Goal: Task Accomplishment & Management: Manage account settings

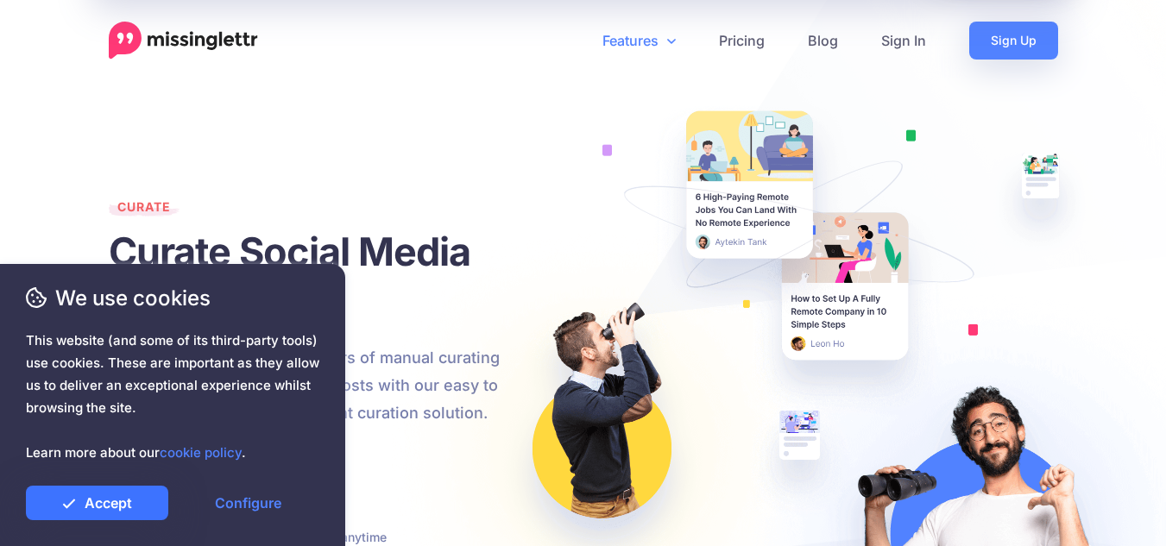
click at [139, 503] on link "Accept" at bounding box center [97, 503] width 142 height 35
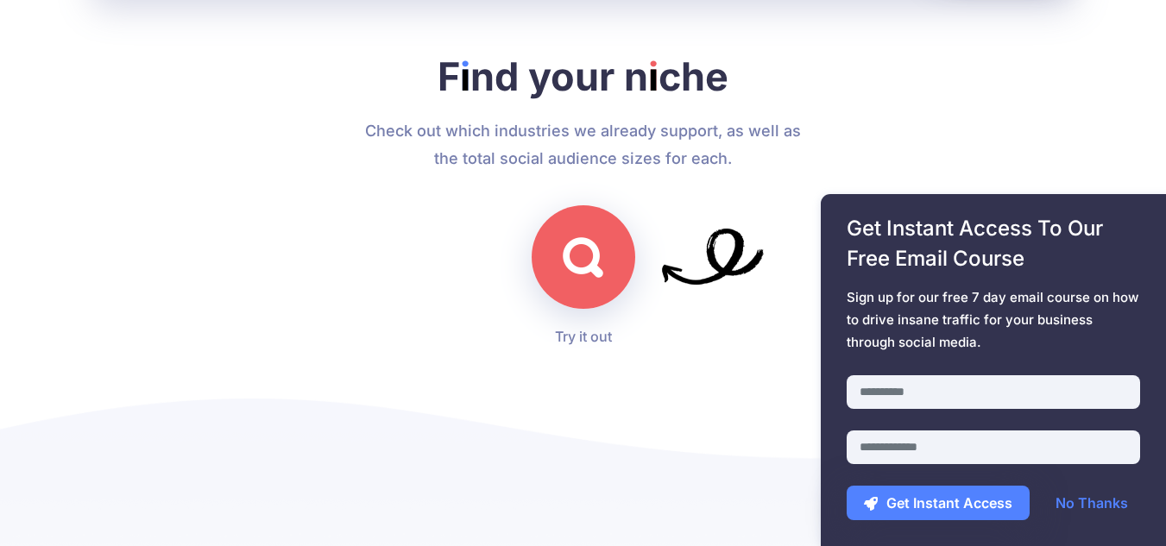
scroll to position [4918, 0]
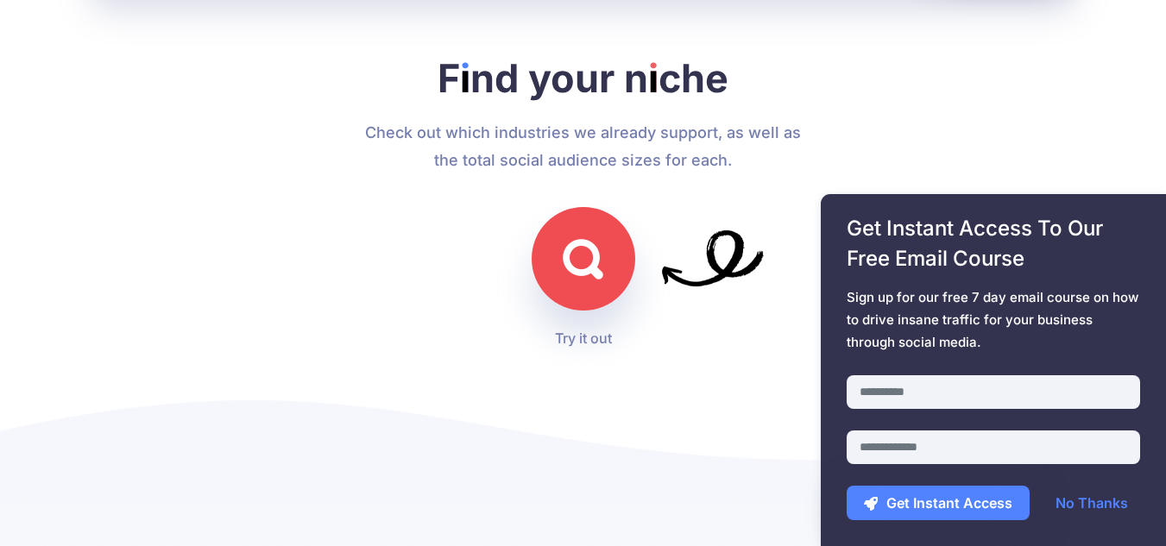
click at [584, 268] on img at bounding box center [583, 259] width 41 height 41
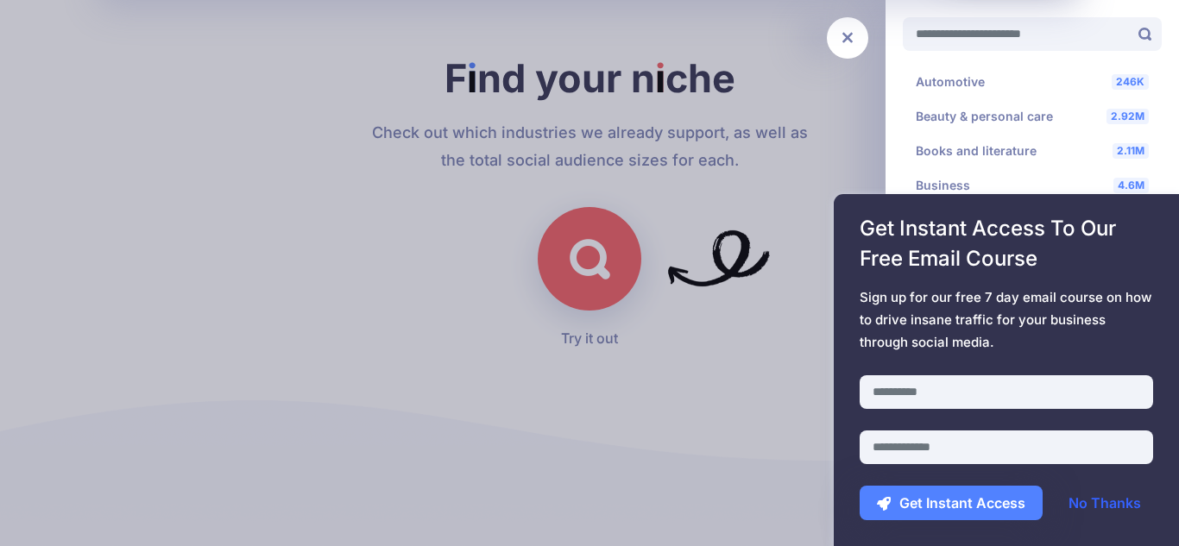
click at [1074, 501] on link "No Thanks" at bounding box center [1104, 503] width 107 height 35
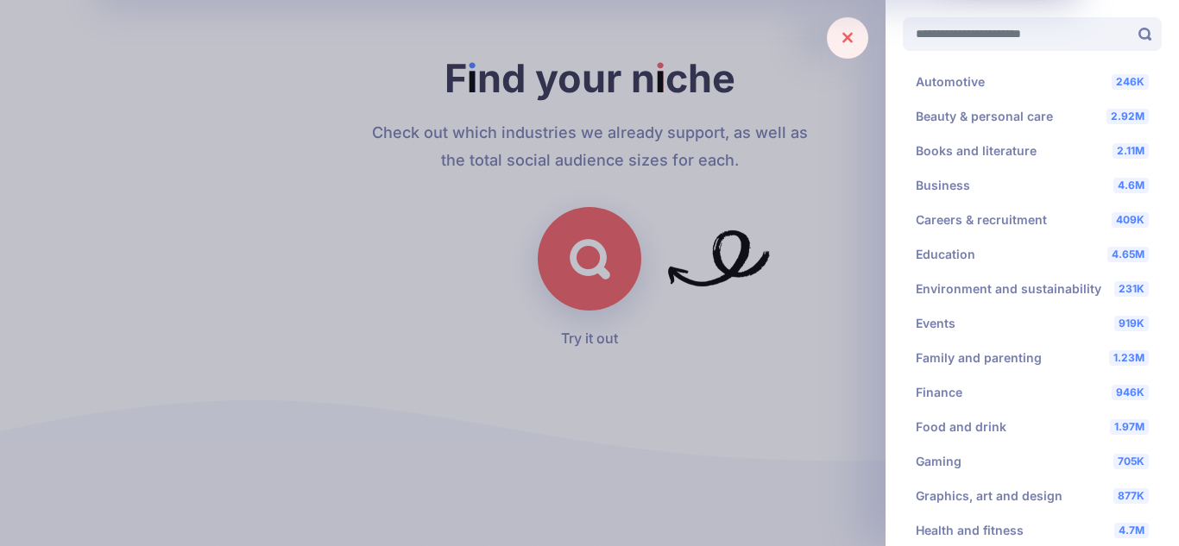
click at [835, 36] on link at bounding box center [847, 37] width 41 height 41
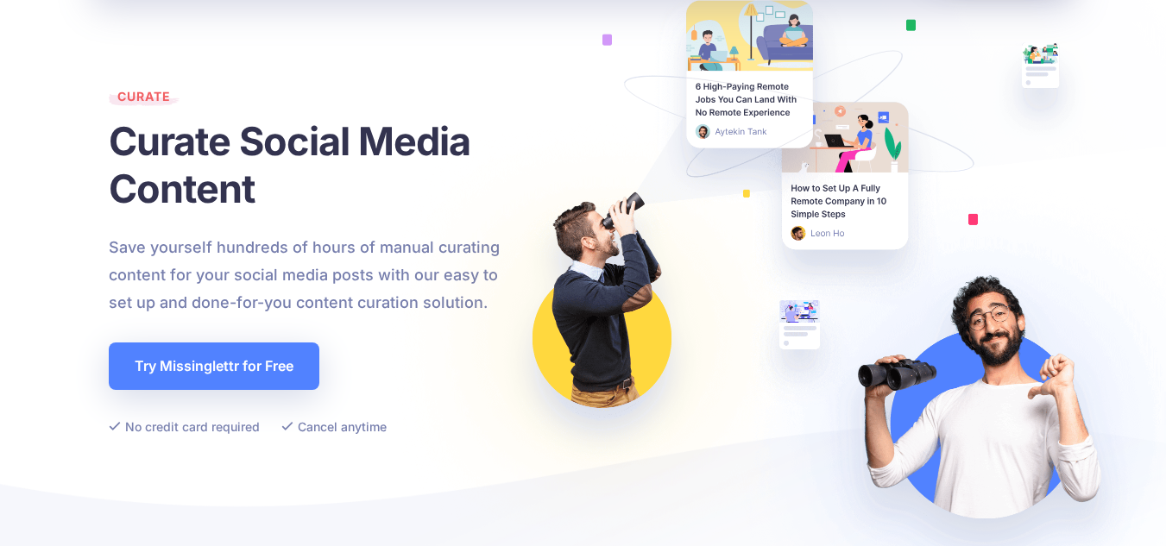
scroll to position [0, 0]
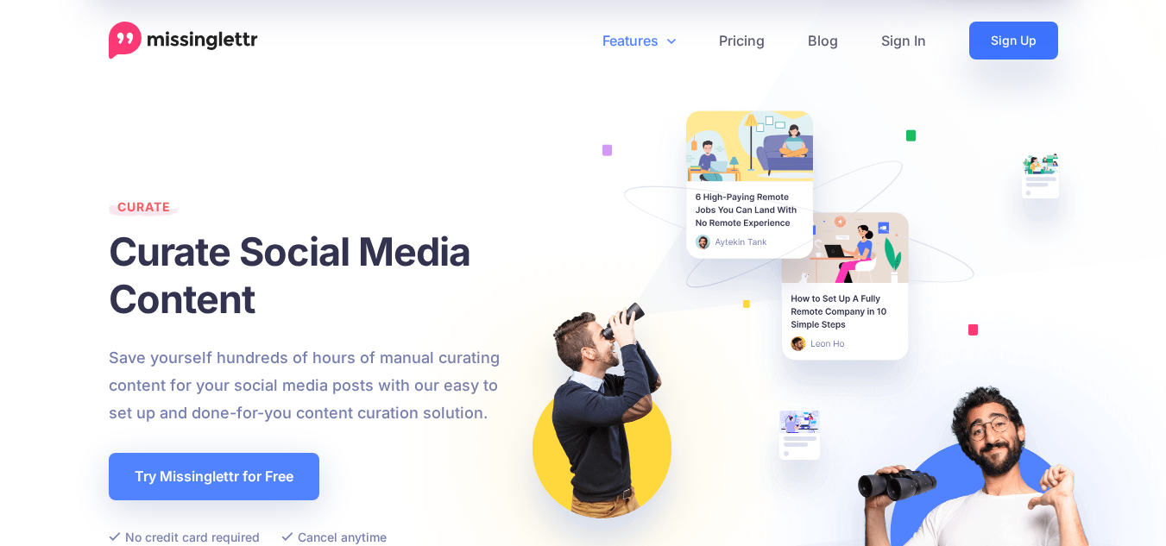
click at [1049, 45] on link "Sign Up" at bounding box center [1013, 41] width 89 height 38
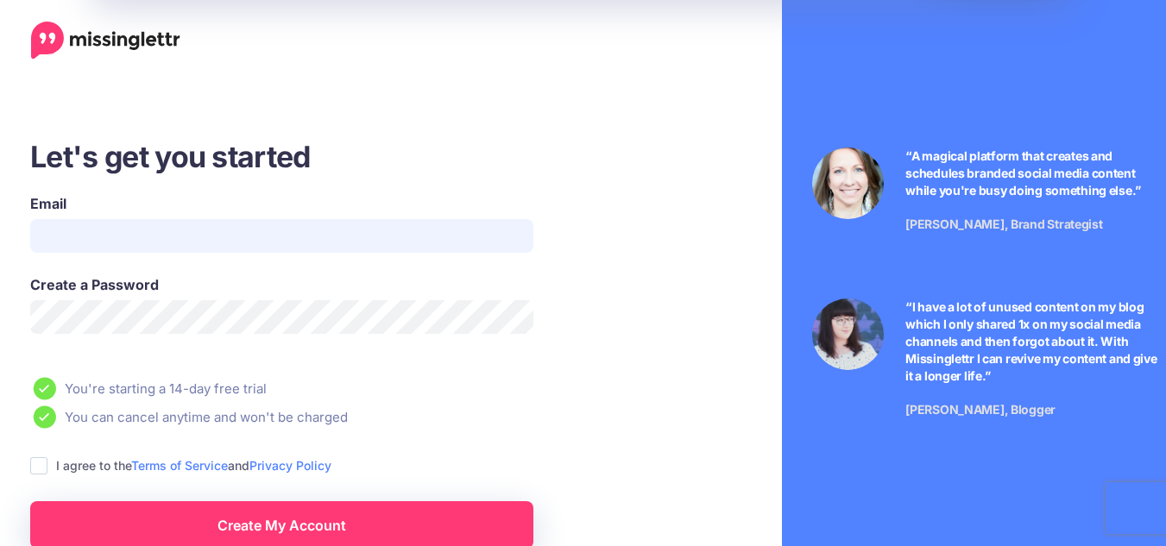
click at [185, 236] on input "Email" at bounding box center [281, 236] width 503 height 34
type input "**********"
click at [37, 470] on ins at bounding box center [38, 465] width 17 height 17
click at [285, 513] on link "Create My Account" at bounding box center [281, 524] width 503 height 47
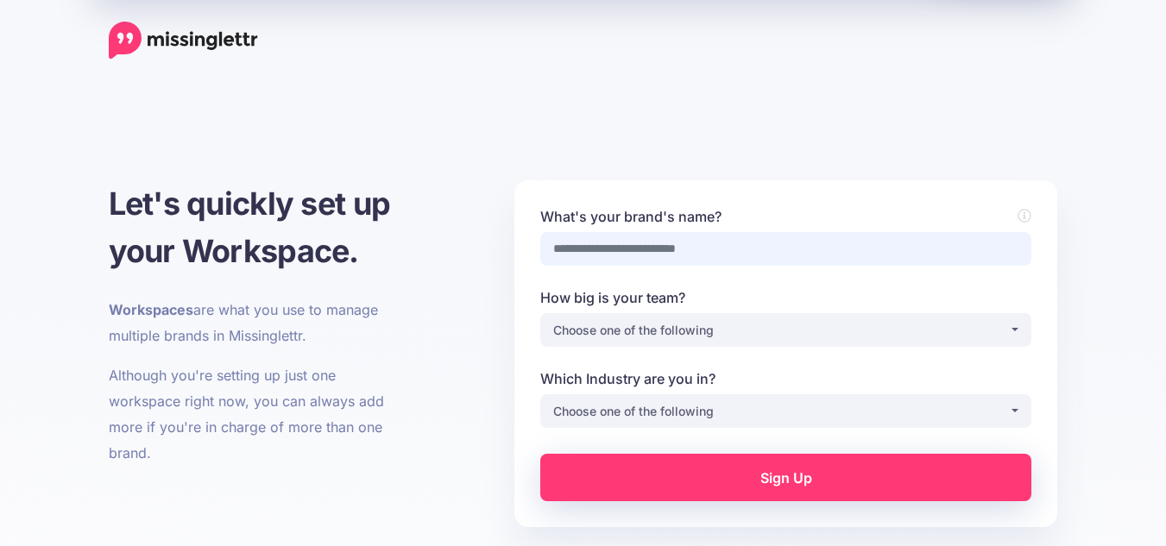
click at [632, 252] on input "What's your brand's name?" at bounding box center [785, 249] width 491 height 34
type input "*"
type input "**********"
click at [626, 251] on input "**********" at bounding box center [785, 249] width 491 height 34
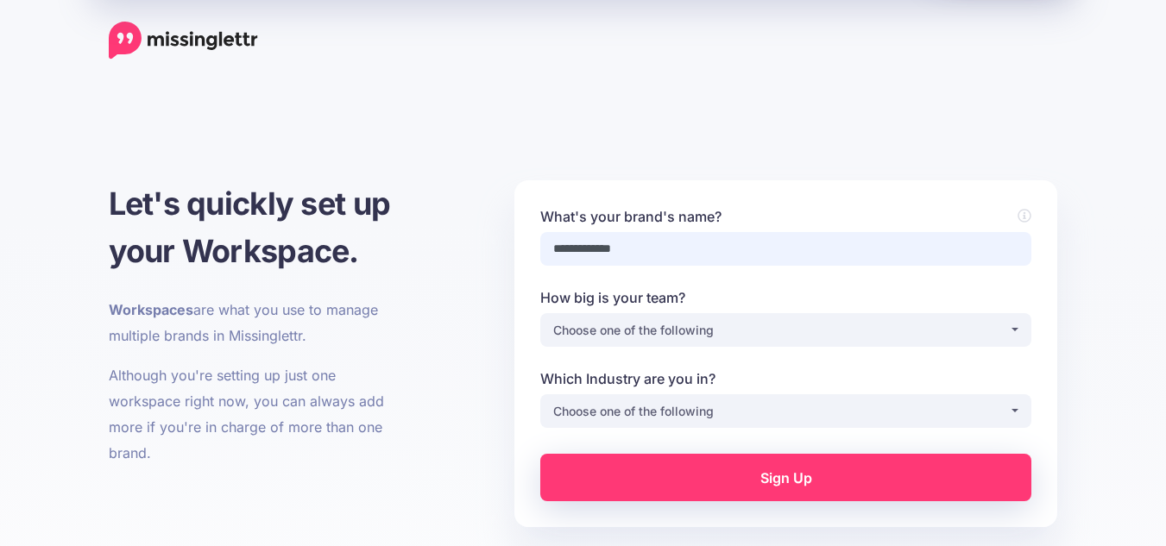
click at [626, 251] on input "**********" at bounding box center [785, 249] width 491 height 34
type input "**********"
click at [621, 326] on div "Choose one of the following" at bounding box center [781, 330] width 456 height 21
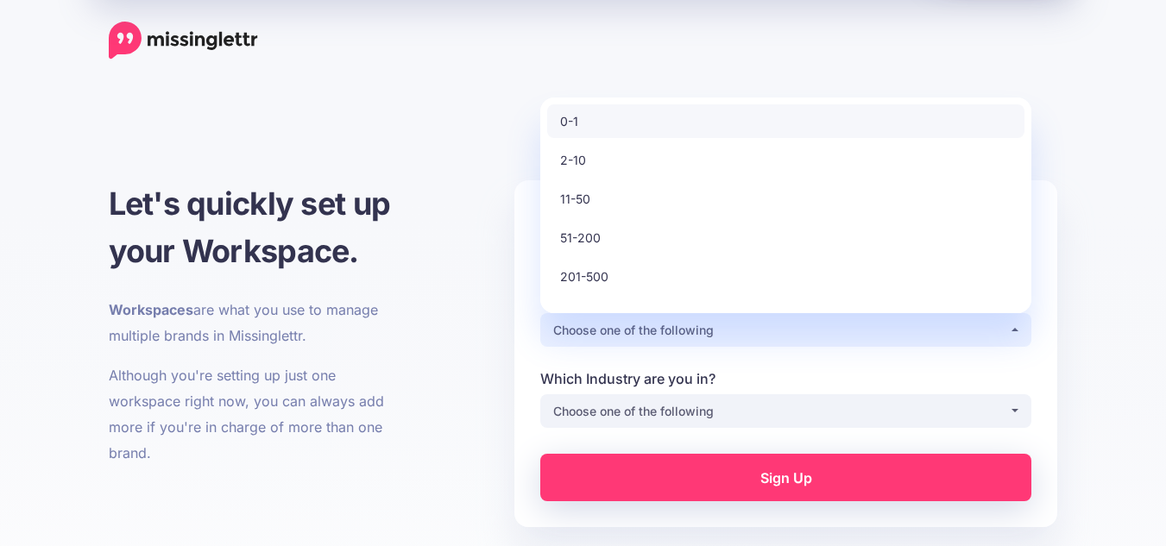
click at [610, 123] on link "0-1" at bounding box center [785, 121] width 477 height 34
select select "*"
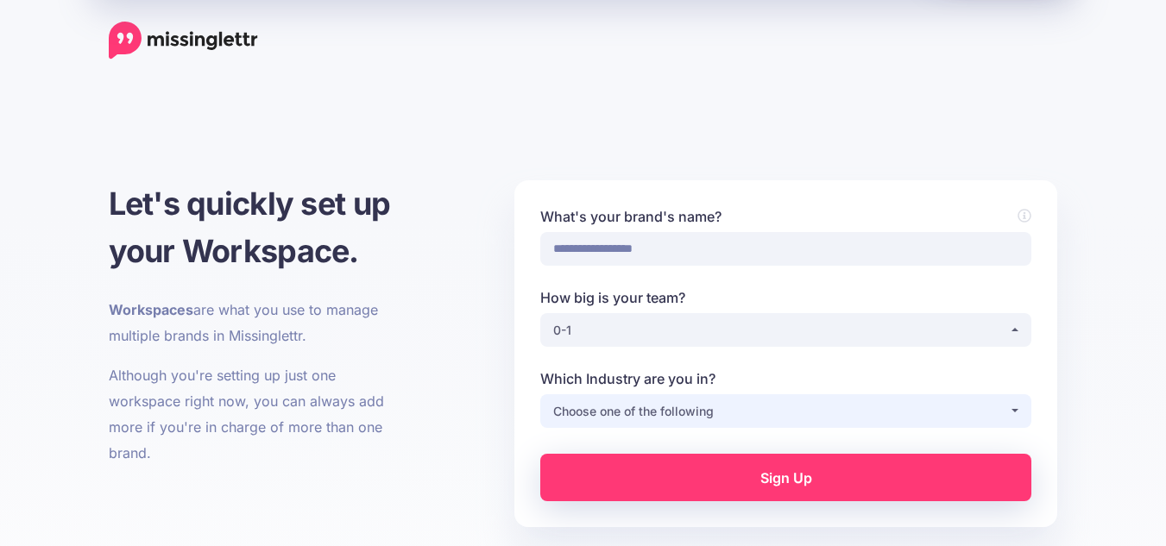
click at [579, 418] on div "Choose one of the following" at bounding box center [781, 411] width 456 height 21
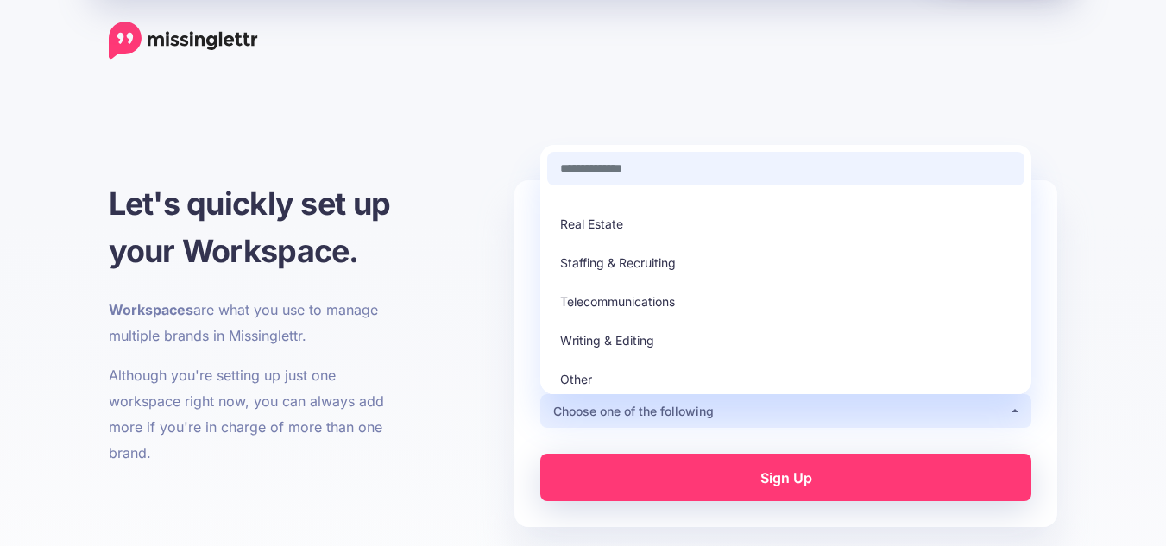
scroll to position [57, 0]
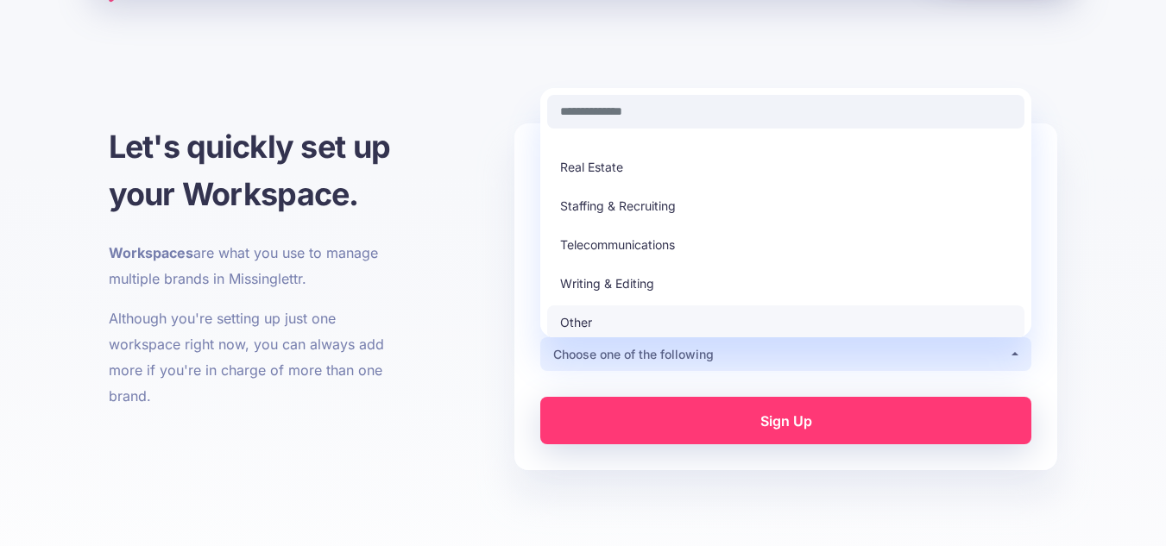
click at [595, 327] on link "Other" at bounding box center [785, 323] width 477 height 34
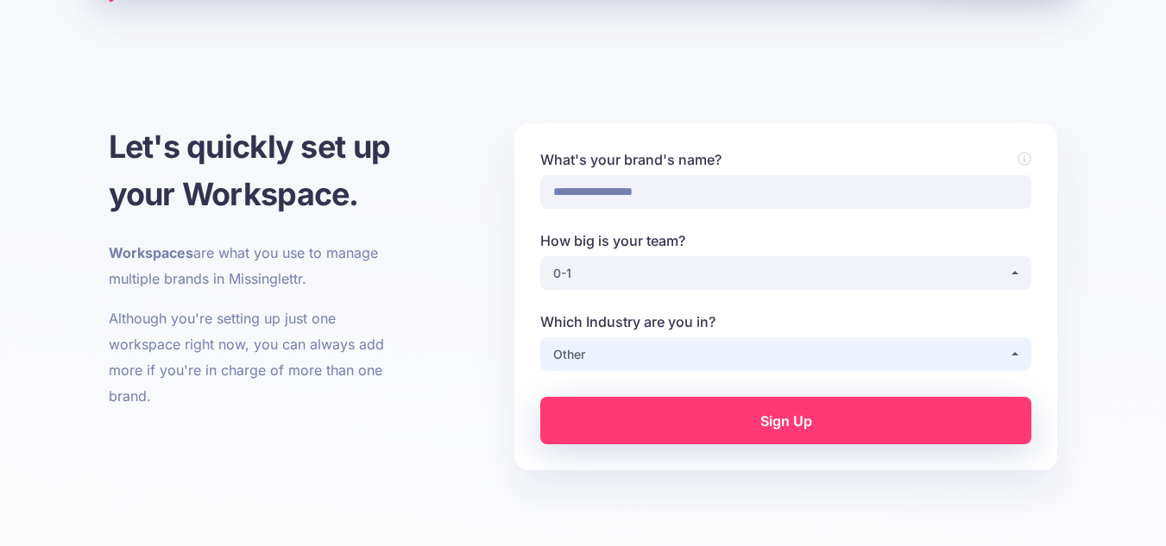
click at [615, 351] on div "Other" at bounding box center [781, 354] width 456 height 21
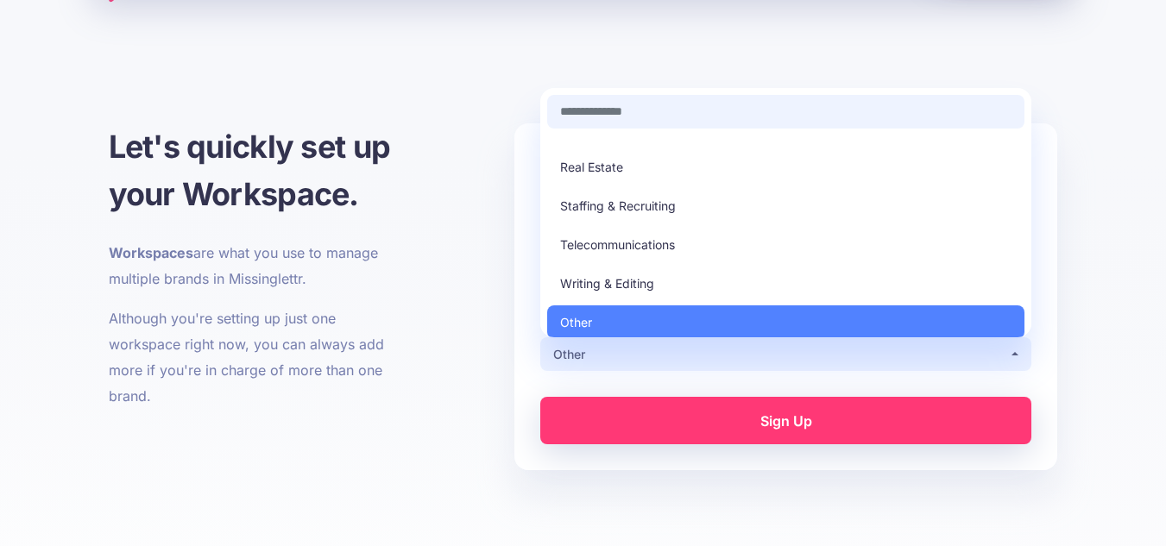
scroll to position [489, 0]
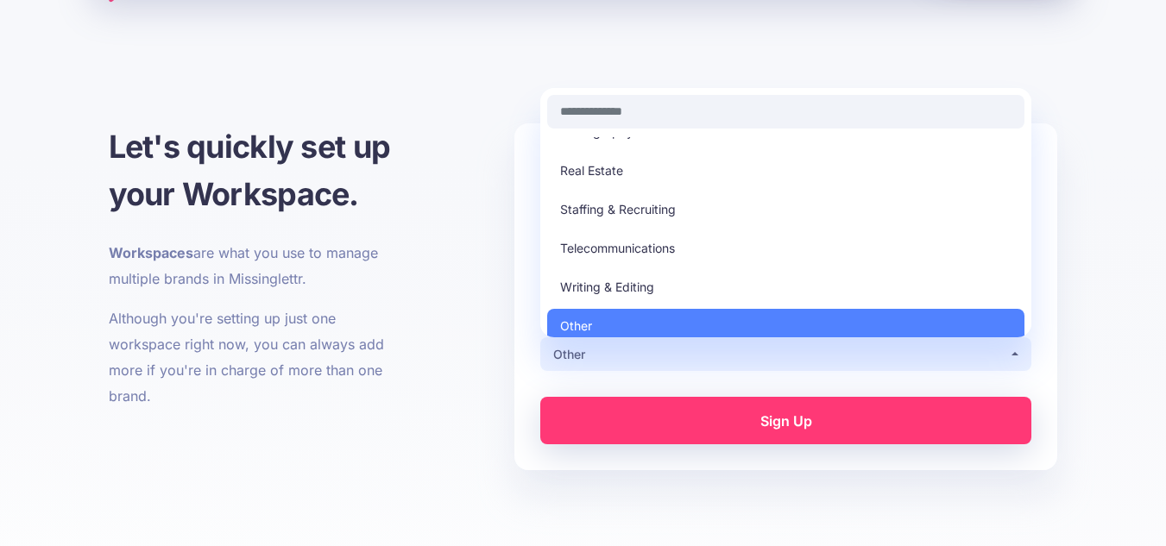
click at [615, 351] on div "Other" at bounding box center [781, 354] width 456 height 21
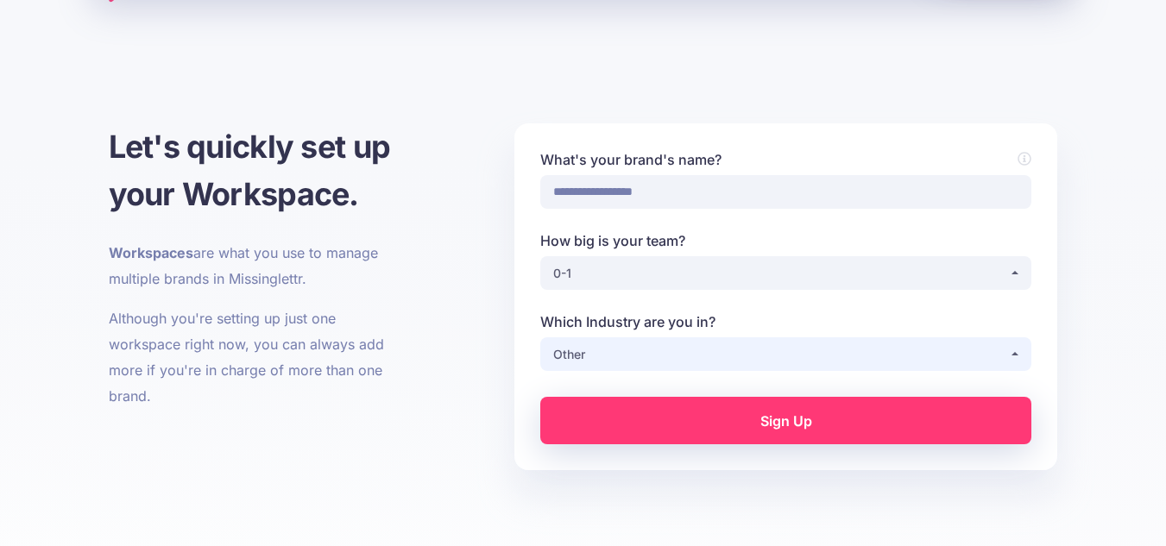
click at [599, 346] on div "Other" at bounding box center [781, 354] width 456 height 21
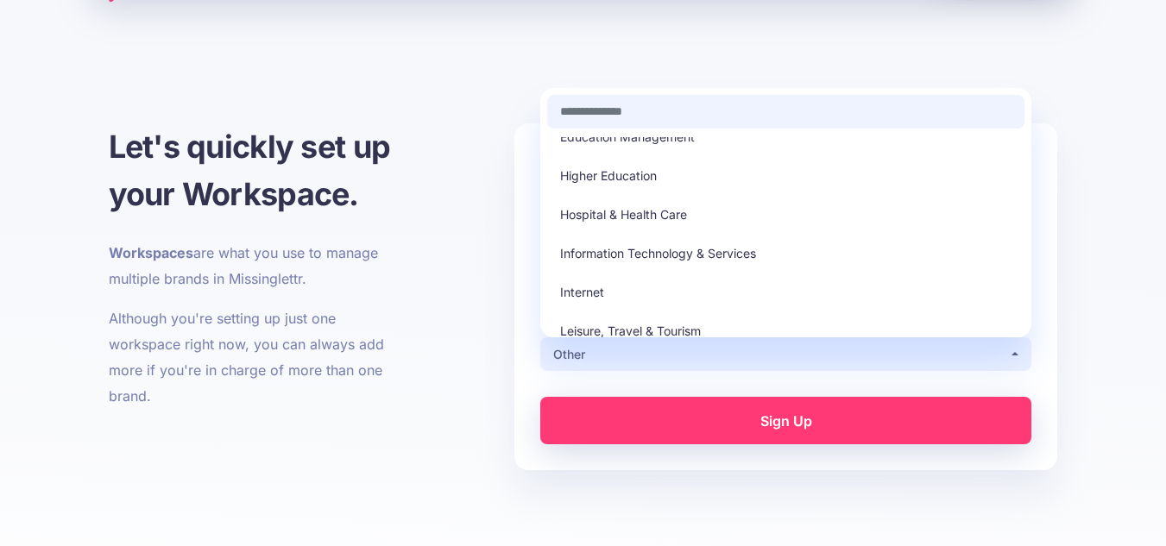
scroll to position [133, 0]
click at [620, 218] on span "Hospital & Health Care" at bounding box center [623, 215] width 127 height 21
select select "**********"
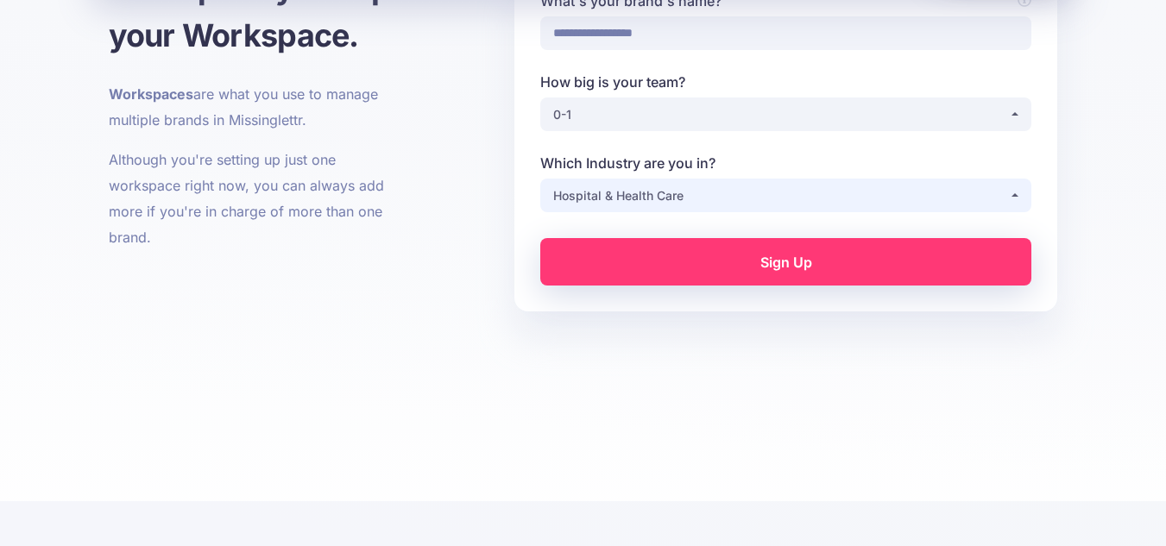
scroll to position [217, 0]
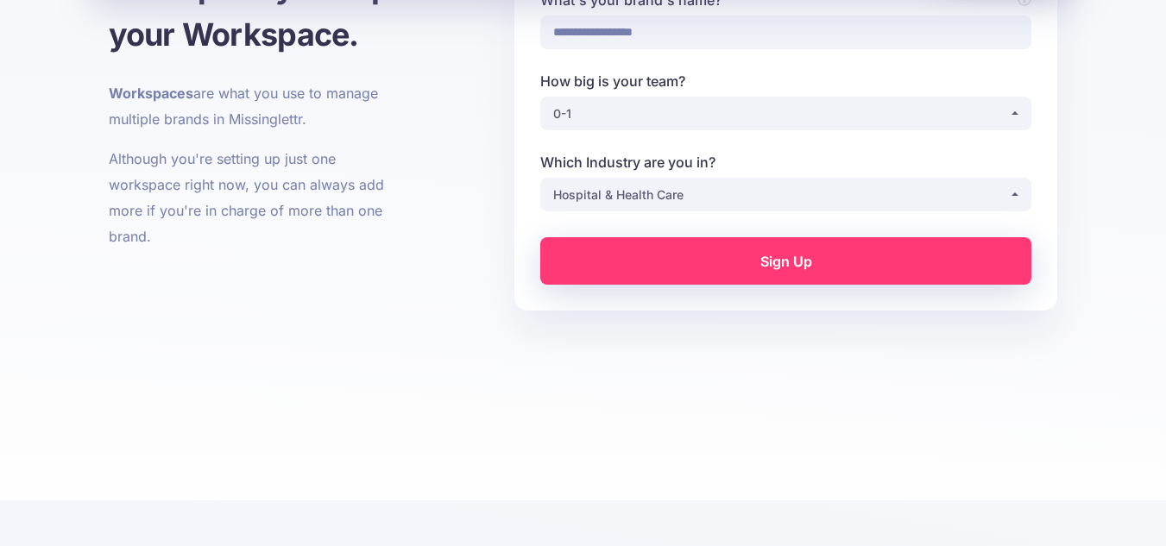
click at [694, 258] on link "Sign Up" at bounding box center [785, 260] width 491 height 47
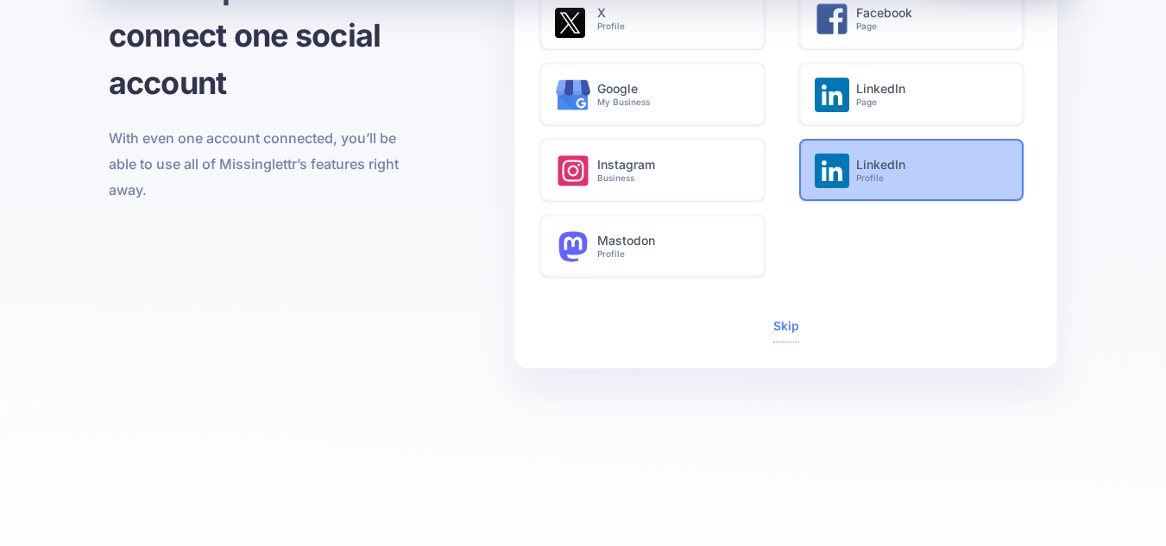
scroll to position [177, 0]
click at [879, 158] on h6 "LinkedIn Profile" at bounding box center [930, 170] width 148 height 26
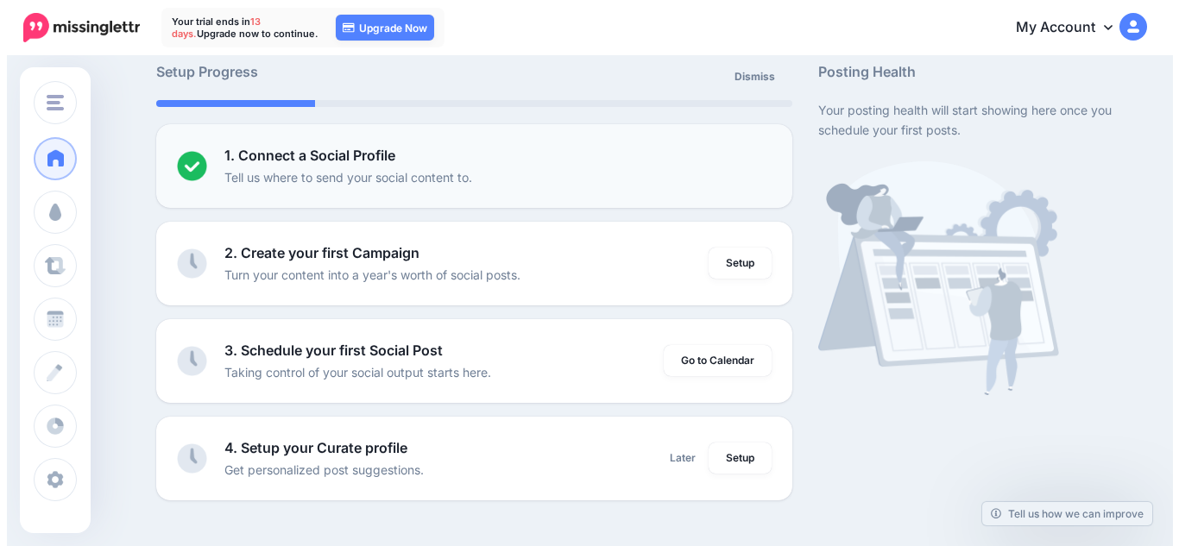
scroll to position [117, 0]
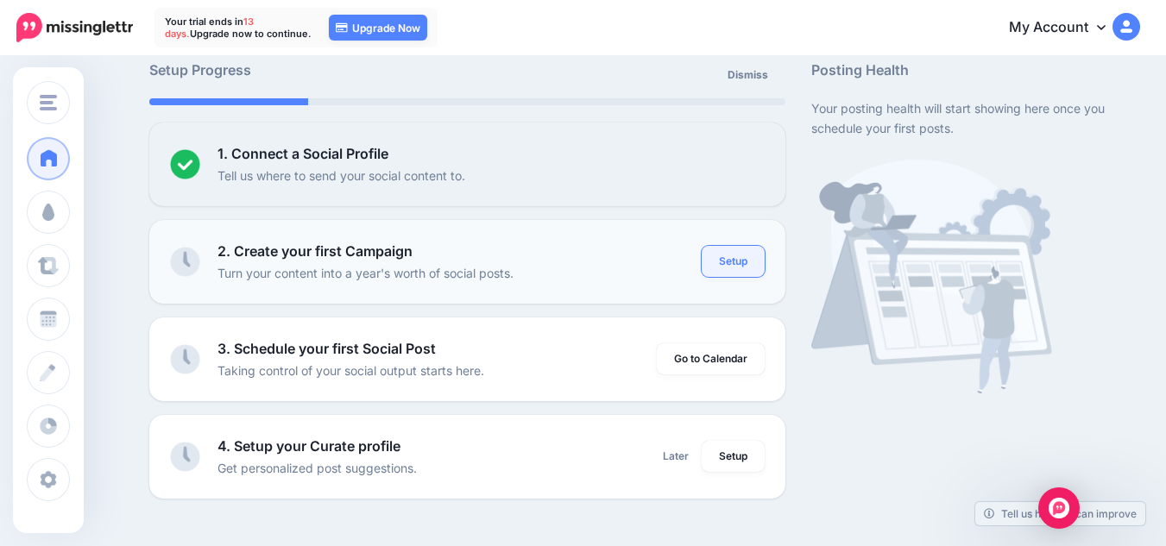
click at [733, 268] on link "Setup" at bounding box center [733, 261] width 63 height 31
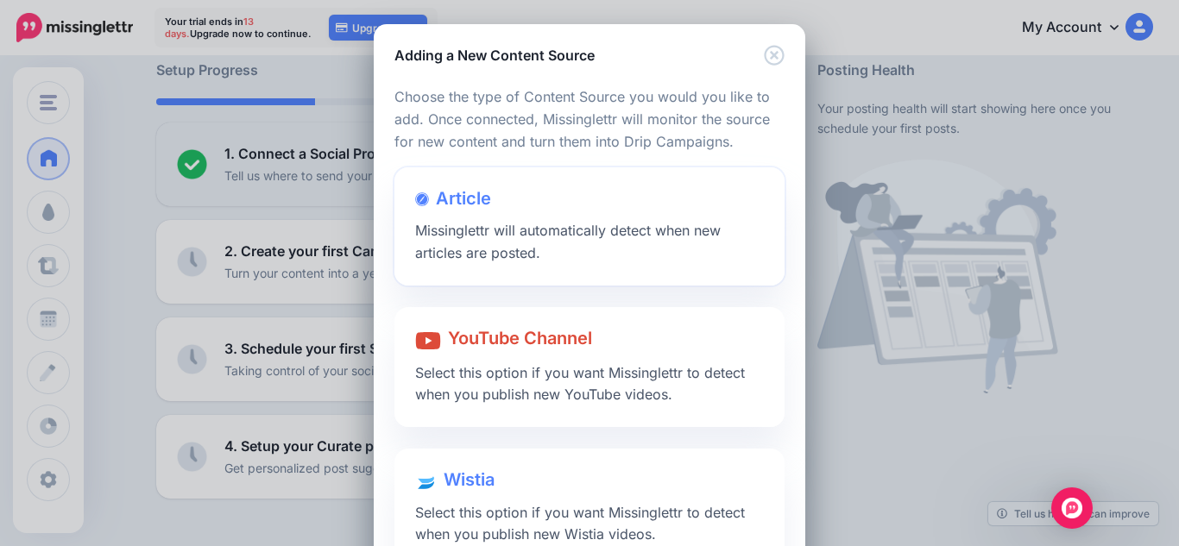
click at [600, 259] on div "Article Missinglettr will automatically detect when new articles are posted." at bounding box center [589, 226] width 390 height 118
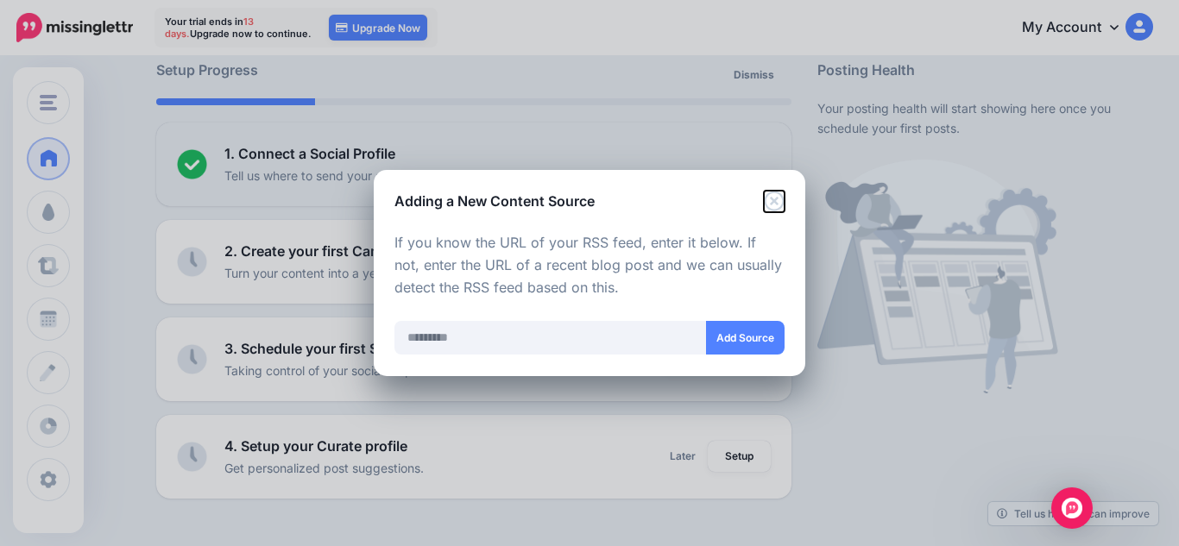
click at [775, 201] on icon "Close" at bounding box center [774, 201] width 20 height 20
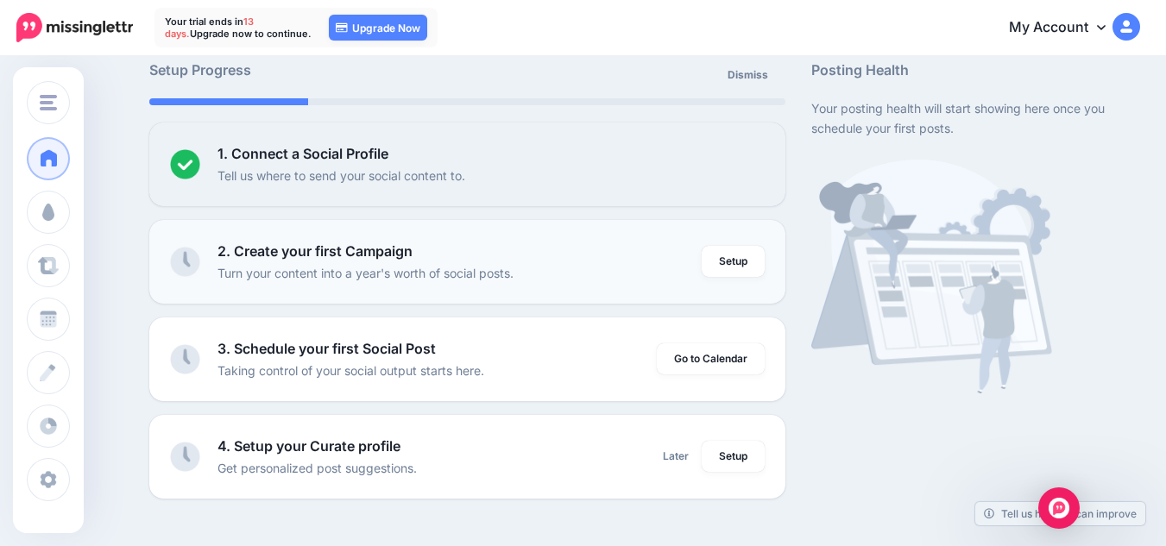
click at [532, 259] on div "2. Create your first Campaign Turn your content into a year's worth of social p…" at bounding box center [460, 262] width 484 height 42
click at [743, 253] on link "Setup" at bounding box center [733, 261] width 63 height 31
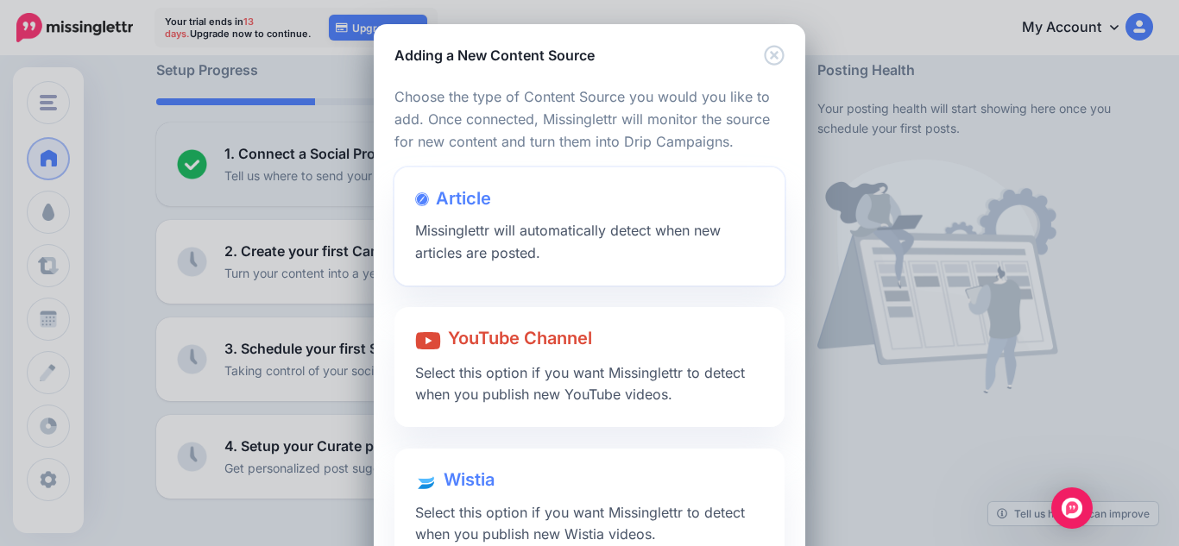
click at [514, 237] on span "Missinglettr will automatically detect when new articles are posted." at bounding box center [568, 242] width 306 height 40
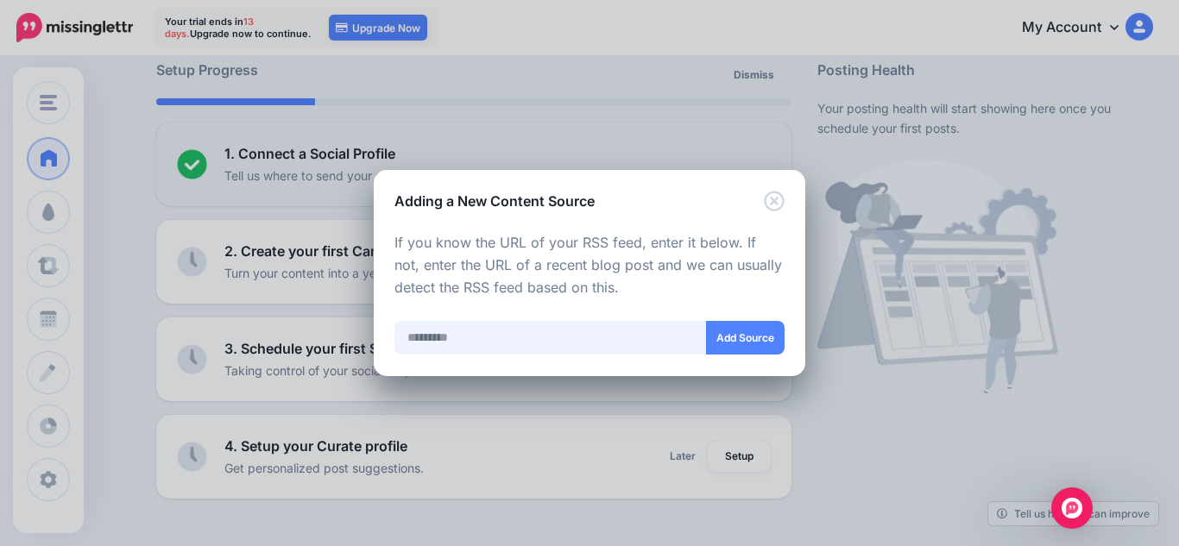
click at [573, 337] on input "text" at bounding box center [550, 338] width 312 height 34
type input "**********"
click at [743, 336] on button "Add Source" at bounding box center [745, 338] width 79 height 34
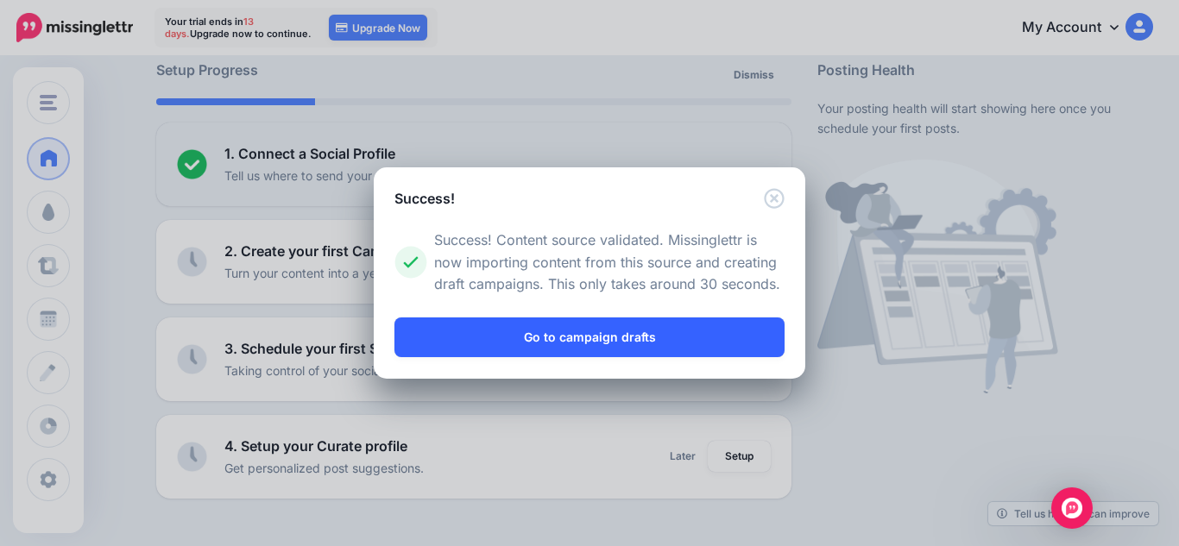
click at [627, 335] on link "Go to campaign drafts" at bounding box center [589, 338] width 390 height 40
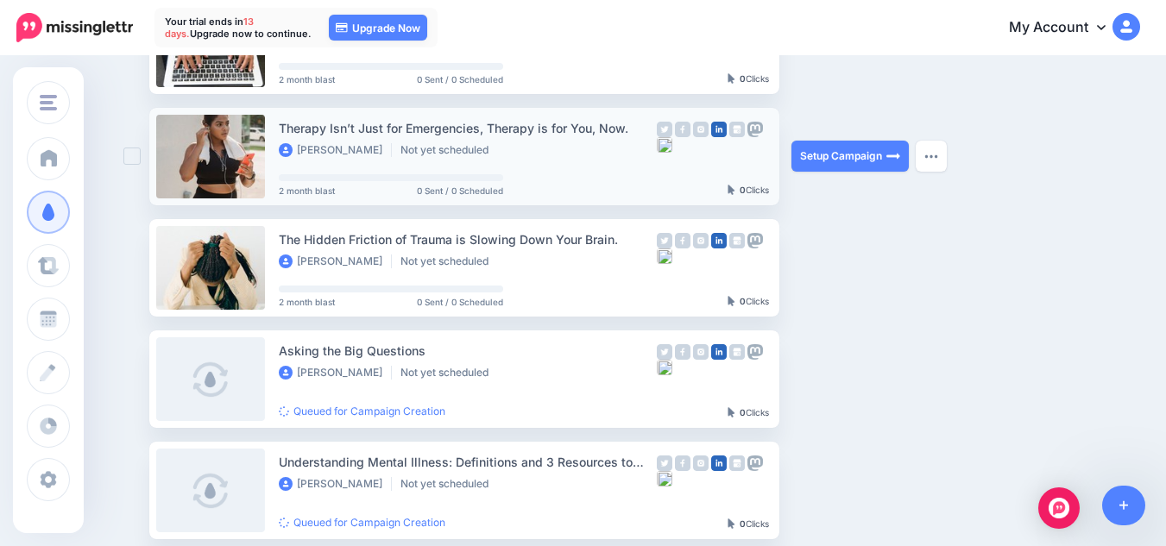
scroll to position [233, 0]
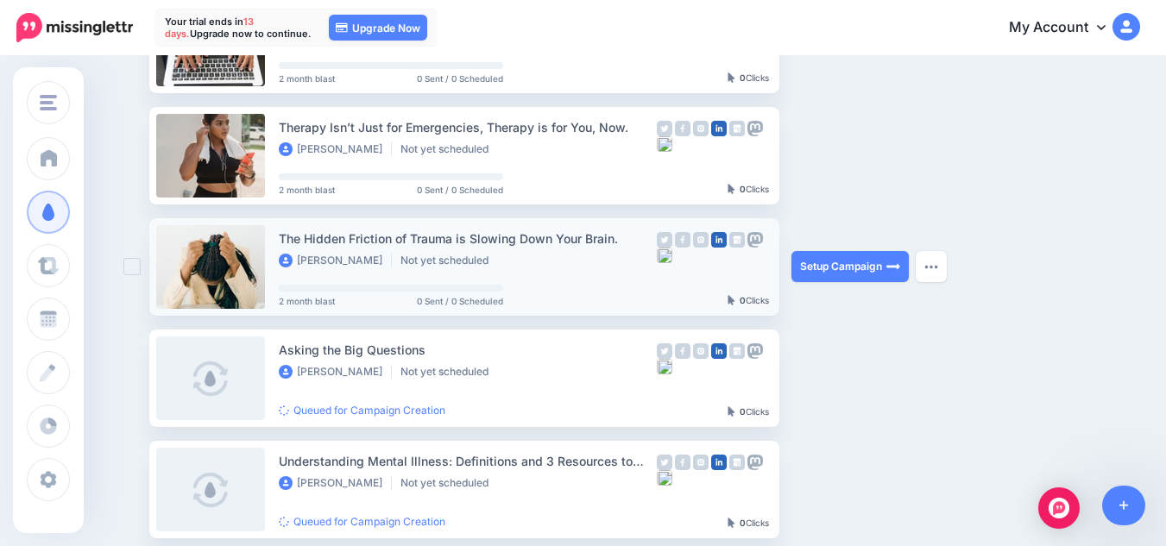
click at [229, 260] on link at bounding box center [210, 267] width 109 height 84
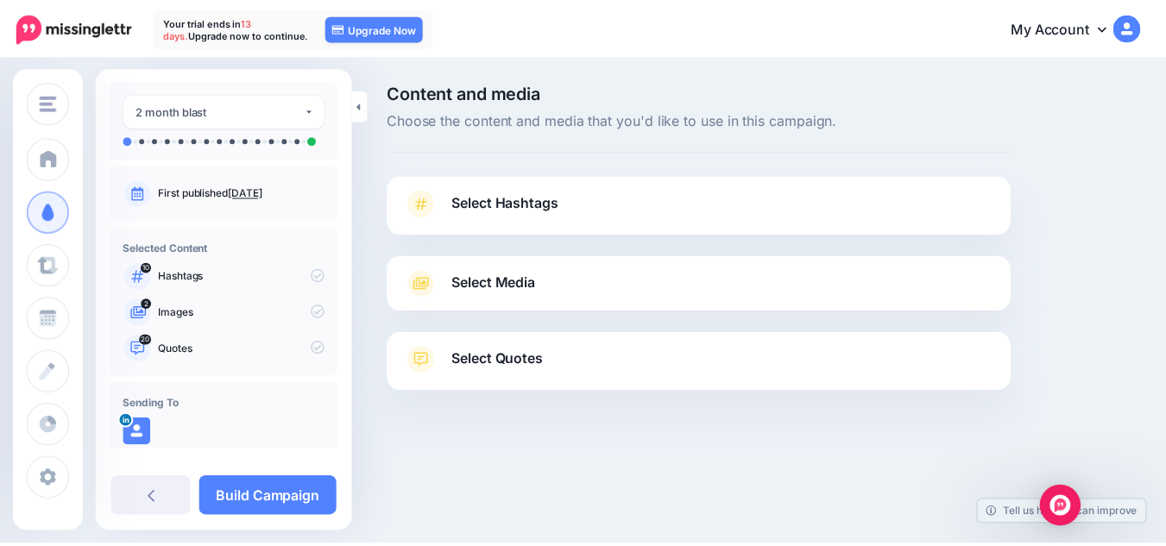
scroll to position [73, 0]
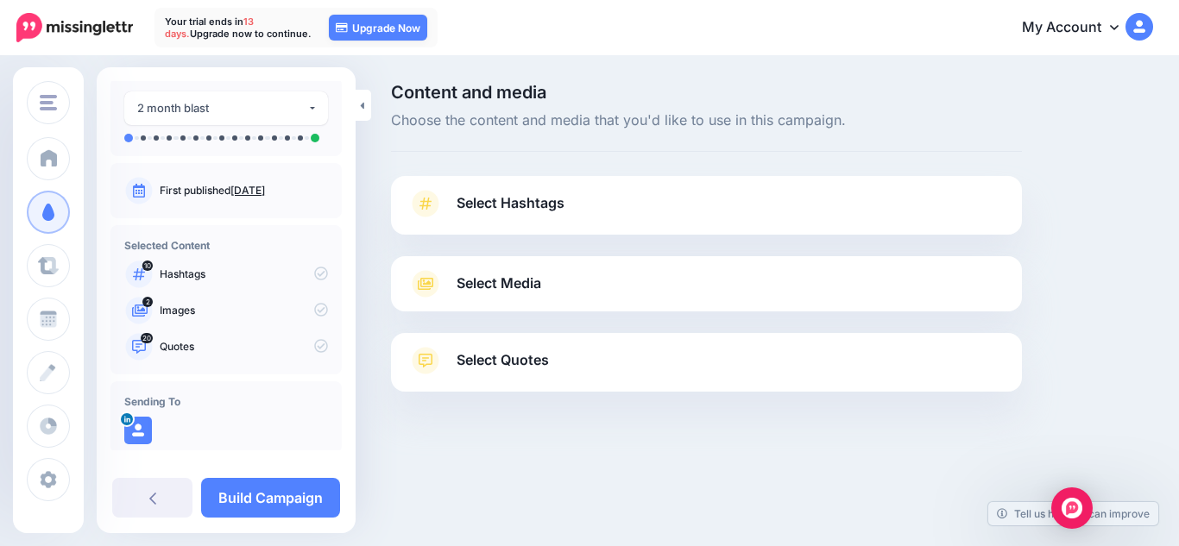
click at [509, 199] on span "Select Hashtags" at bounding box center [511, 203] width 108 height 23
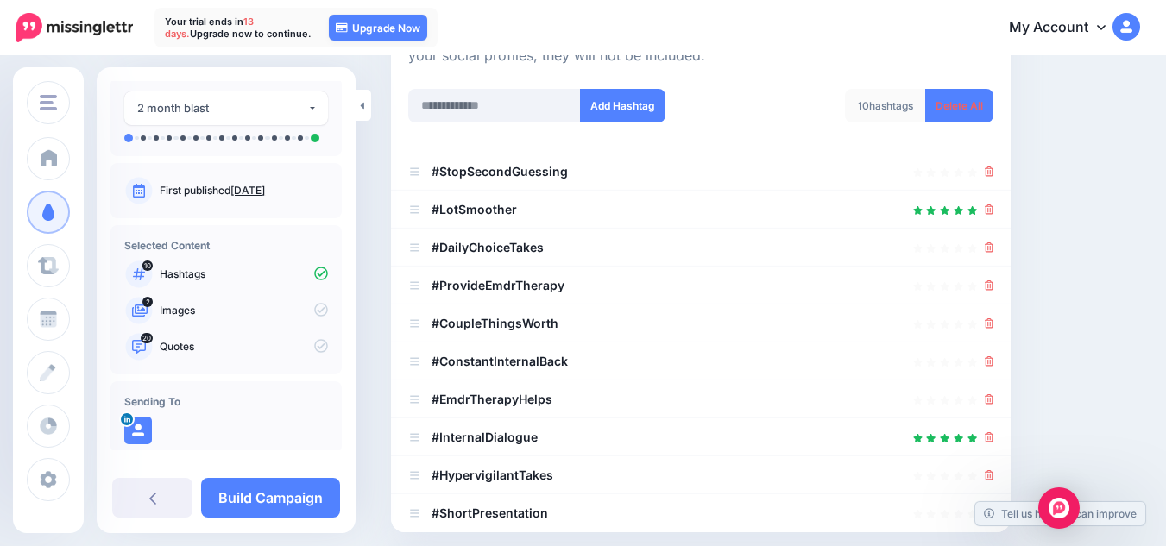
scroll to position [236, 0]
click at [994, 205] on icon at bounding box center [989, 209] width 9 height 10
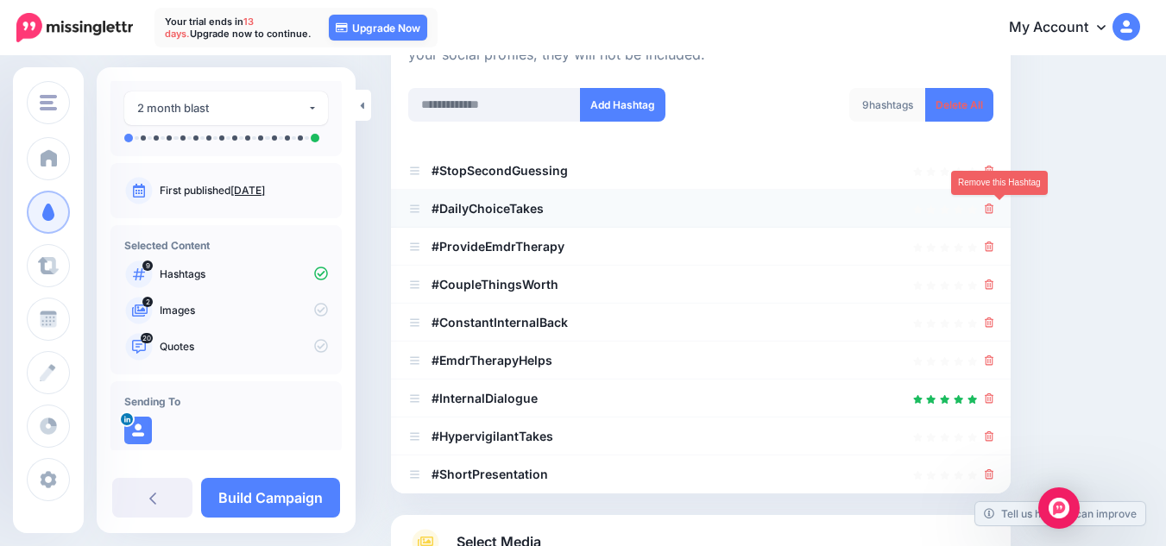
click at [994, 207] on icon at bounding box center [989, 209] width 9 height 10
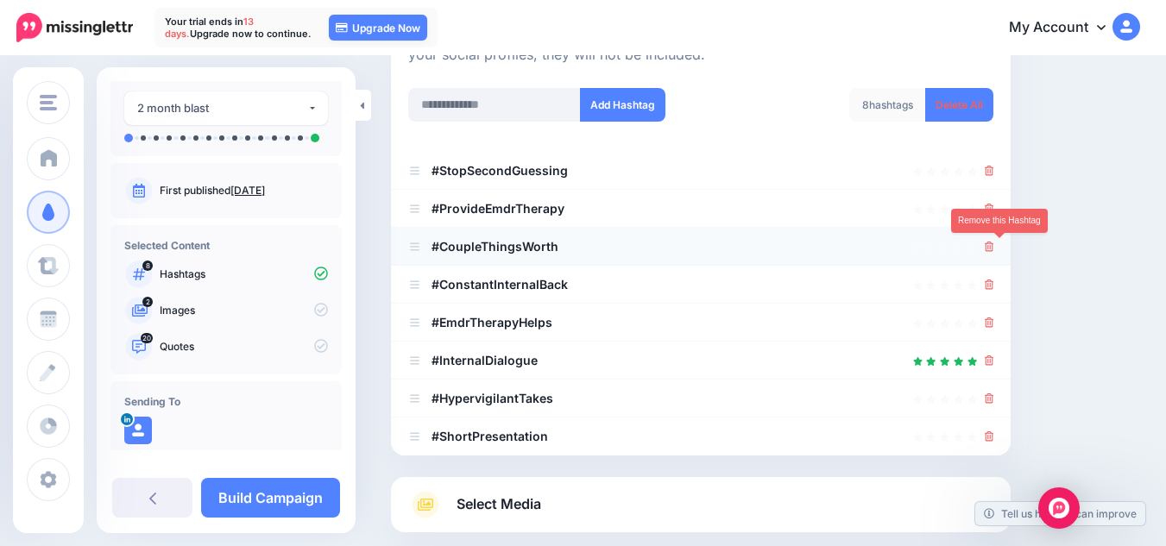
click at [994, 250] on icon at bounding box center [989, 247] width 9 height 10
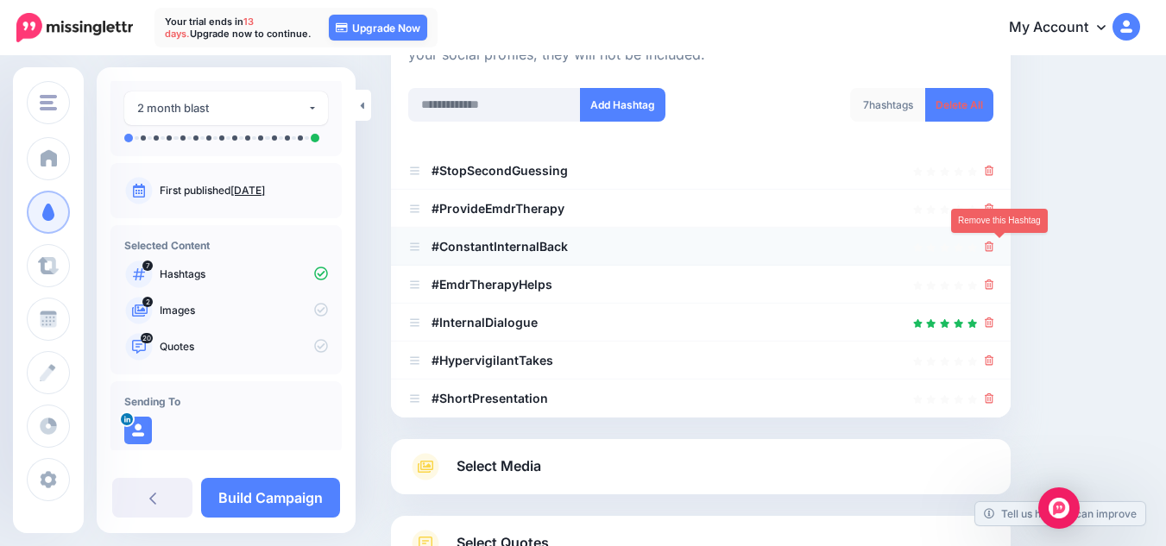
click at [994, 248] on icon at bounding box center [989, 247] width 9 height 10
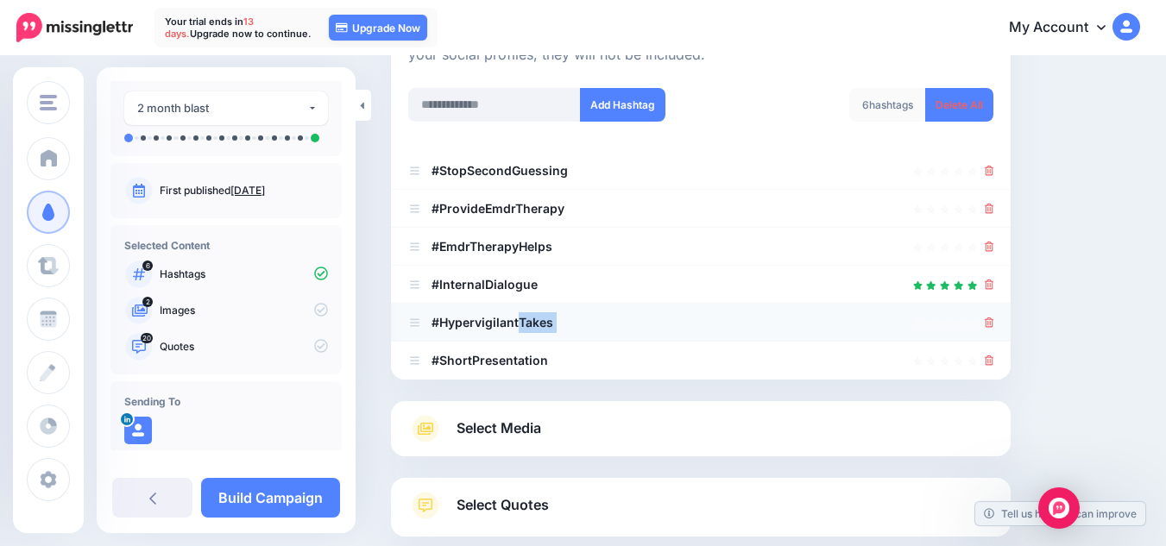
drag, startPoint x: 519, startPoint y: 318, endPoint x: 560, endPoint y: 329, distance: 42.9
click at [560, 329] on li "#HypervigilantTakes" at bounding box center [701, 323] width 620 height 38
click at [994, 360] on icon at bounding box center [989, 361] width 9 height 10
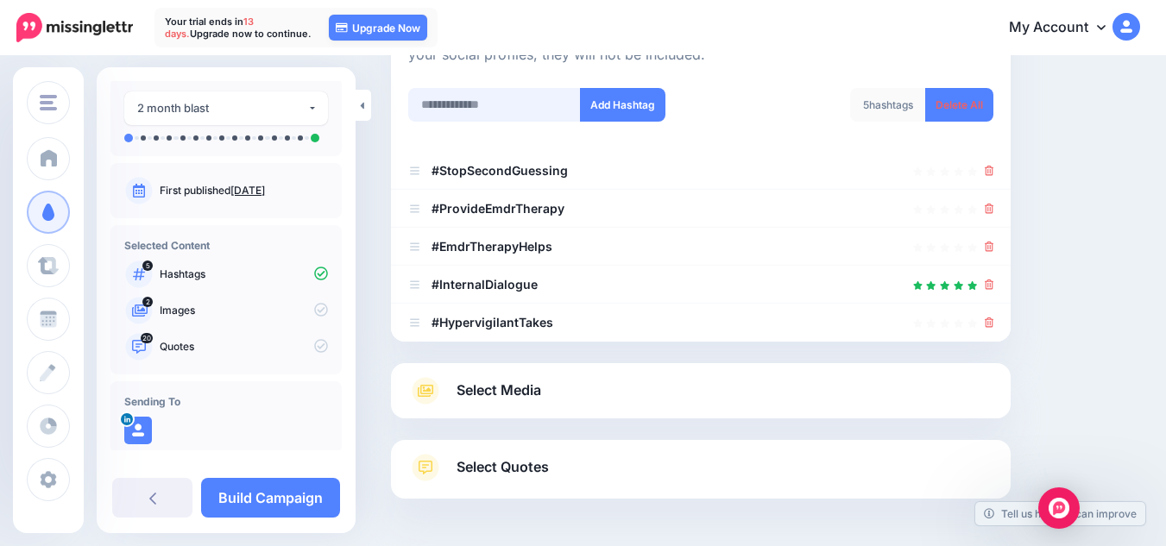
click at [509, 93] on input "text" at bounding box center [494, 105] width 173 height 34
type input "****"
click at [617, 111] on button "Add Hashtag" at bounding box center [622, 105] width 85 height 34
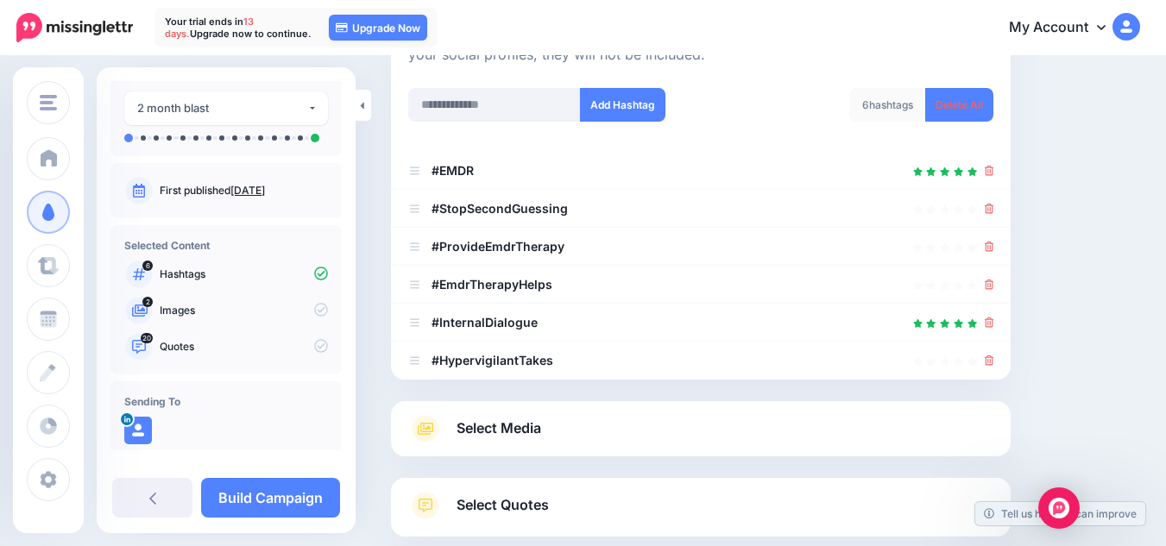
scroll to position [363, 0]
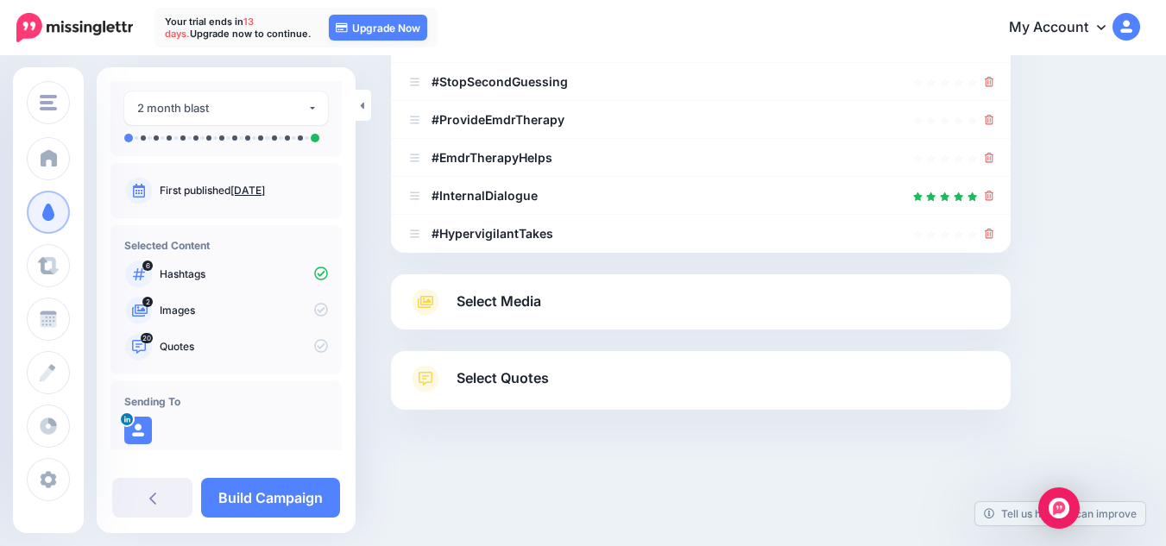
click at [508, 110] on div "#ProvideEmdrTherapy" at bounding box center [486, 120] width 156 height 21
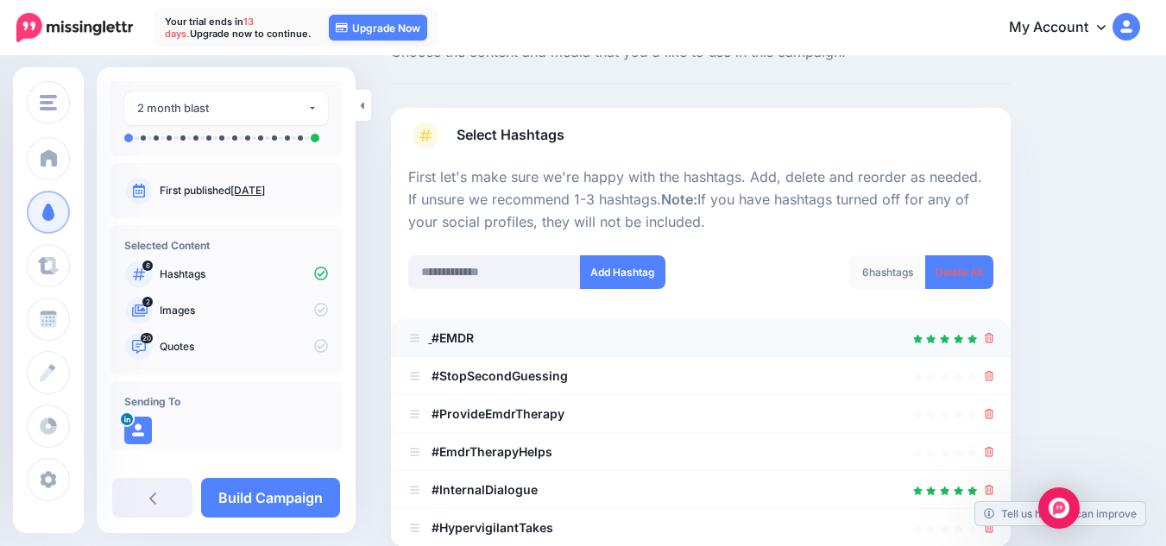
scroll to position [67, 0]
click at [446, 336] on b "#EMDR" at bounding box center [453, 338] width 42 height 15
click at [452, 275] on input "text" at bounding box center [494, 273] width 173 height 34
type input "**********"
click at [623, 271] on button "Add Hashtag" at bounding box center [622, 273] width 85 height 34
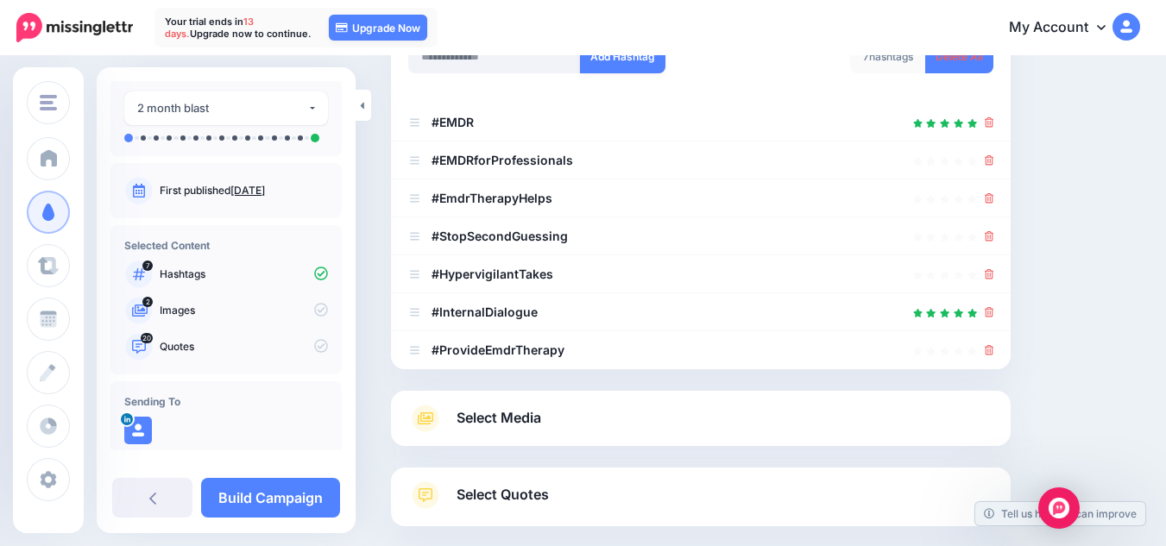
scroll to position [282, 0]
click at [994, 351] on icon at bounding box center [989, 352] width 9 height 10
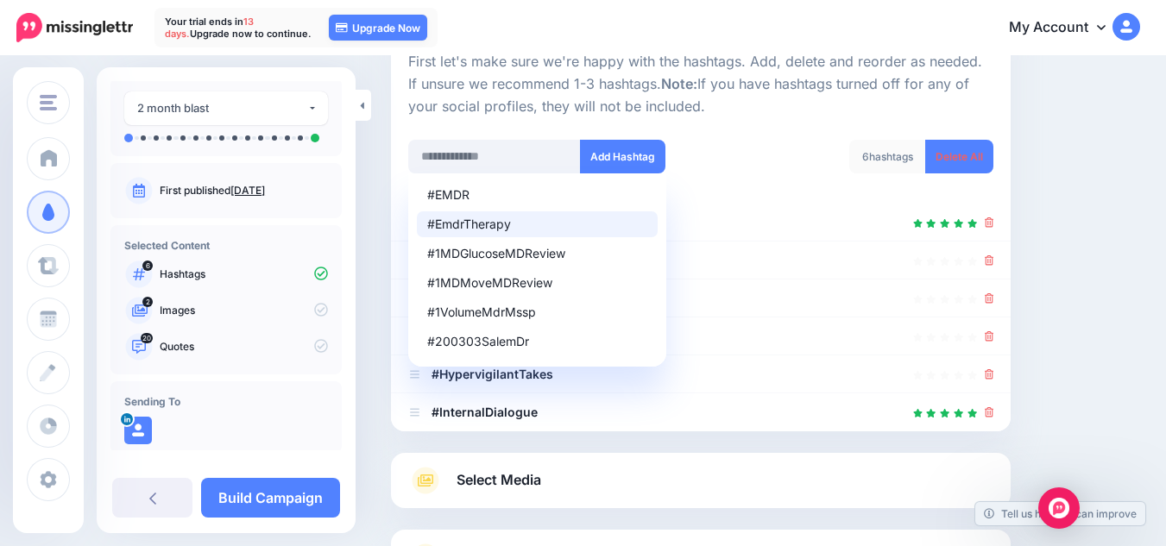
scroll to position [165, 0]
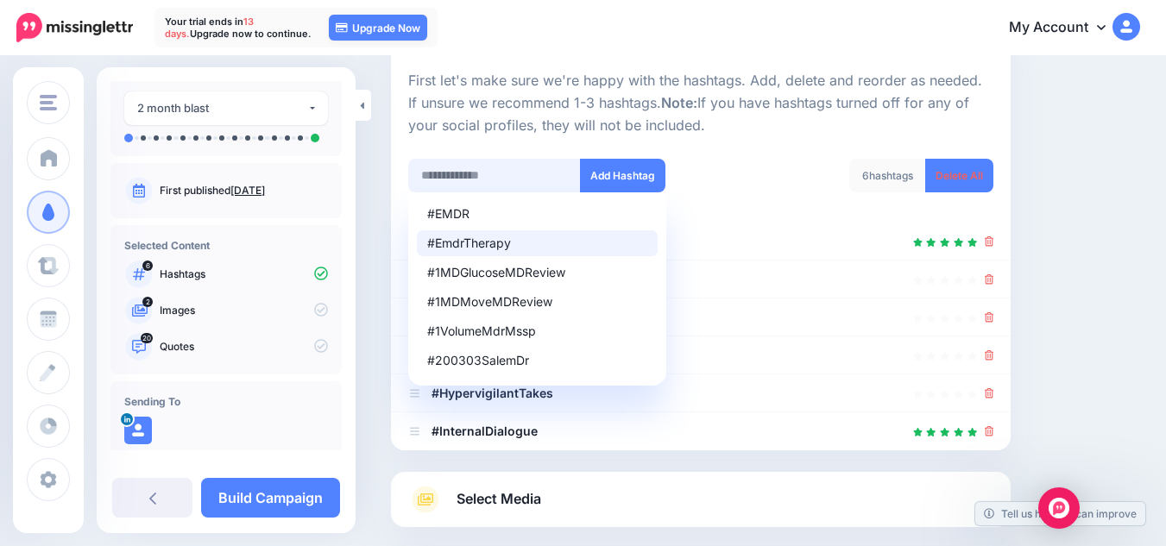
click at [458, 183] on input "text" at bounding box center [494, 176] width 173 height 34
click at [722, 123] on p "First let's make sure we're happy with the hashtags. Add, delete and reorder as…" at bounding box center [700, 103] width 585 height 67
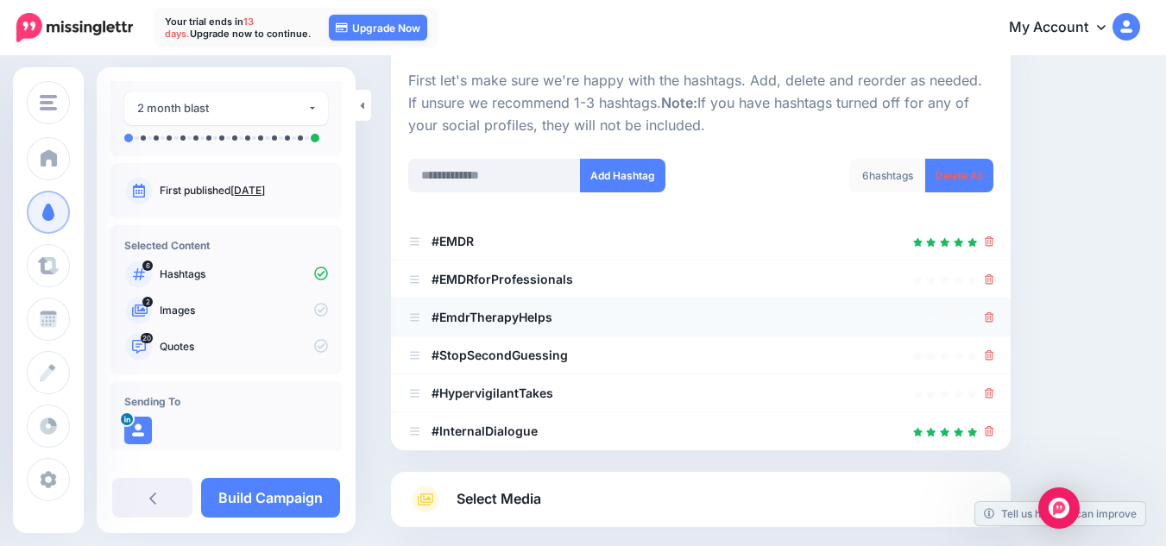
click at [994, 315] on icon at bounding box center [989, 317] width 9 height 10
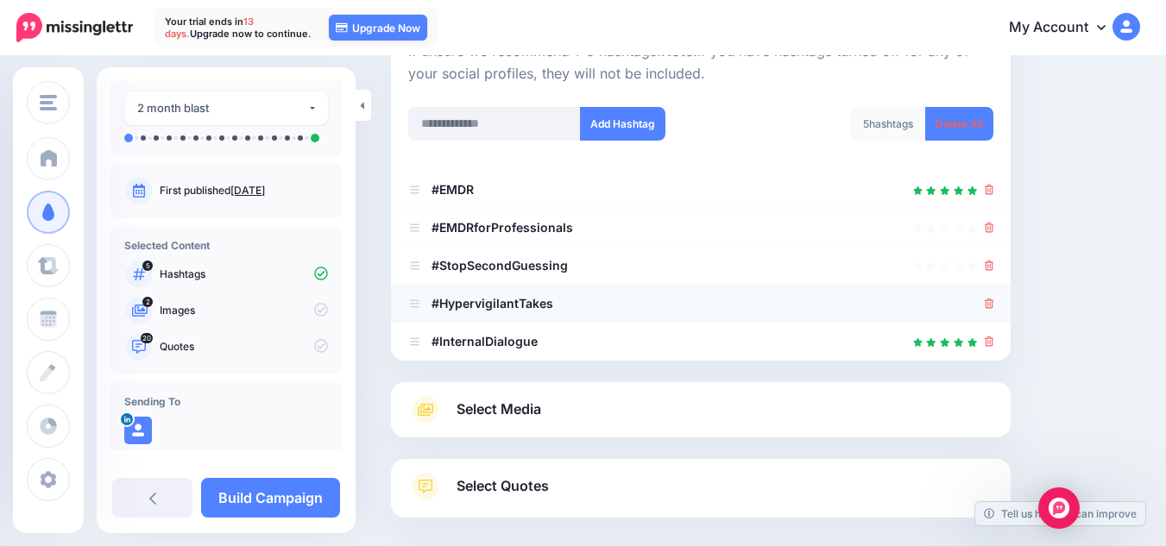
scroll to position [218, 0]
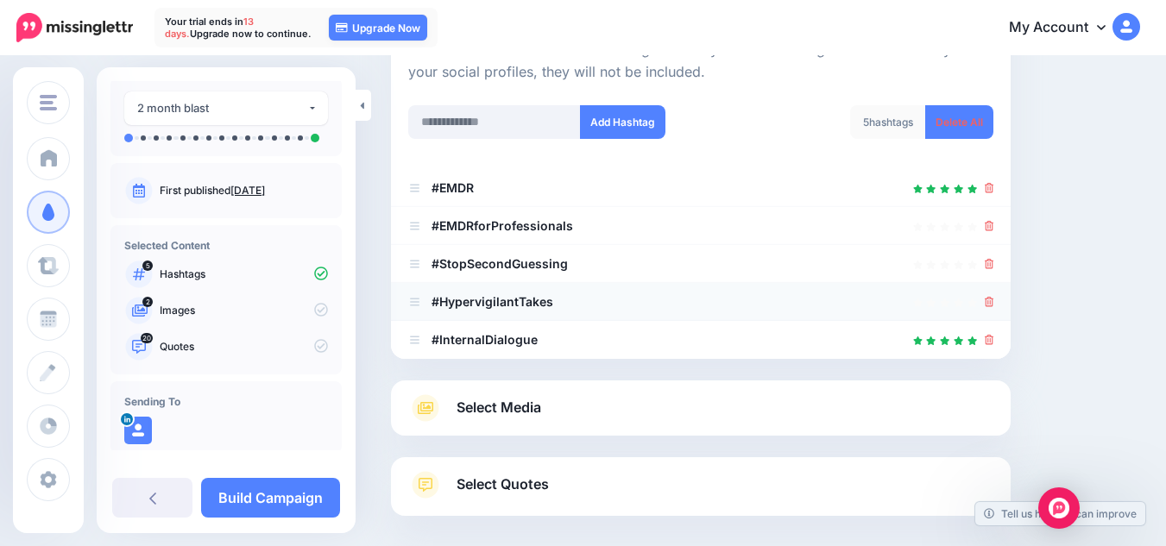
click at [994, 306] on icon at bounding box center [989, 302] width 9 height 10
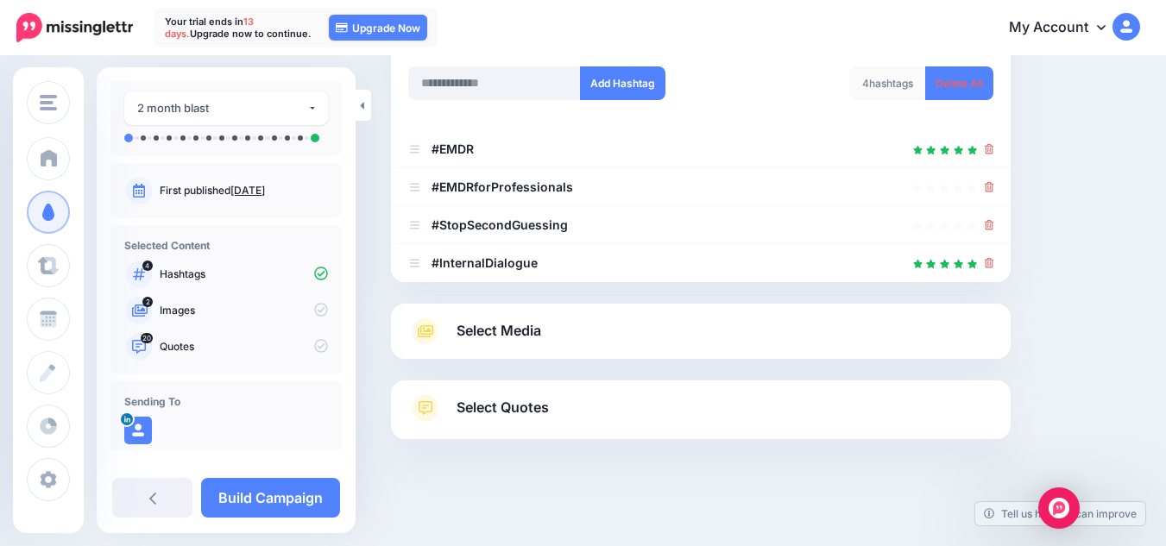
scroll to position [262, 0]
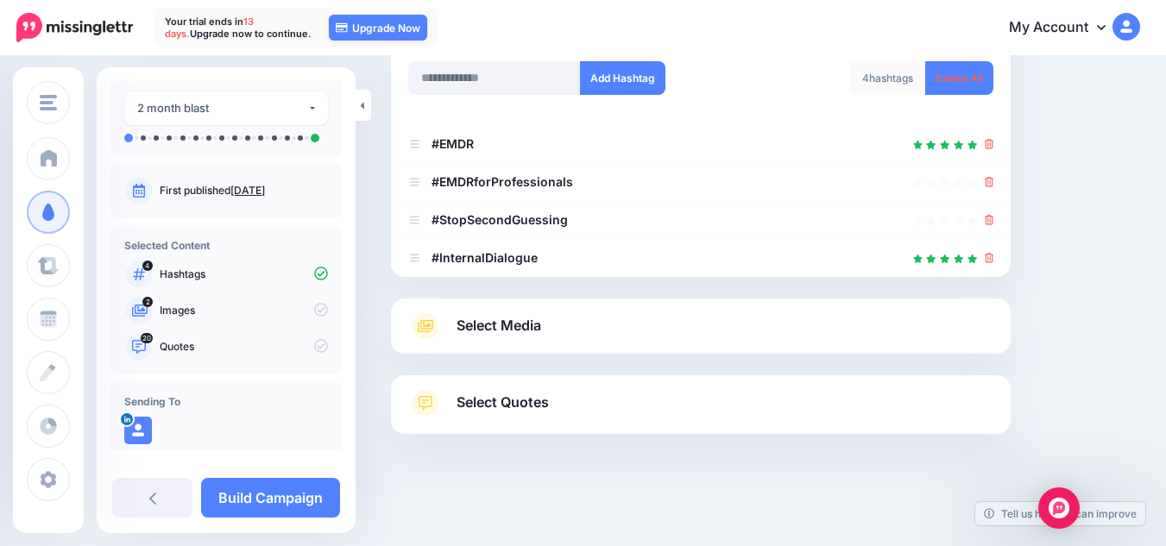
click at [520, 322] on span "Select Media" at bounding box center [499, 325] width 85 height 23
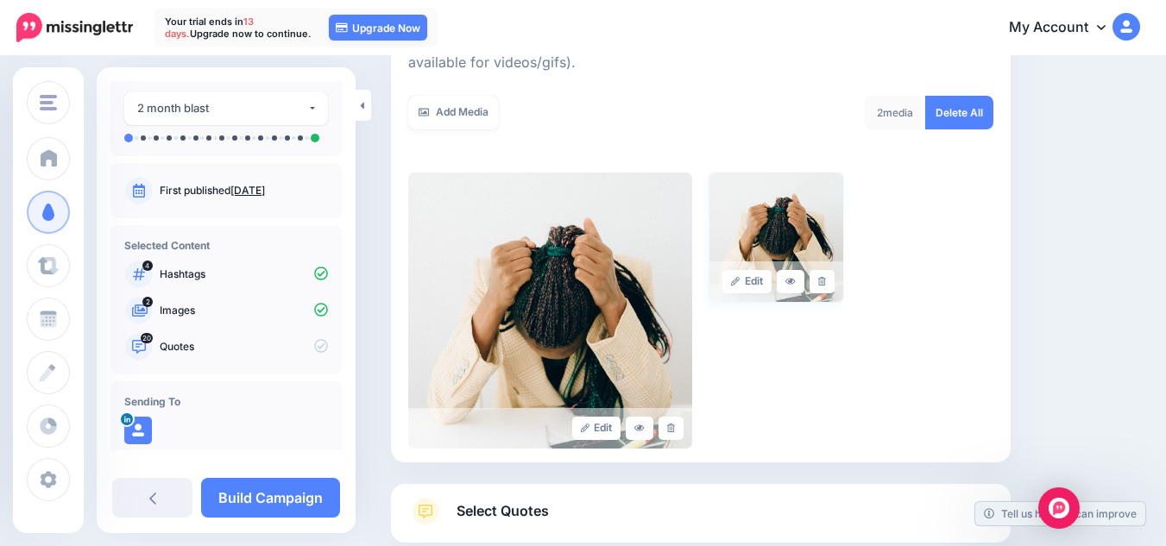
scroll to position [300, 0]
click at [468, 118] on link "Add Media" at bounding box center [453, 112] width 91 height 34
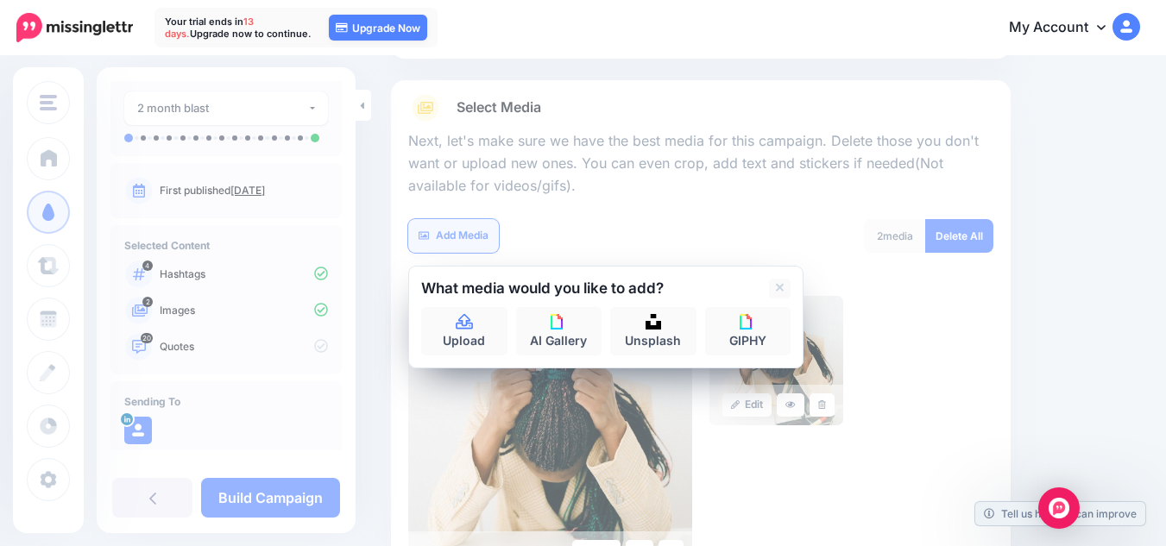
scroll to position [173, 0]
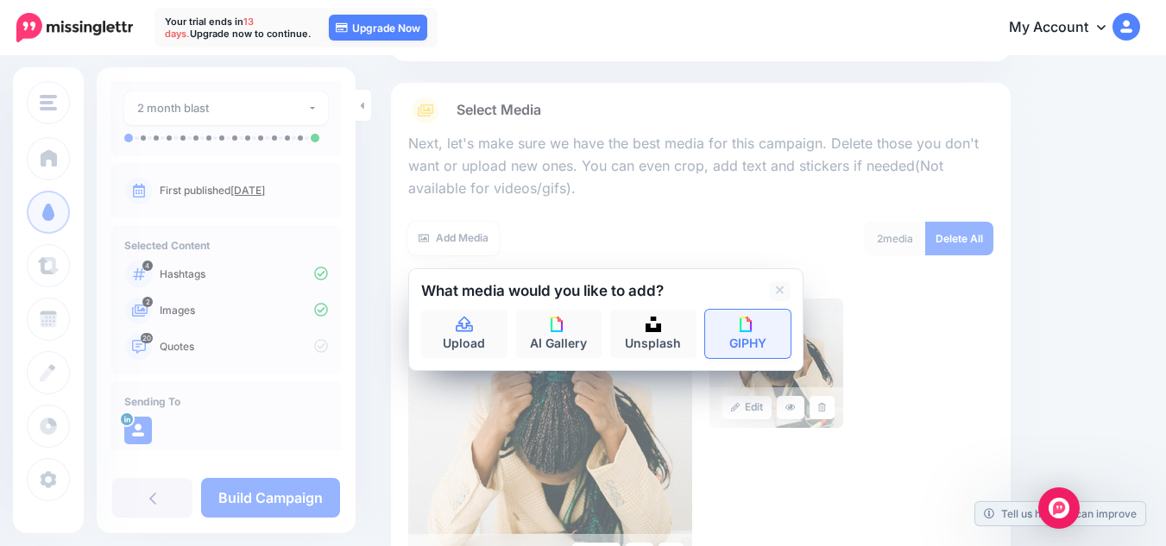
click at [730, 340] on link "GIPHY" at bounding box center [748, 334] width 86 height 48
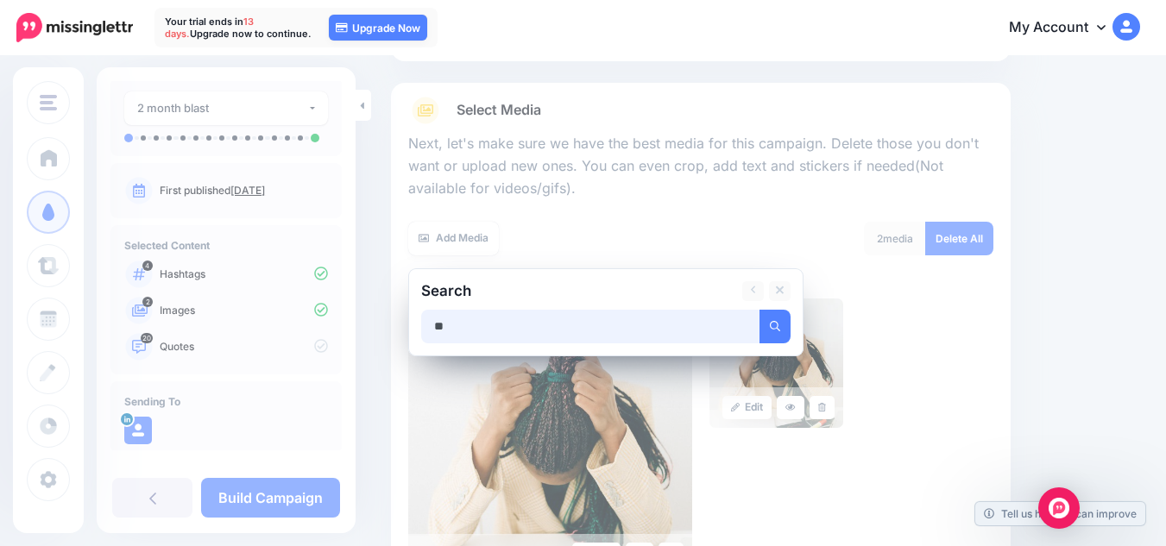
type input "*"
type input "****"
click at [760, 310] on button "submit" at bounding box center [775, 327] width 31 height 34
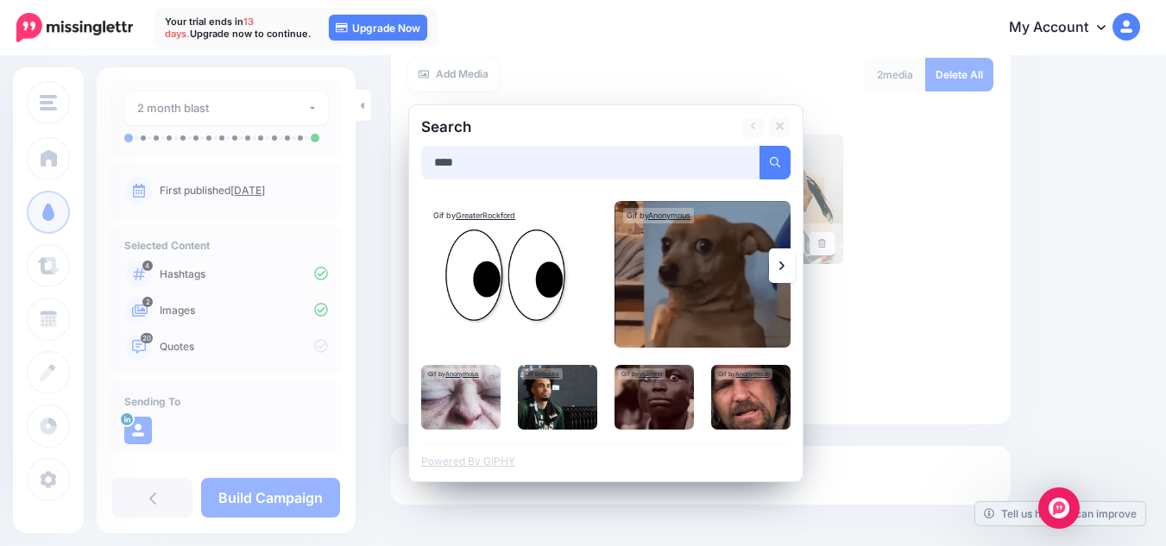
scroll to position [338, 0]
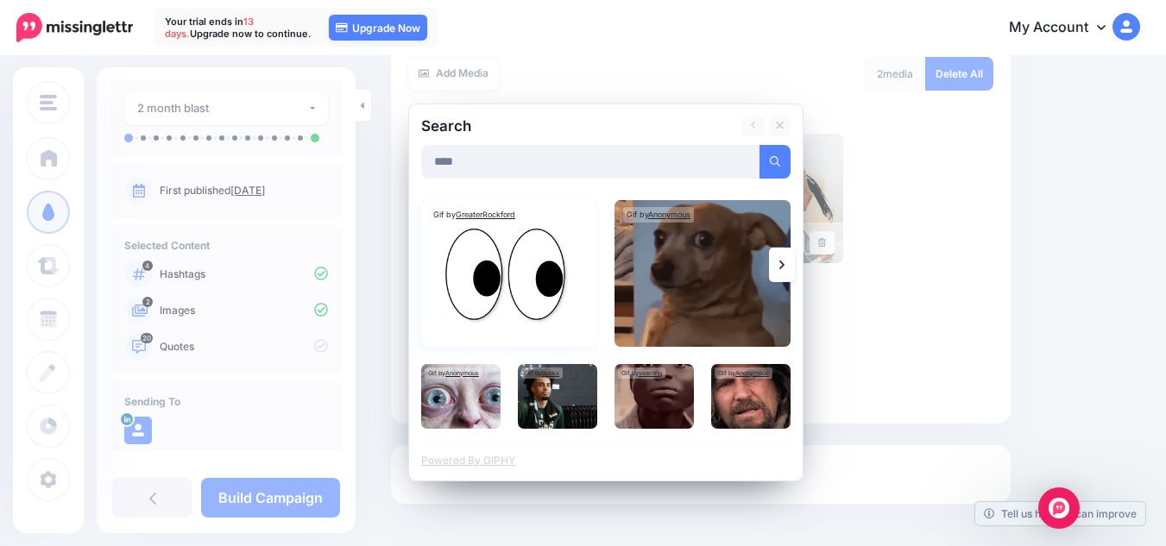
click at [485, 282] on img at bounding box center [509, 273] width 176 height 147
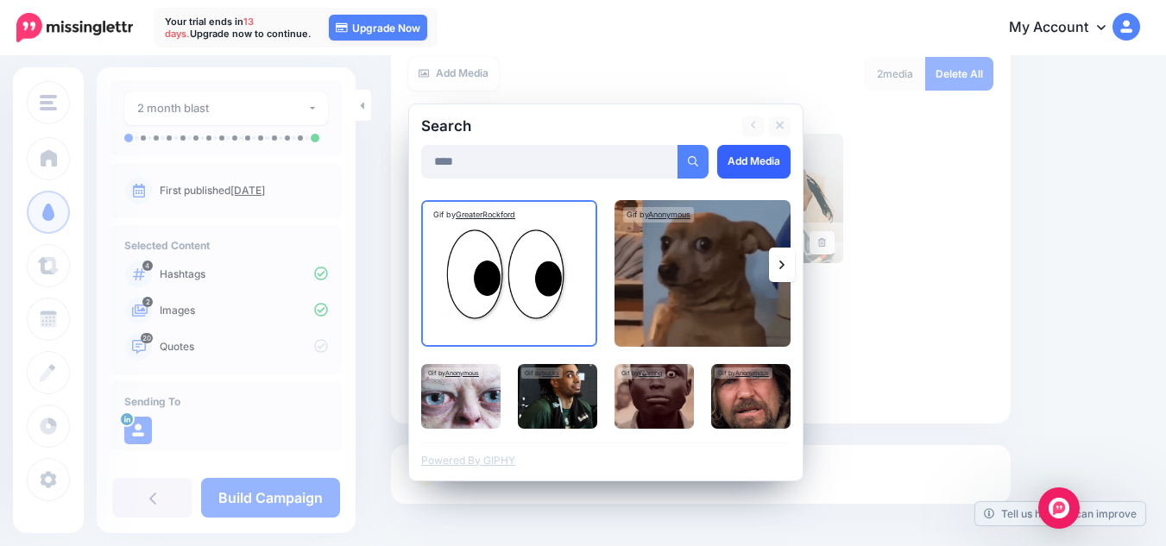
click at [754, 168] on link "Add Media" at bounding box center [753, 162] width 73 height 34
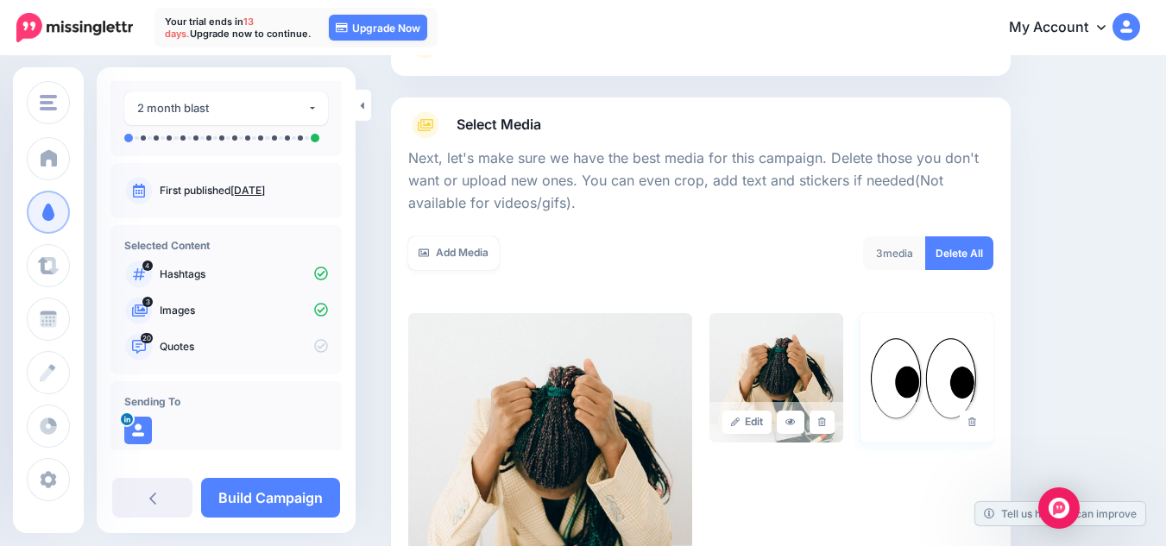
scroll to position [157, 0]
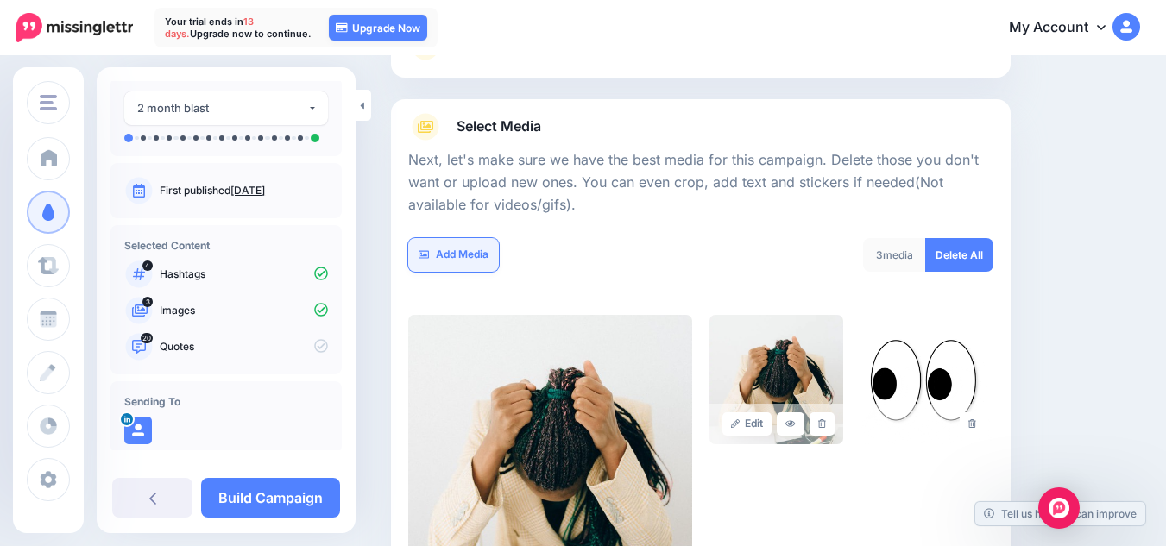
click at [459, 262] on link "Add Media" at bounding box center [453, 255] width 91 height 34
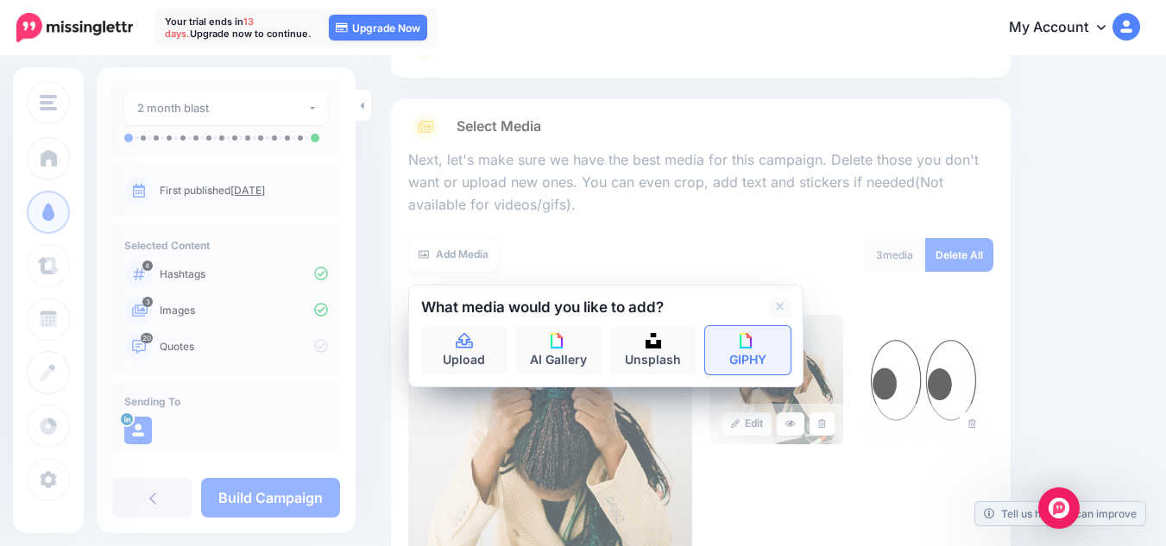
click at [752, 363] on link "GIPHY" at bounding box center [748, 350] width 86 height 48
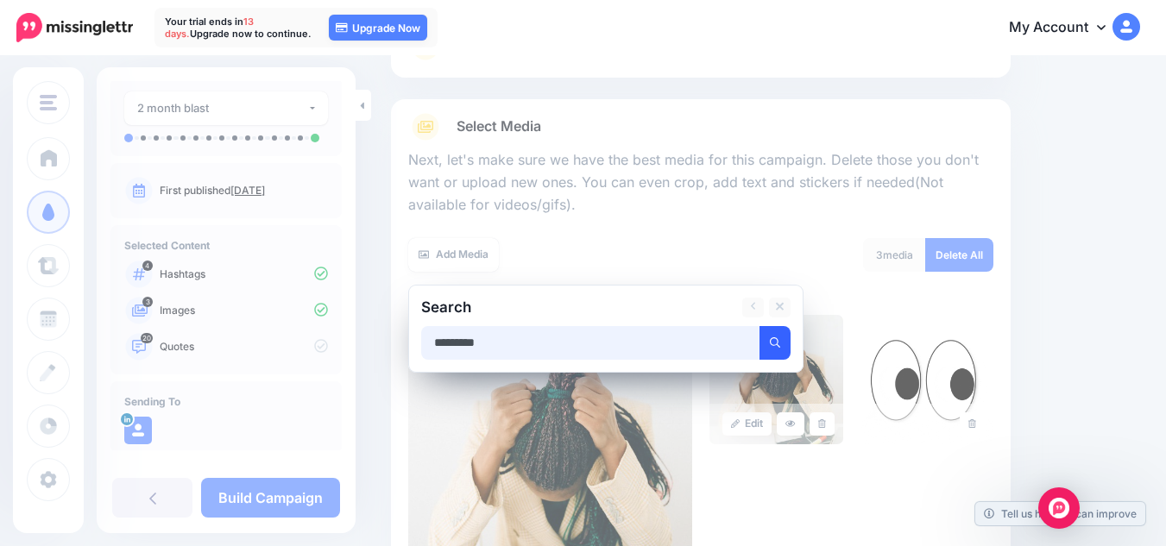
type input "*********"
click at [777, 339] on icon "submit" at bounding box center [775, 342] width 10 height 10
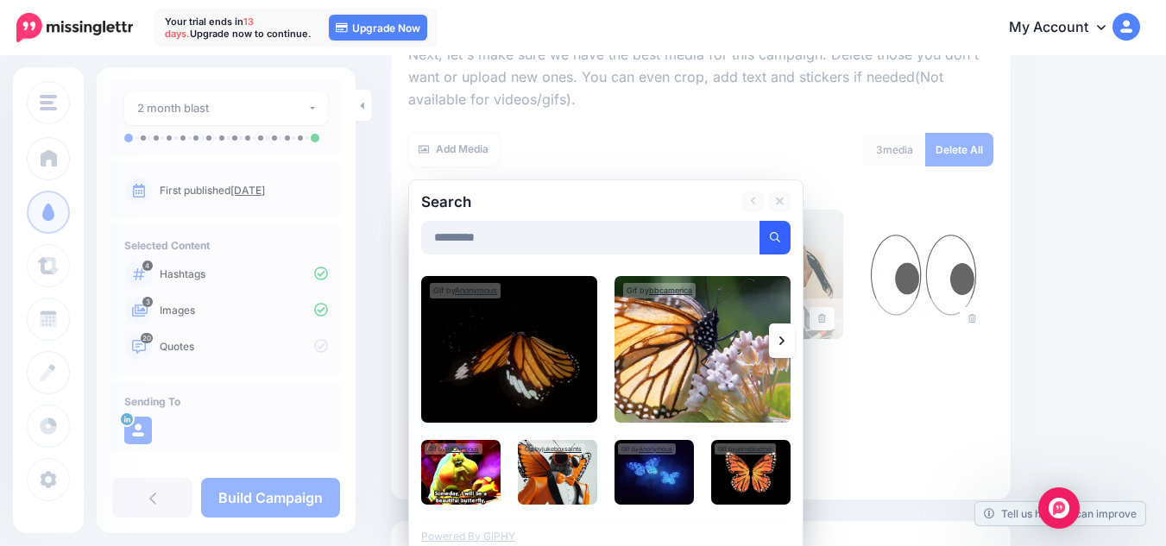
scroll to position [251, 0]
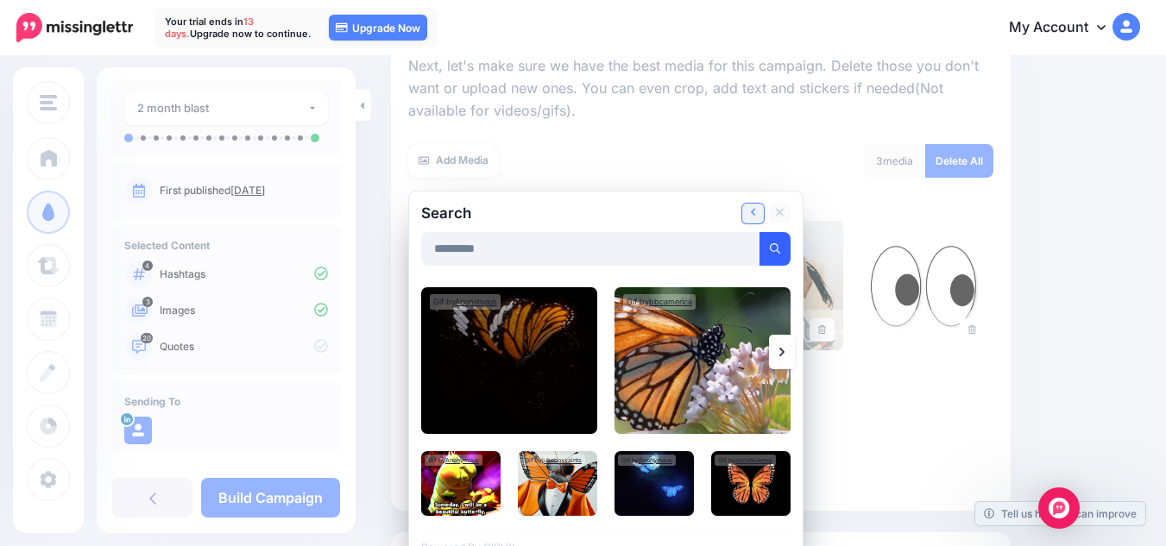
click at [751, 211] on icon at bounding box center [753, 213] width 5 height 14
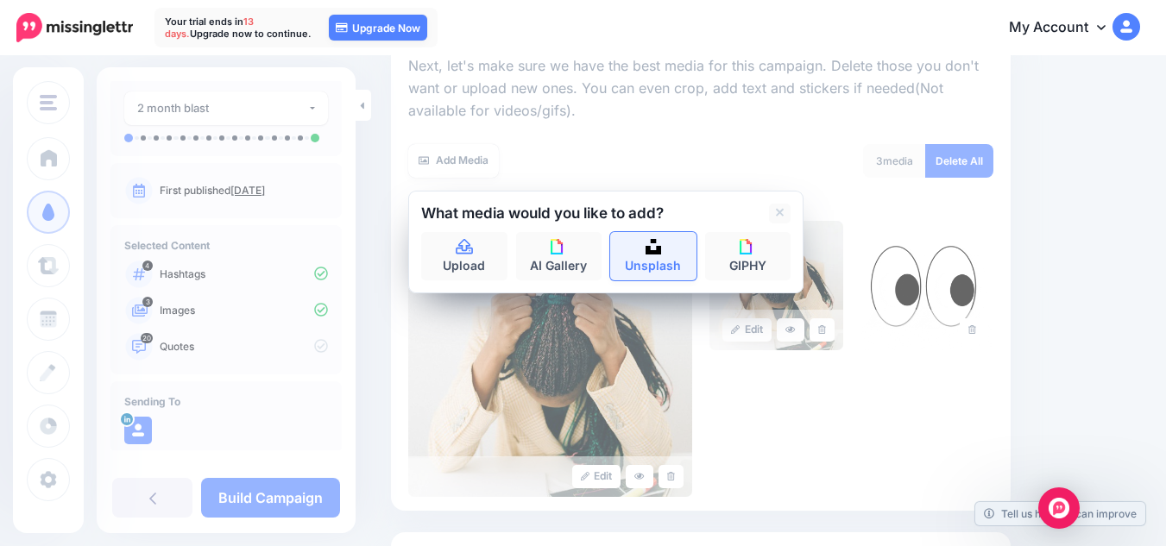
click at [678, 266] on link "Unsplash" at bounding box center [653, 256] width 86 height 48
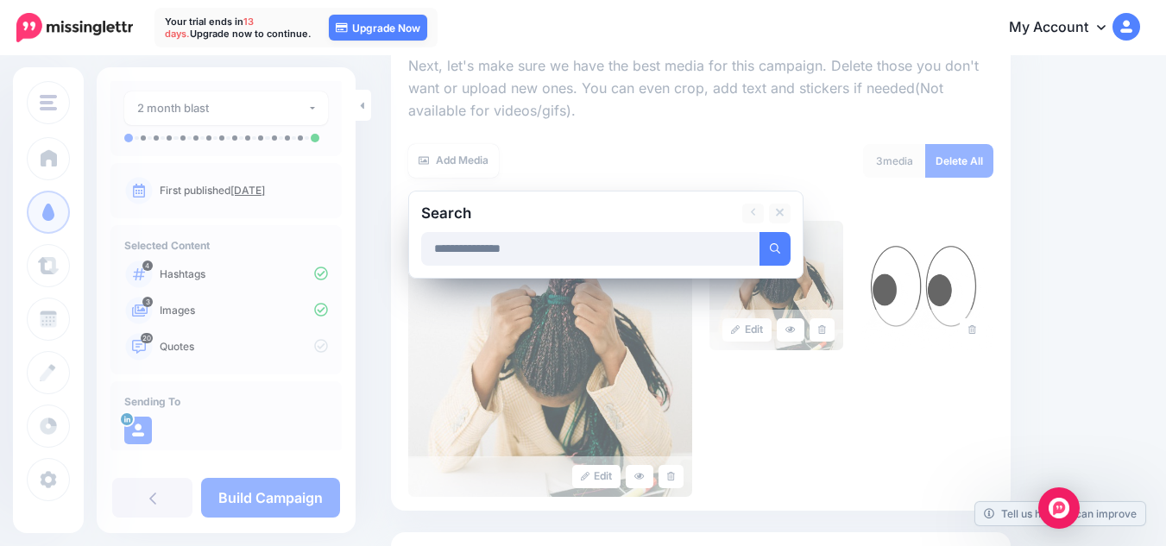
click at [760, 232] on button "submit" at bounding box center [775, 249] width 31 height 34
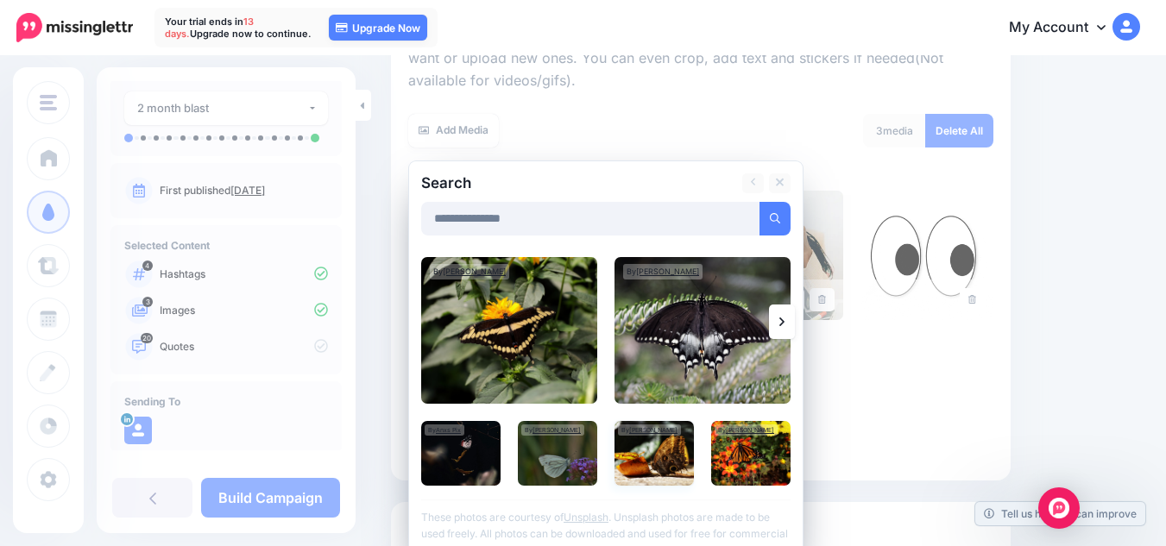
scroll to position [281, 0]
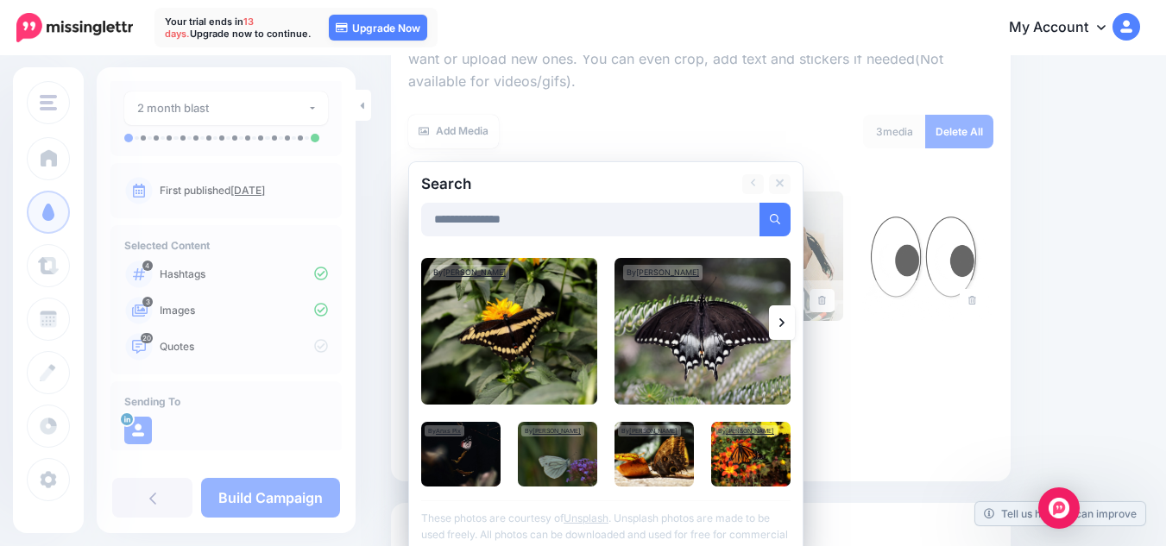
click at [500, 222] on input "**********" at bounding box center [590, 220] width 339 height 34
type input "*********"
click at [760, 203] on button "submit" at bounding box center [775, 220] width 31 height 34
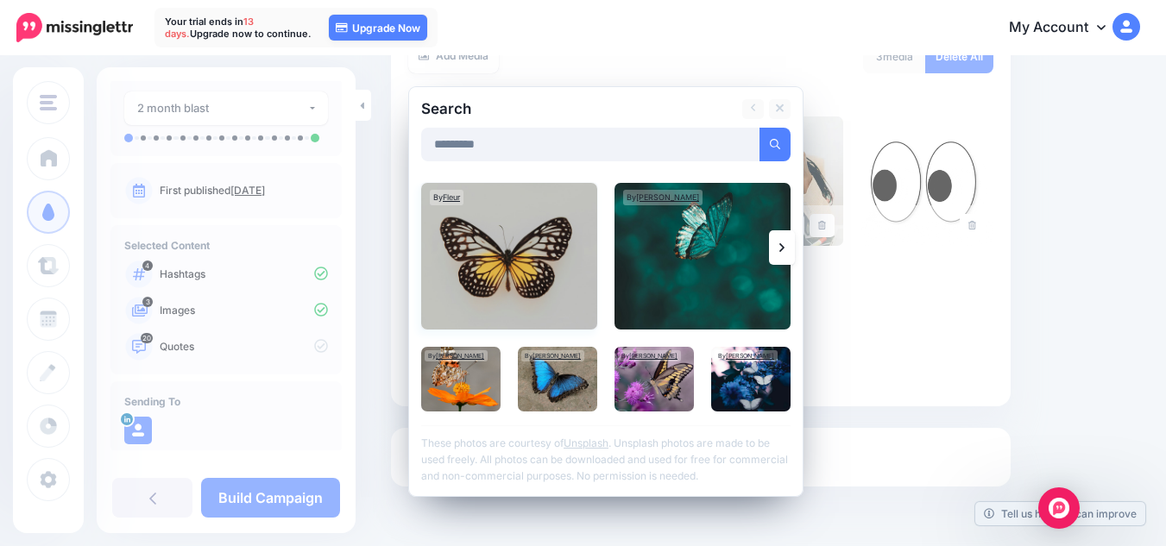
scroll to position [356, 0]
click at [702, 262] on img at bounding box center [703, 255] width 176 height 147
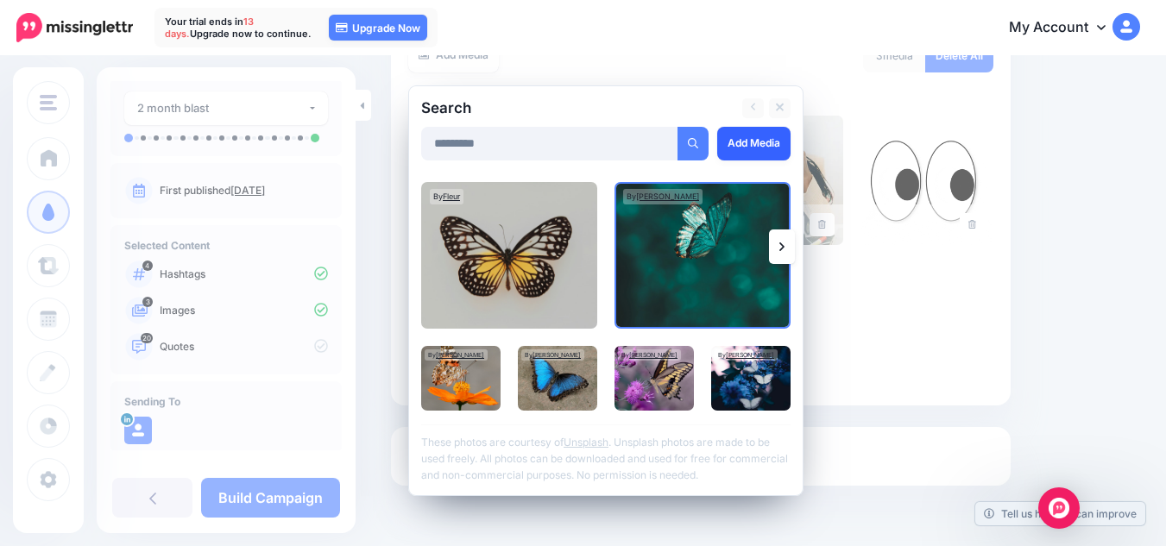
click at [762, 152] on link "Add Media" at bounding box center [753, 144] width 73 height 34
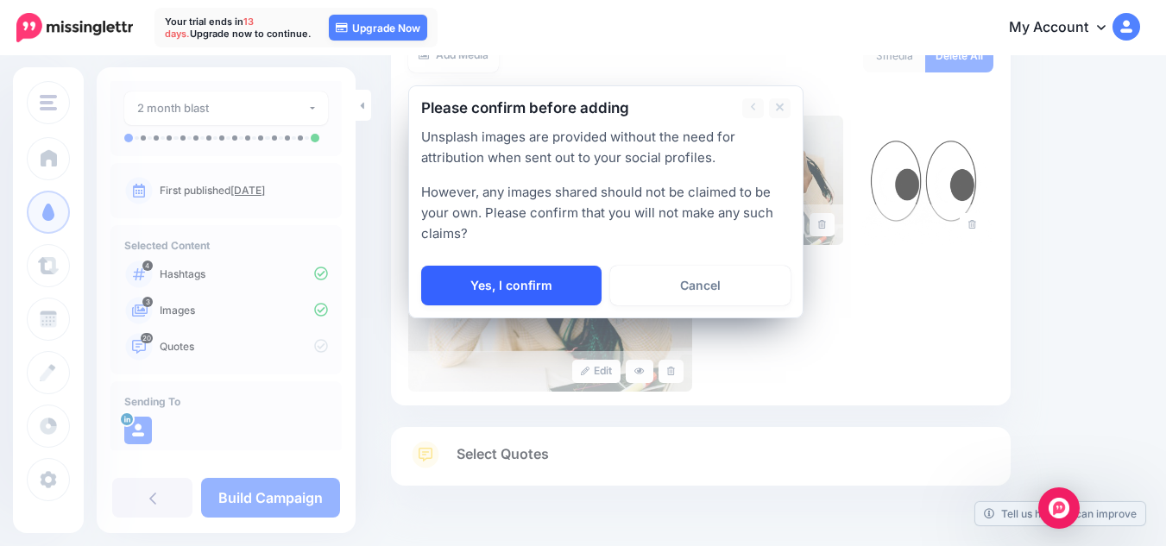
click at [552, 283] on link "Yes, I confirm" at bounding box center [511, 286] width 180 height 40
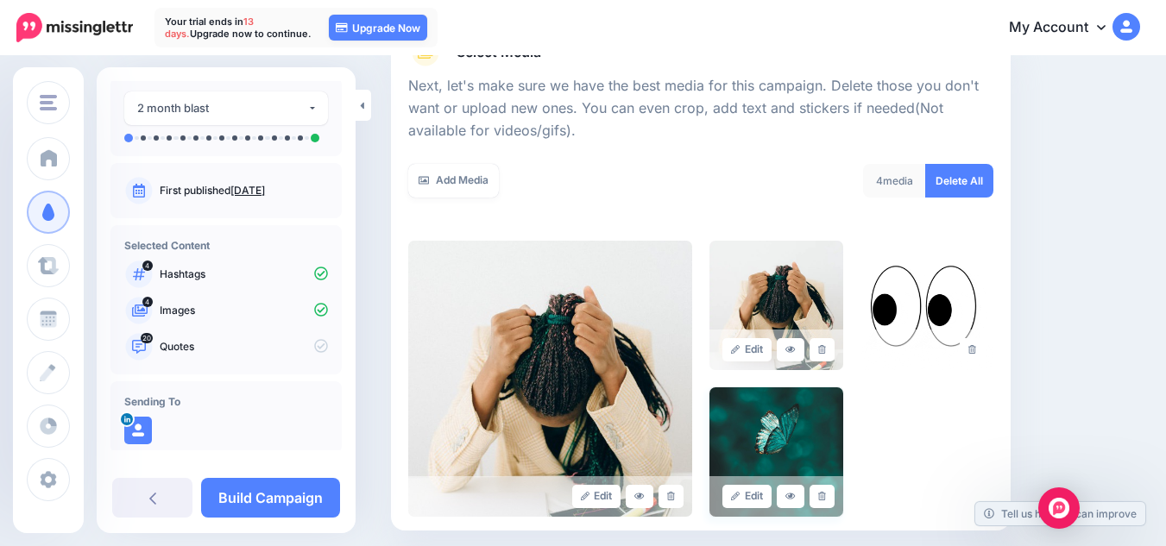
scroll to position [230, 0]
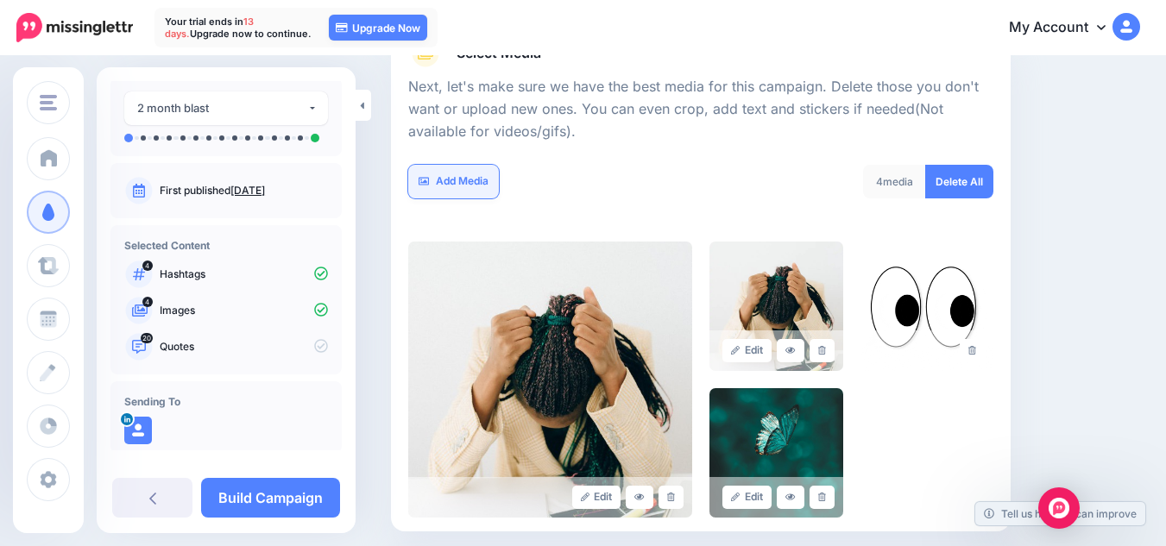
click at [459, 191] on link "Add Media" at bounding box center [453, 182] width 91 height 34
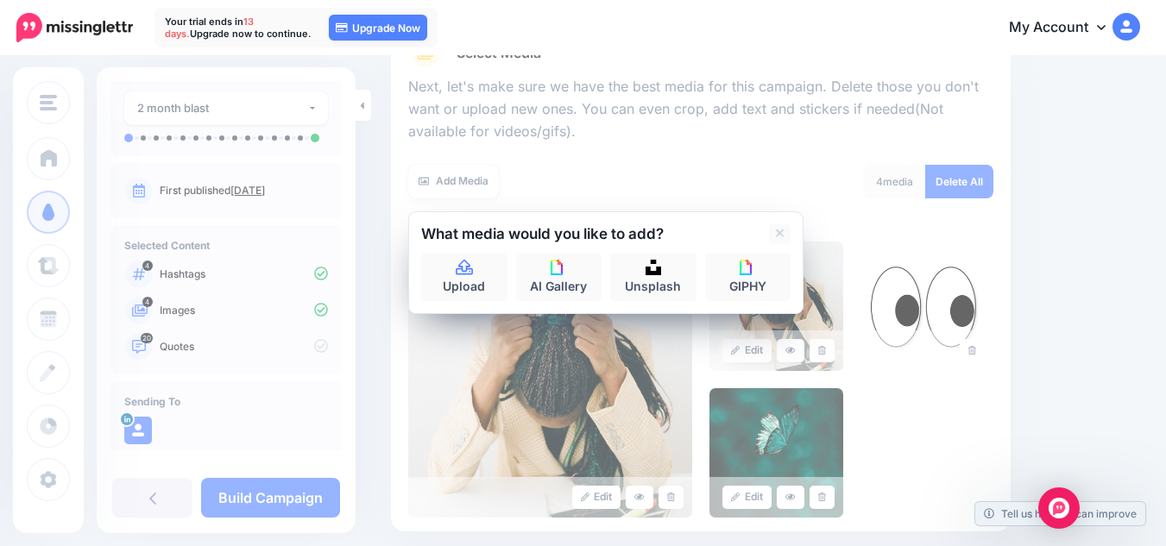
click at [525, 159] on div at bounding box center [700, 154] width 585 height 22
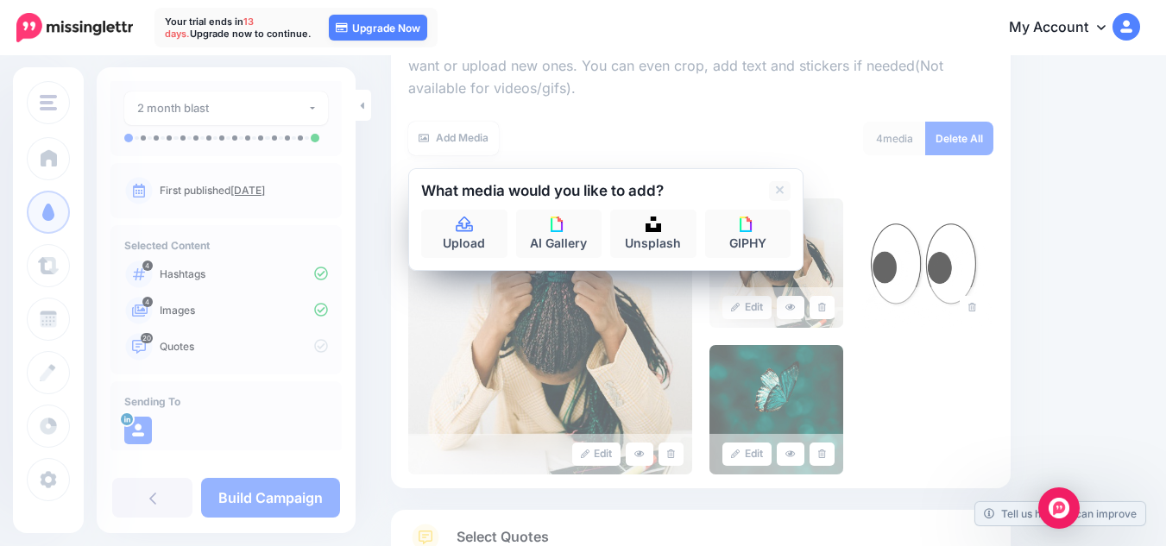
scroll to position [274, 0]
click at [783, 190] on icon at bounding box center [780, 190] width 9 height 14
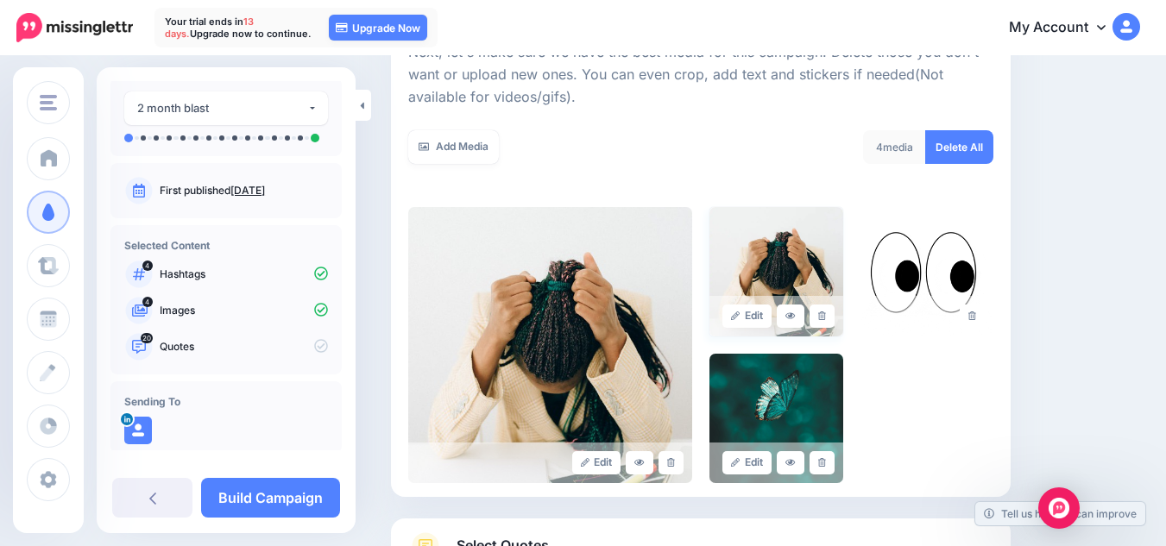
scroll to position [264, 0]
click at [826, 321] on icon at bounding box center [822, 316] width 8 height 9
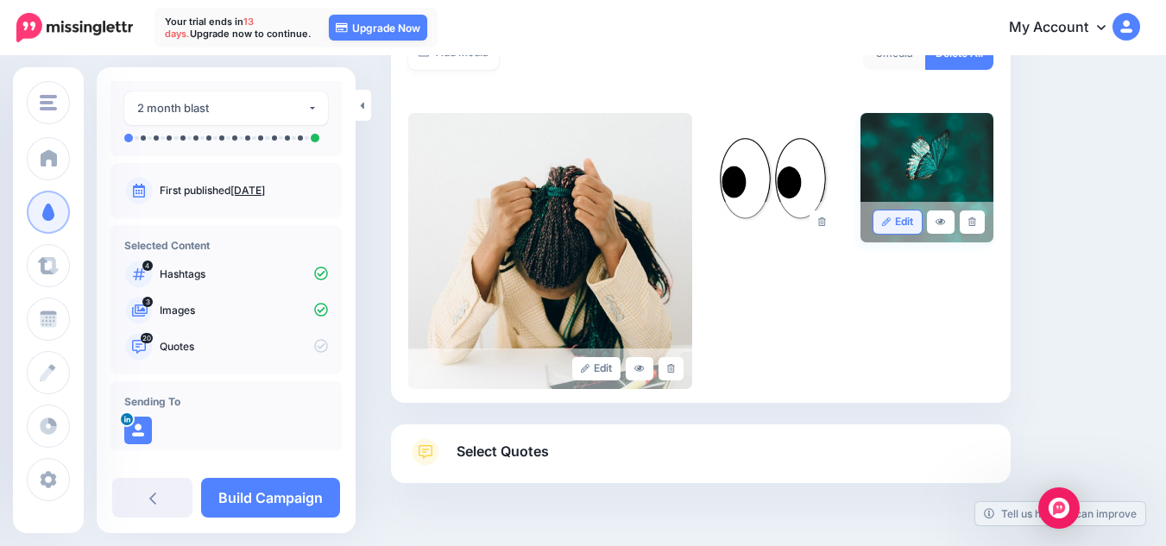
scroll to position [408, 0]
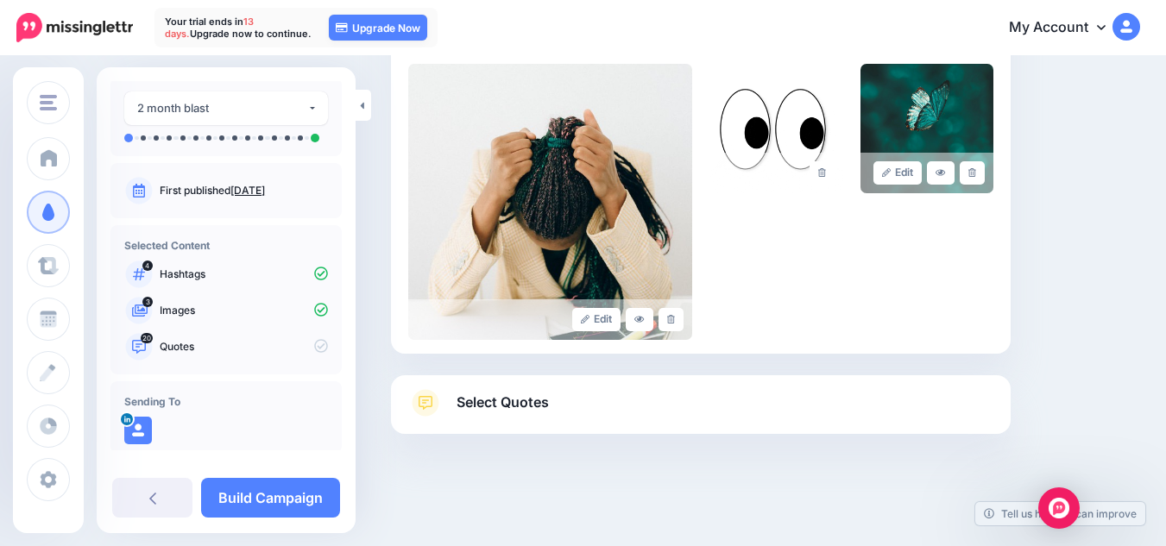
click at [508, 400] on span "Select Quotes" at bounding box center [503, 402] width 92 height 23
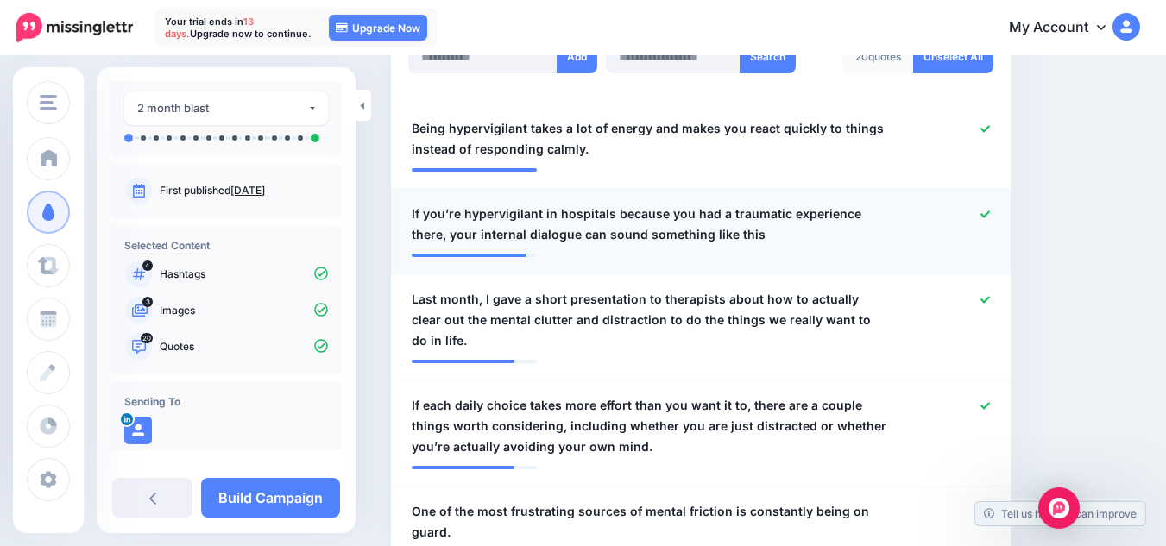
scroll to position [508, 0]
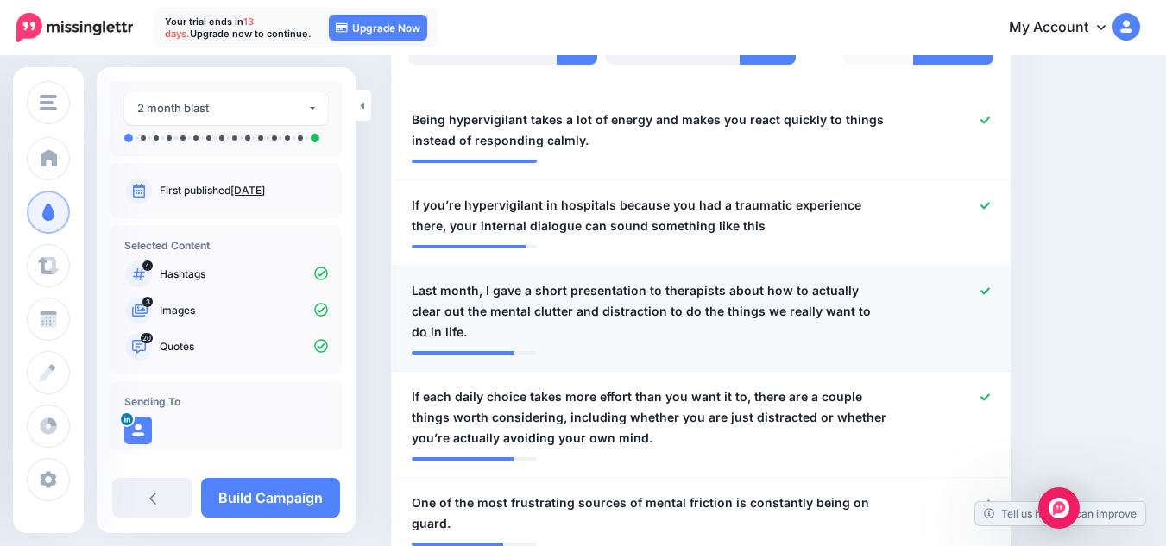
click at [583, 315] on span "Last month, I gave a short presentation to therapists about how to actually cle…" at bounding box center [651, 312] width 478 height 62
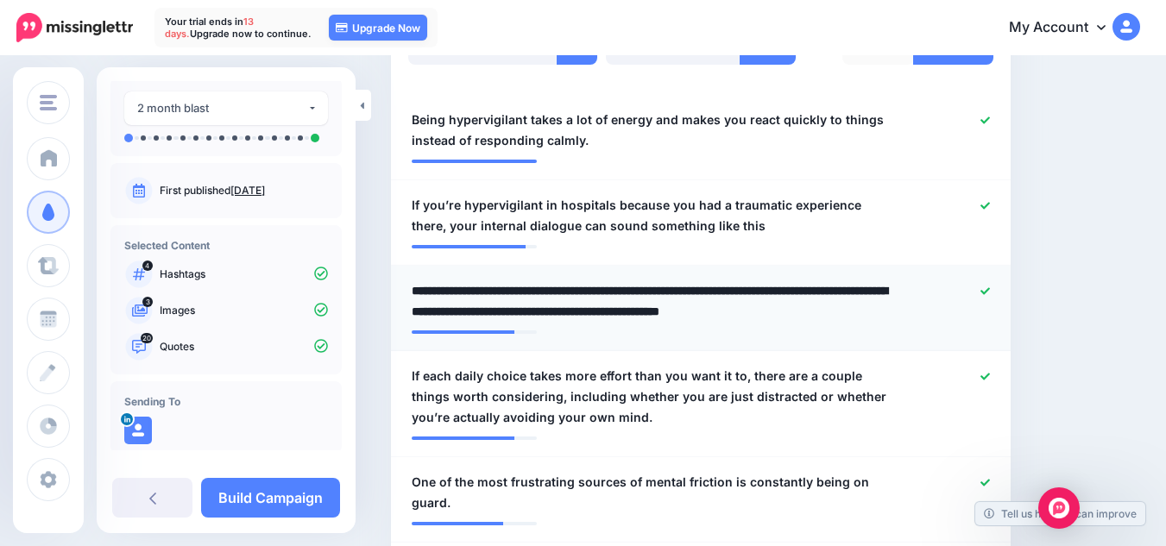
click at [807, 295] on textarea "**********" at bounding box center [655, 301] width 487 height 41
type textarea "**********"
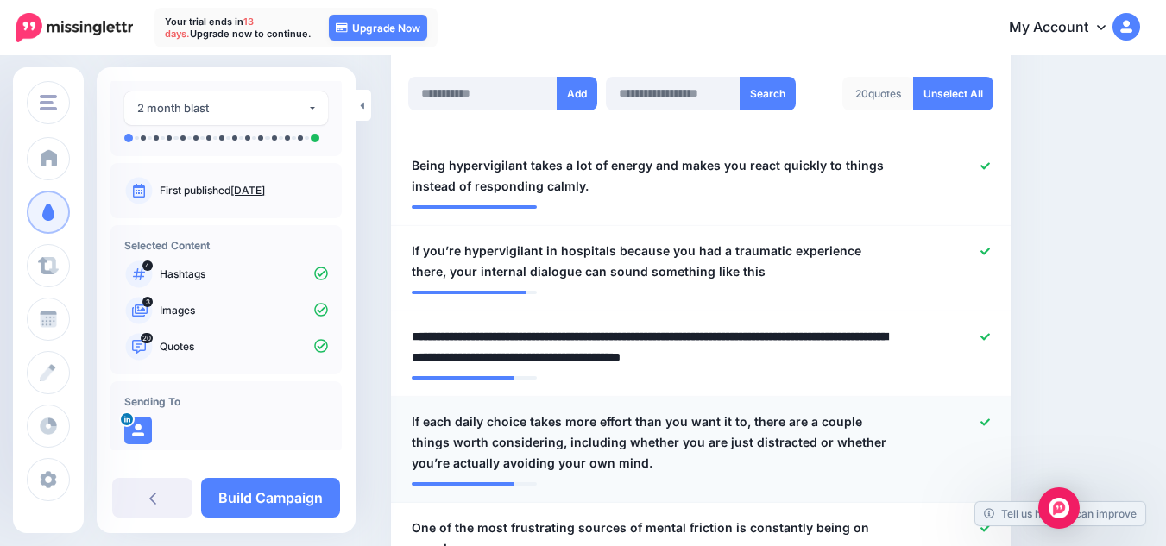
scroll to position [439, 0]
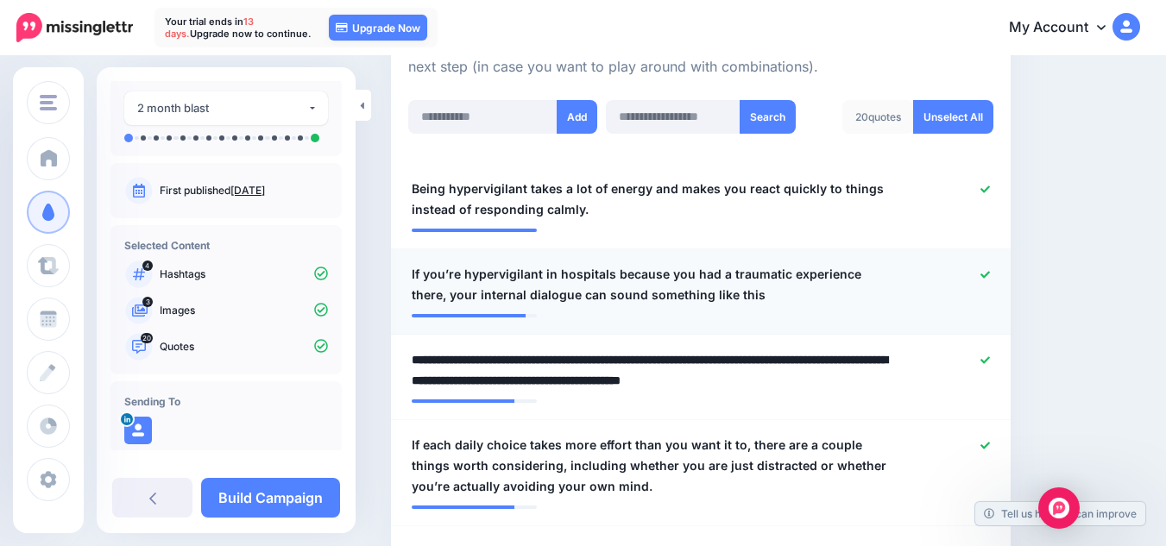
click at [549, 296] on span "If you’re hypervigilant in hospitals because you had a traumatic experience the…" at bounding box center [651, 284] width 478 height 41
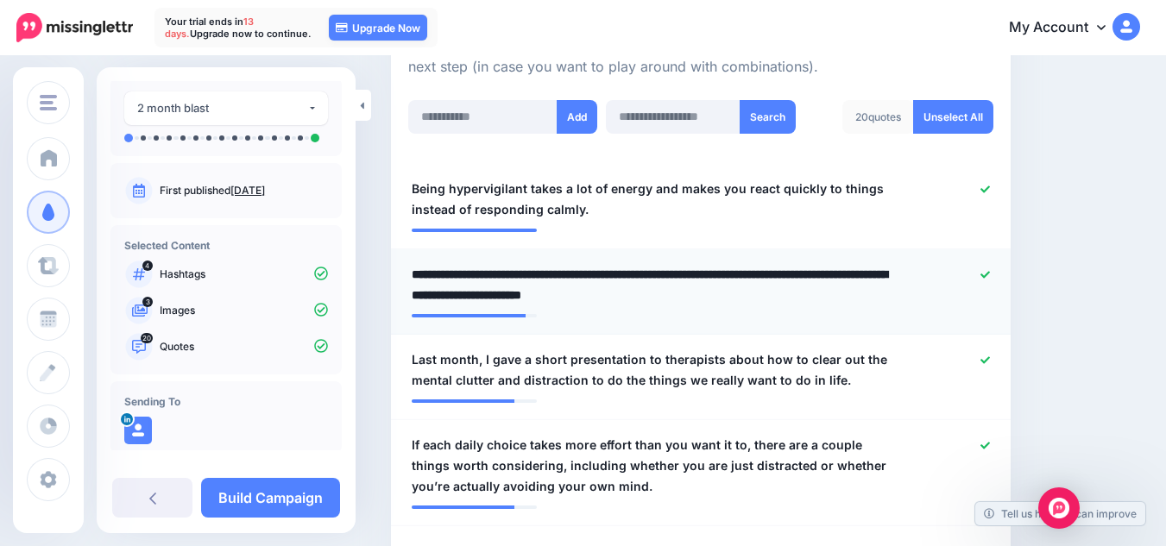
click at [549, 296] on textarea "**********" at bounding box center [651, 284] width 478 height 41
drag, startPoint x: 522, startPoint y: 274, endPoint x: 900, endPoint y: 280, distance: 378.1
click at [900, 280] on div "**********" at bounding box center [651, 284] width 504 height 41
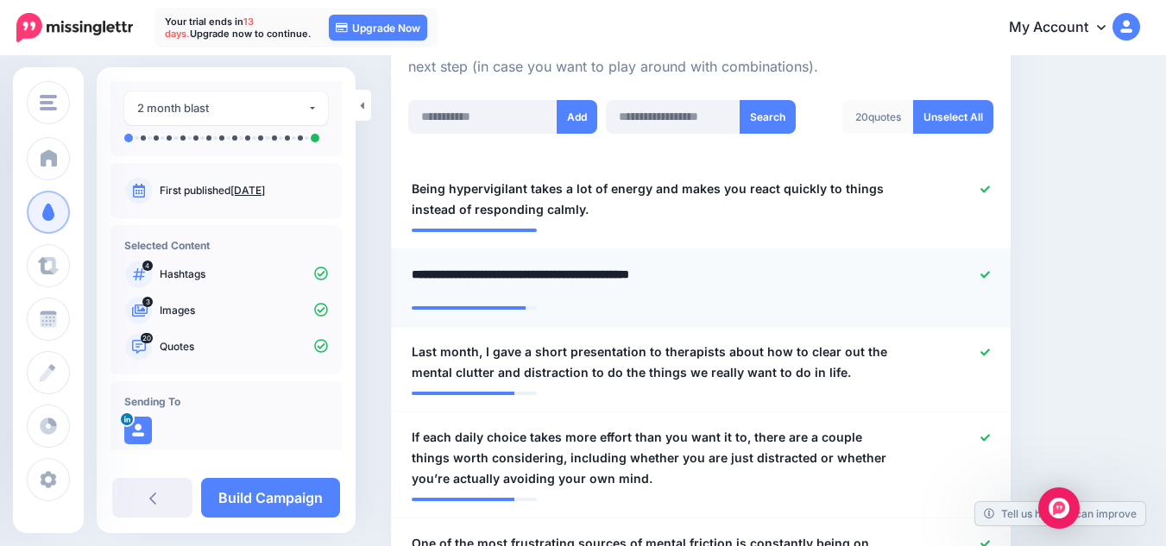
type textarea "**********"
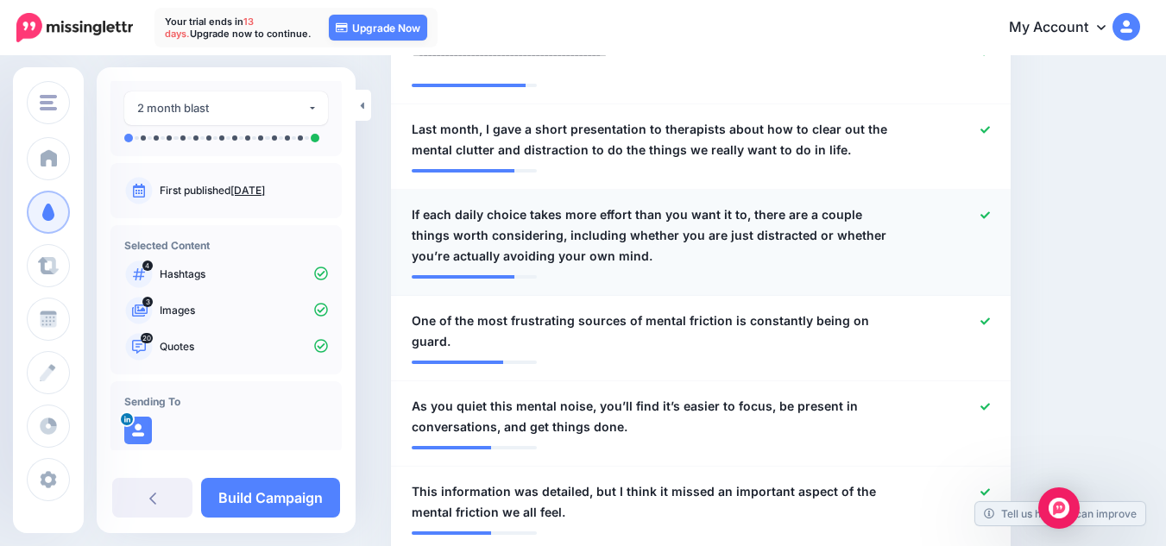
scroll to position [663, 0]
click at [574, 231] on span "If each daily choice takes more effort than you want it to, there are a couple …" at bounding box center [651, 235] width 478 height 62
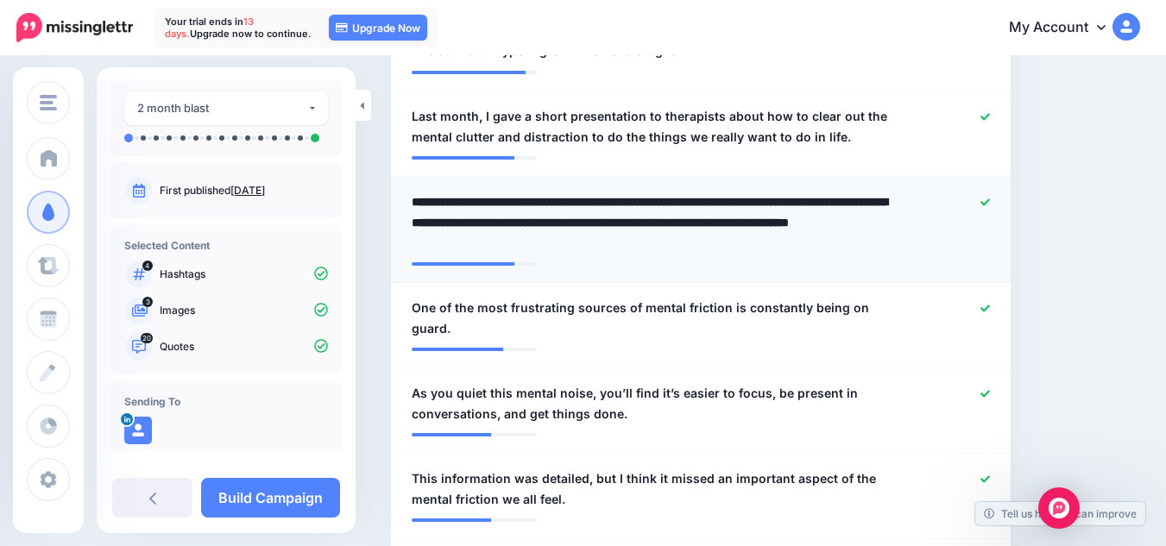
drag, startPoint x: 523, startPoint y: 226, endPoint x: 785, endPoint y: 225, distance: 261.5
click at [785, 225] on textarea "**********" at bounding box center [655, 223] width 487 height 62
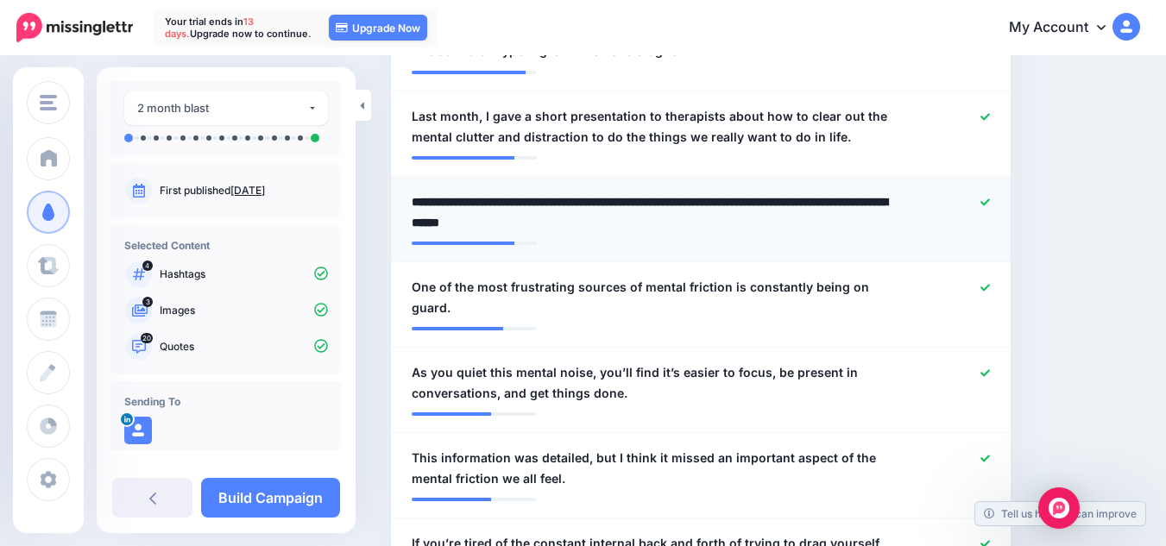
click at [432, 223] on textarea "**********" at bounding box center [655, 212] width 487 height 41
click at [487, 224] on textarea "**********" at bounding box center [655, 212] width 487 height 41
type textarea "**********"
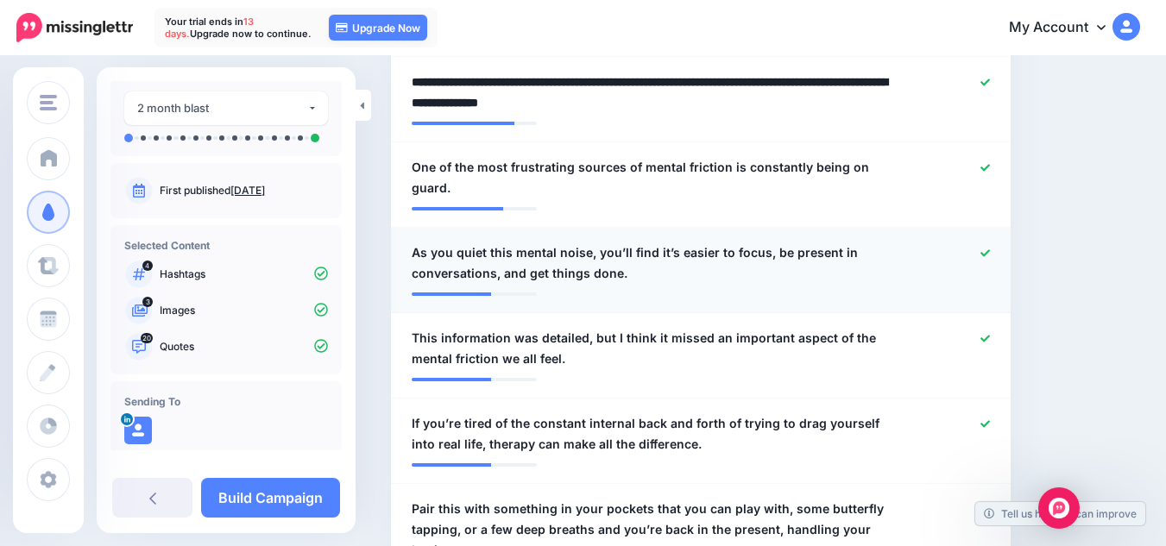
scroll to position [790, 0]
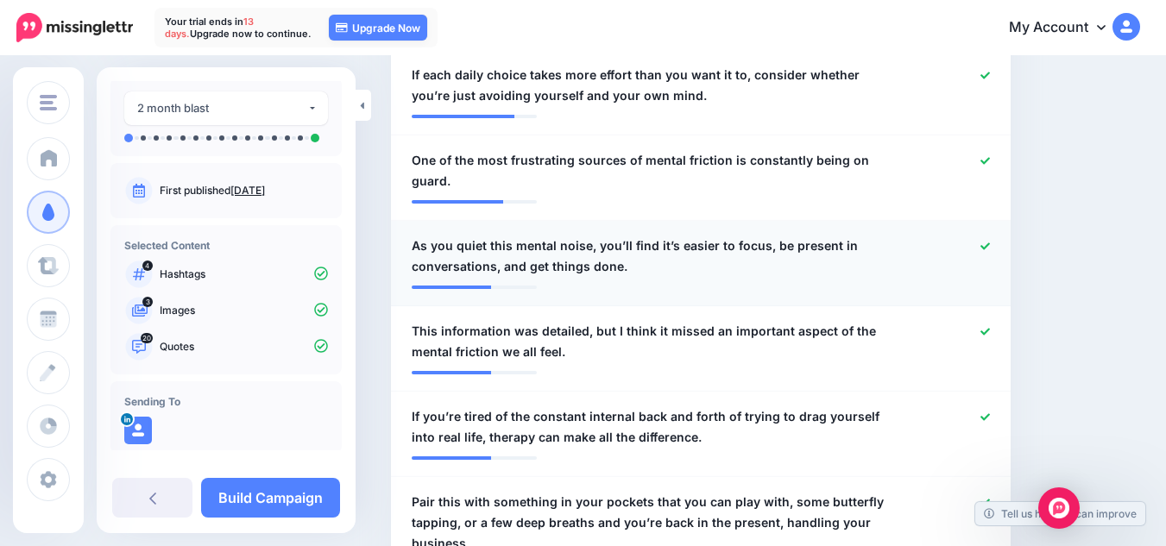
click at [496, 236] on span "As you quiet this mental noise, you’ll find it’s easier to focus, be present in…" at bounding box center [651, 256] width 478 height 41
click at [0, 0] on textarea "**********" at bounding box center [0, 0] width 0 height 0
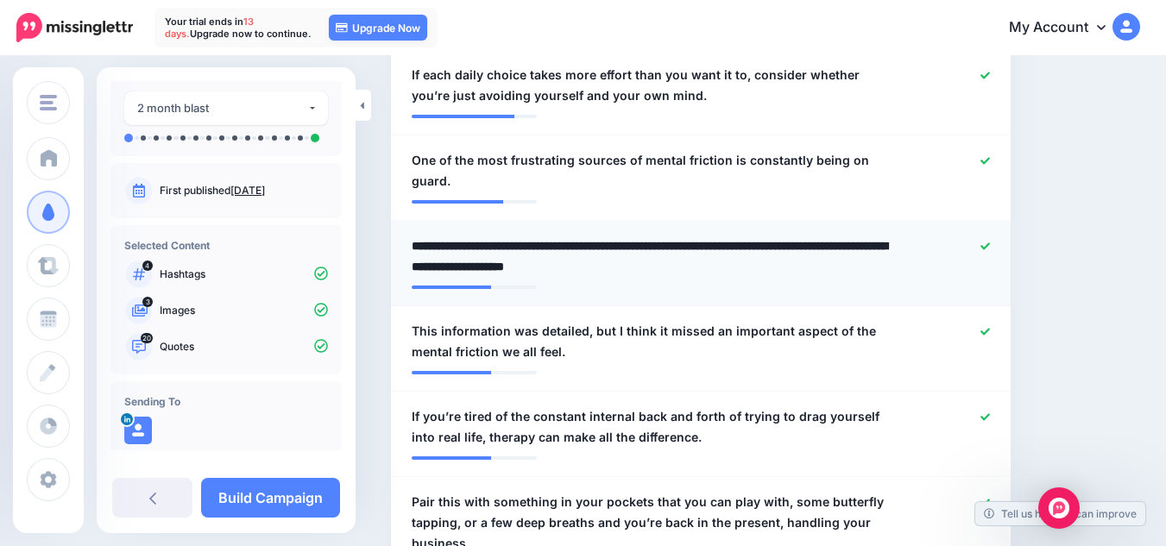
type textarea "**********"
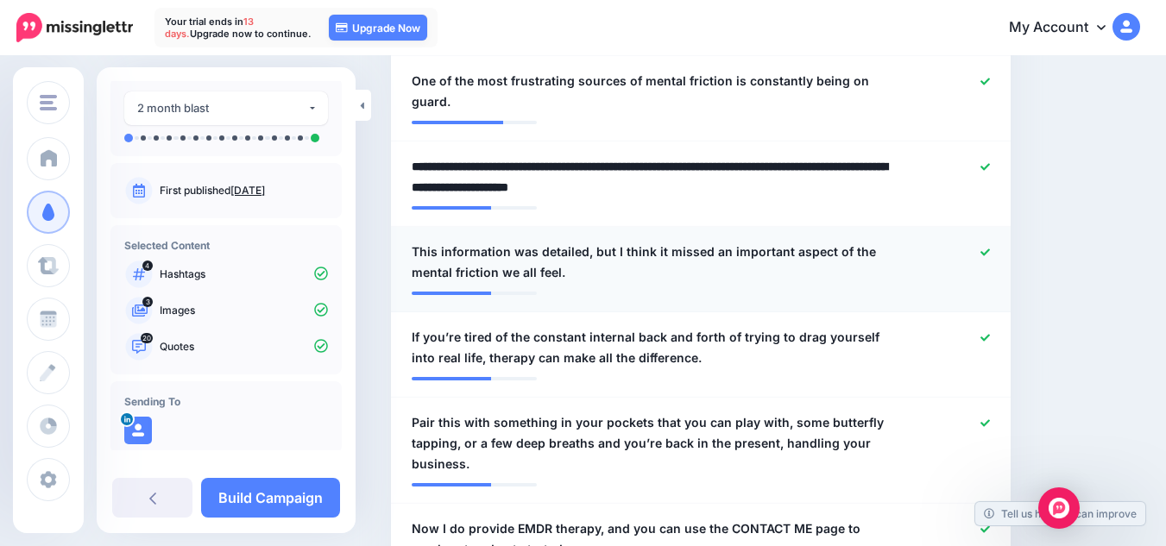
scroll to position [871, 0]
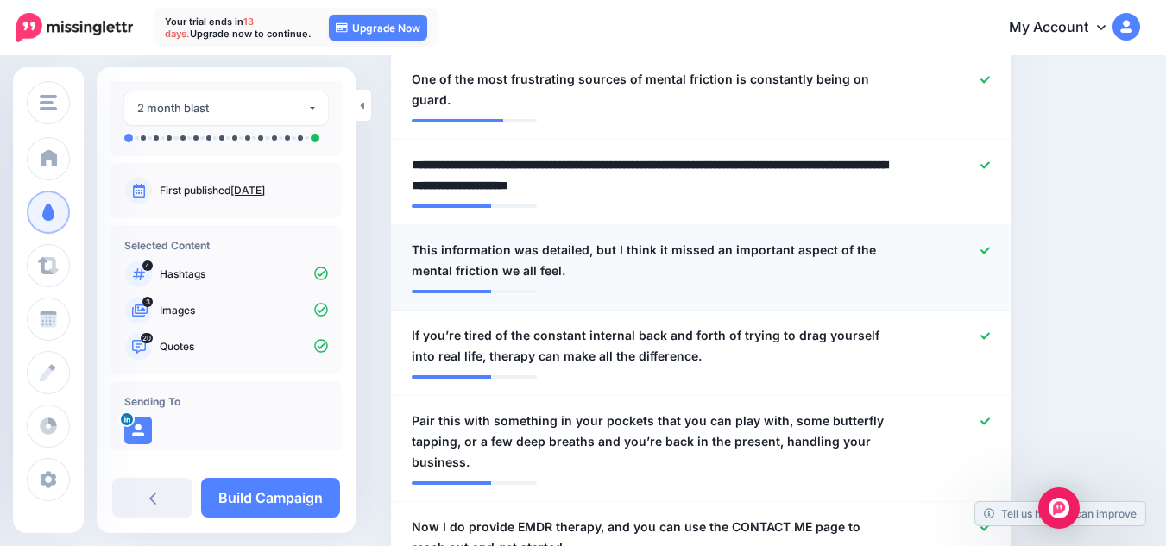
click at [990, 247] on icon at bounding box center [984, 250] width 9 height 7
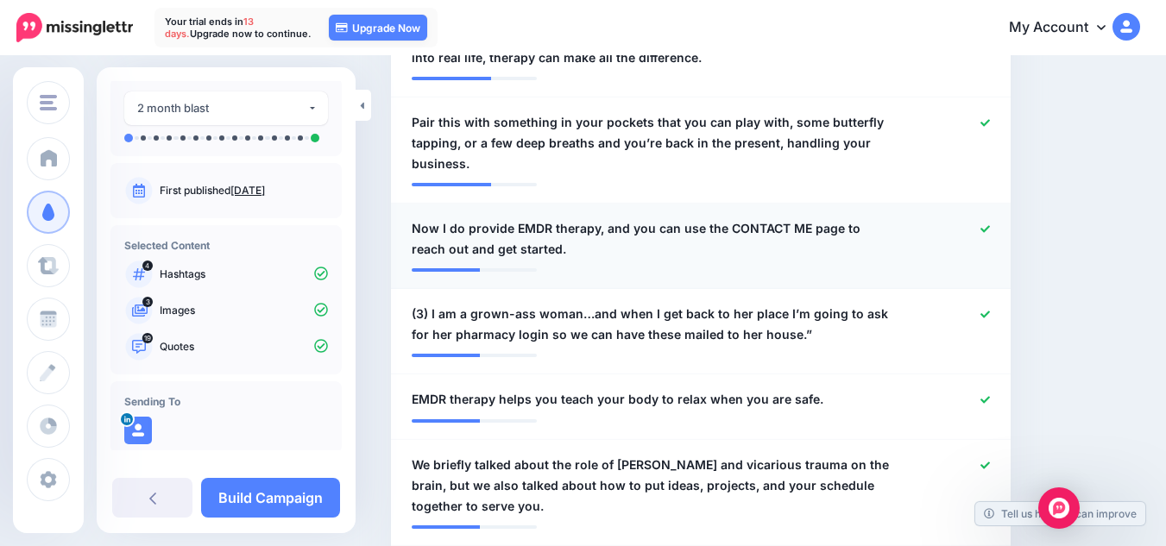
scroll to position [1171, 0]
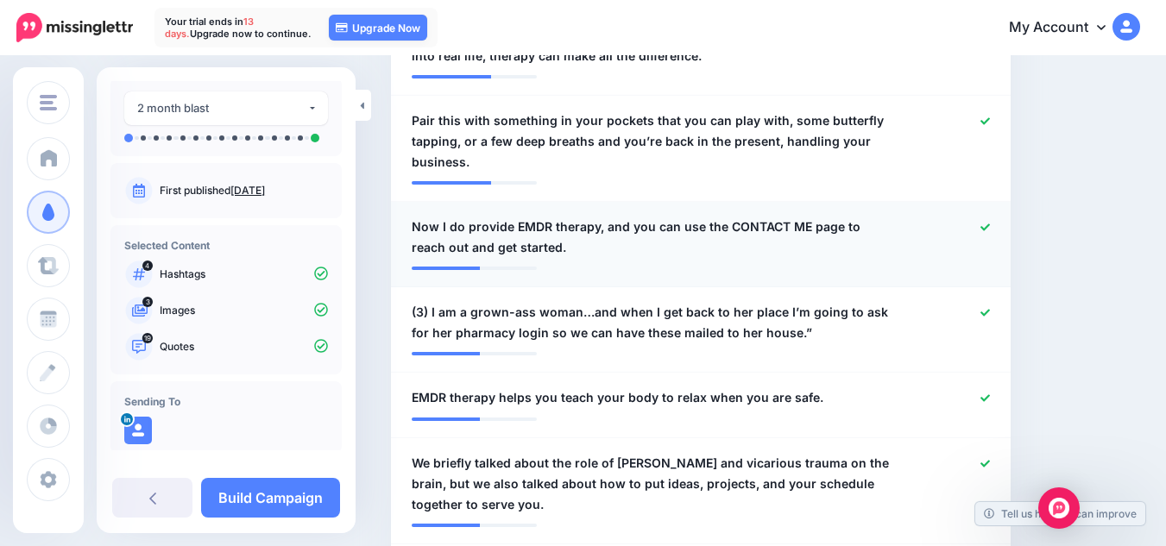
click at [990, 223] on icon at bounding box center [984, 227] width 9 height 9
click at [998, 302] on div at bounding box center [953, 322] width 101 height 41
click at [990, 309] on icon at bounding box center [984, 312] width 9 height 7
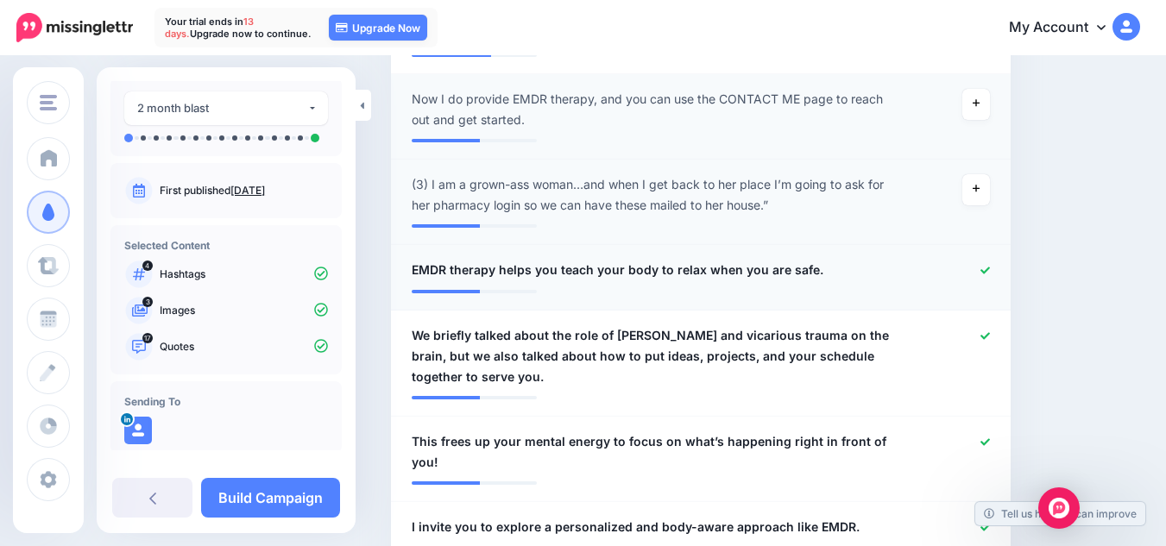
scroll to position [1302, 0]
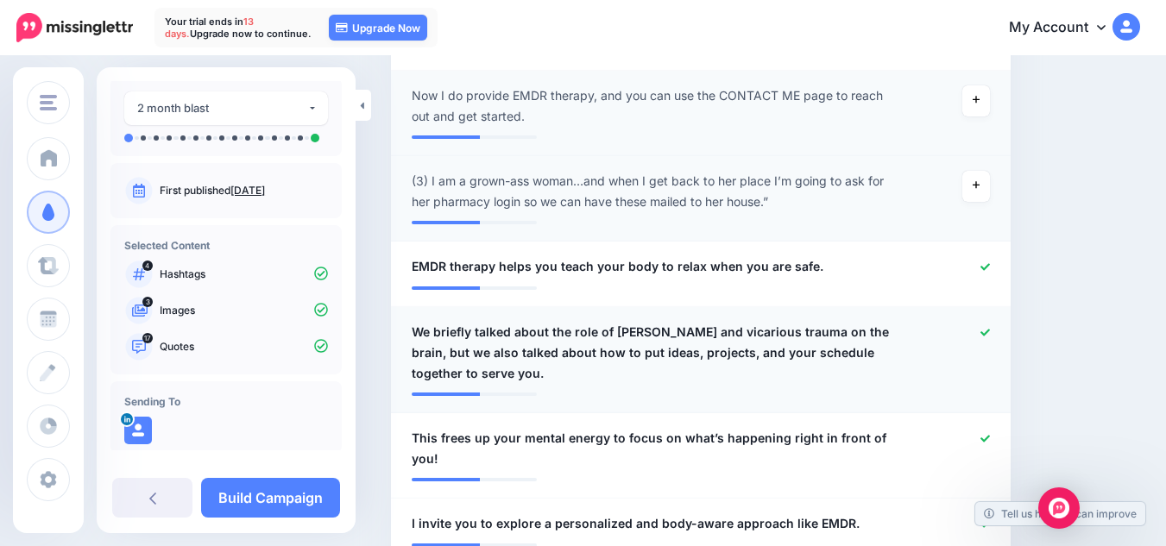
click at [990, 328] on icon at bounding box center [984, 332] width 9 height 9
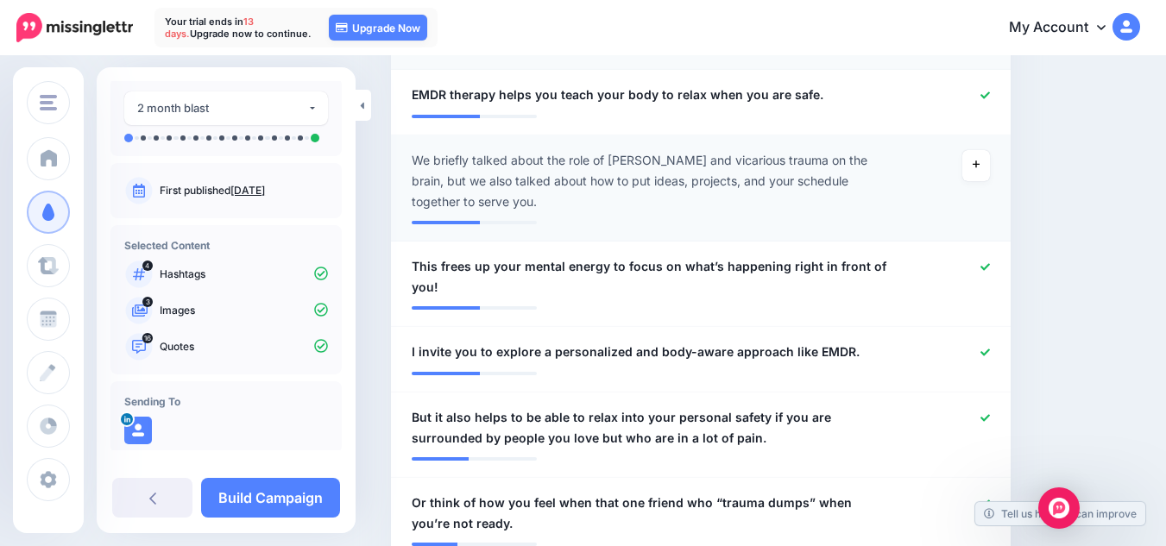
scroll to position [1475, 0]
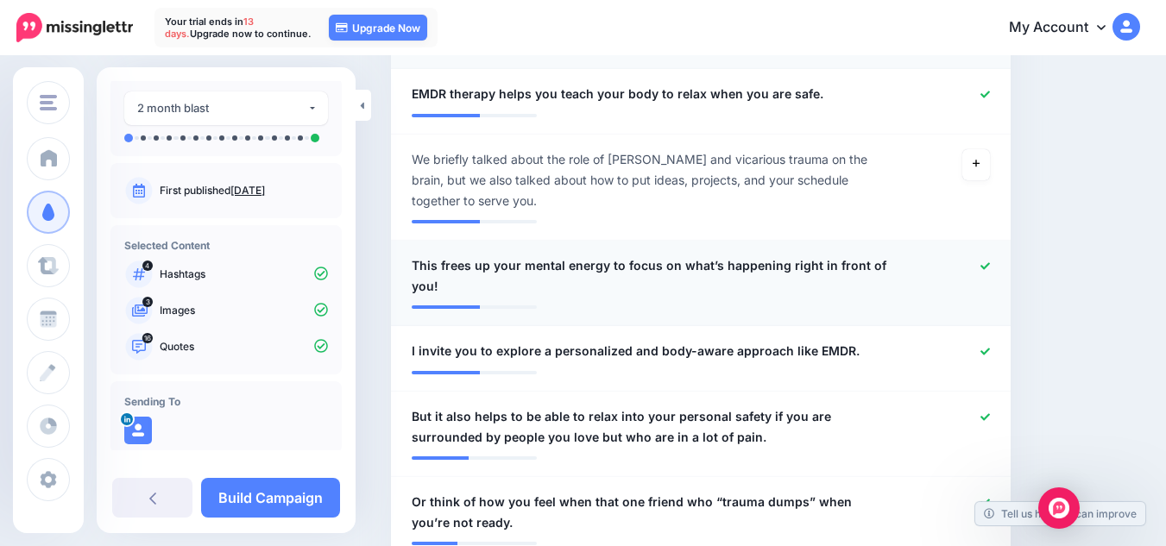
click at [542, 255] on span "This frees up your mental energy to focus on what’s happening right in front of…" at bounding box center [651, 275] width 478 height 41
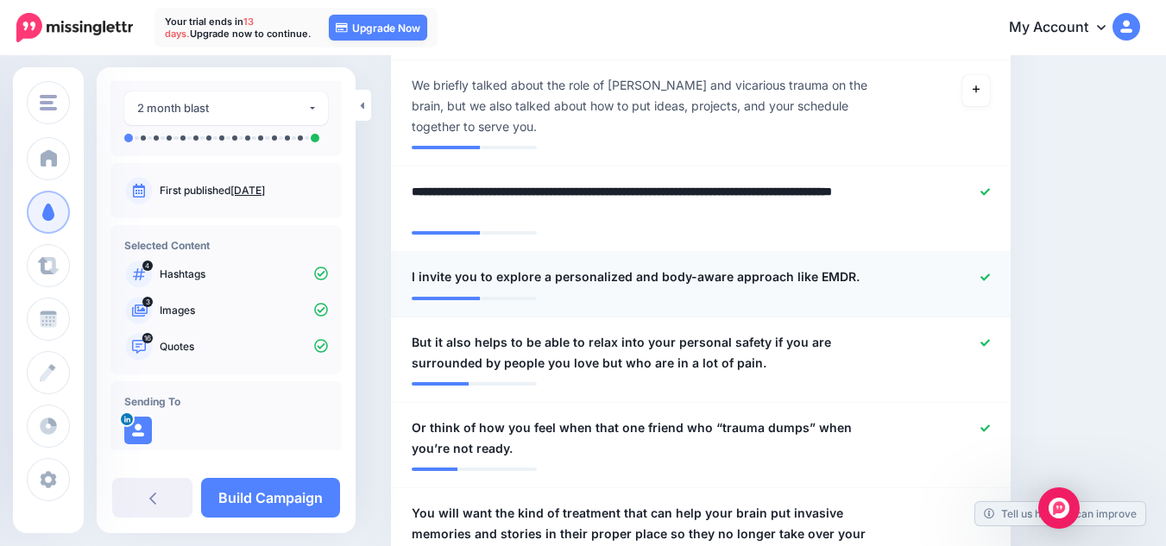
scroll to position [1551, 0]
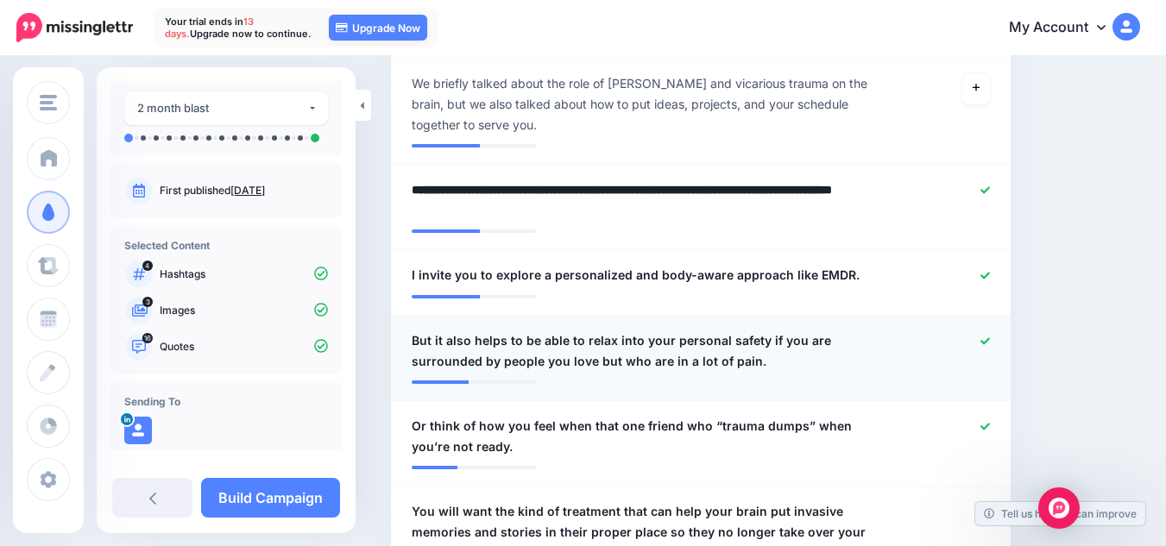
click at [990, 337] on icon at bounding box center [984, 340] width 9 height 7
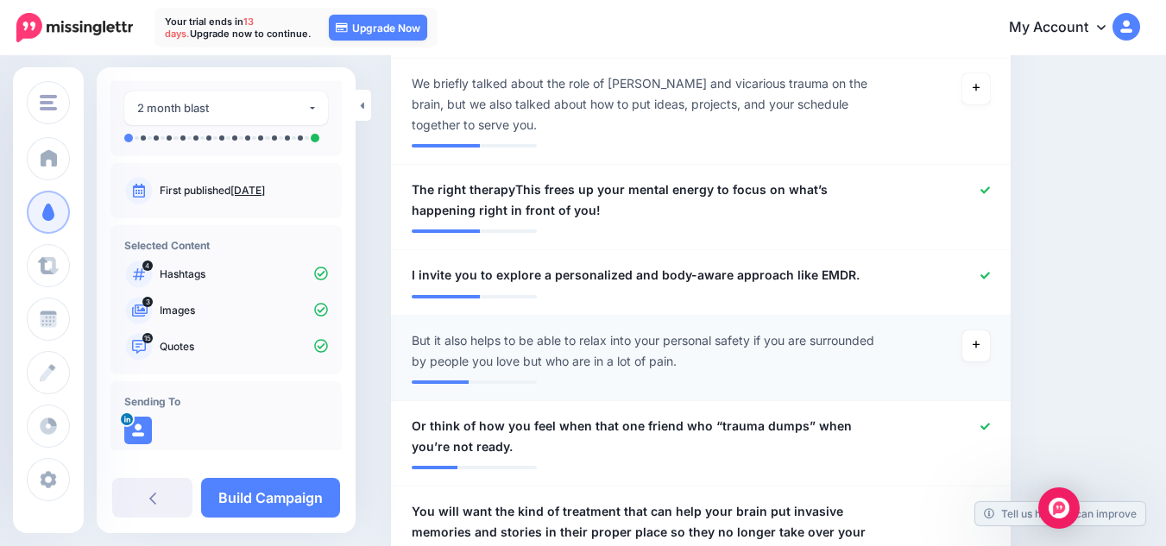
scroll to position [1597, 0]
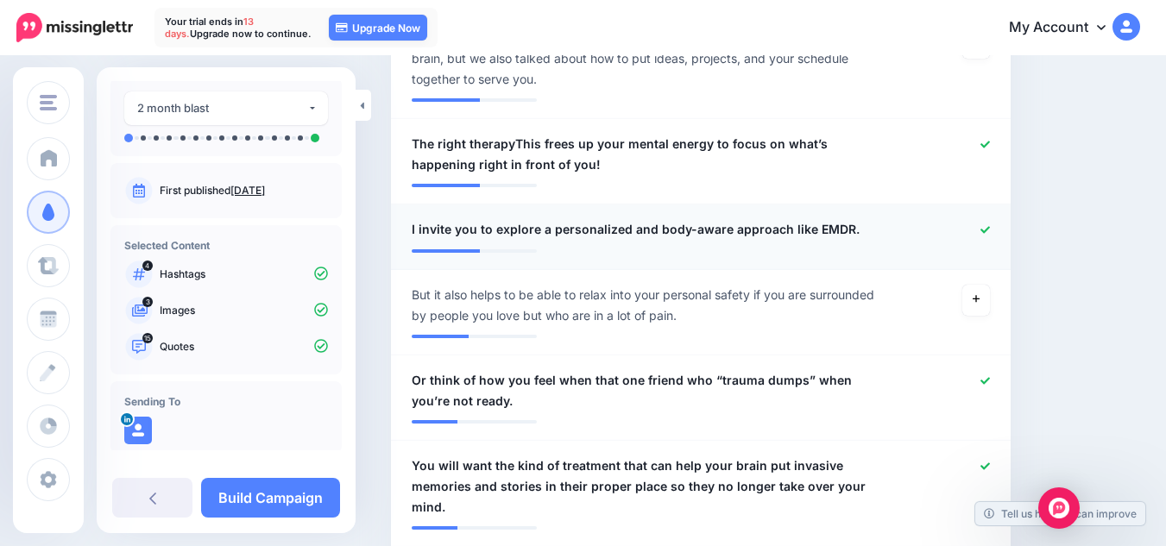
click at [416, 219] on span "I invite you to explore a personalized and body-aware approach like EMDR." at bounding box center [636, 229] width 448 height 21
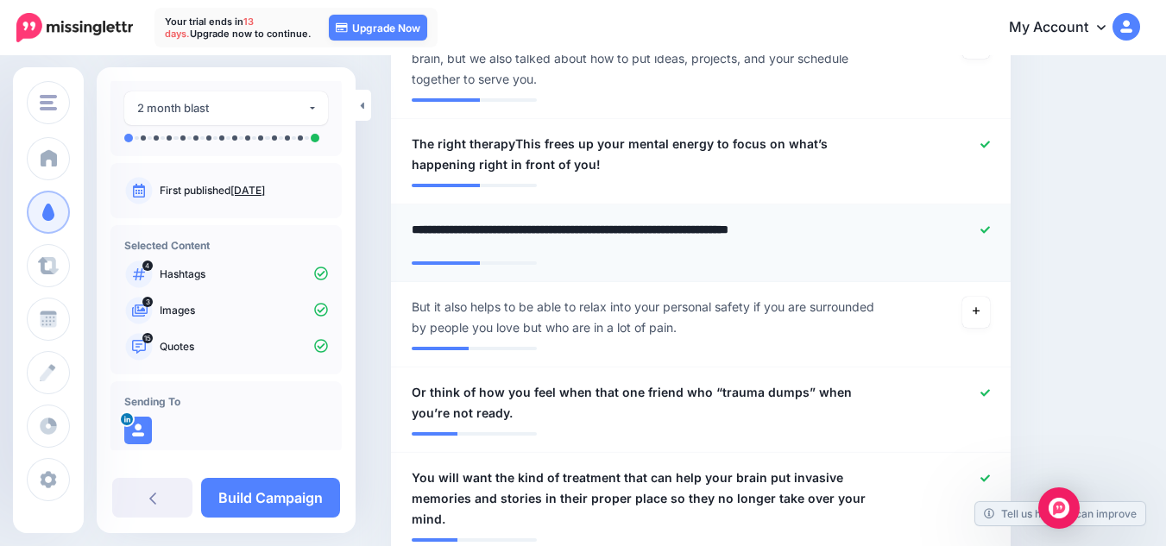
click at [416, 219] on textarea "**********" at bounding box center [655, 236] width 487 height 34
click at [550, 142] on span "The right therapyThis frees up your mental energy to focus on what’s happening …" at bounding box center [651, 154] width 478 height 41
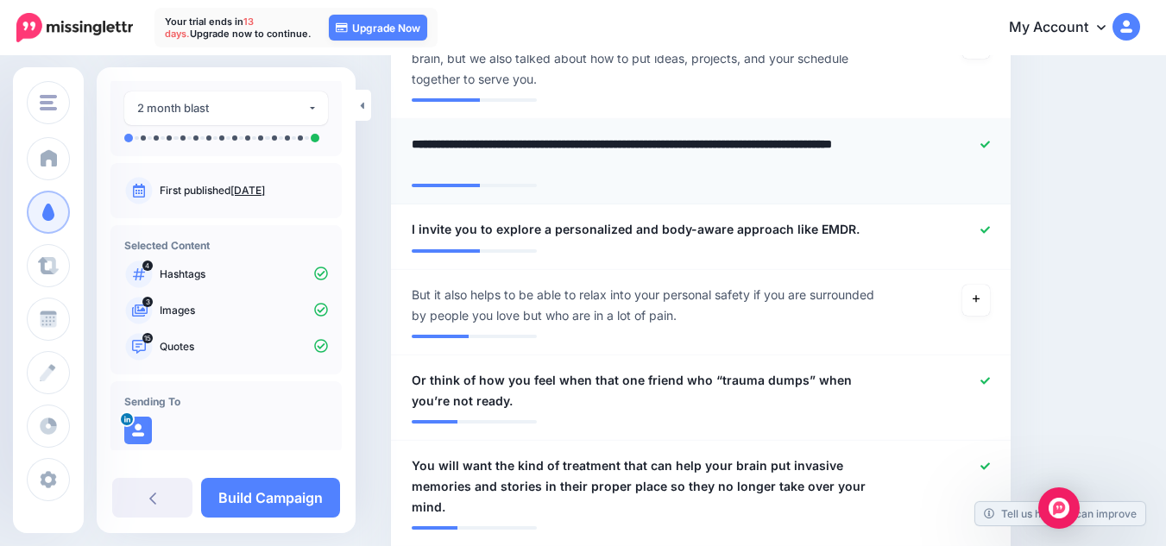
click at [512, 146] on textarea "**********" at bounding box center [655, 154] width 487 height 41
paste textarea "**********"
type textarea "**********"
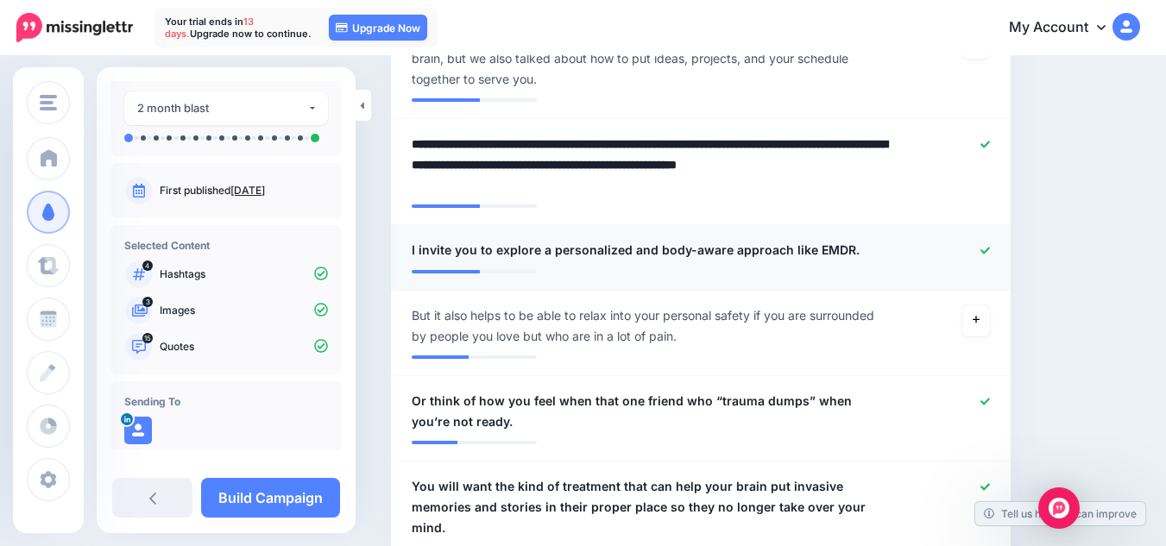
click at [990, 247] on icon at bounding box center [984, 250] width 9 height 7
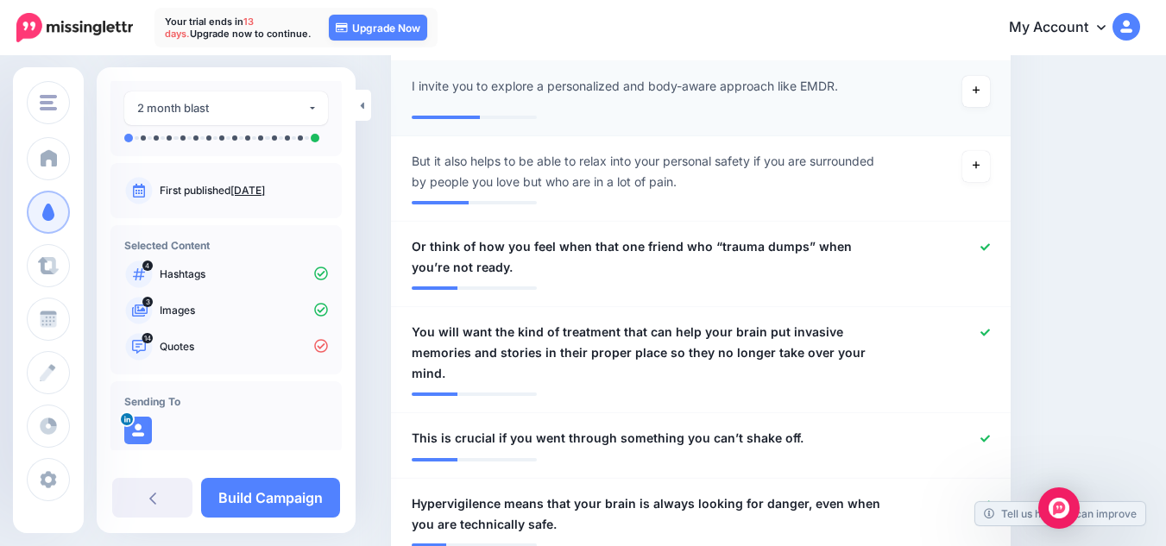
scroll to position [1762, 0]
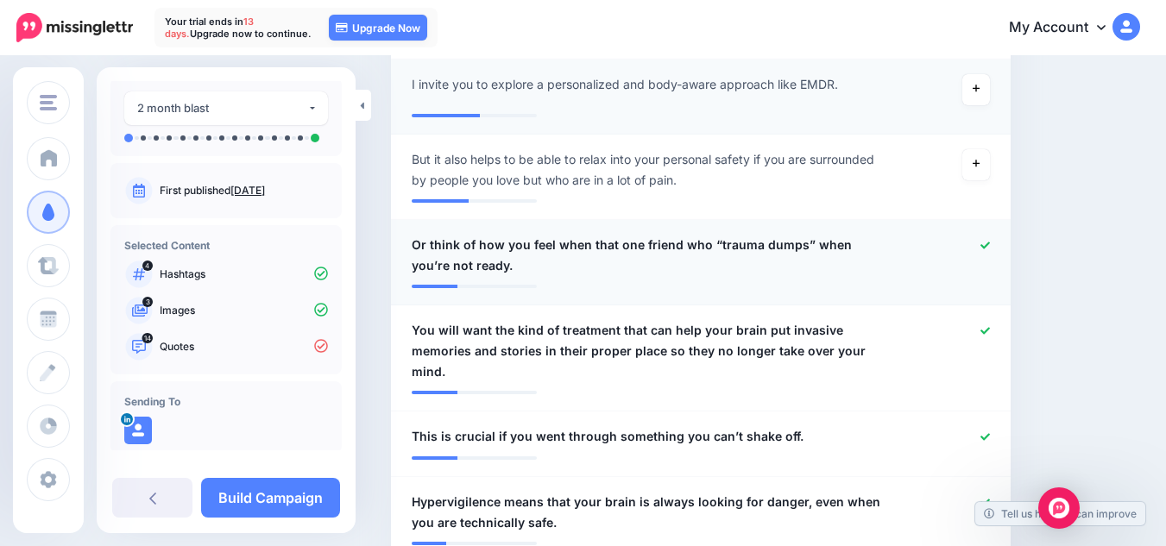
click at [990, 241] on icon at bounding box center [984, 245] width 9 height 9
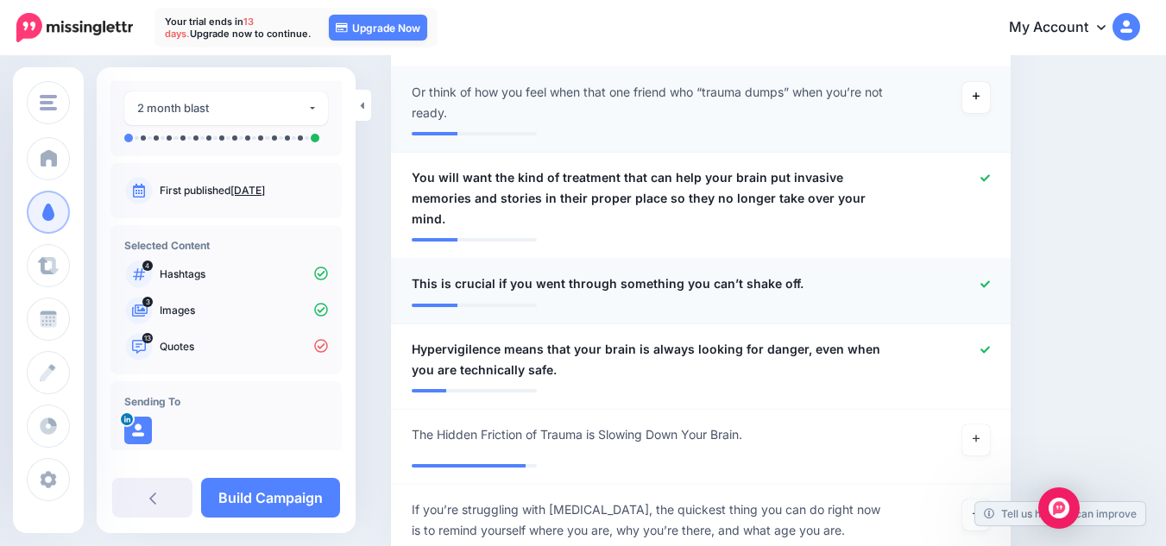
scroll to position [1917, 0]
click at [990, 278] on icon at bounding box center [984, 282] width 9 height 9
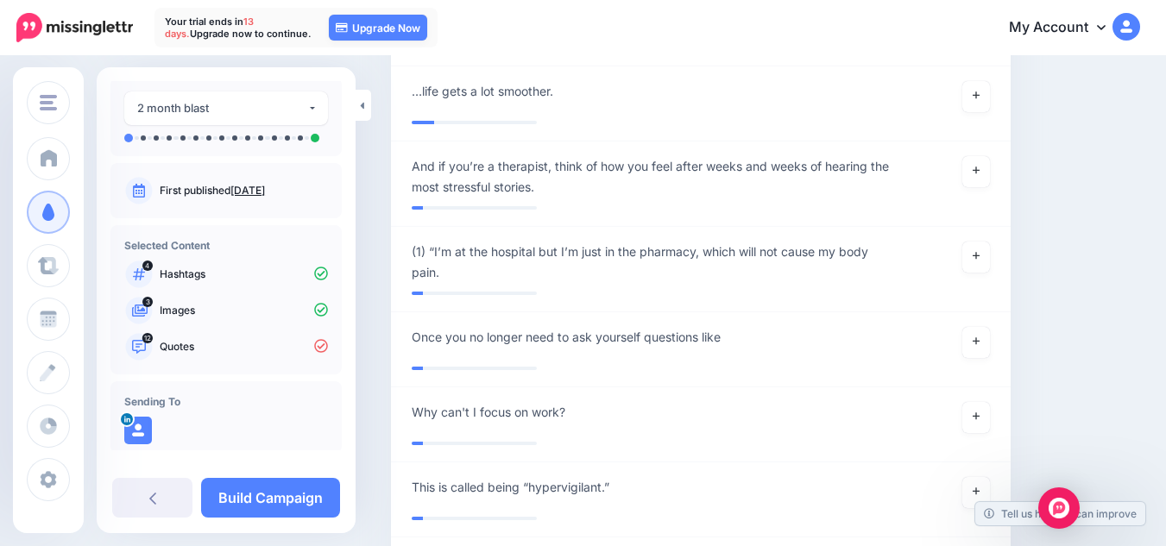
scroll to position [2684, 0]
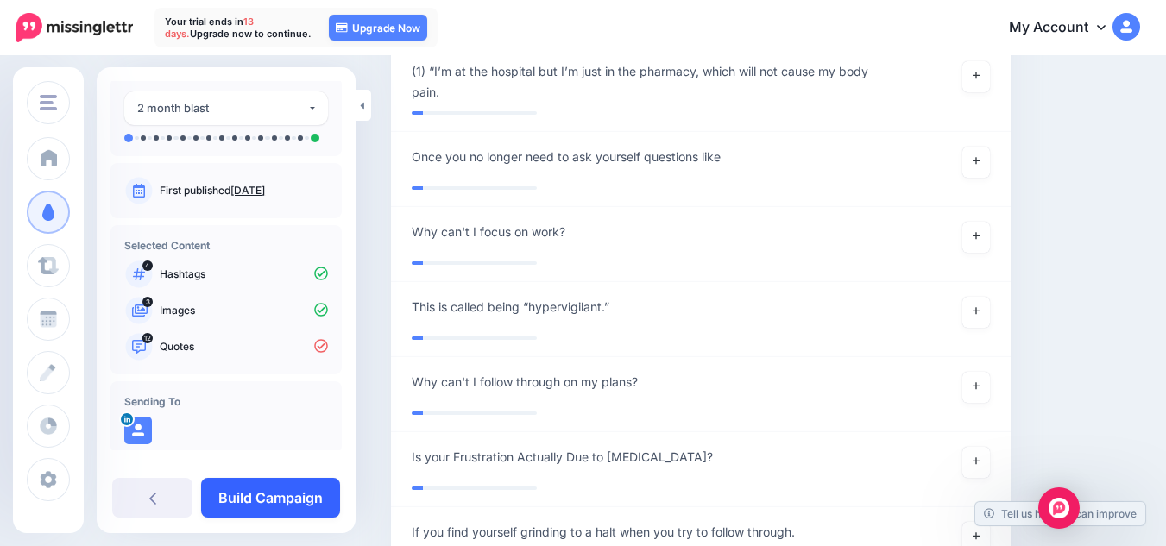
click at [268, 491] on link "Build Campaign" at bounding box center [270, 498] width 139 height 40
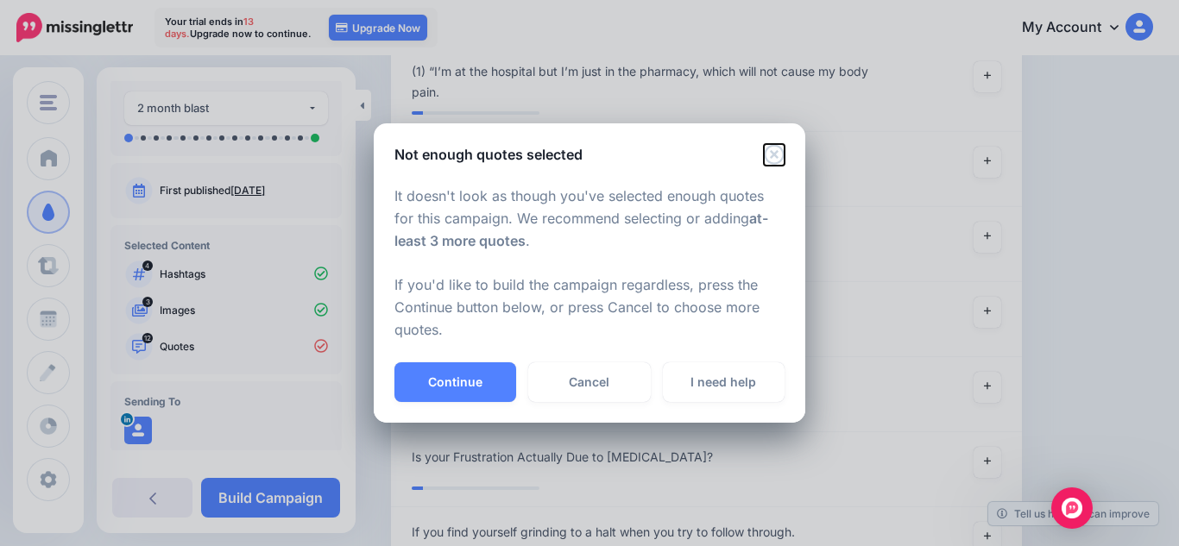
click at [775, 157] on icon "Close" at bounding box center [774, 154] width 21 height 21
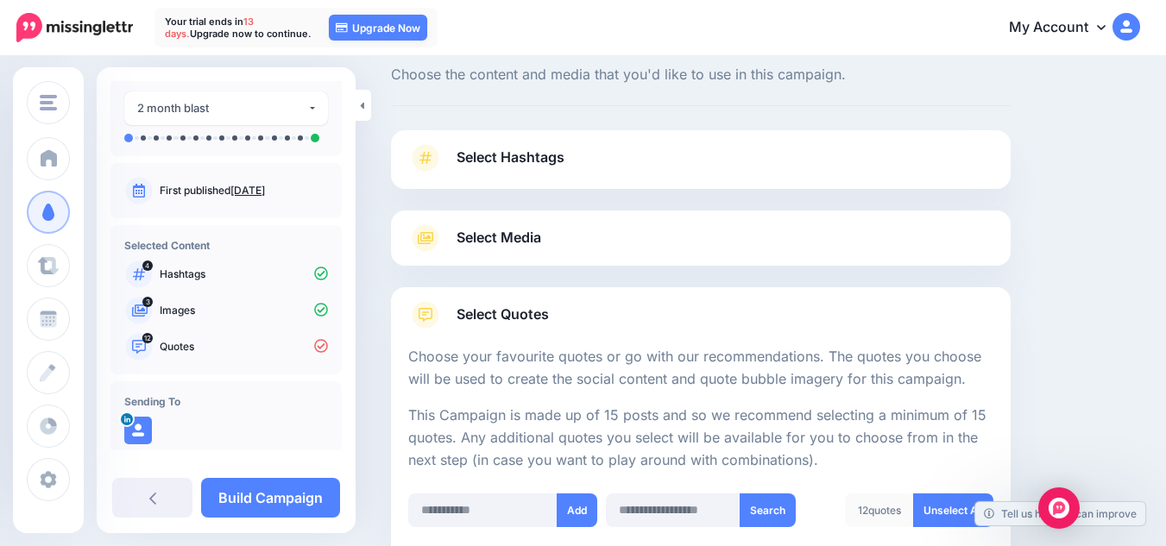
scroll to position [0, 0]
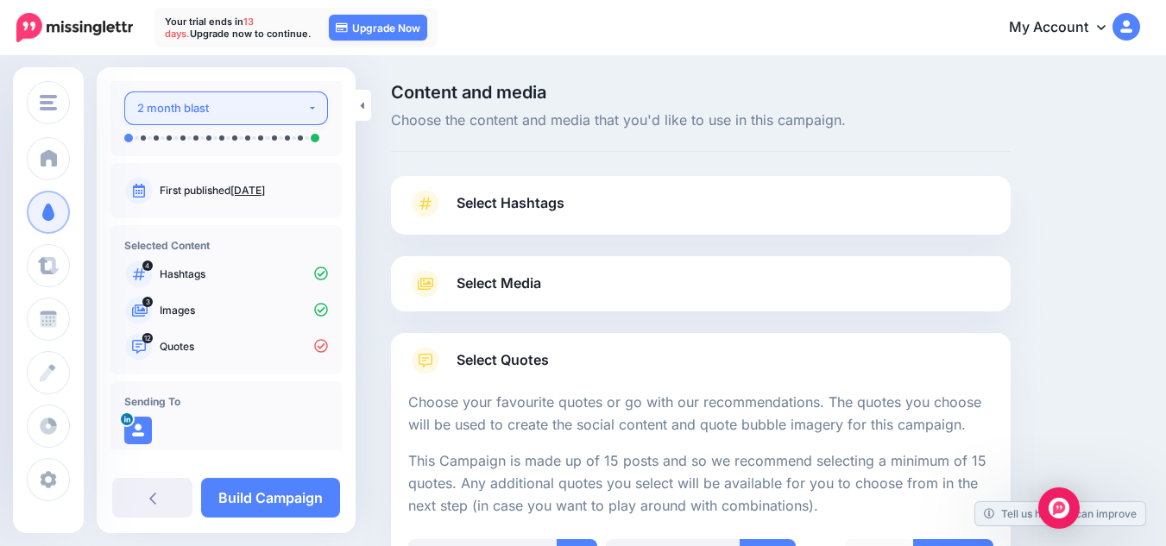
click at [306, 104] on button "2 month blast" at bounding box center [226, 108] width 204 height 34
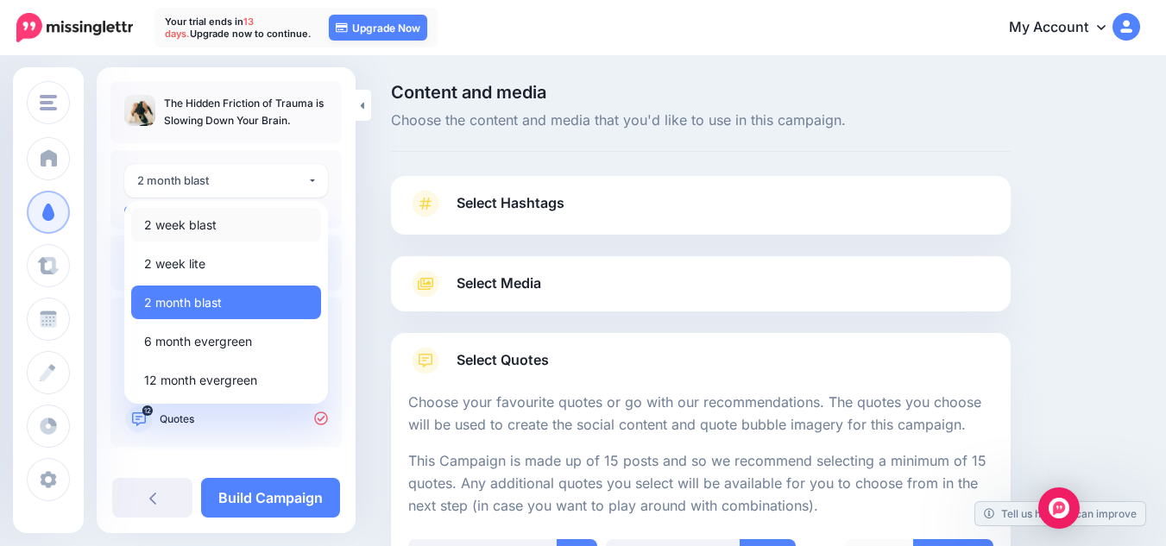
click at [176, 229] on span "2 week blast" at bounding box center [180, 225] width 73 height 21
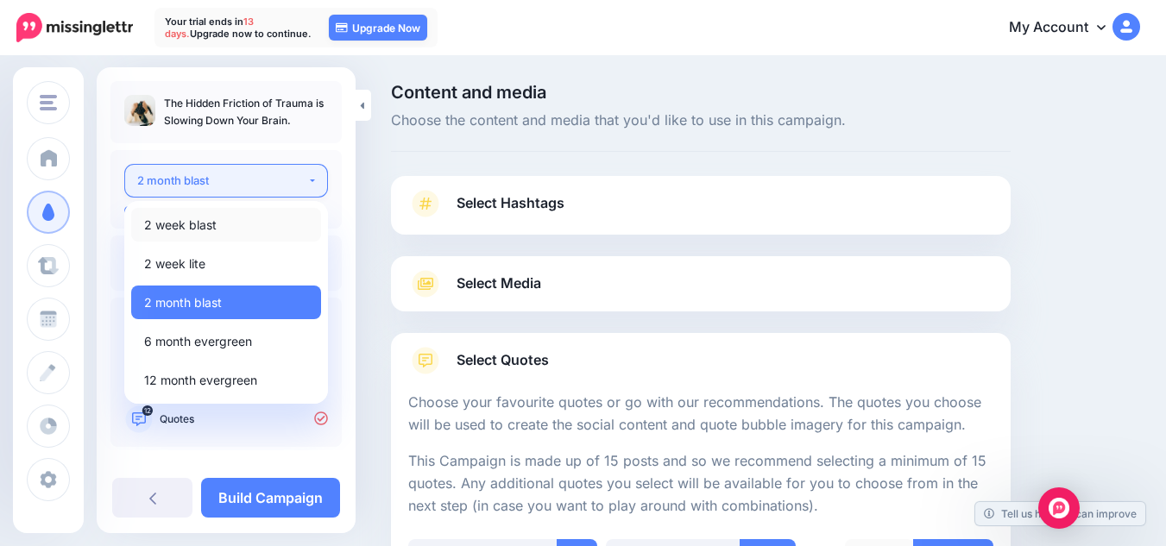
select select "******"
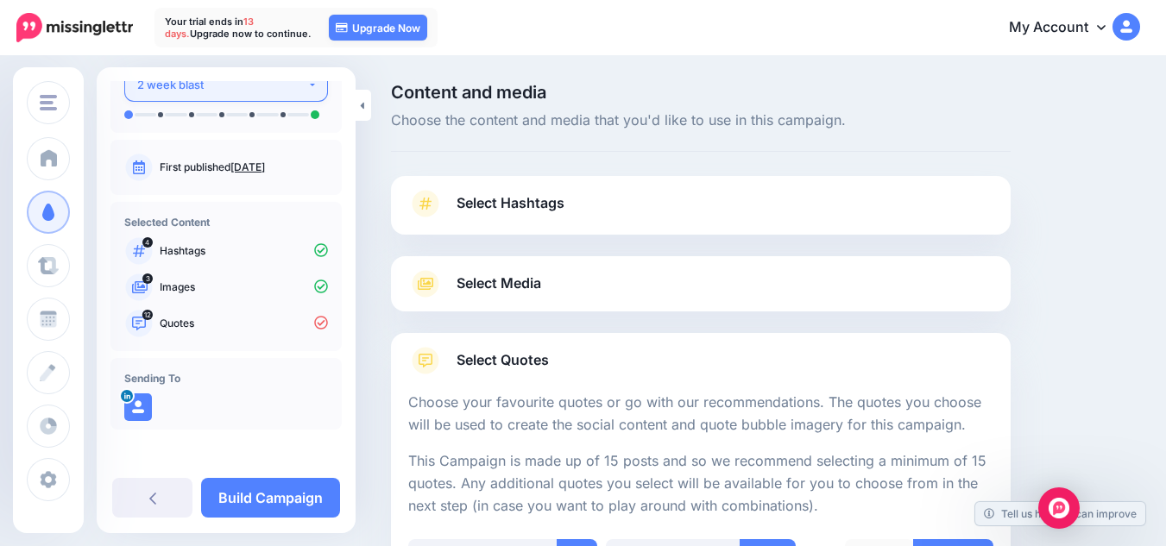
click at [273, 85] on div "2 week blast" at bounding box center [222, 85] width 170 height 20
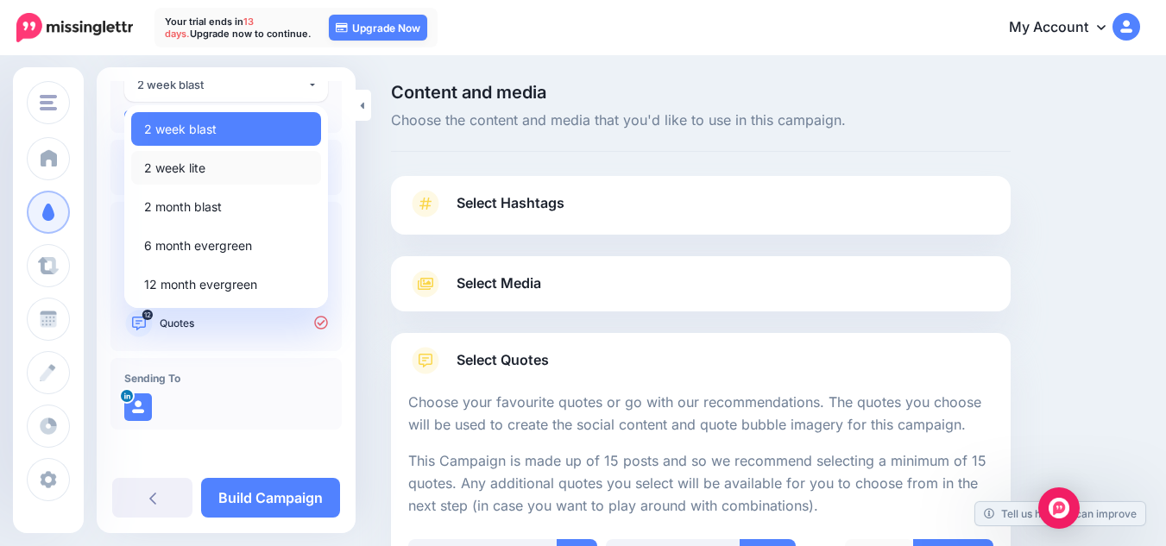
click at [200, 171] on span "2 week lite" at bounding box center [174, 168] width 61 height 21
select select "******"
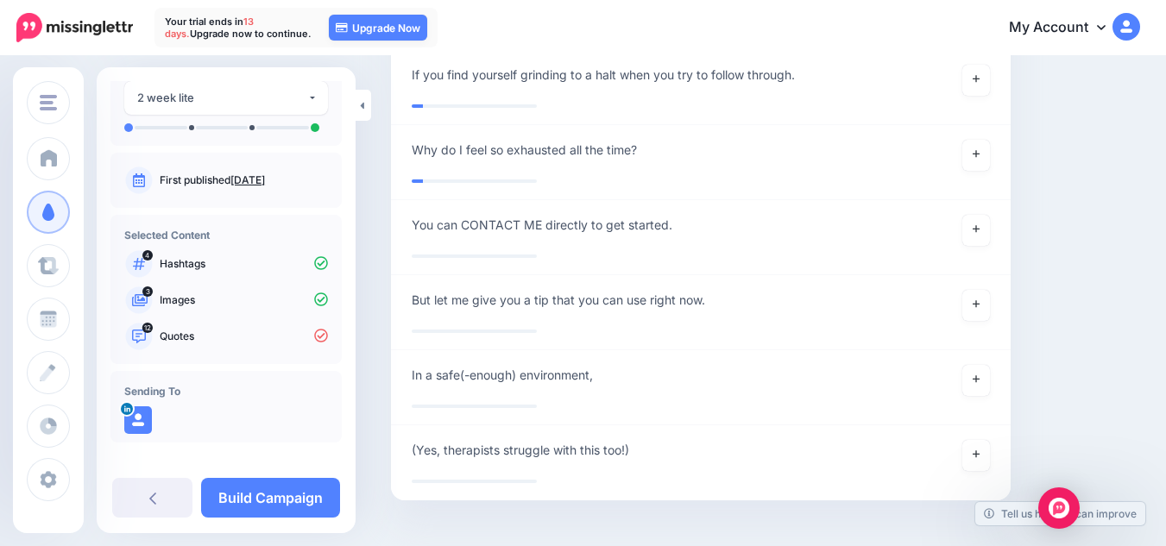
scroll to position [3168, 0]
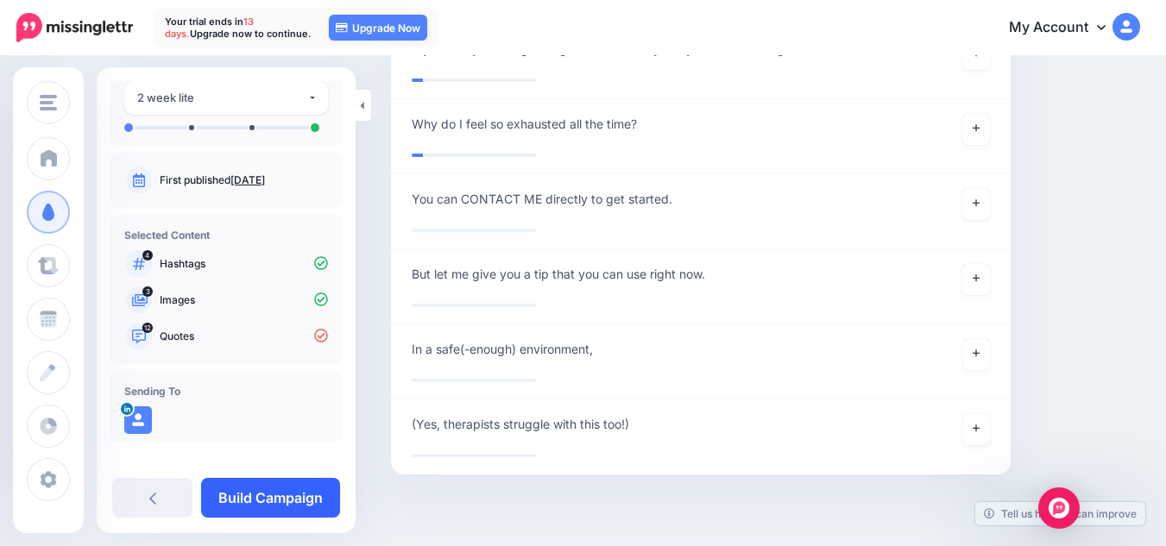
click at [258, 496] on link "Build Campaign" at bounding box center [270, 498] width 139 height 40
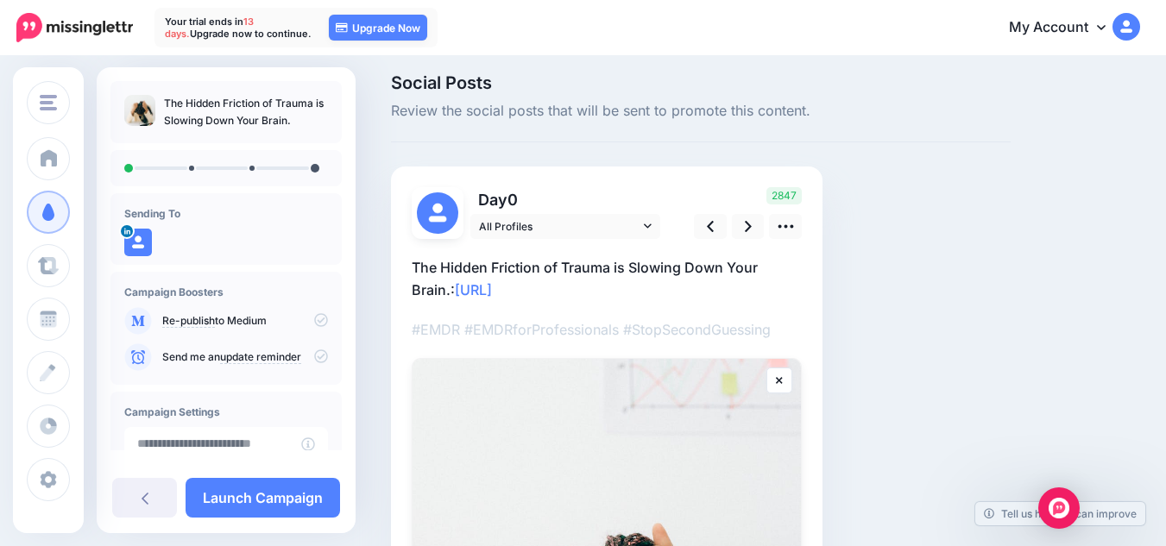
scroll to position [9, 0]
click at [755, 224] on link at bounding box center [748, 227] width 33 height 25
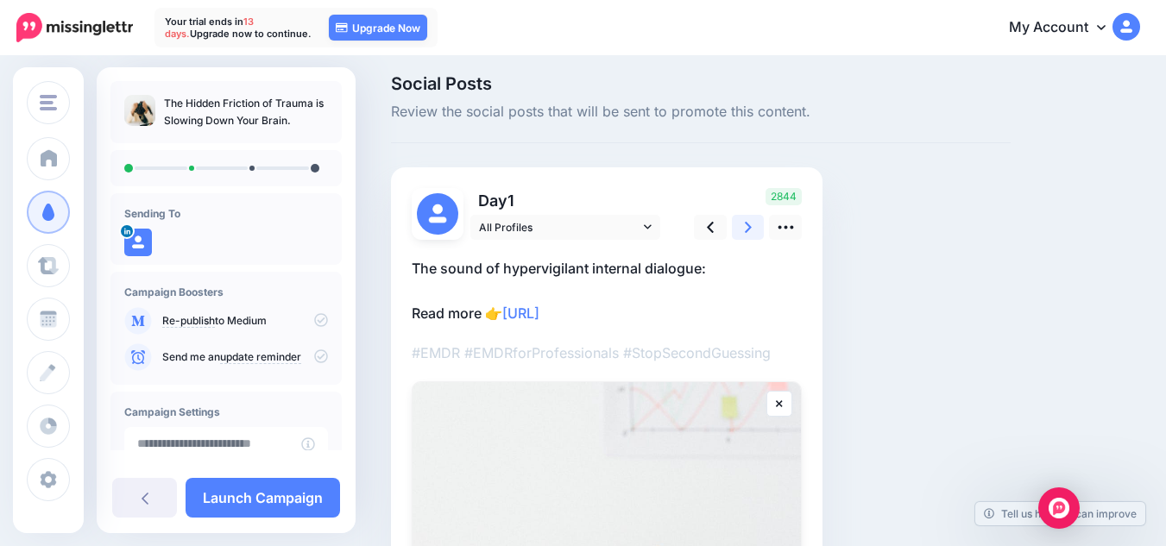
click at [756, 225] on link at bounding box center [748, 227] width 33 height 25
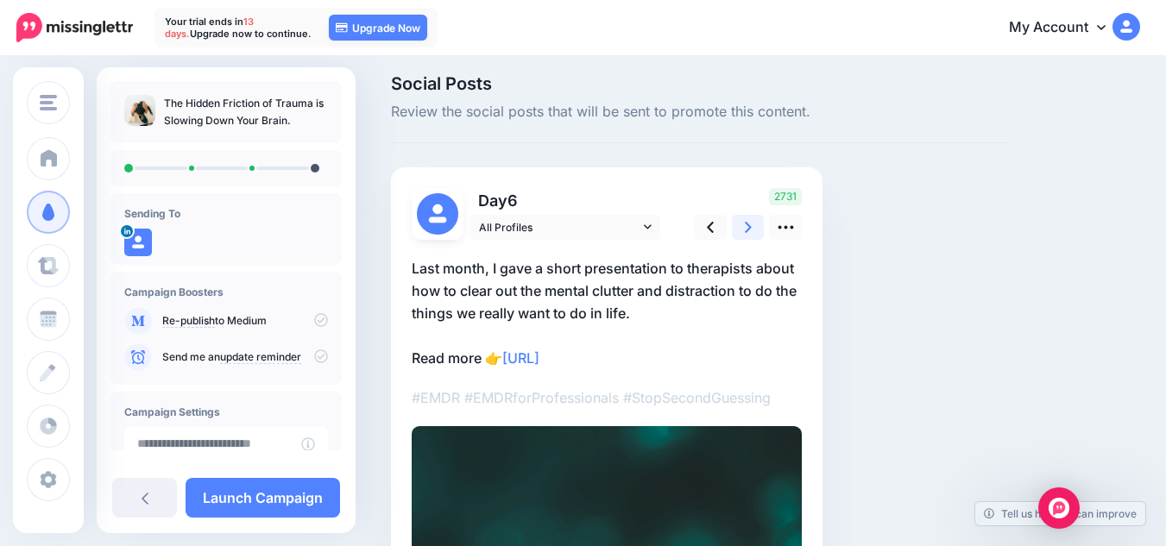
scroll to position [0, 0]
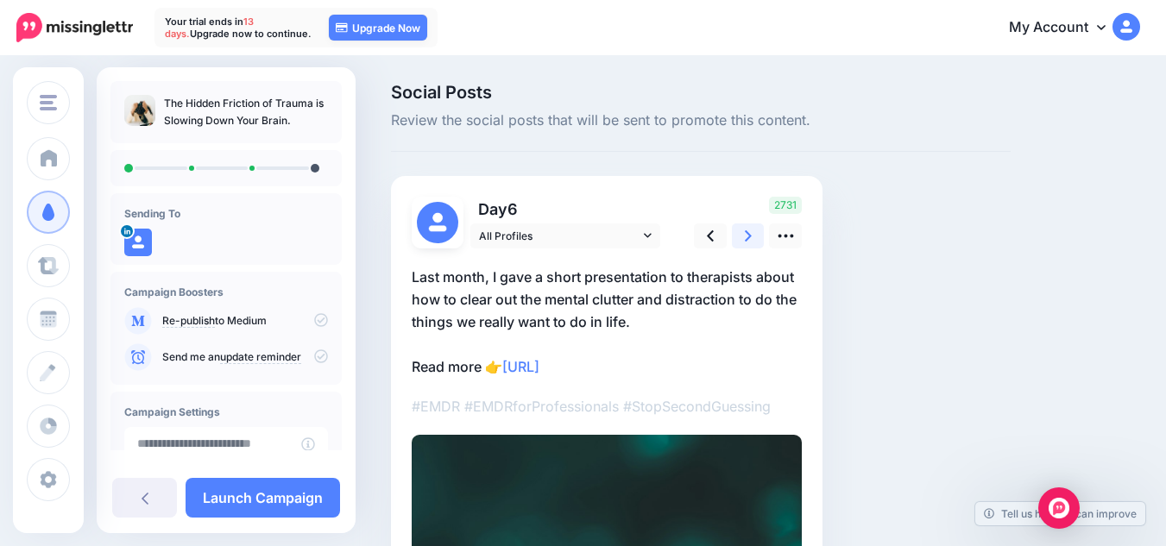
click at [756, 225] on link at bounding box center [748, 236] width 33 height 25
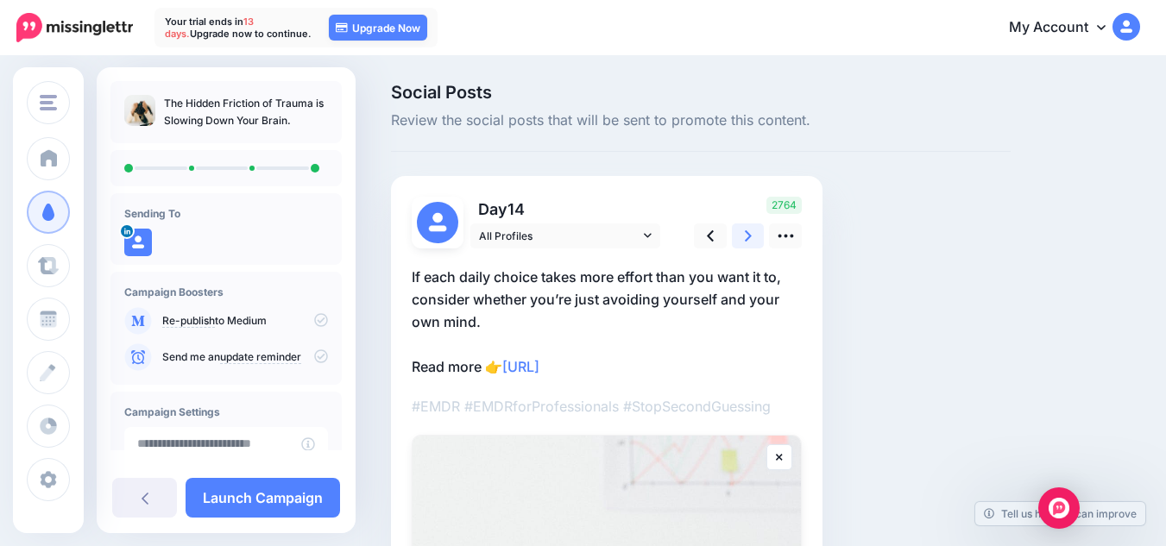
click at [748, 243] on icon at bounding box center [748, 236] width 7 height 18
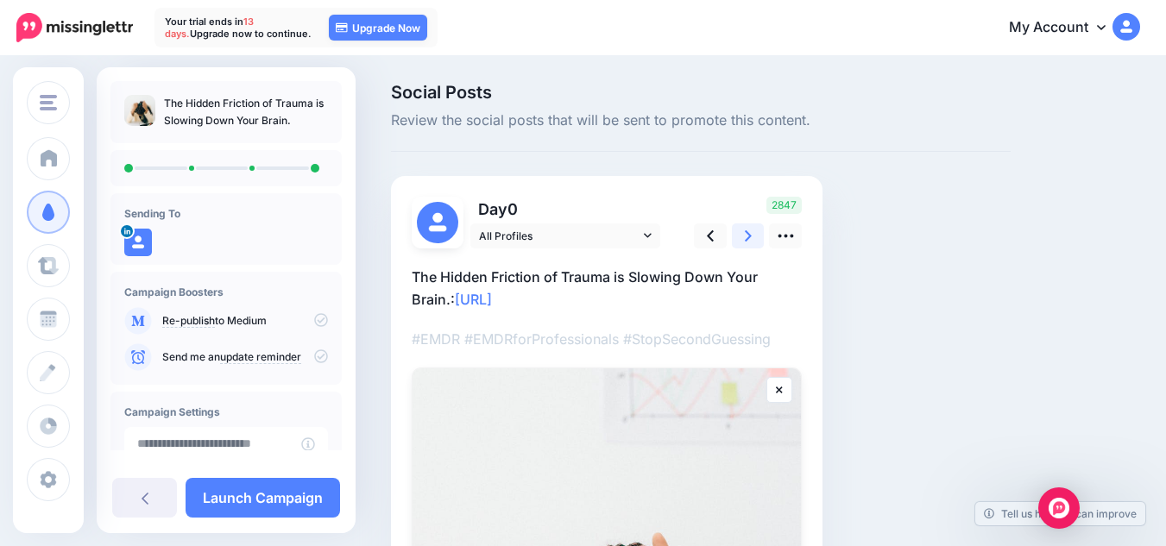
click at [747, 241] on icon at bounding box center [748, 235] width 7 height 11
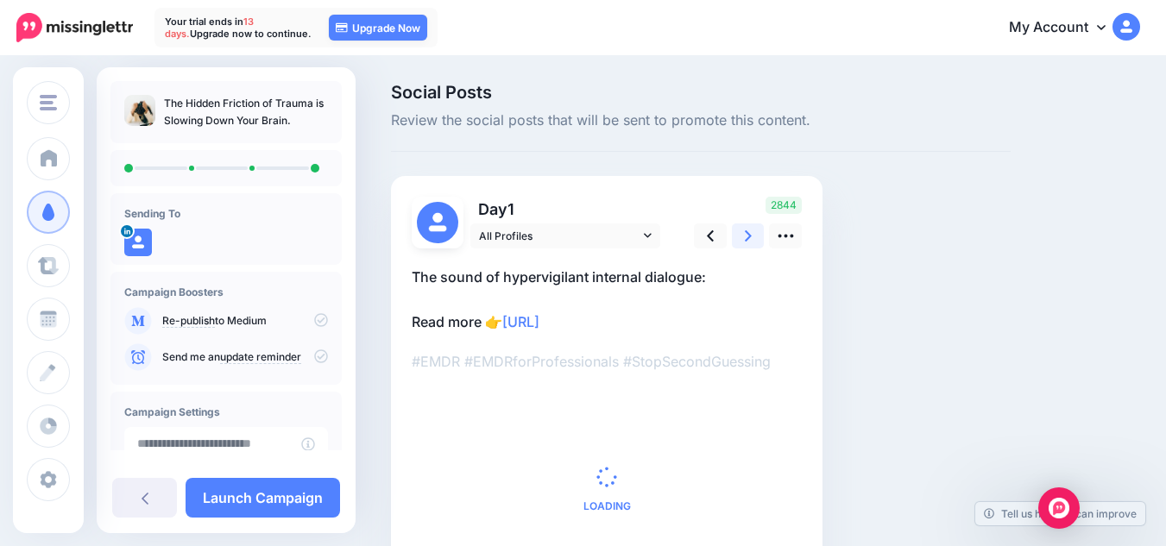
click at [747, 241] on icon at bounding box center [748, 235] width 7 height 11
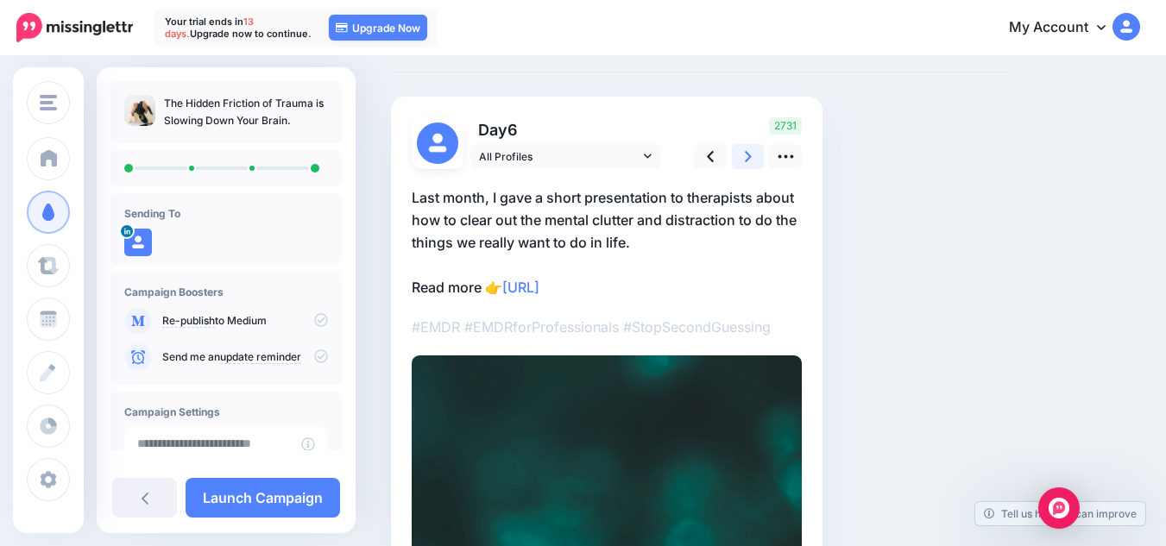
scroll to position [80, 0]
click at [794, 154] on icon at bounding box center [786, 156] width 18 height 18
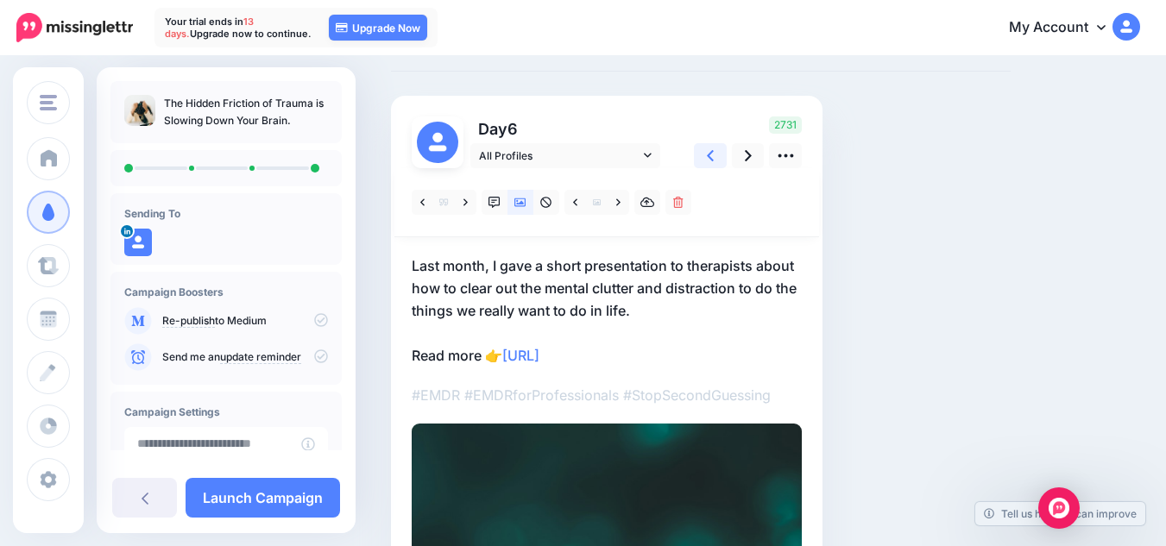
click at [707, 164] on icon at bounding box center [710, 156] width 7 height 18
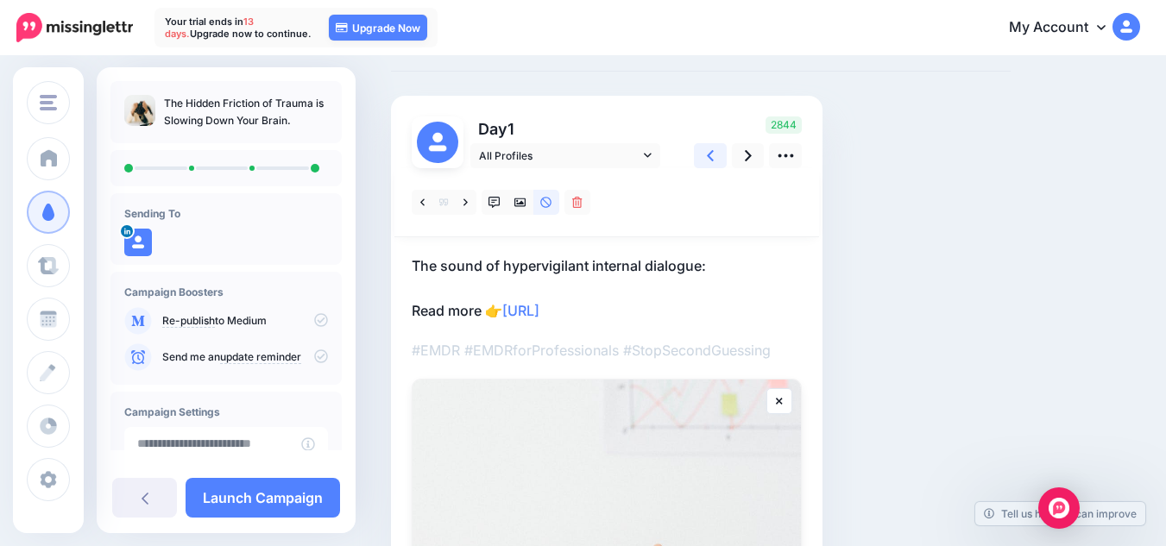
click at [707, 164] on icon at bounding box center [710, 156] width 7 height 18
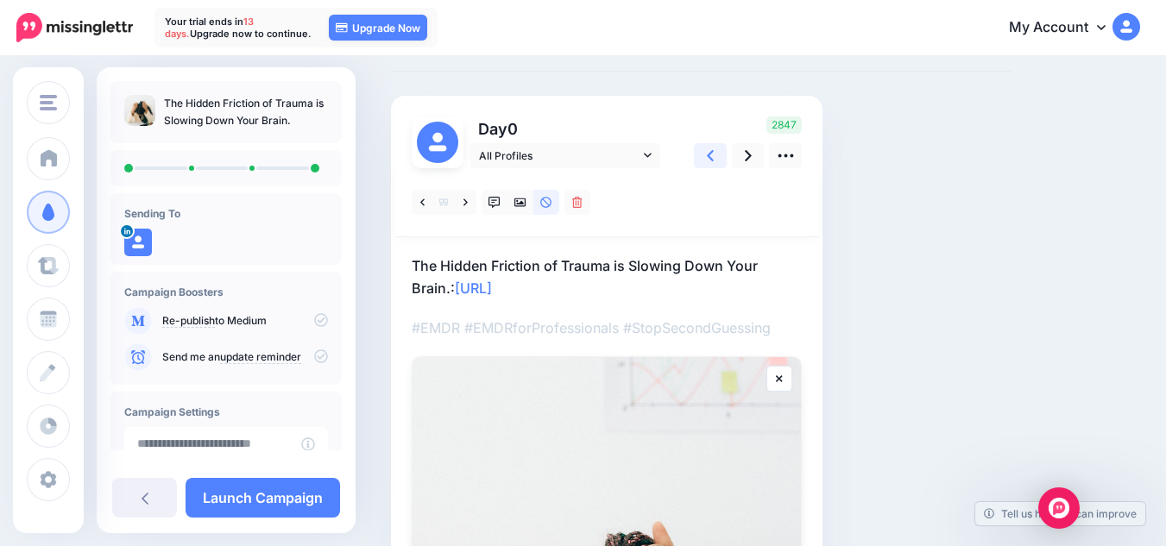
click at [707, 164] on icon at bounding box center [710, 156] width 7 height 18
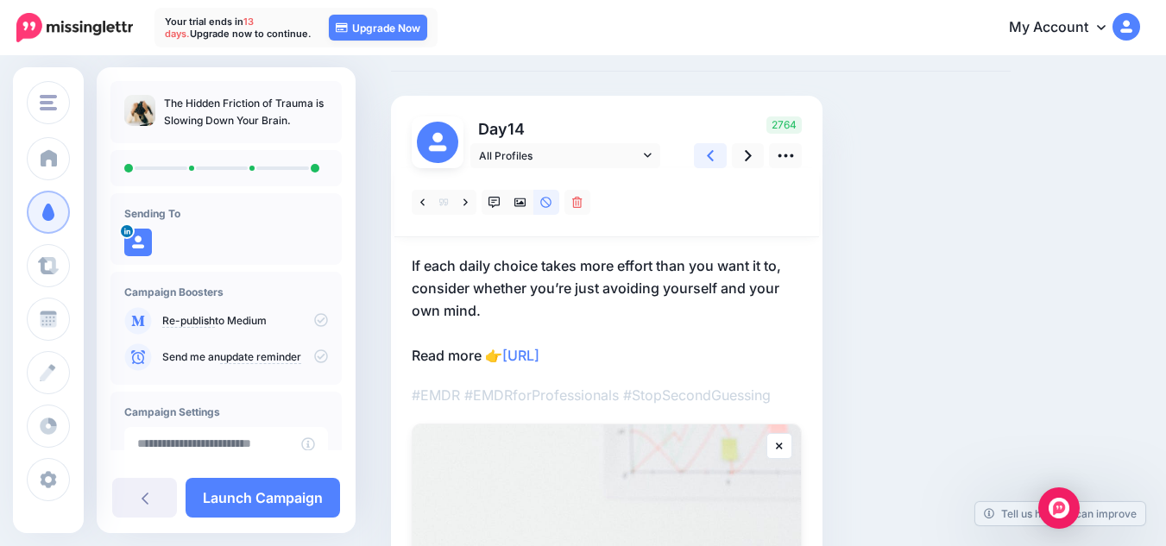
click at [707, 164] on icon at bounding box center [710, 156] width 7 height 18
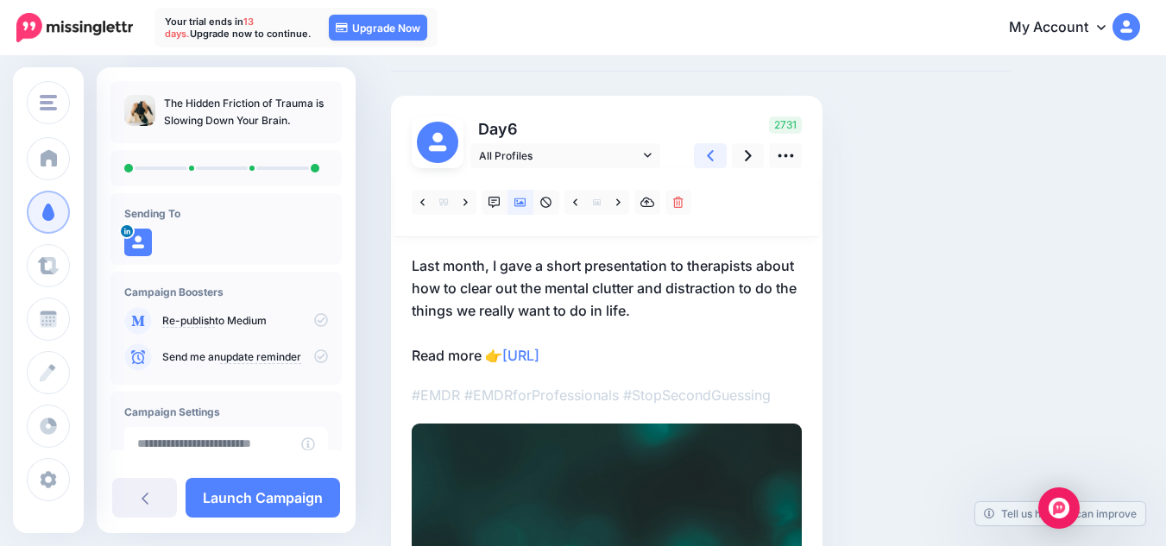
click at [707, 164] on icon at bounding box center [710, 156] width 7 height 18
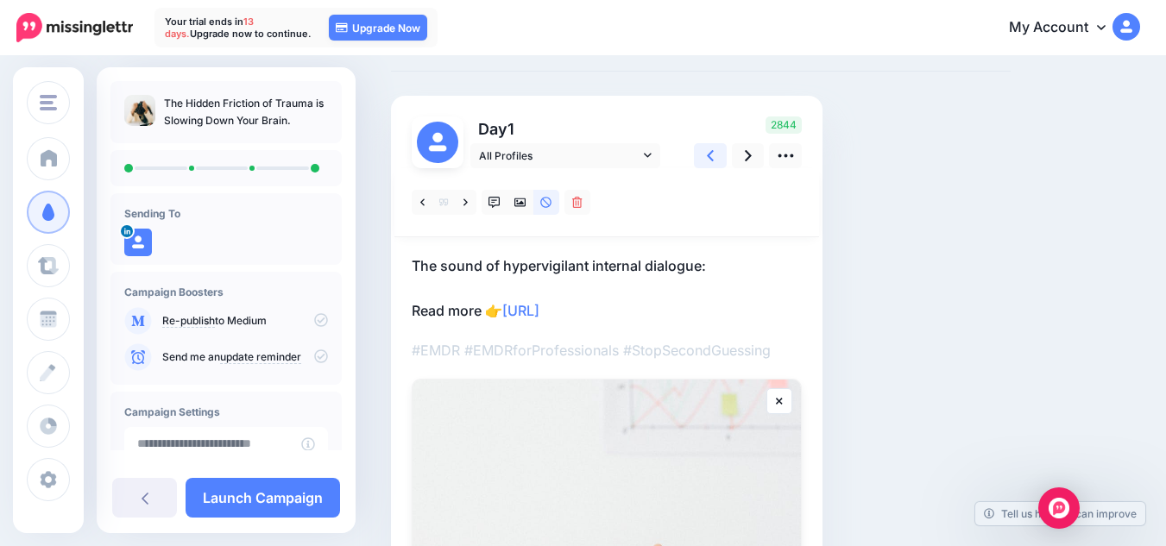
click at [707, 164] on icon at bounding box center [710, 156] width 7 height 18
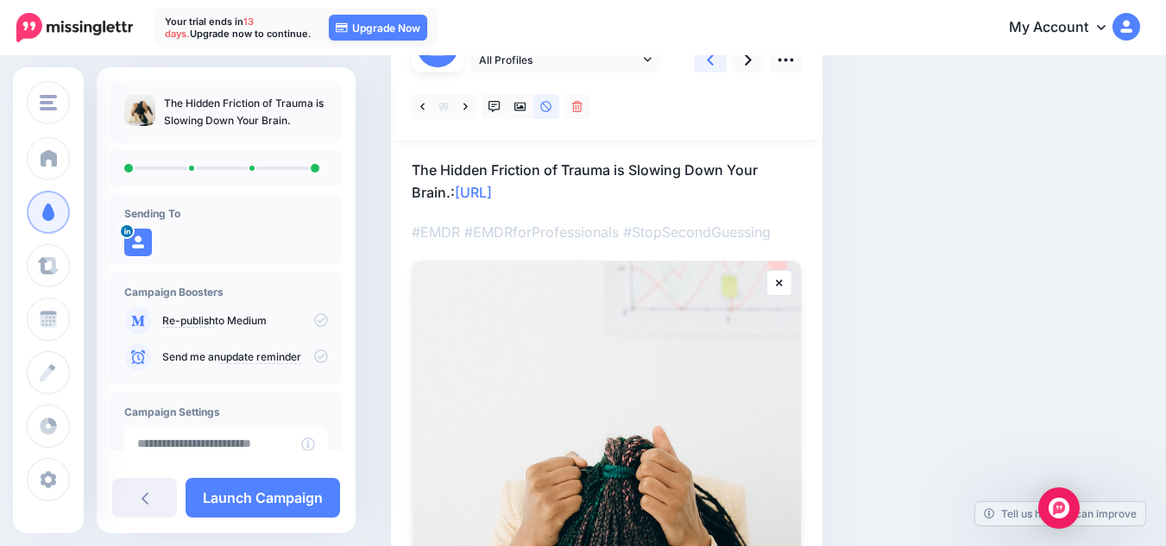
scroll to position [638, 0]
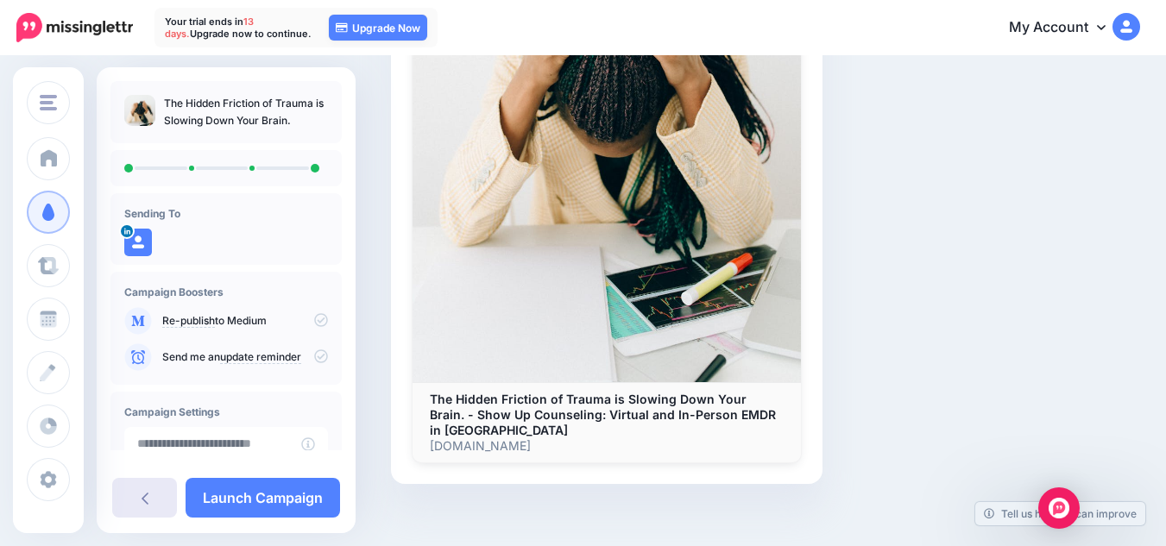
click at [152, 494] on link at bounding box center [144, 498] width 65 height 40
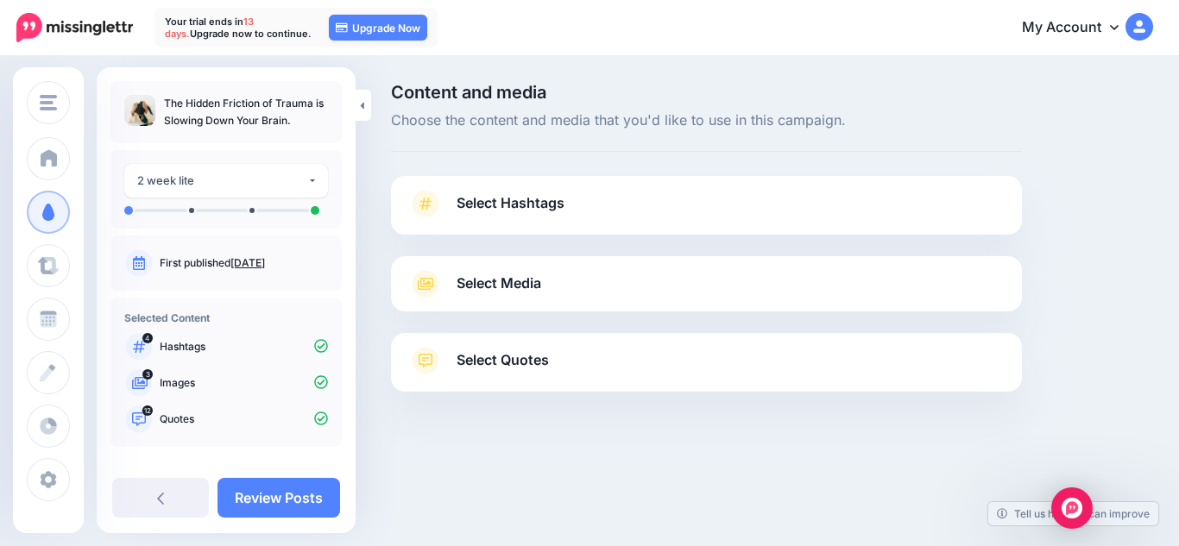
click at [531, 274] on span "Select Media" at bounding box center [499, 283] width 85 height 23
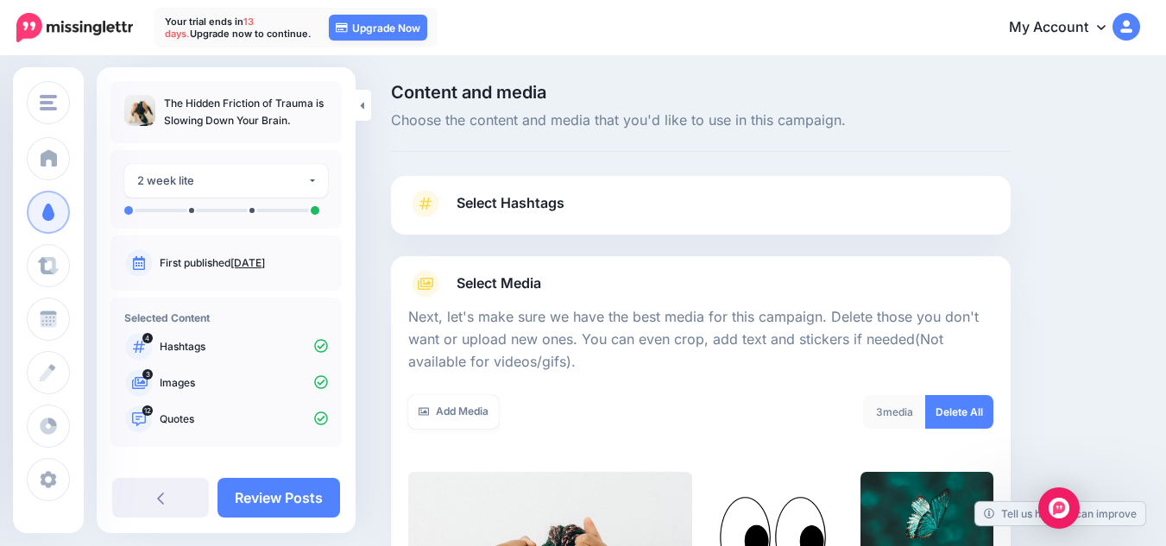
click at [518, 299] on div at bounding box center [700, 302] width 585 height 9
click at [519, 284] on span "Select Media" at bounding box center [499, 283] width 85 height 23
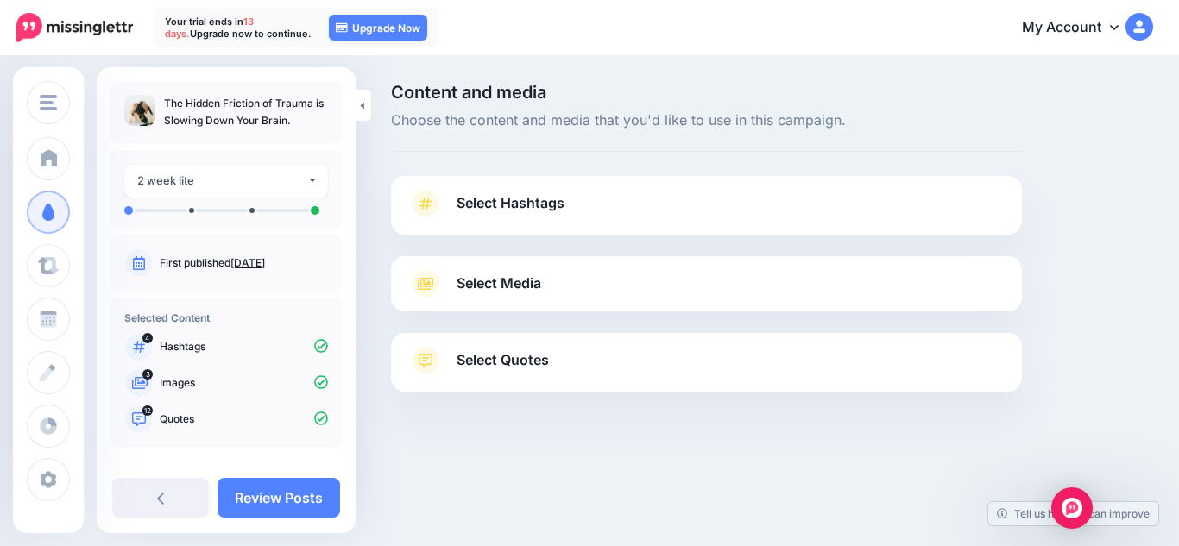
click at [522, 360] on span "Select Quotes" at bounding box center [503, 360] width 92 height 23
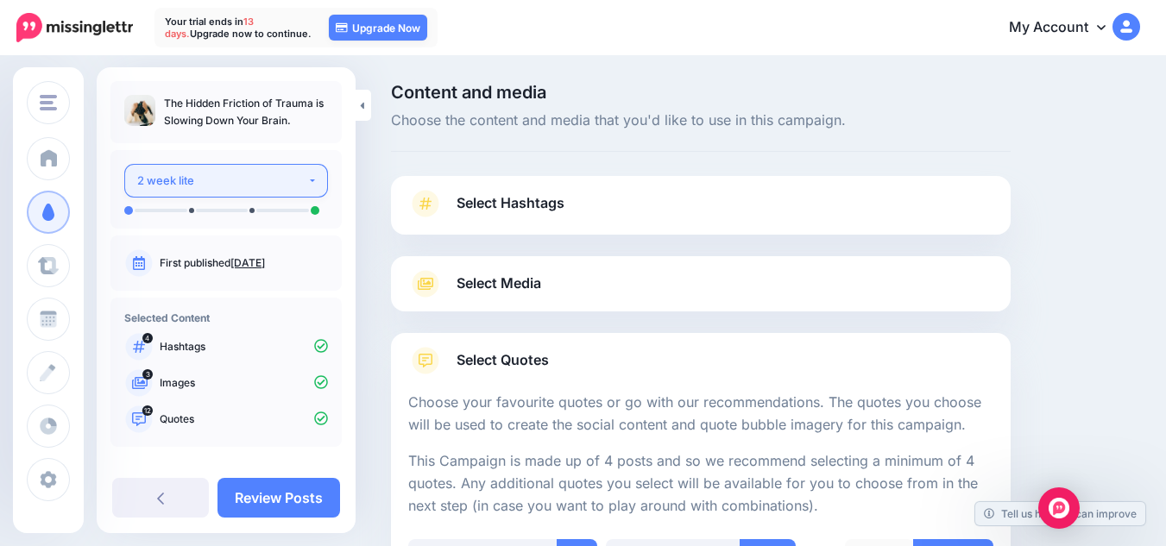
click at [249, 176] on div "2 week lite" at bounding box center [222, 181] width 170 height 20
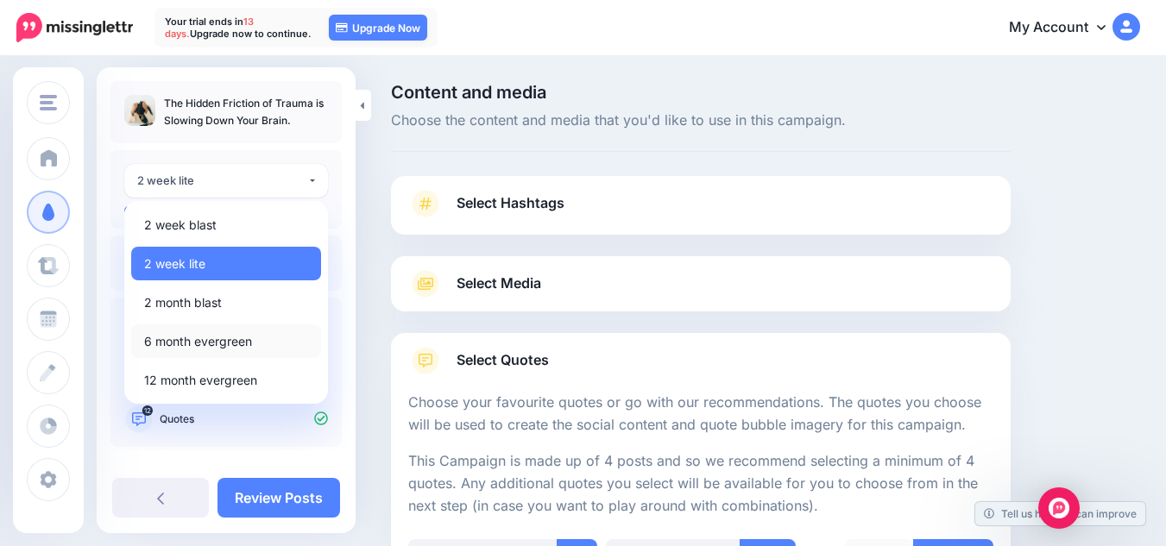
click at [218, 344] on span "6 month evergreen" at bounding box center [198, 341] width 108 height 21
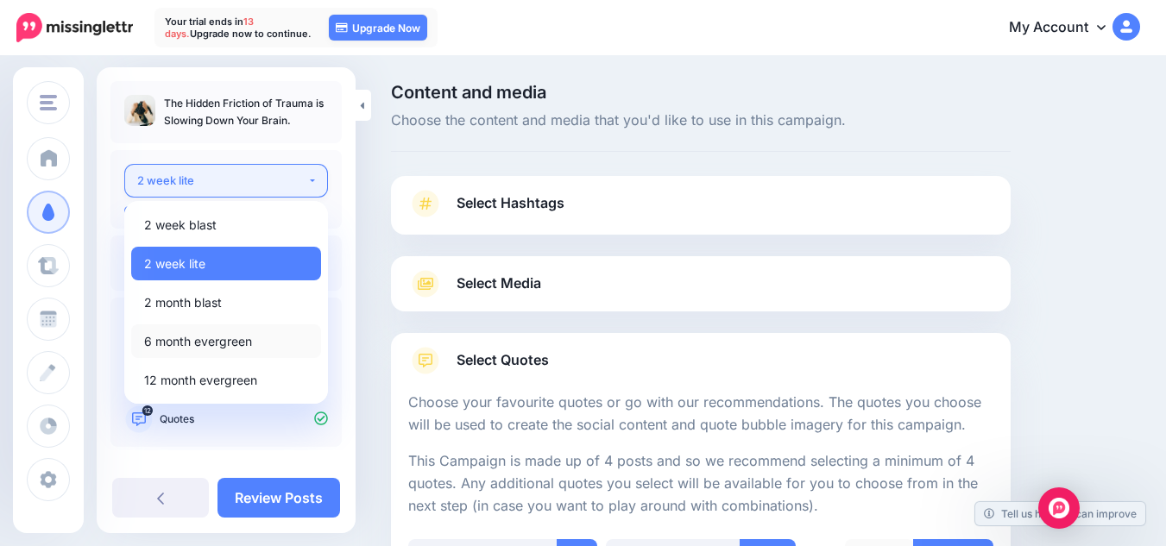
select select "******"
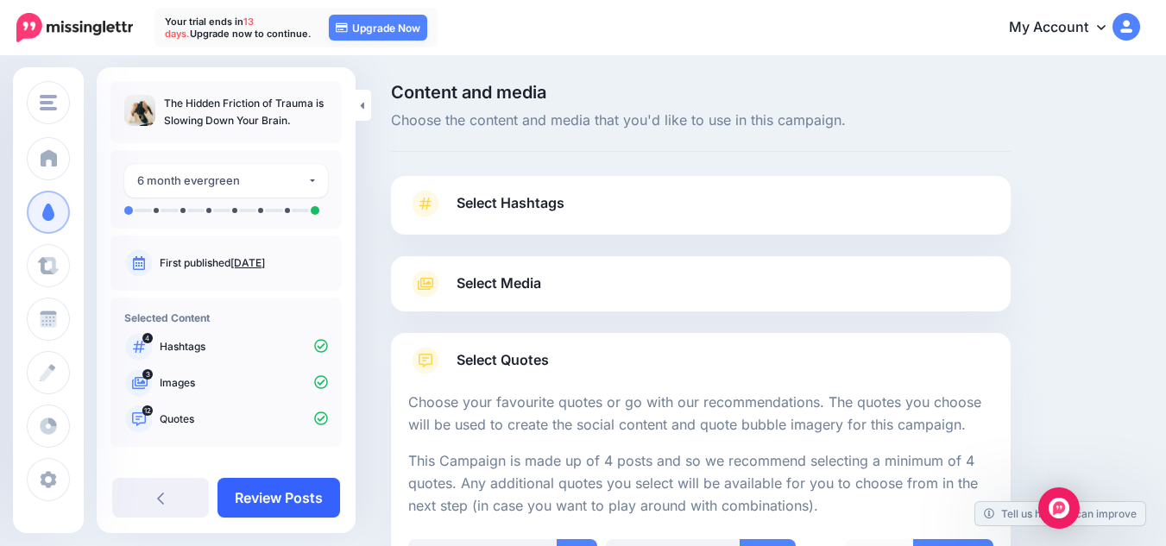
scroll to position [164, 0]
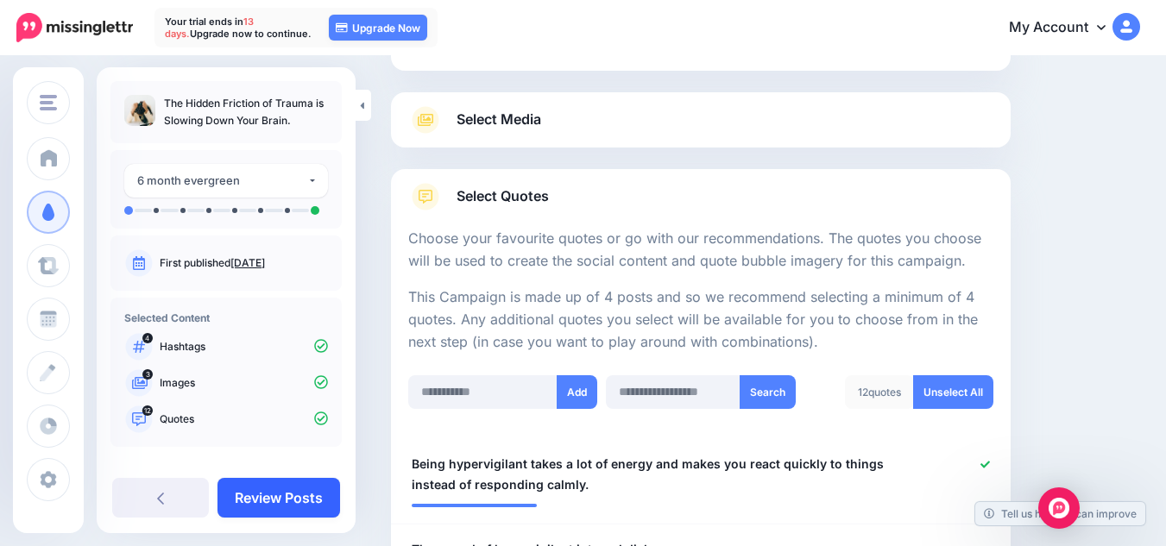
click at [291, 501] on link "Review Posts" at bounding box center [279, 498] width 123 height 40
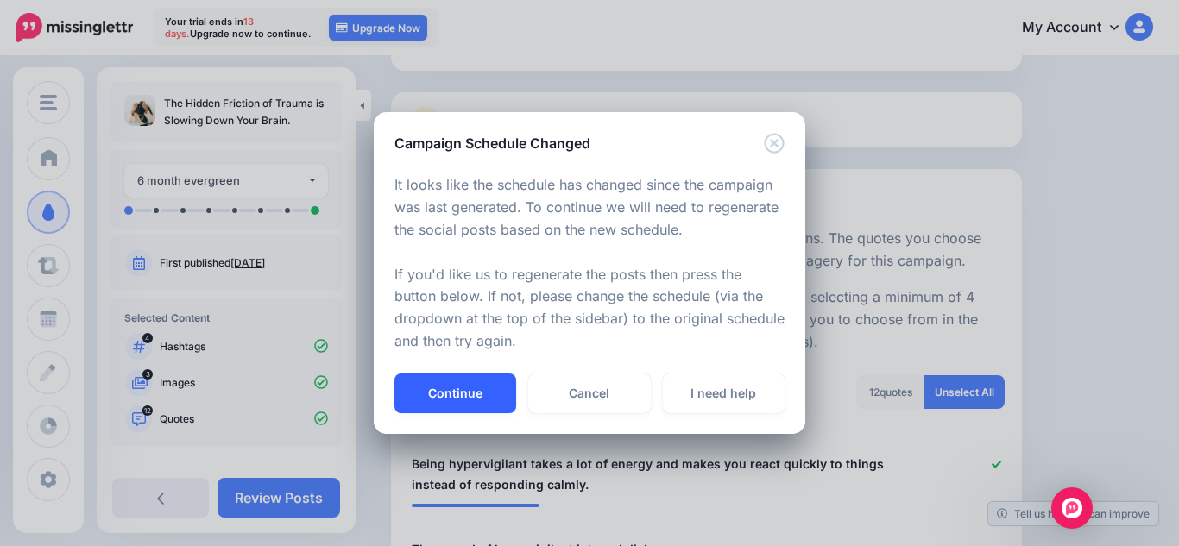
click at [476, 401] on button "Continue" at bounding box center [455, 394] width 122 height 40
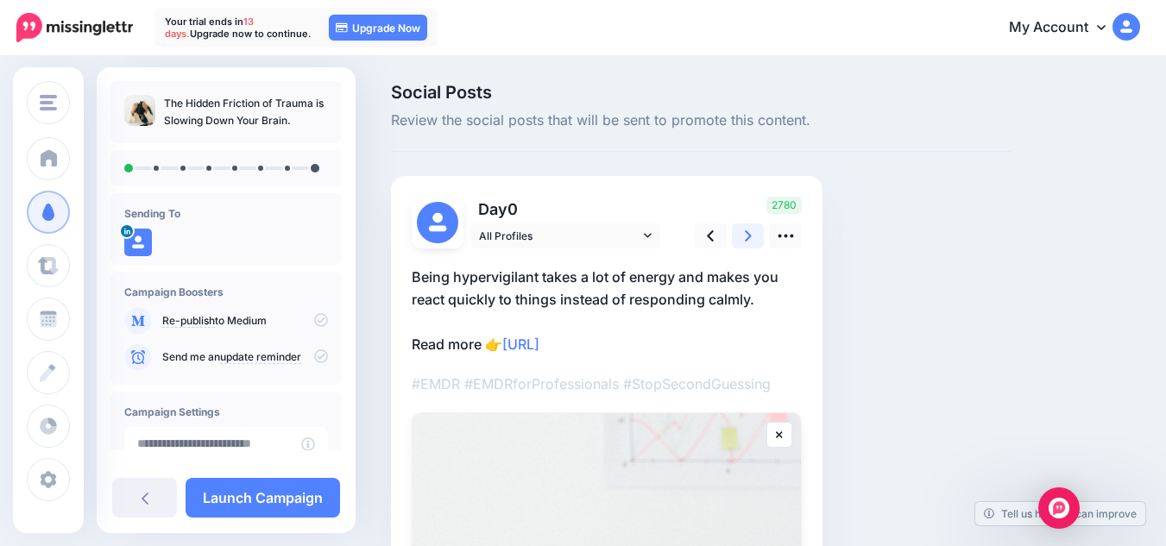
click at [755, 244] on link at bounding box center [748, 236] width 33 height 25
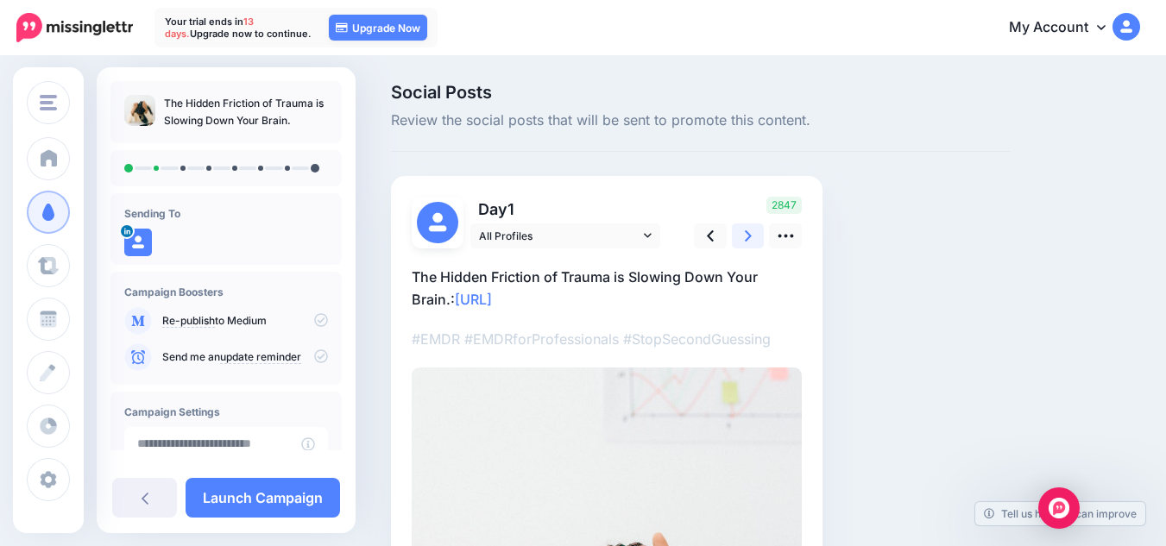
click at [755, 244] on link at bounding box center [748, 236] width 33 height 25
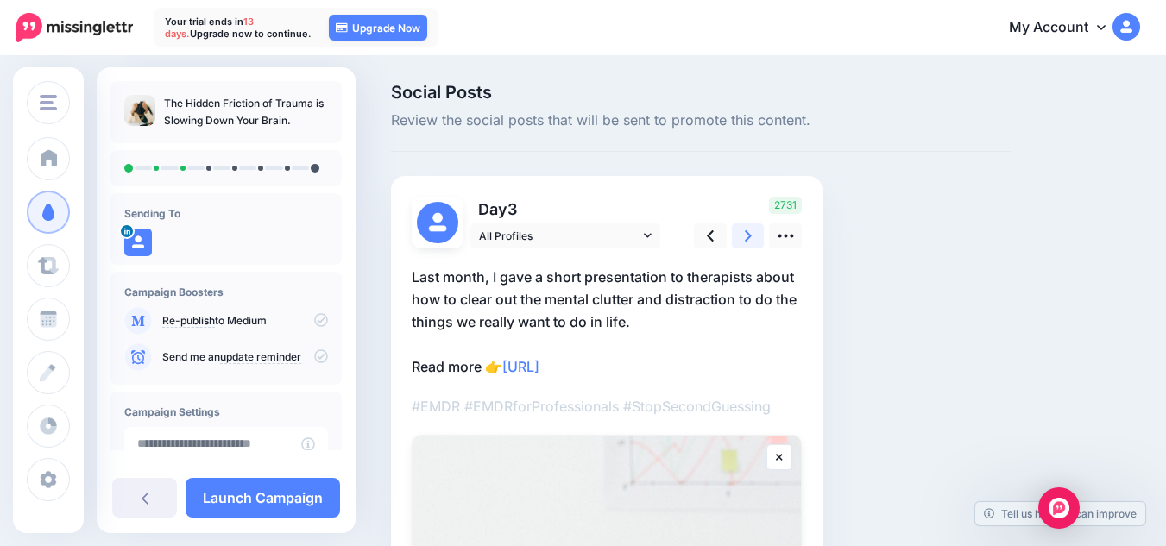
click at [755, 244] on link at bounding box center [748, 236] width 33 height 25
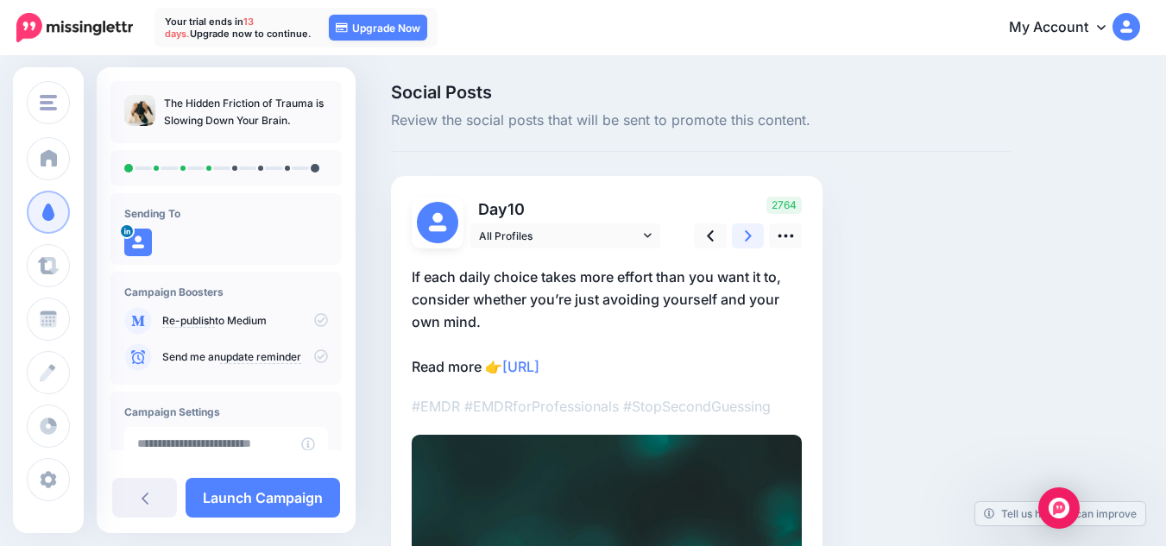
click at [755, 244] on link at bounding box center [748, 236] width 33 height 25
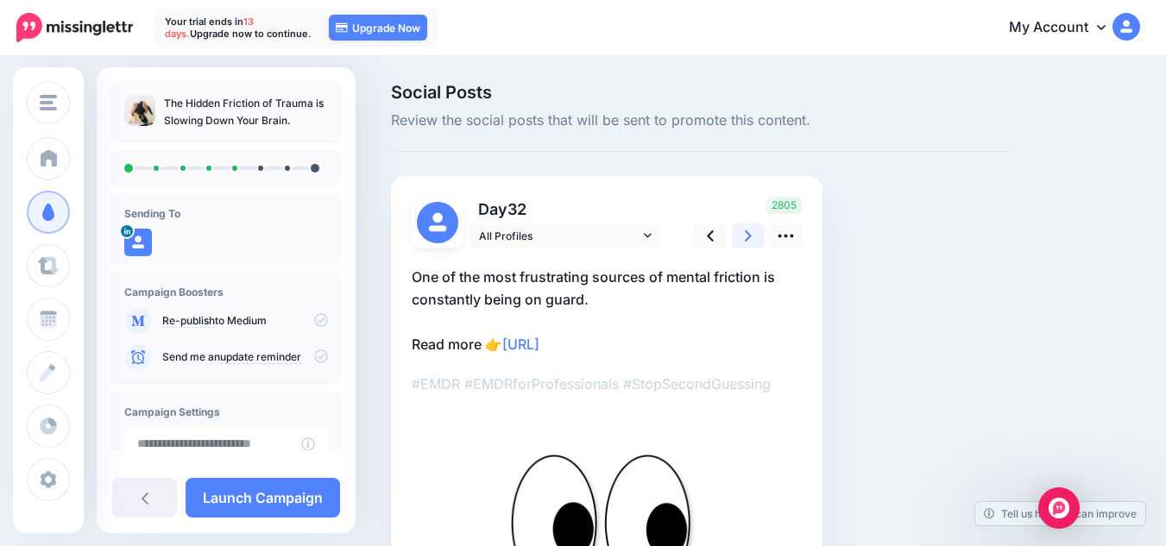
click at [755, 244] on link at bounding box center [748, 236] width 33 height 25
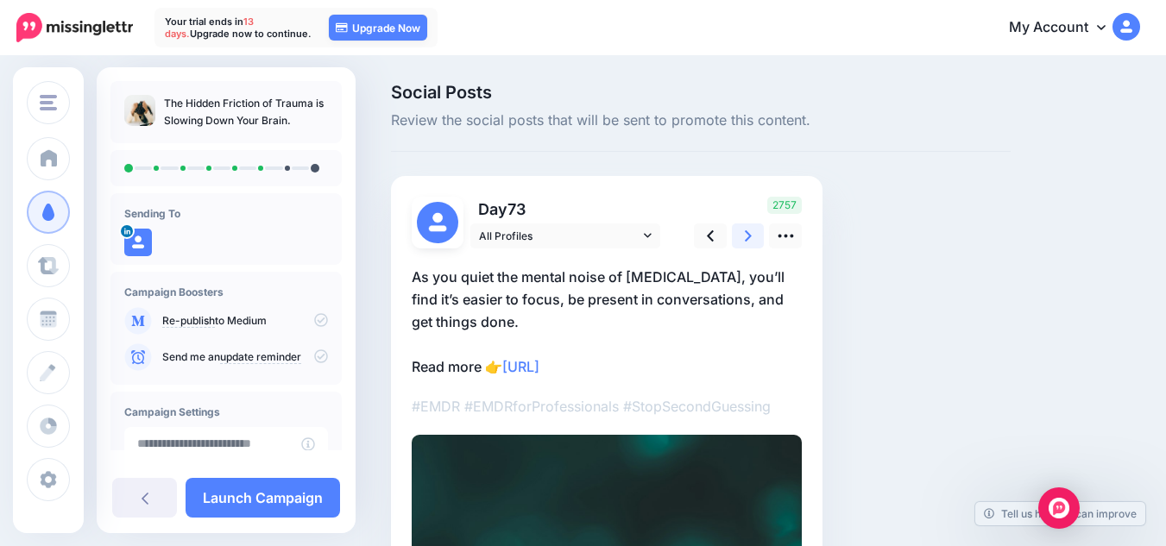
click at [755, 244] on link at bounding box center [748, 236] width 33 height 25
click at [741, 244] on link at bounding box center [748, 236] width 33 height 25
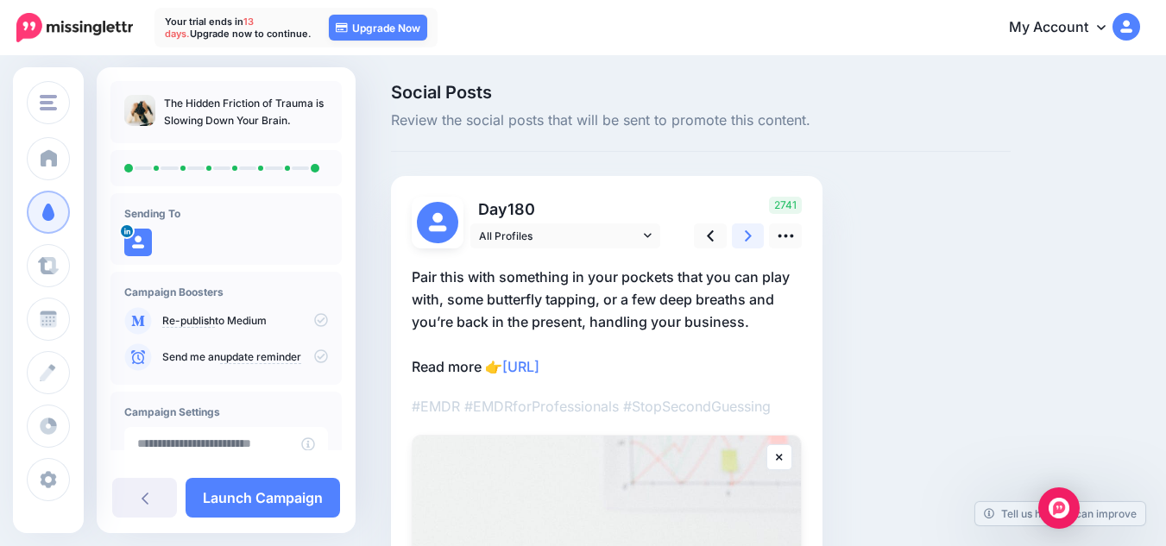
click at [741, 244] on link at bounding box center [748, 236] width 33 height 25
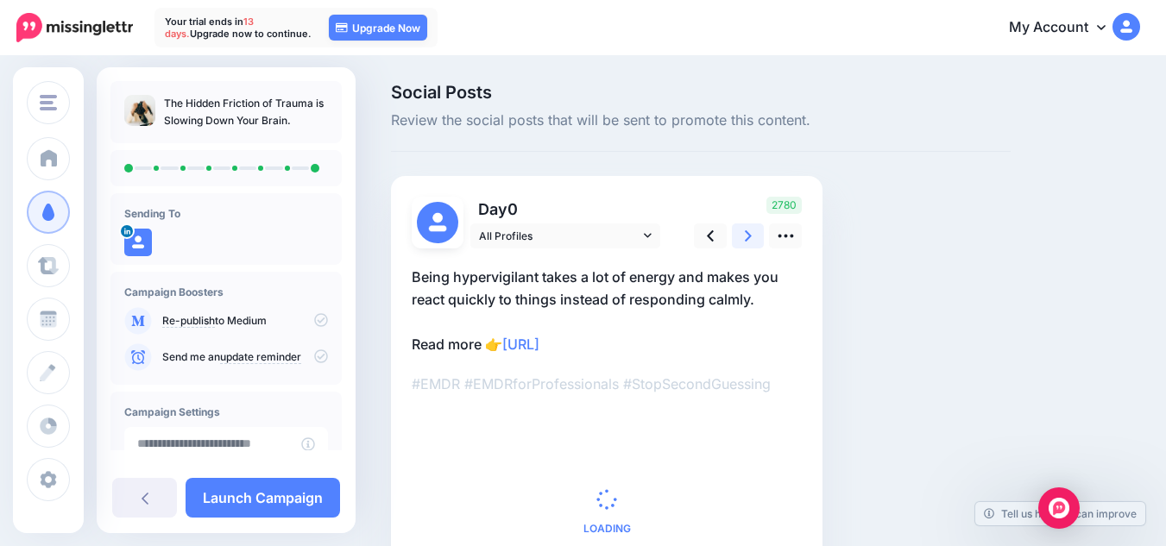
click at [741, 243] on link at bounding box center [748, 236] width 33 height 25
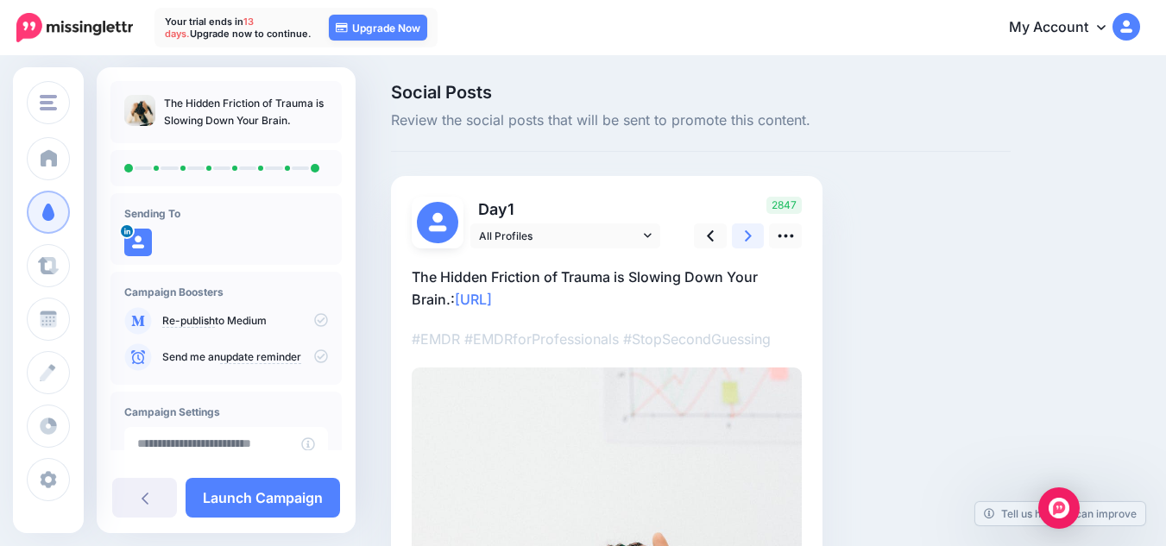
click at [741, 243] on link at bounding box center [748, 236] width 33 height 25
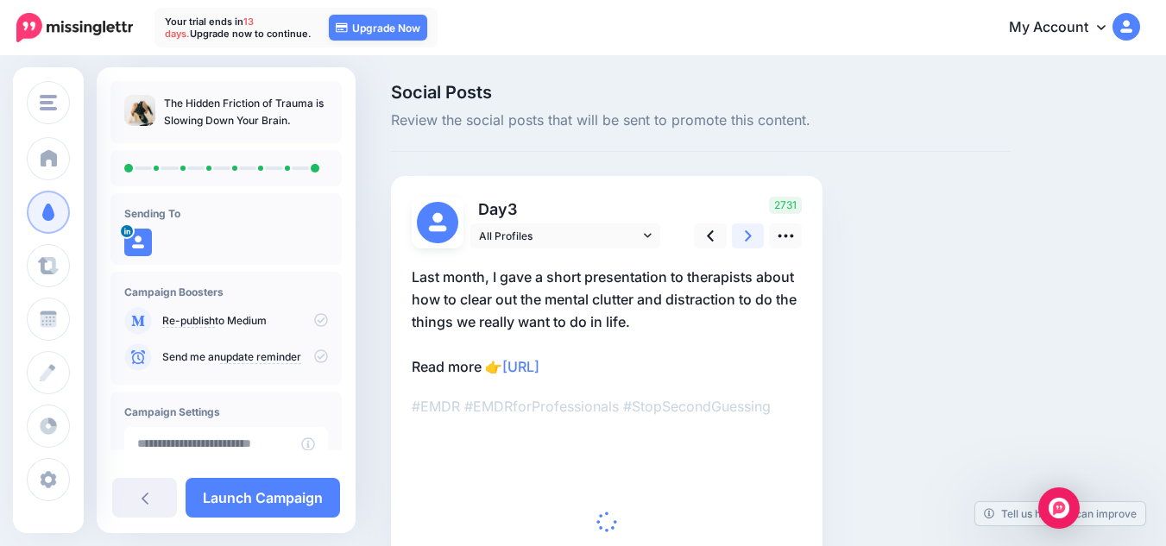
click at [741, 243] on link at bounding box center [748, 236] width 33 height 25
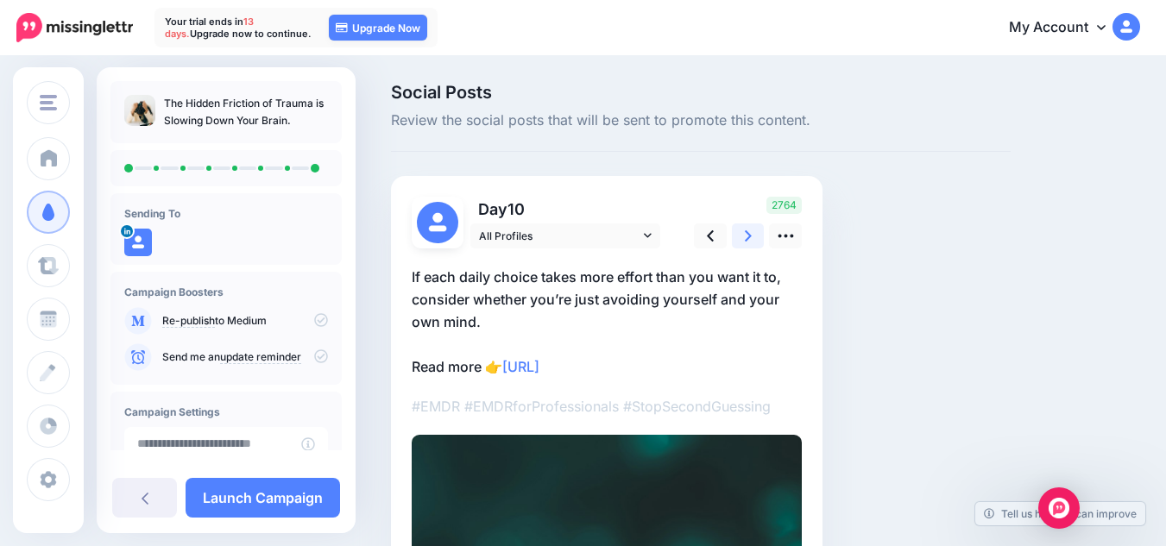
click at [741, 243] on link at bounding box center [748, 236] width 33 height 25
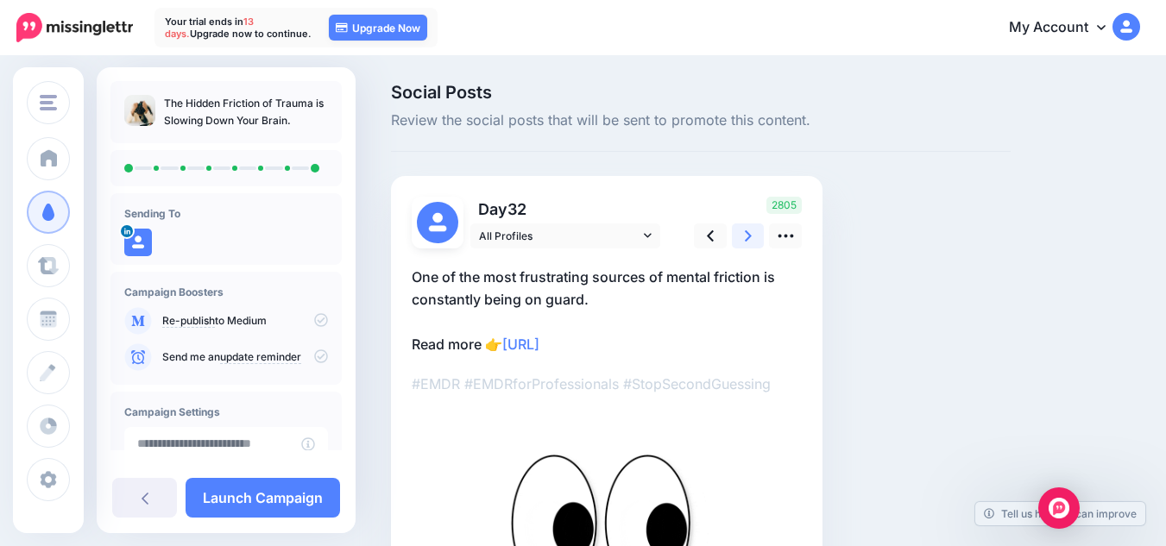
click at [741, 243] on link at bounding box center [748, 236] width 33 height 25
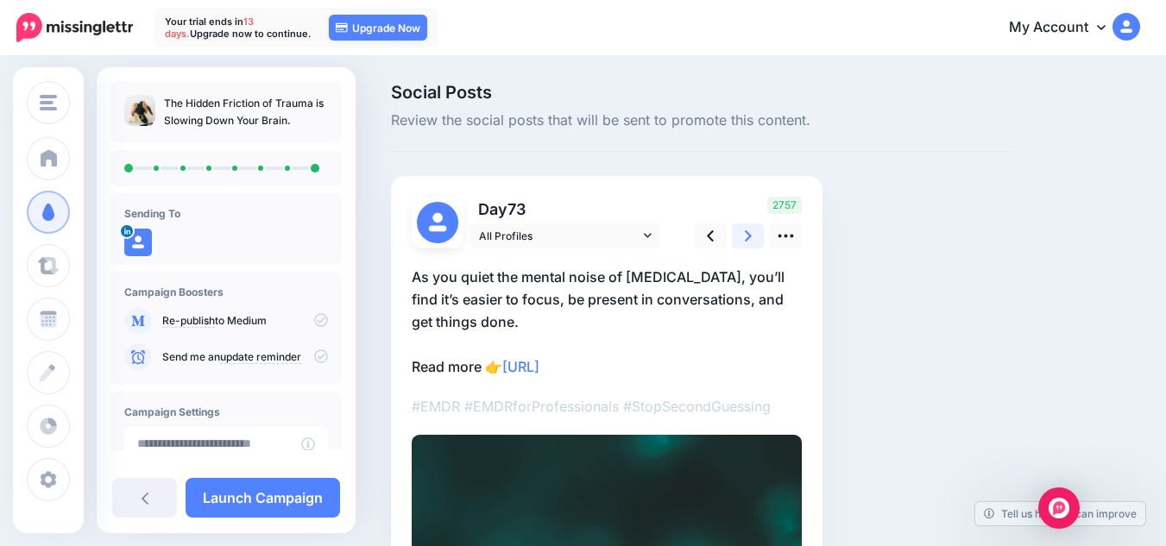
click at [741, 243] on link at bounding box center [748, 236] width 33 height 25
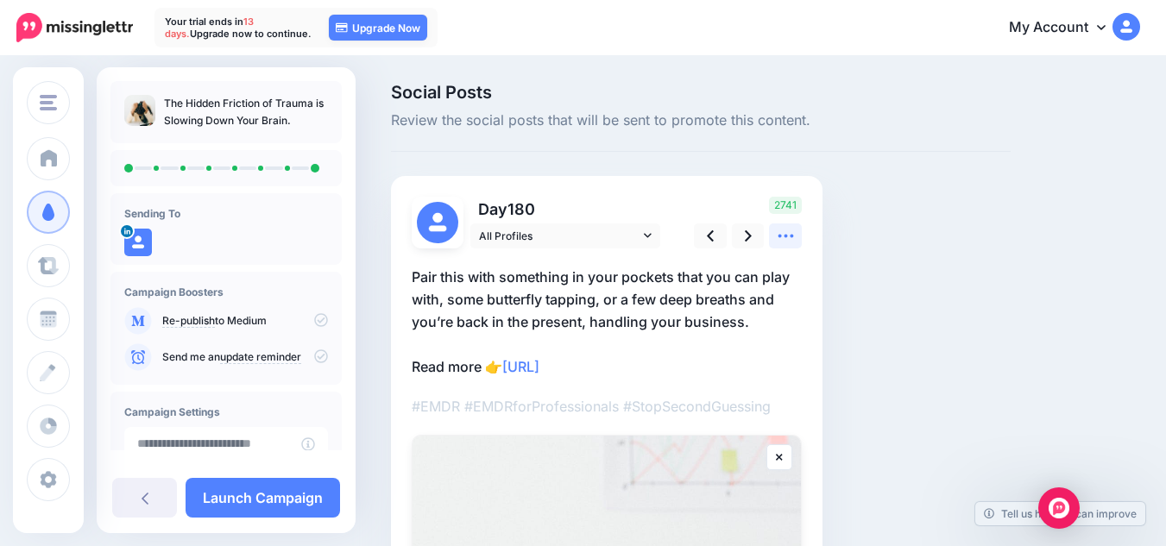
click at [779, 236] on icon at bounding box center [786, 236] width 16 height 3
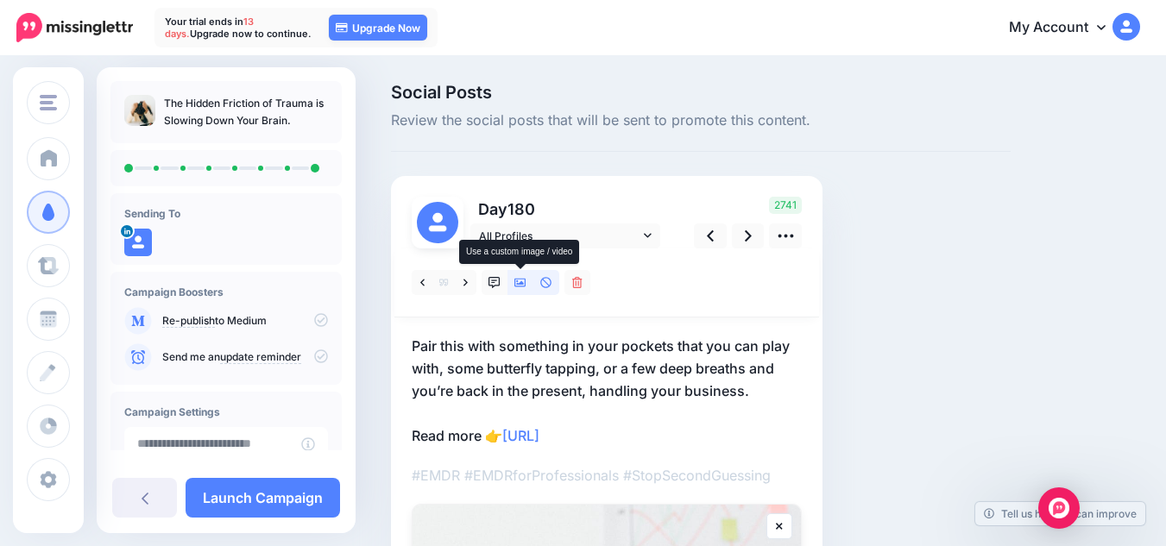
click at [518, 283] on icon at bounding box center [520, 283] width 12 height 9
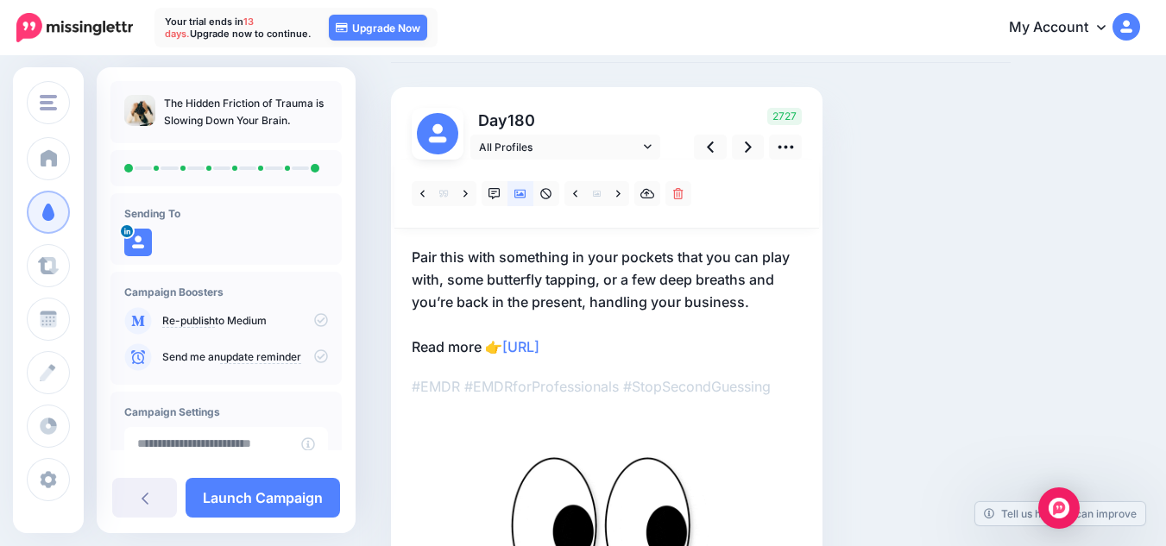
scroll to position [73, 0]
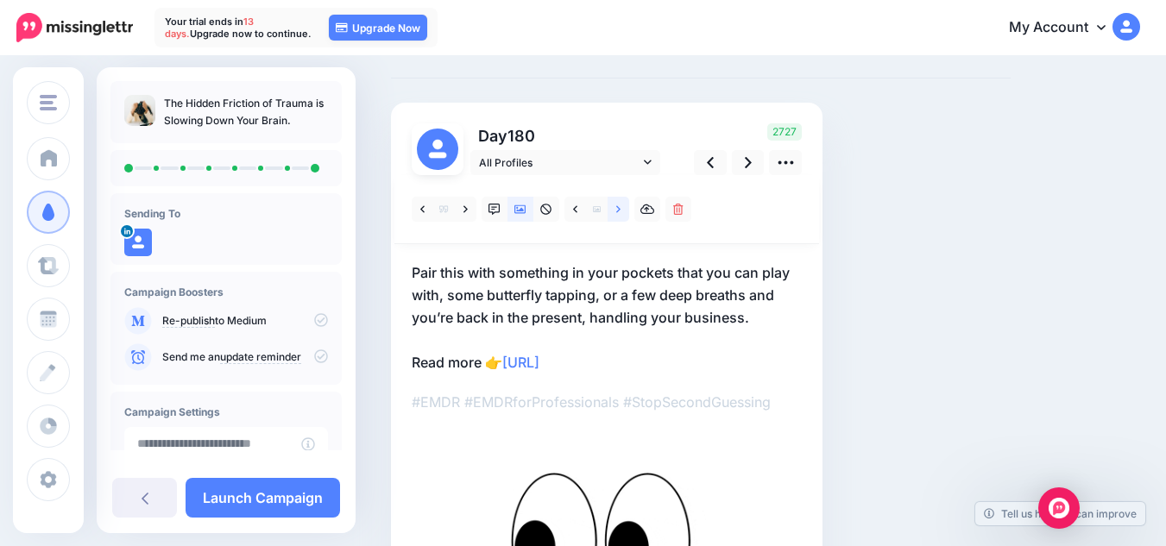
click at [614, 208] on link at bounding box center [619, 209] width 22 height 25
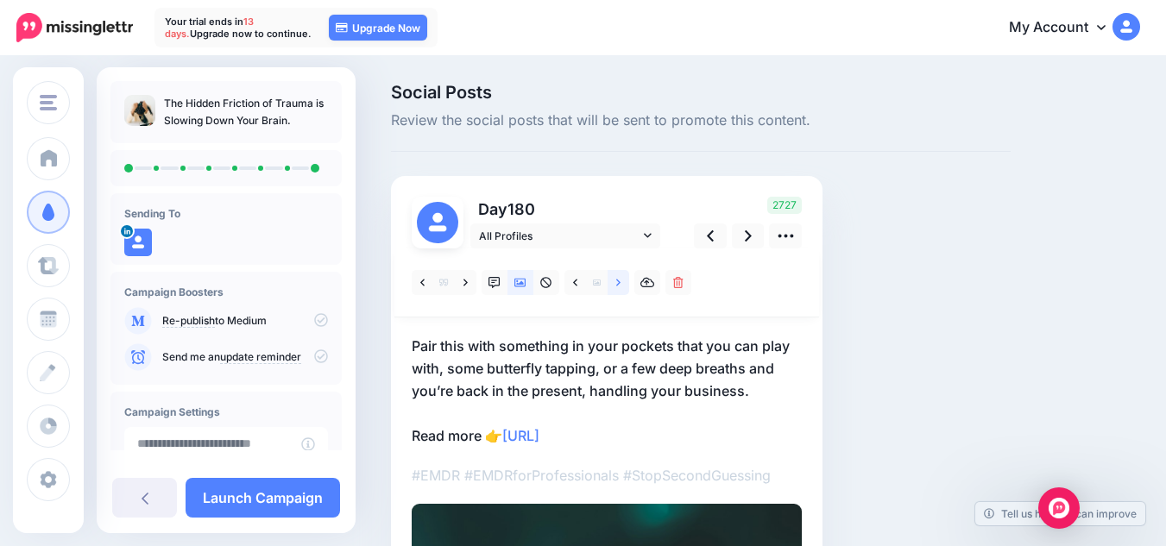
scroll to position [192, 0]
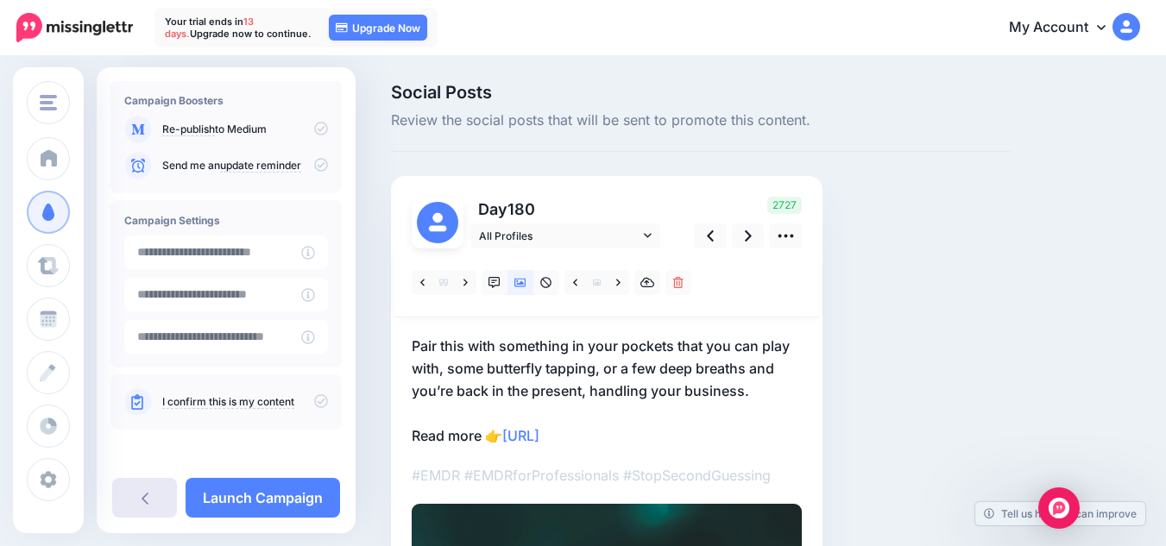
click at [158, 497] on link at bounding box center [144, 498] width 65 height 40
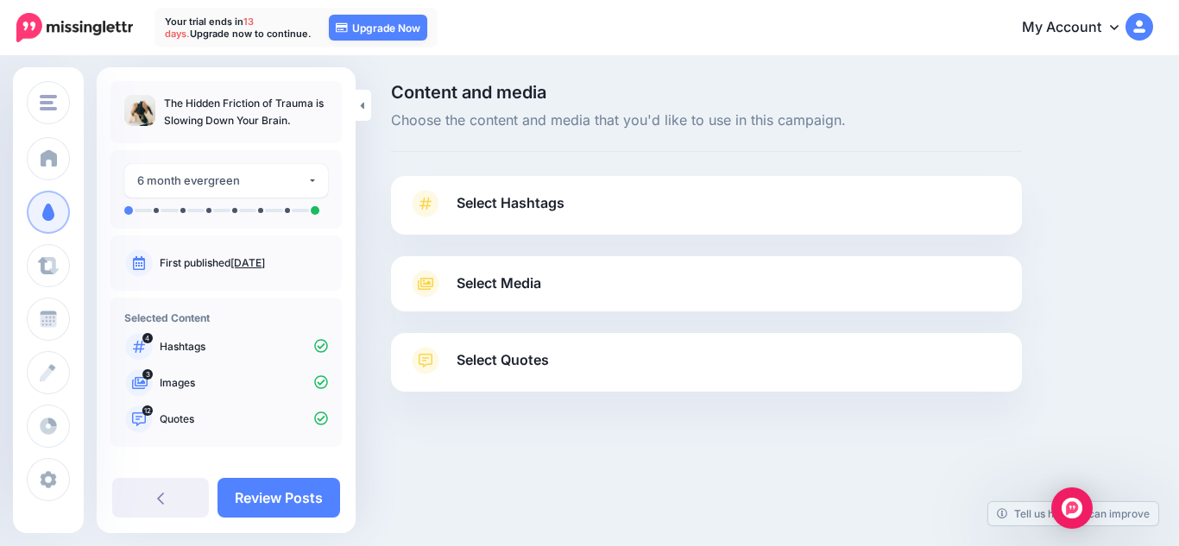
click at [518, 356] on span "Select Quotes" at bounding box center [503, 360] width 92 height 23
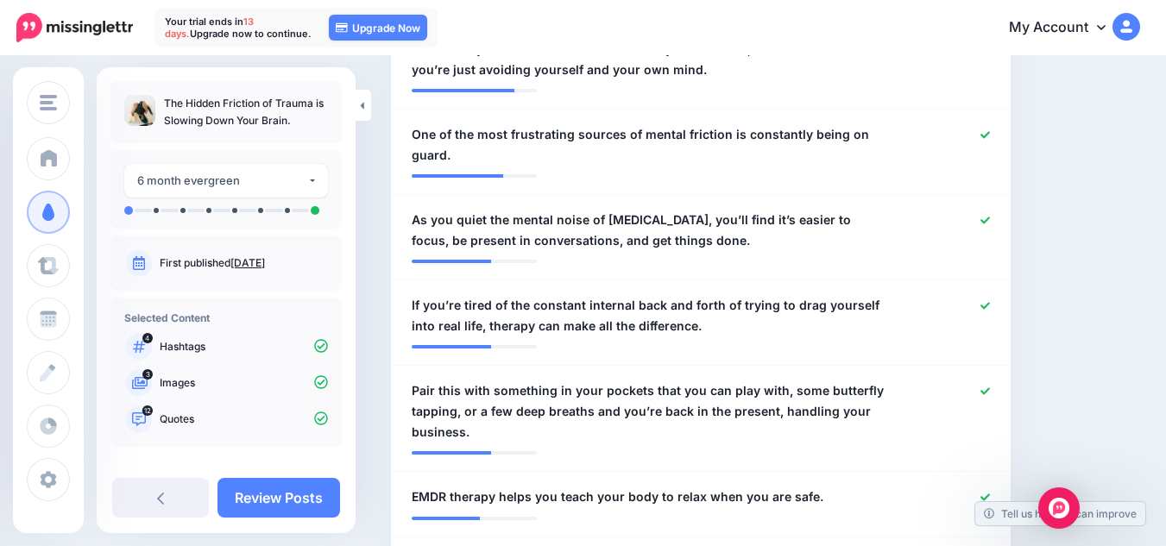
scroll to position [828, 0]
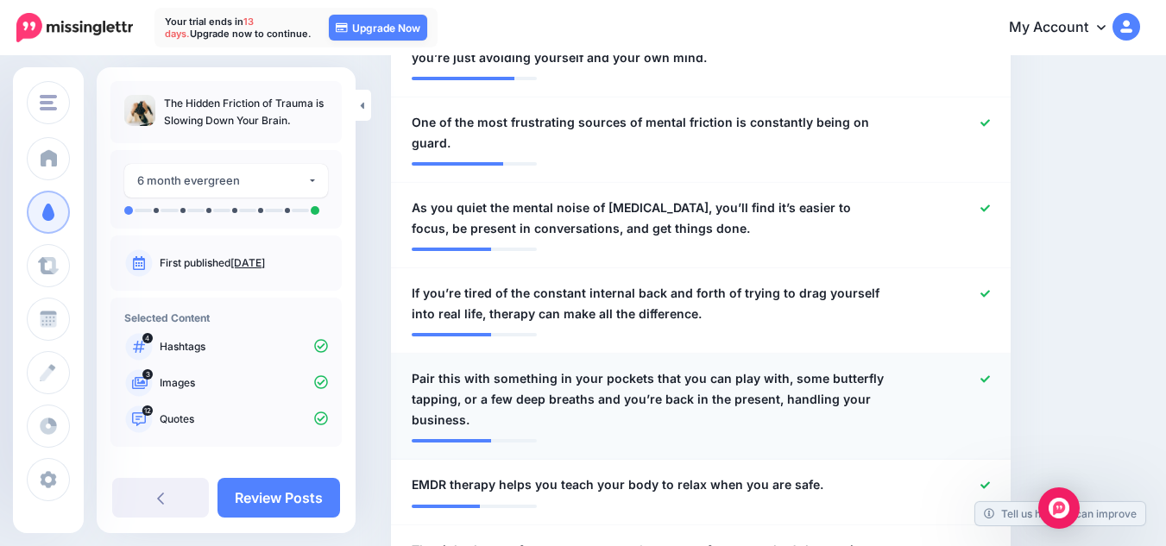
click at [449, 369] on span "Pair this with something in your pockets that you can play with, some butterfly…" at bounding box center [651, 400] width 478 height 62
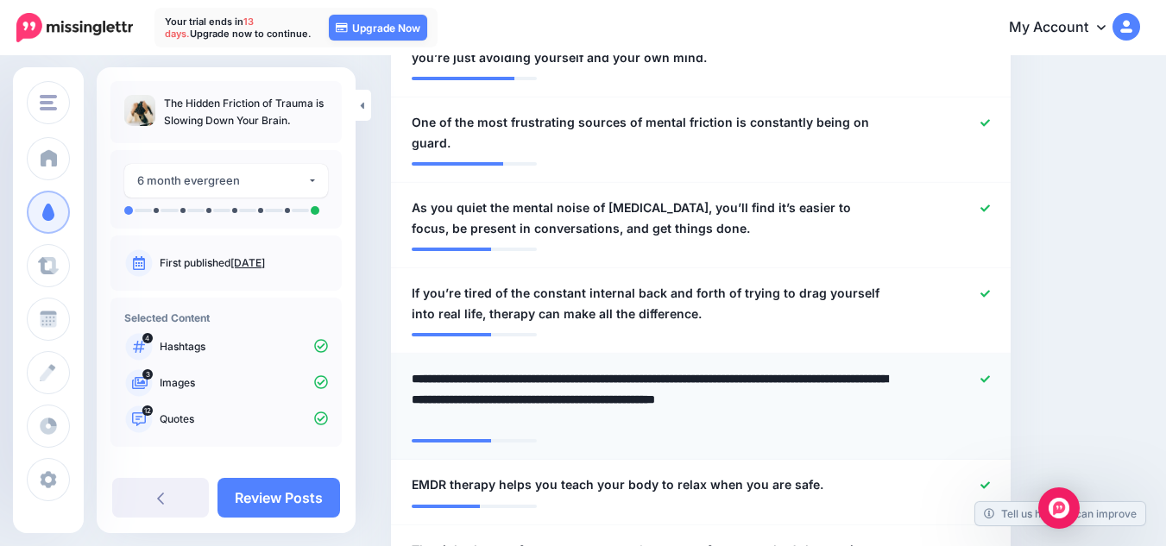
click at [449, 369] on textarea "**********" at bounding box center [655, 400] width 487 height 62
click at [427, 369] on textarea "**********" at bounding box center [655, 400] width 487 height 62
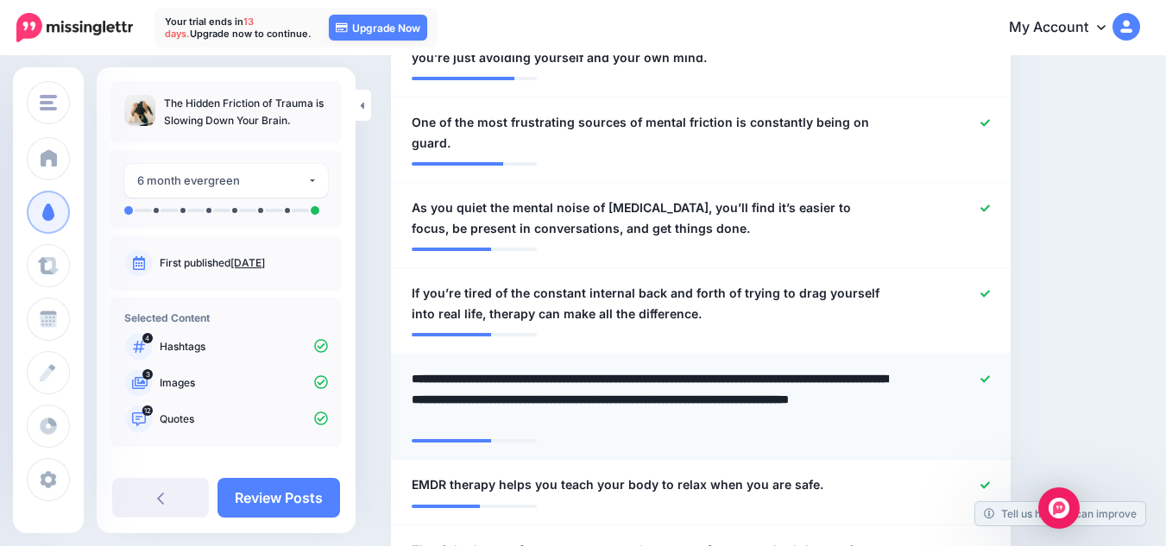
click at [427, 369] on textarea "**********" at bounding box center [655, 400] width 487 height 62
type textarea "**********"
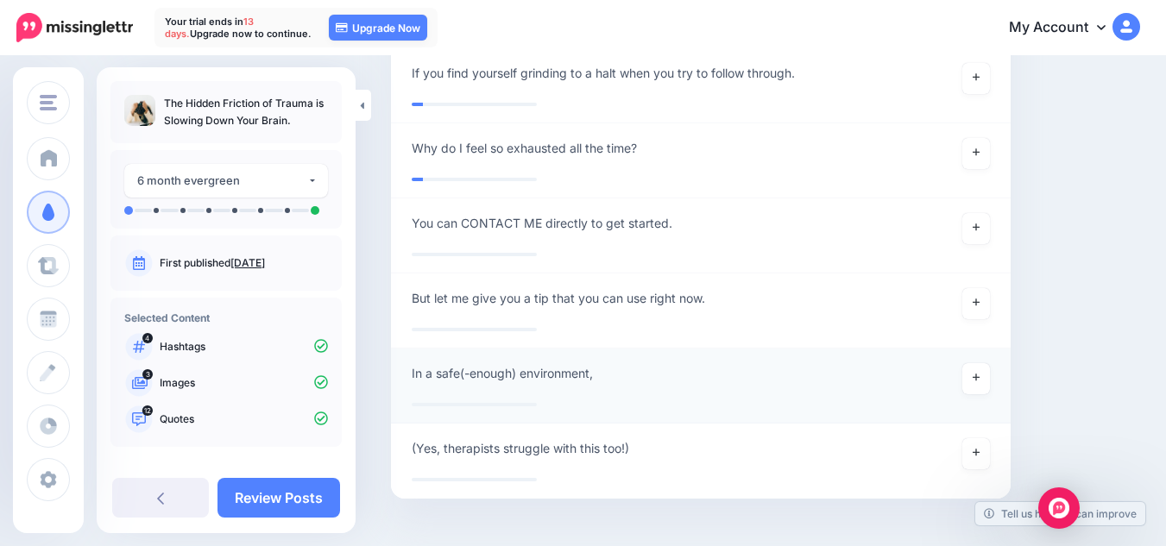
scroll to position [3168, 0]
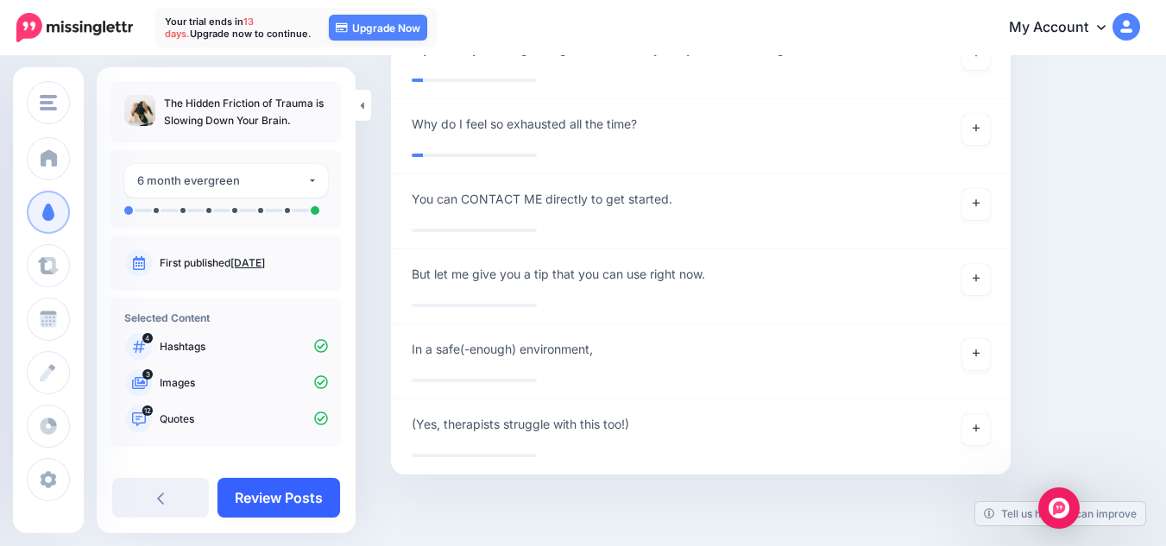
click at [254, 500] on link "Review Posts" at bounding box center [279, 498] width 123 height 40
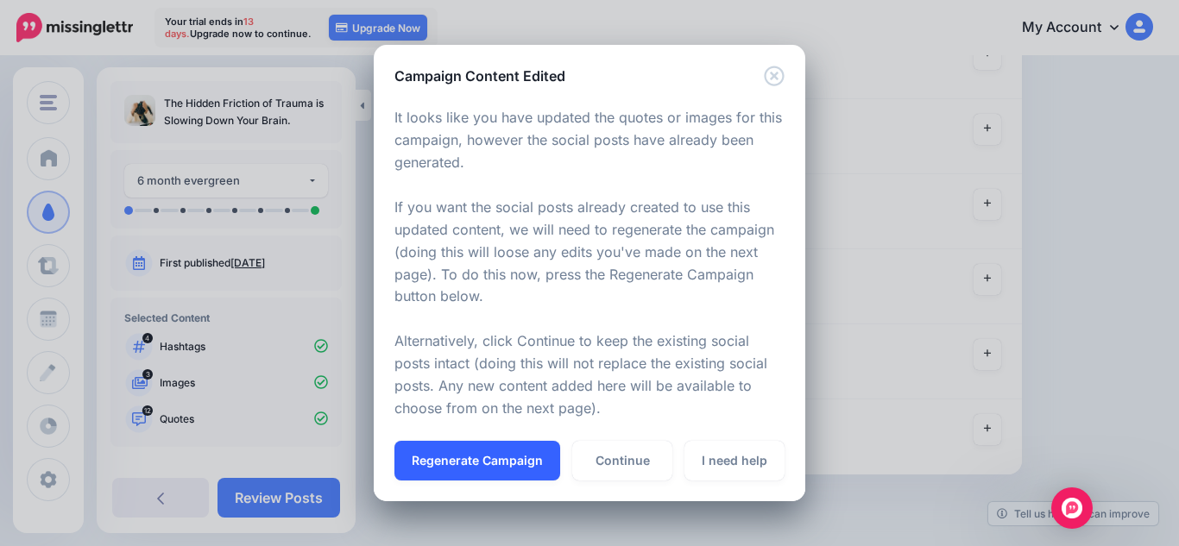
click at [537, 457] on button "Regenerate Campaign" at bounding box center [477, 461] width 166 height 40
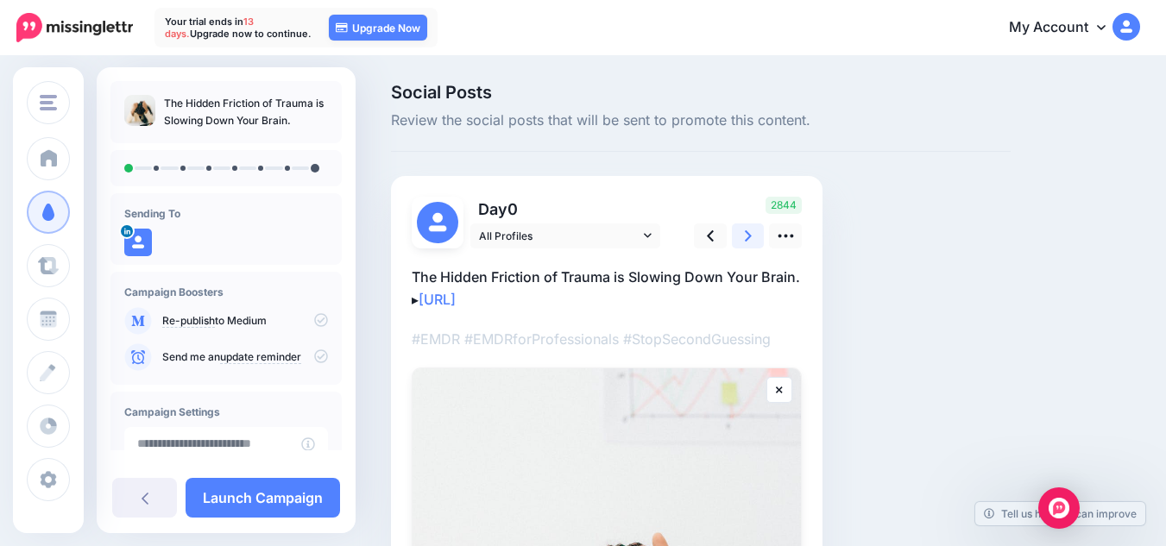
click at [755, 227] on link at bounding box center [748, 236] width 33 height 25
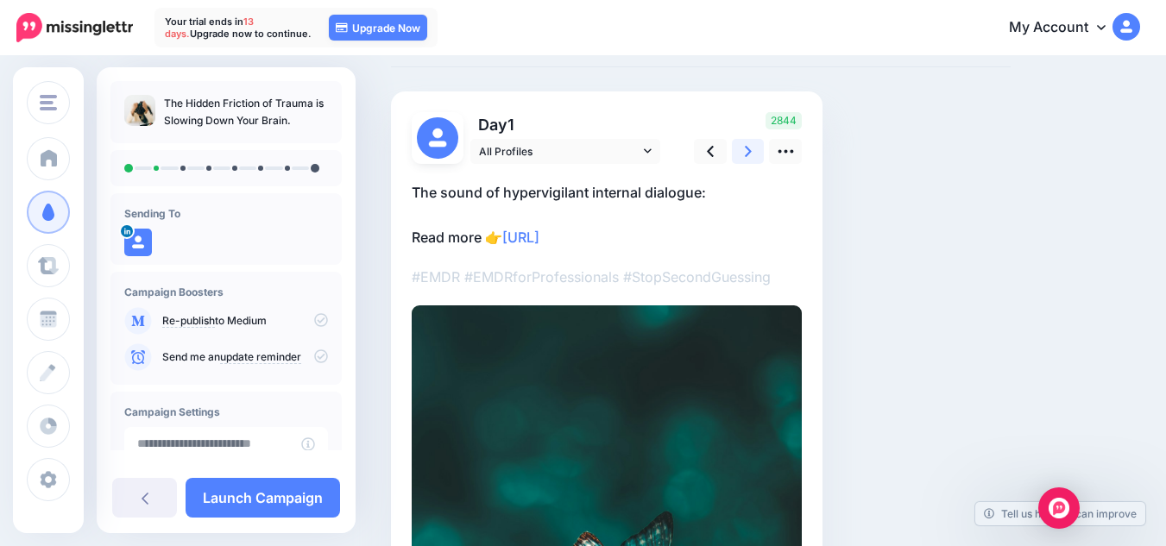
scroll to position [82, 0]
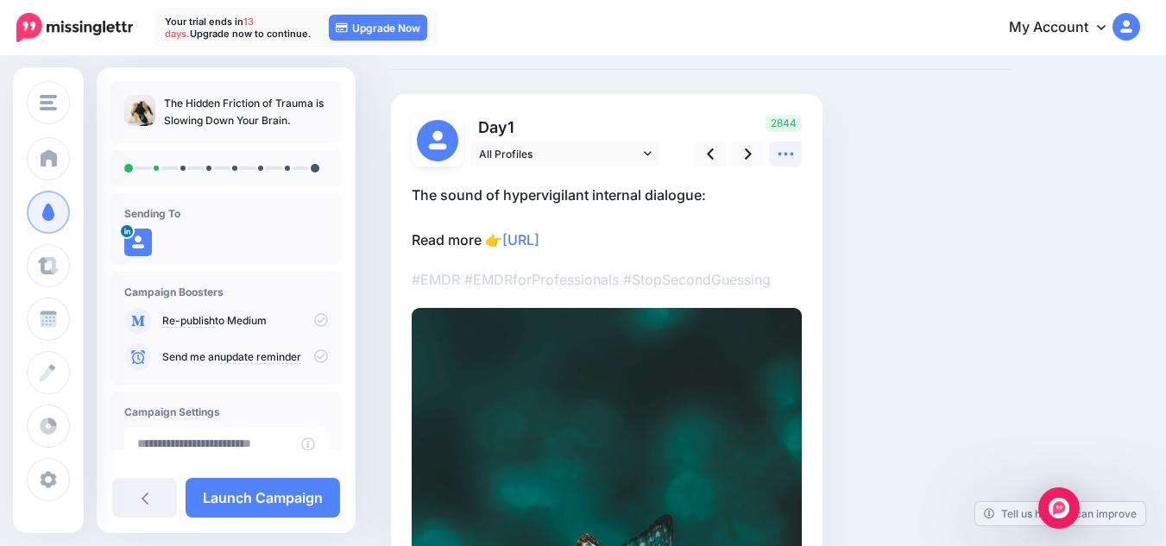
click at [774, 161] on link at bounding box center [785, 154] width 33 height 25
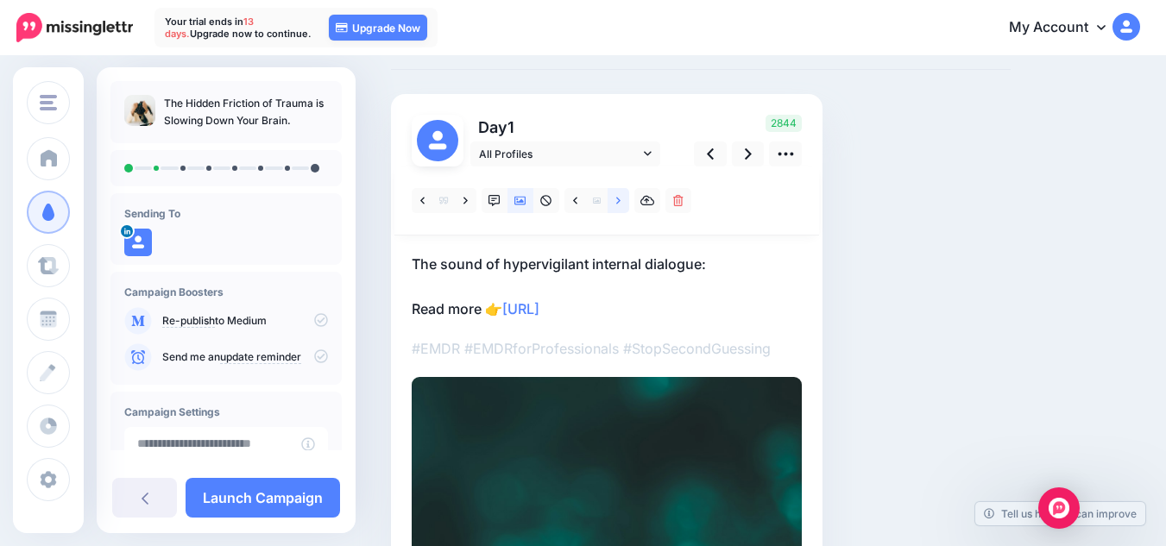
click at [618, 207] on link at bounding box center [619, 200] width 22 height 25
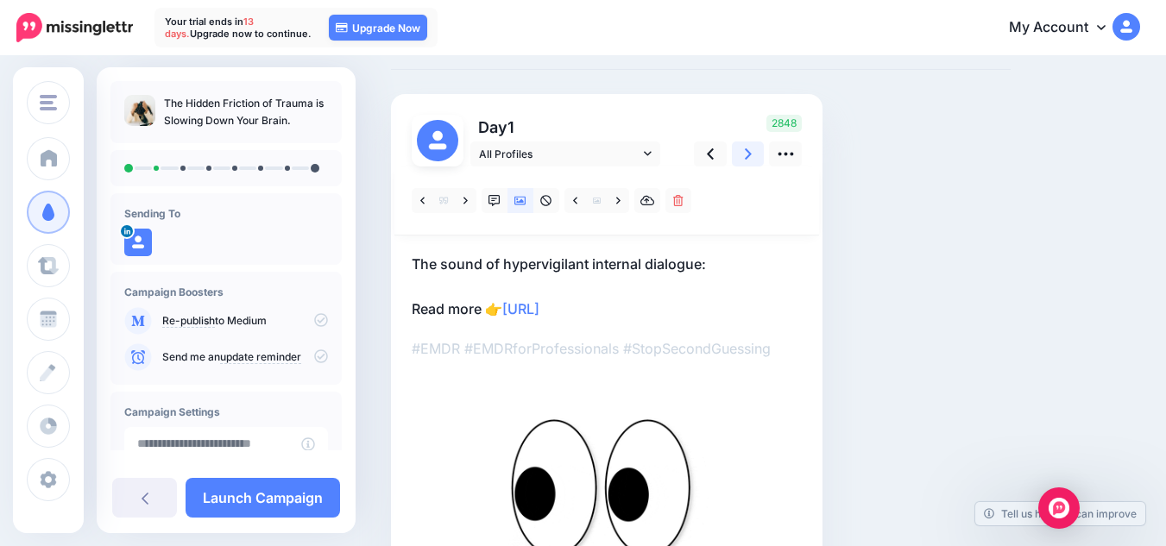
click at [745, 161] on icon at bounding box center [748, 154] width 7 height 18
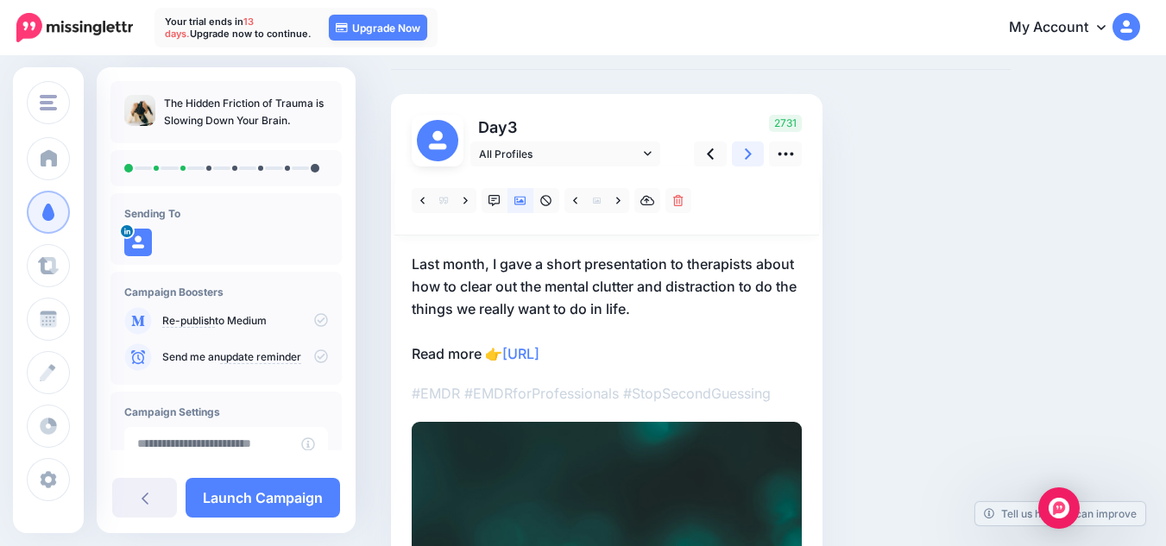
click at [745, 161] on icon at bounding box center [748, 154] width 7 height 18
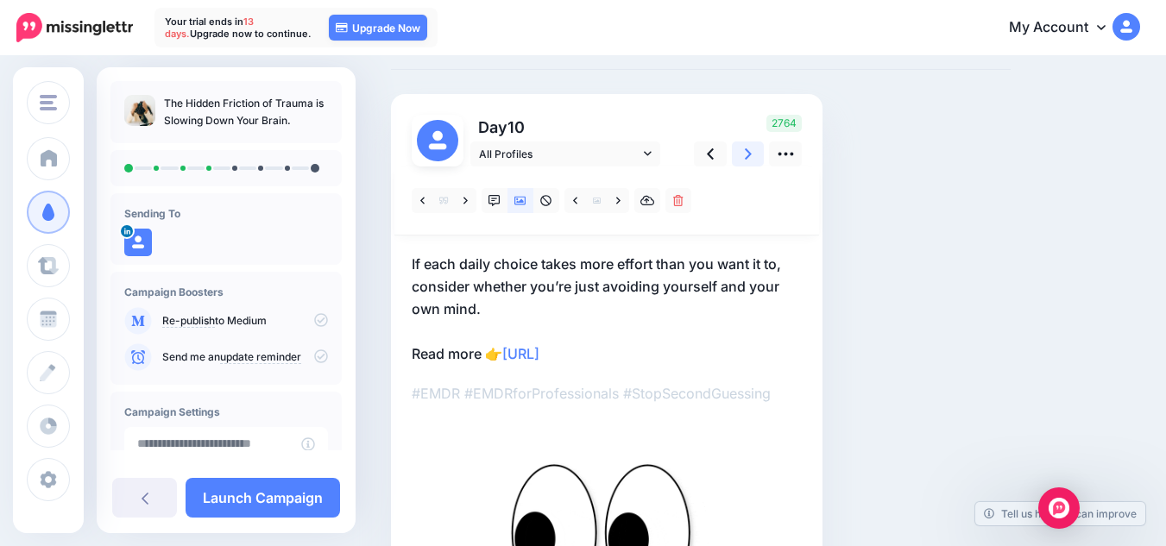
click at [745, 161] on icon at bounding box center [748, 154] width 7 height 18
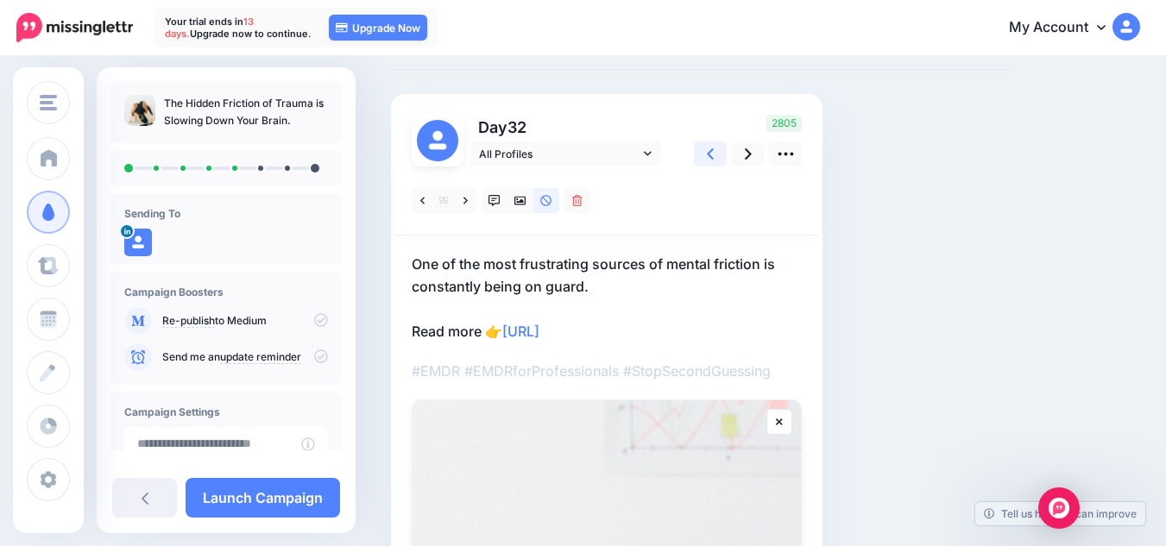
click at [707, 156] on icon at bounding box center [710, 154] width 7 height 18
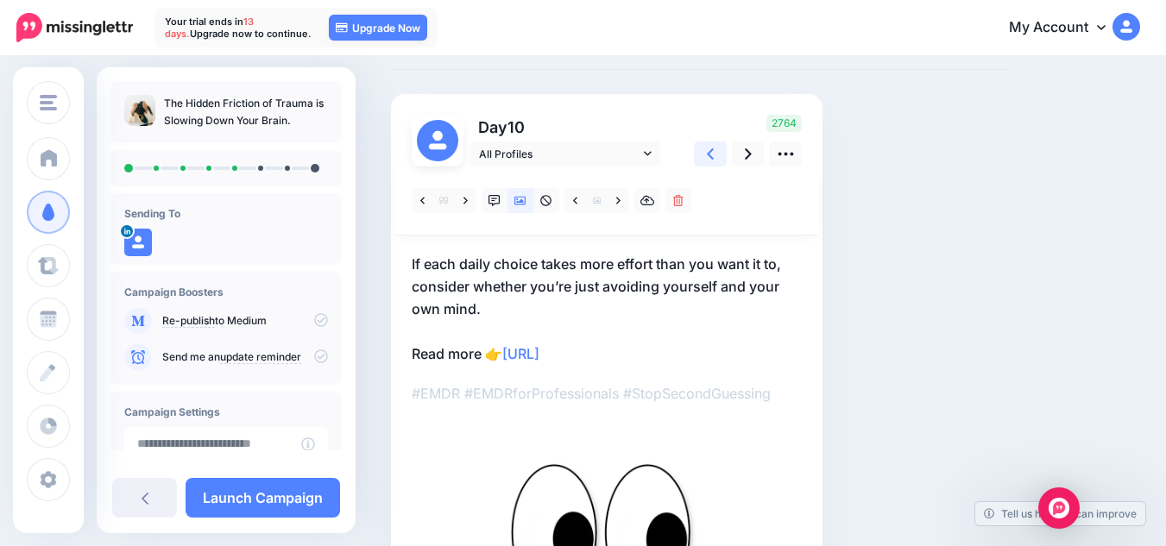
click at [710, 160] on icon at bounding box center [710, 154] width 7 height 18
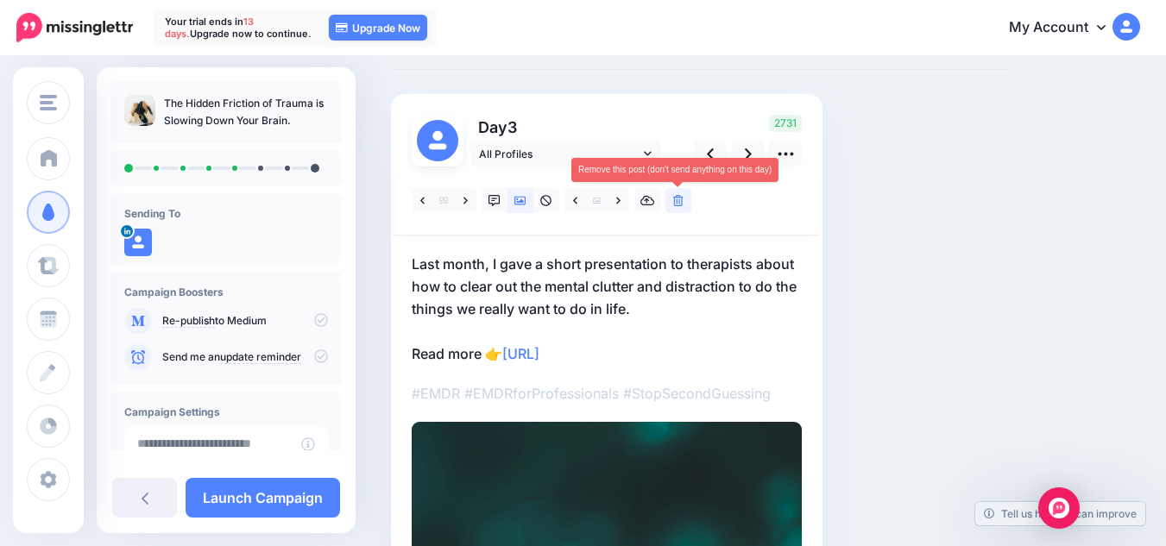
click at [674, 207] on link at bounding box center [678, 200] width 26 height 25
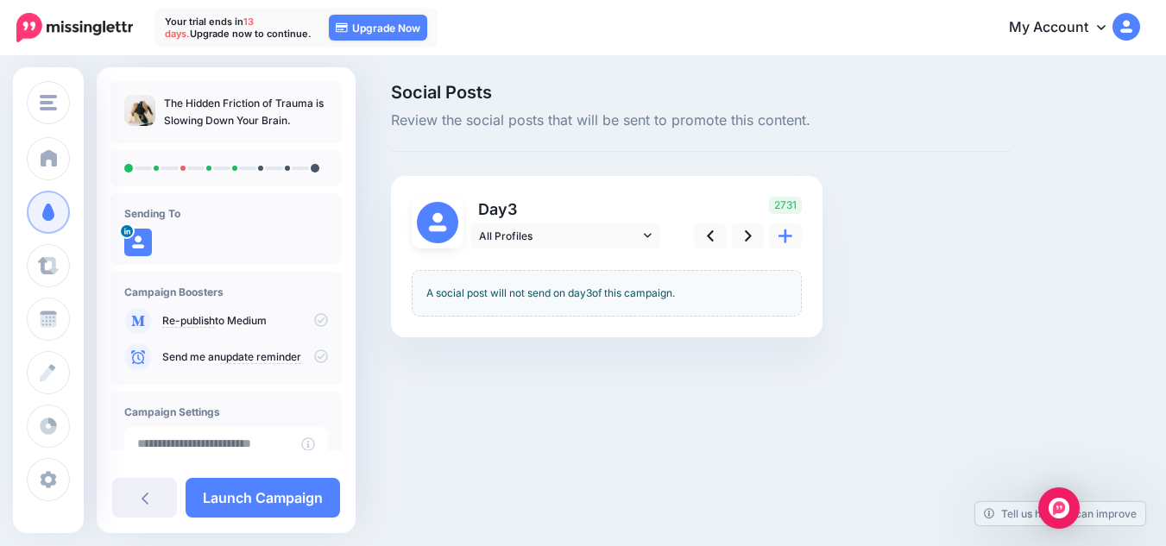
scroll to position [0, 0]
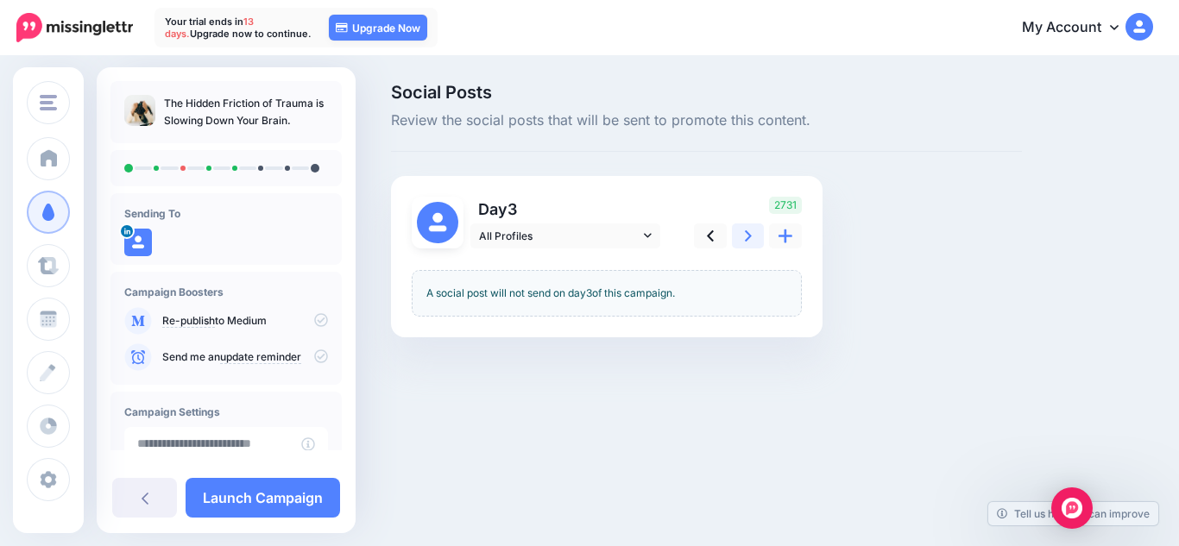
click at [750, 236] on icon at bounding box center [748, 235] width 7 height 11
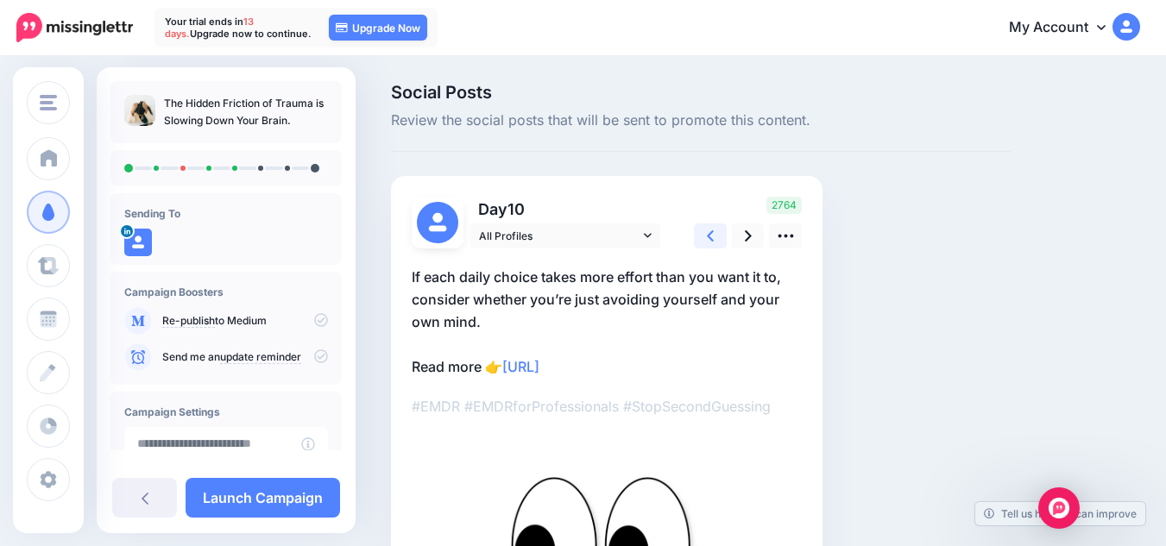
click at [718, 236] on link at bounding box center [710, 236] width 33 height 25
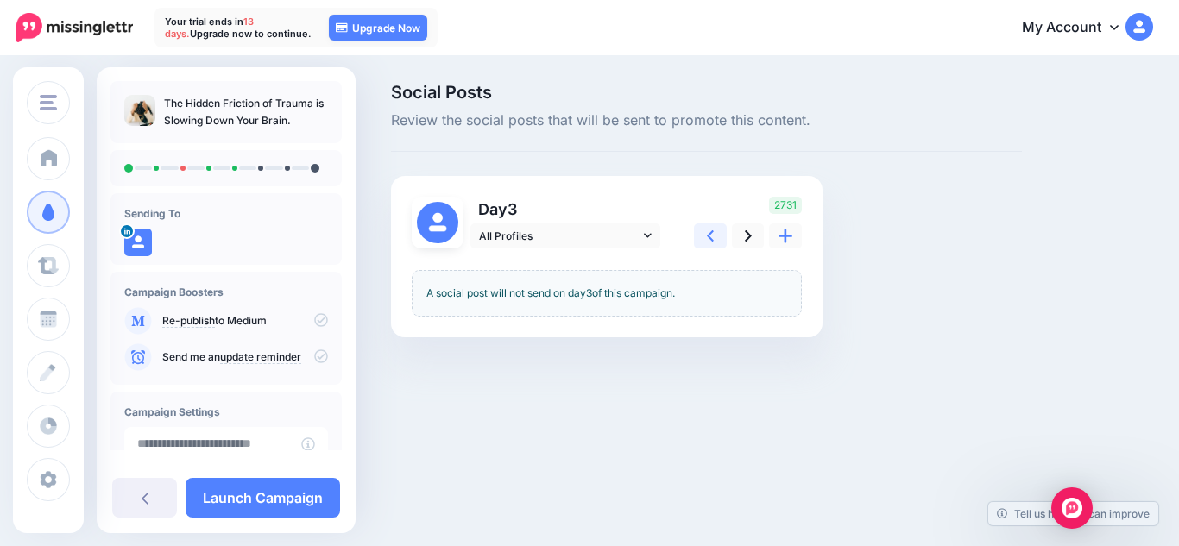
click at [718, 236] on link at bounding box center [710, 236] width 33 height 25
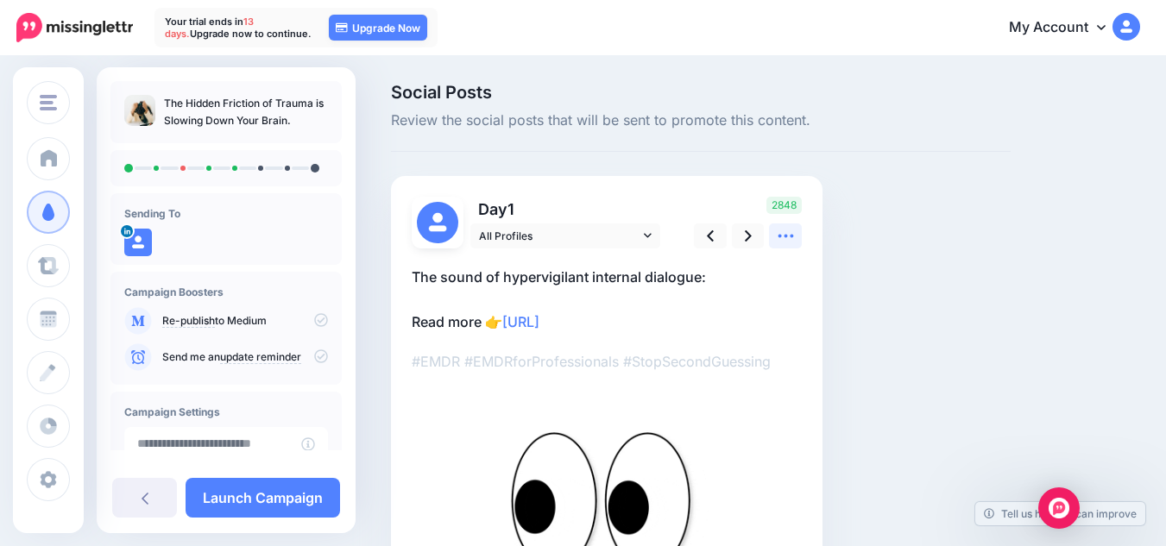
click at [788, 229] on icon at bounding box center [786, 236] width 18 height 18
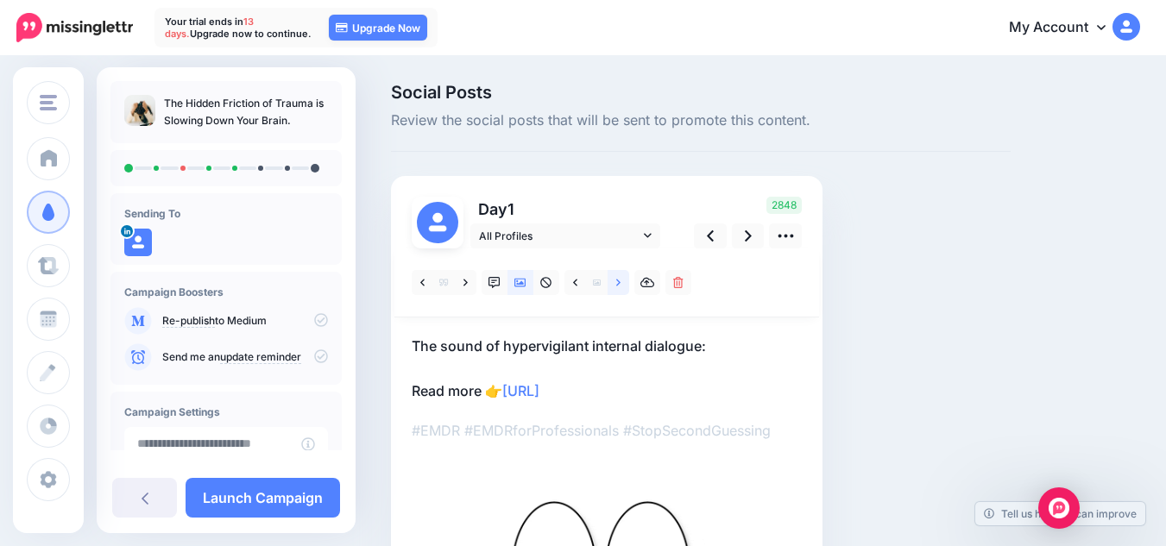
click at [616, 287] on icon at bounding box center [618, 283] width 4 height 12
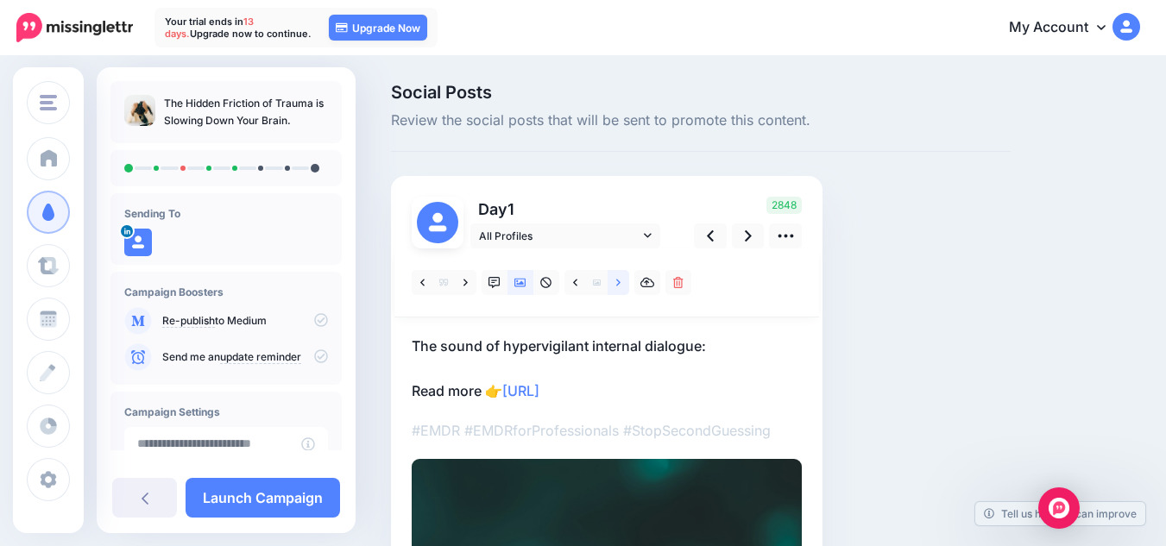
click at [617, 287] on icon at bounding box center [618, 283] width 4 height 12
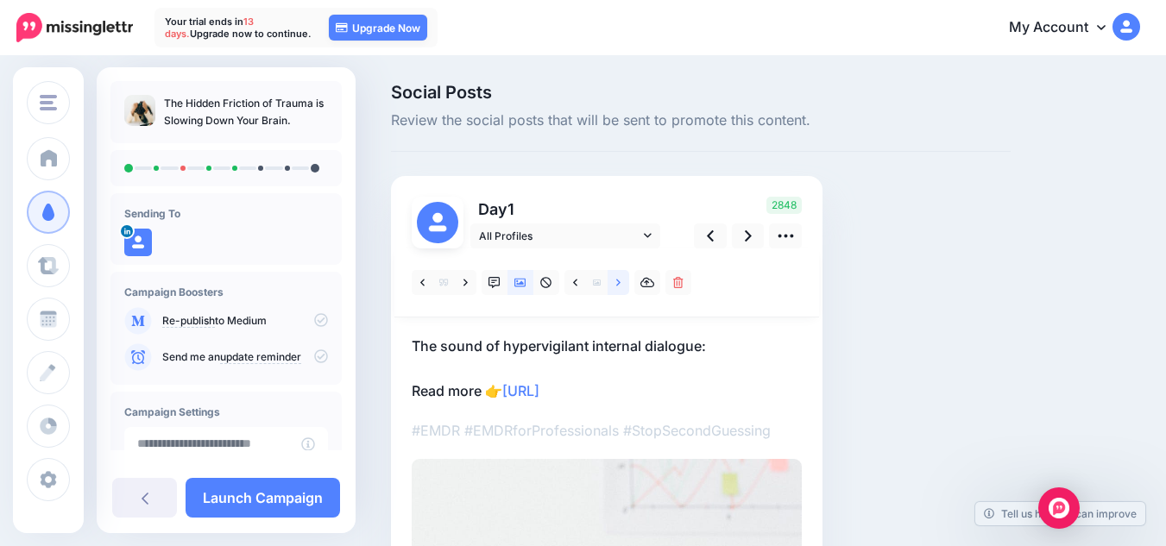
click at [620, 287] on icon at bounding box center [618, 283] width 4 height 12
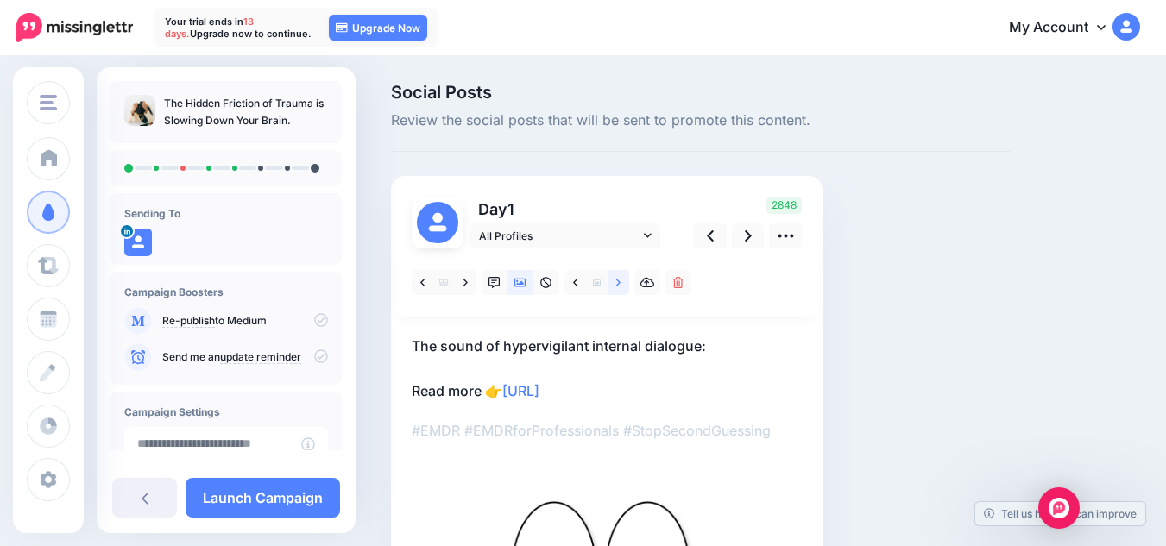
click at [620, 287] on icon at bounding box center [618, 283] width 4 height 12
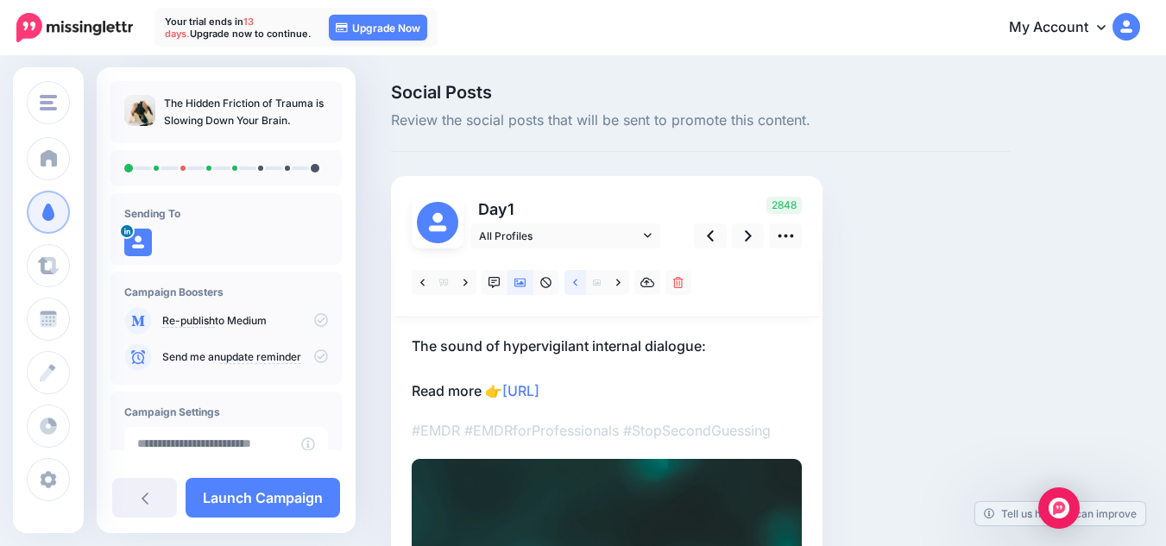
click at [577, 281] on icon at bounding box center [575, 283] width 4 height 12
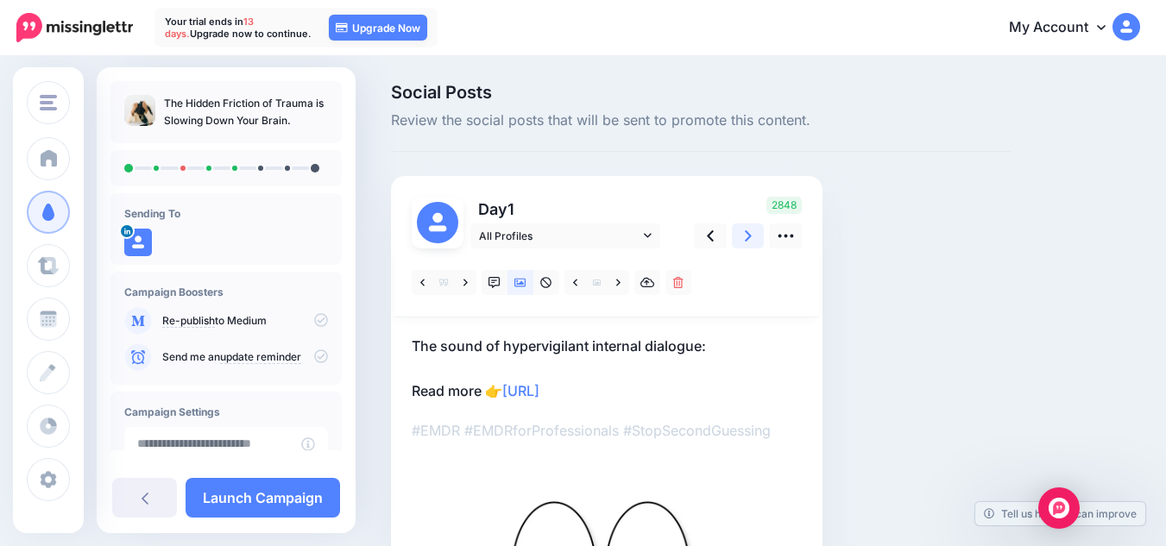
click at [749, 239] on icon at bounding box center [748, 236] width 7 height 18
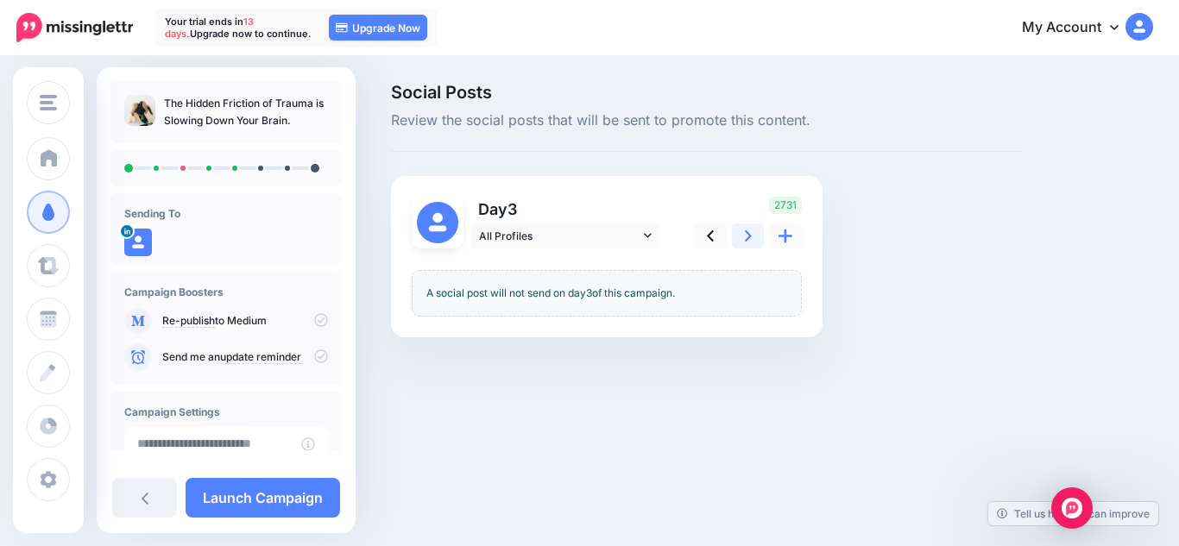
click at [749, 239] on icon at bounding box center [748, 236] width 7 height 18
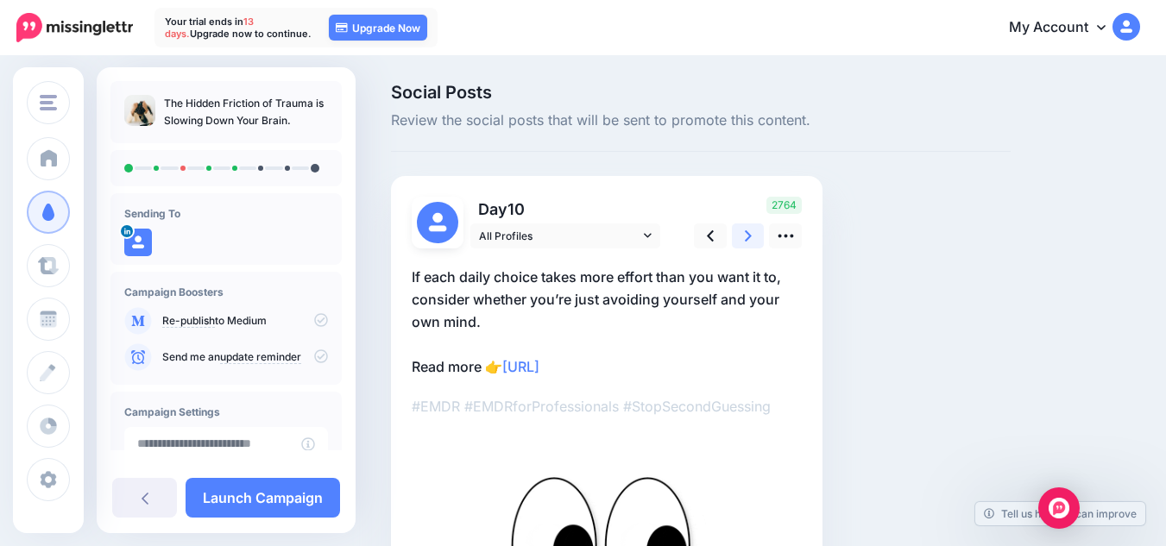
click at [746, 238] on icon at bounding box center [748, 236] width 7 height 18
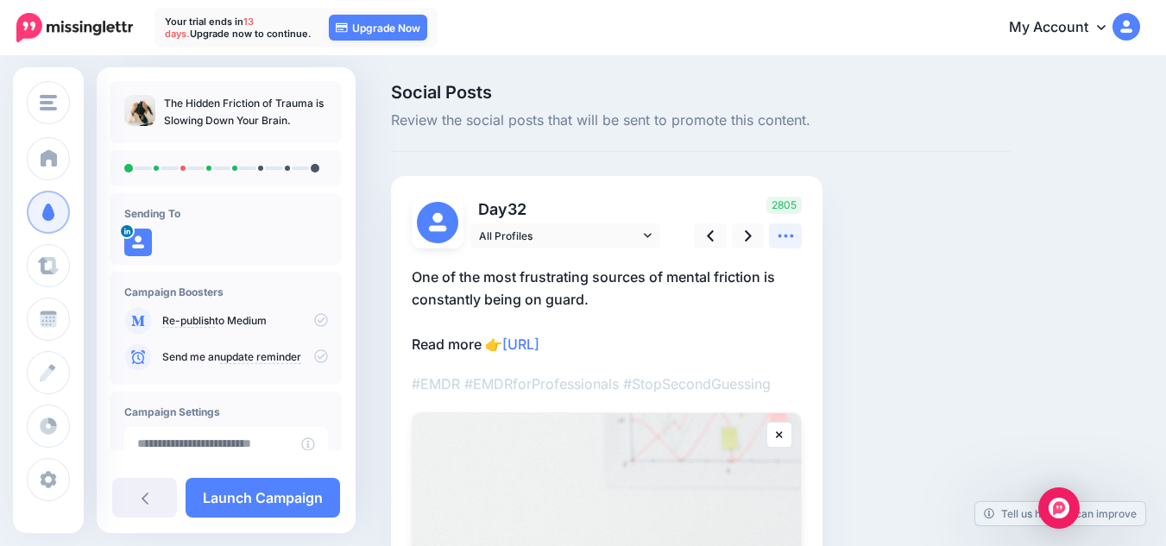
click at [787, 243] on icon at bounding box center [786, 236] width 18 height 18
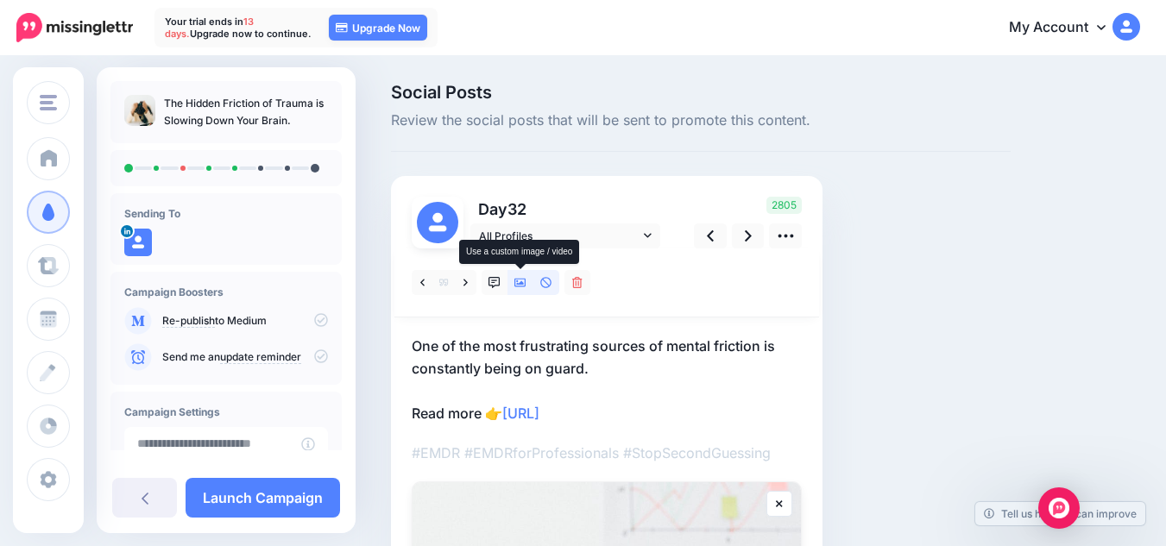
click at [517, 283] on icon at bounding box center [520, 283] width 12 height 12
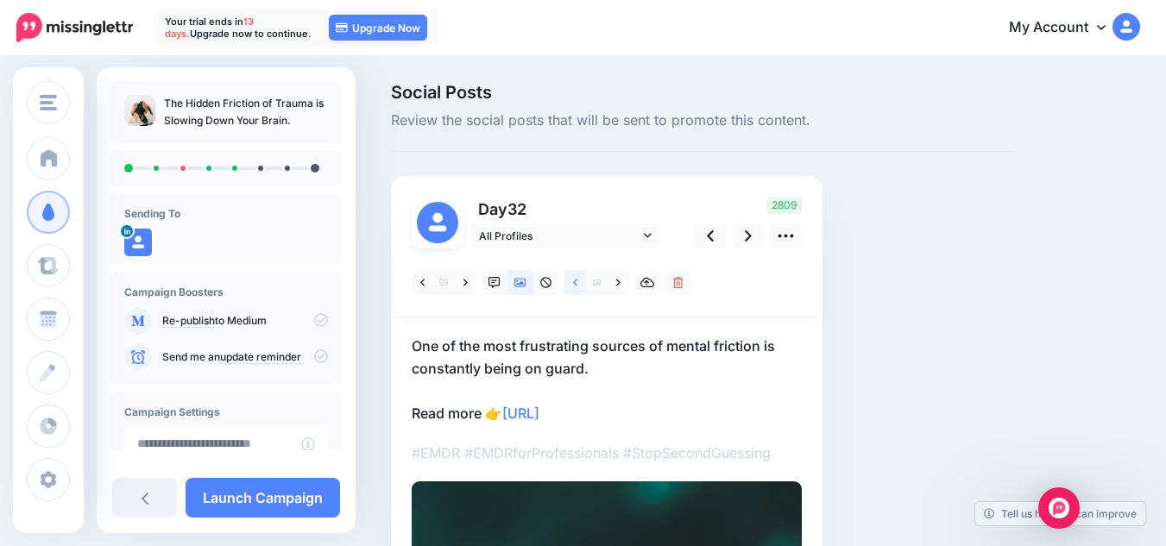
click at [573, 288] on icon at bounding box center [575, 283] width 4 height 12
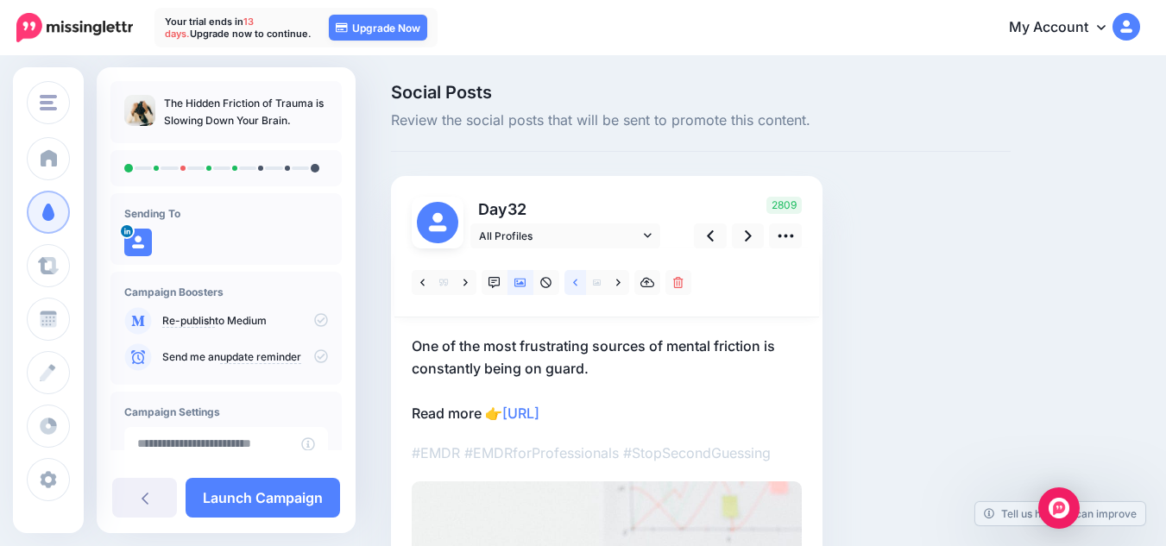
click at [573, 288] on icon at bounding box center [575, 283] width 4 height 12
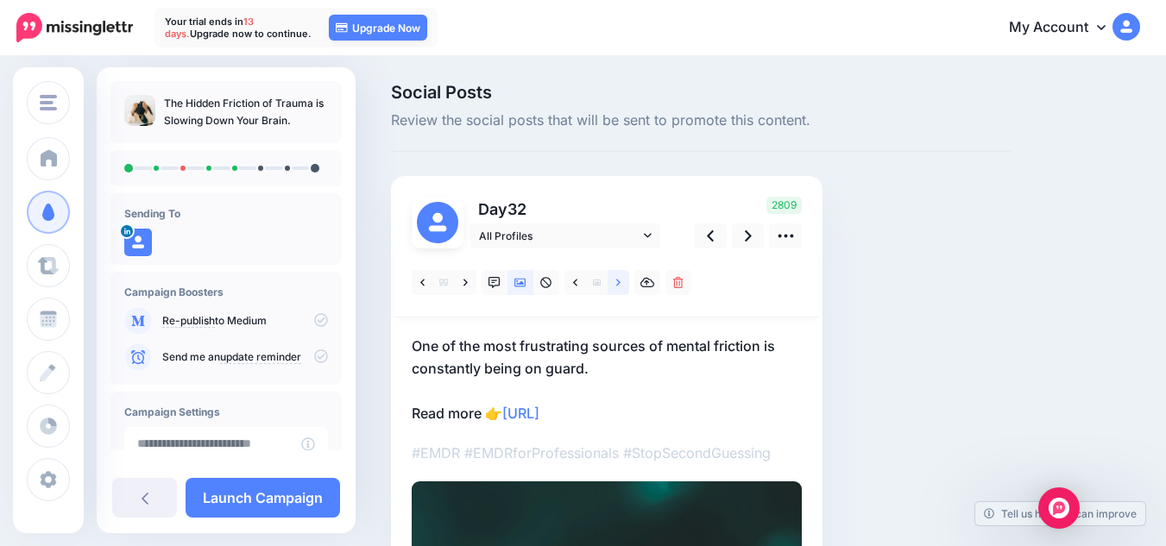
click at [616, 285] on icon at bounding box center [618, 283] width 4 height 12
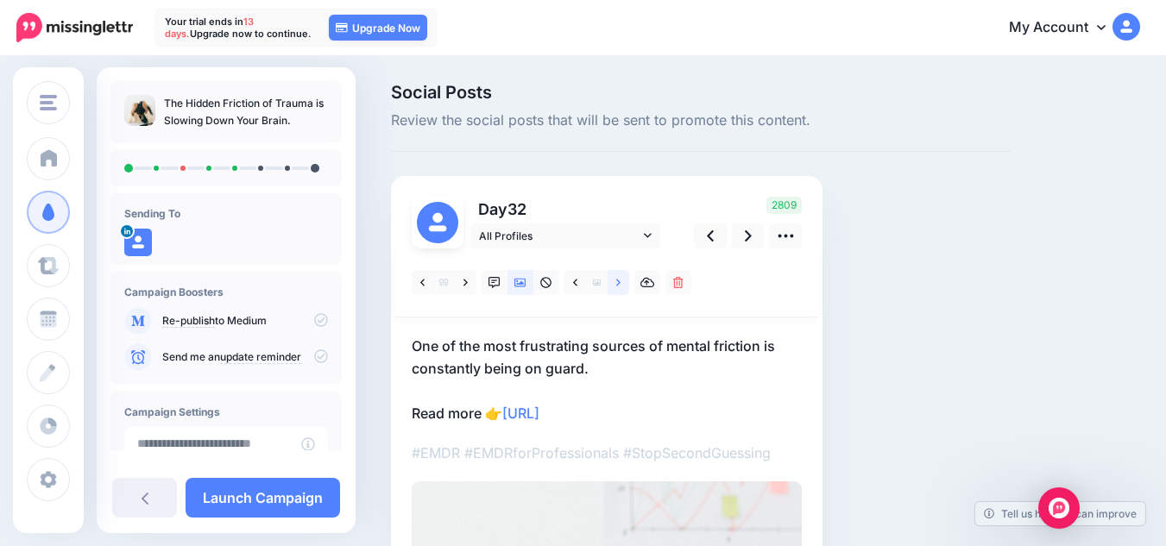
click at [616, 285] on icon at bounding box center [618, 283] width 4 height 12
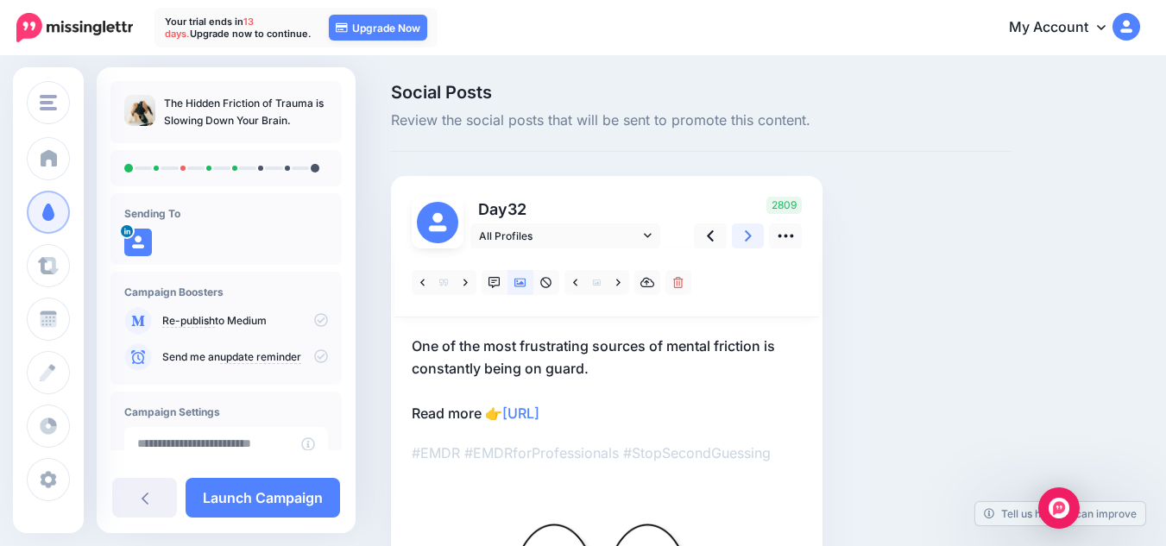
click at [739, 242] on link at bounding box center [748, 236] width 33 height 25
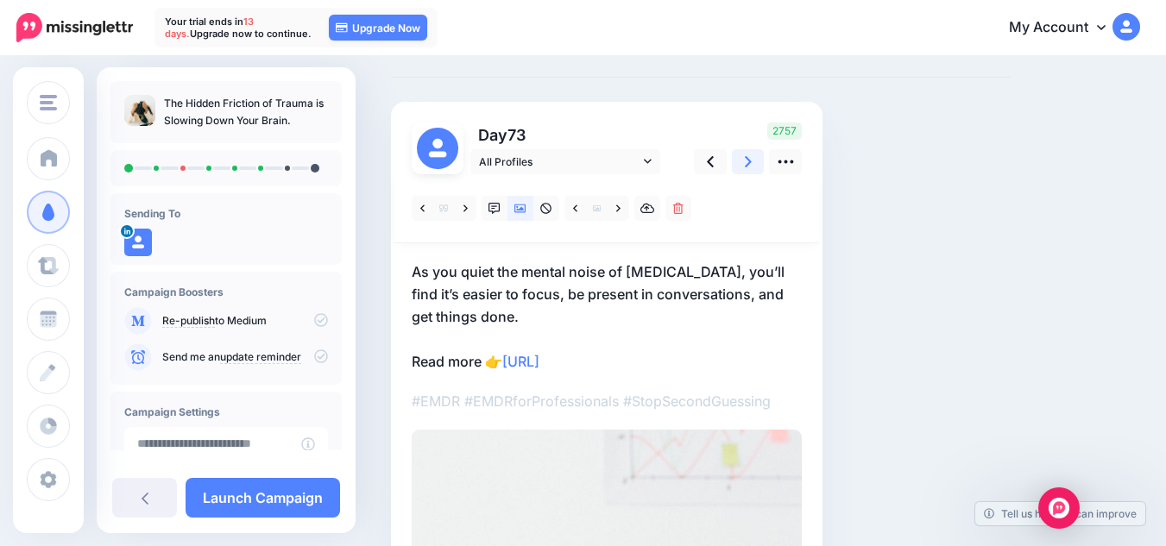
scroll to position [75, 0]
click at [612, 212] on link at bounding box center [619, 207] width 22 height 25
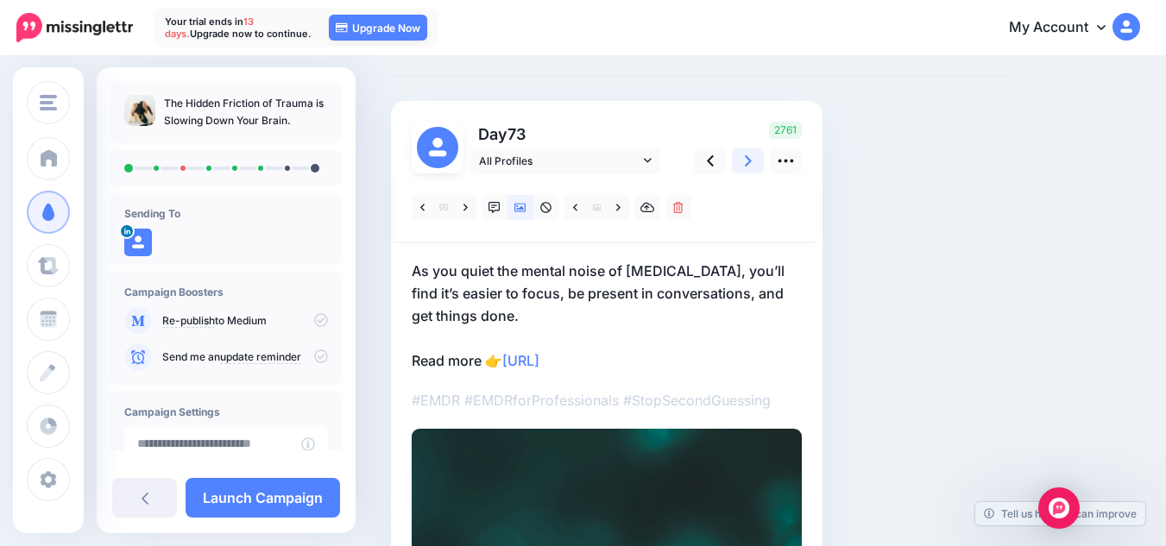
click at [753, 168] on link at bounding box center [748, 160] width 33 height 25
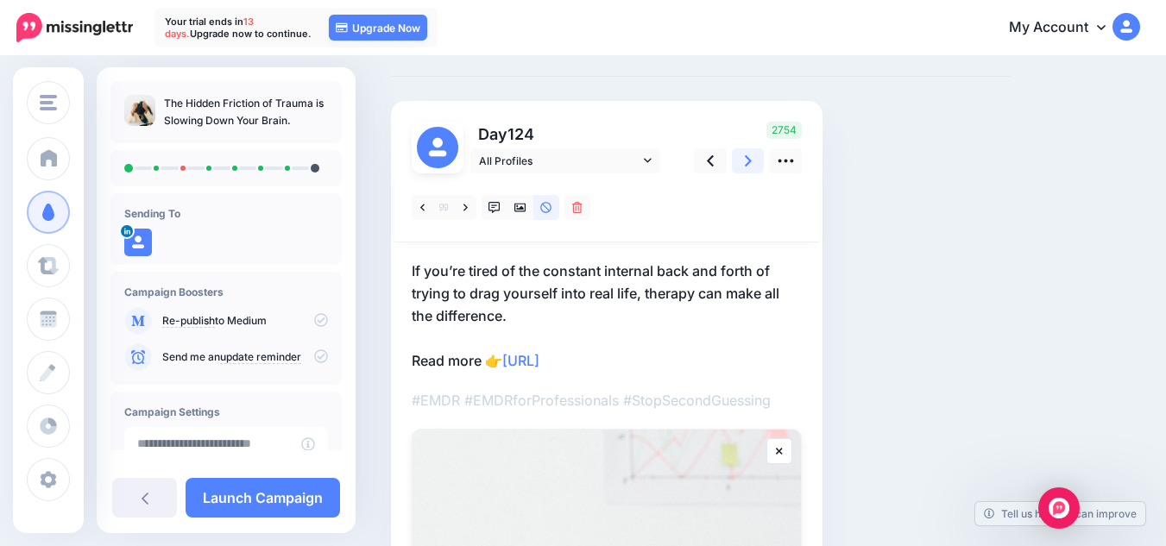
click at [752, 168] on link at bounding box center [748, 160] width 33 height 25
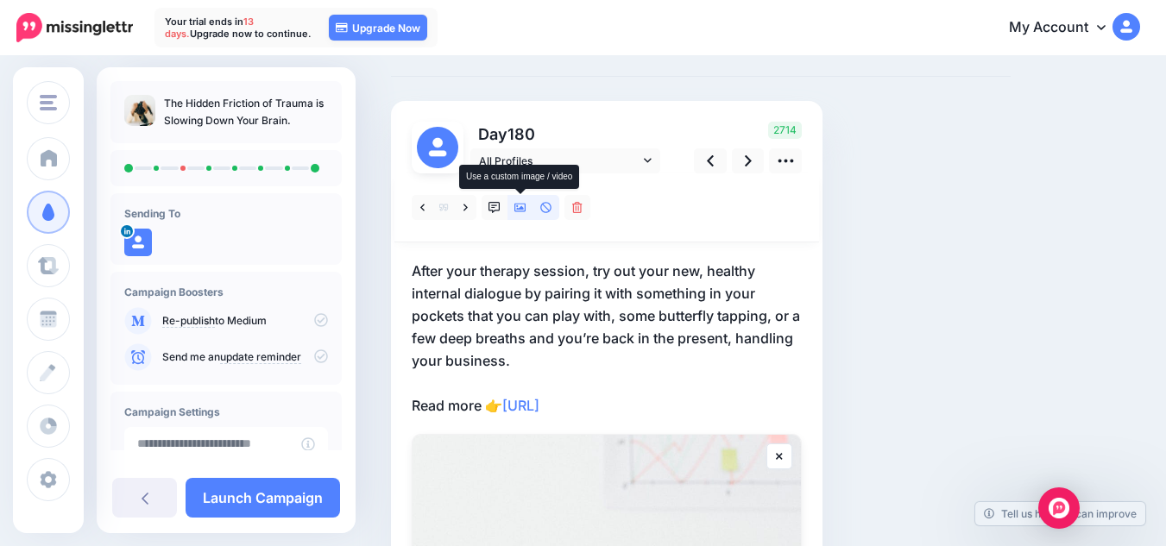
click at [521, 206] on icon at bounding box center [520, 208] width 12 height 12
click at [628, 205] on link at bounding box center [619, 207] width 22 height 25
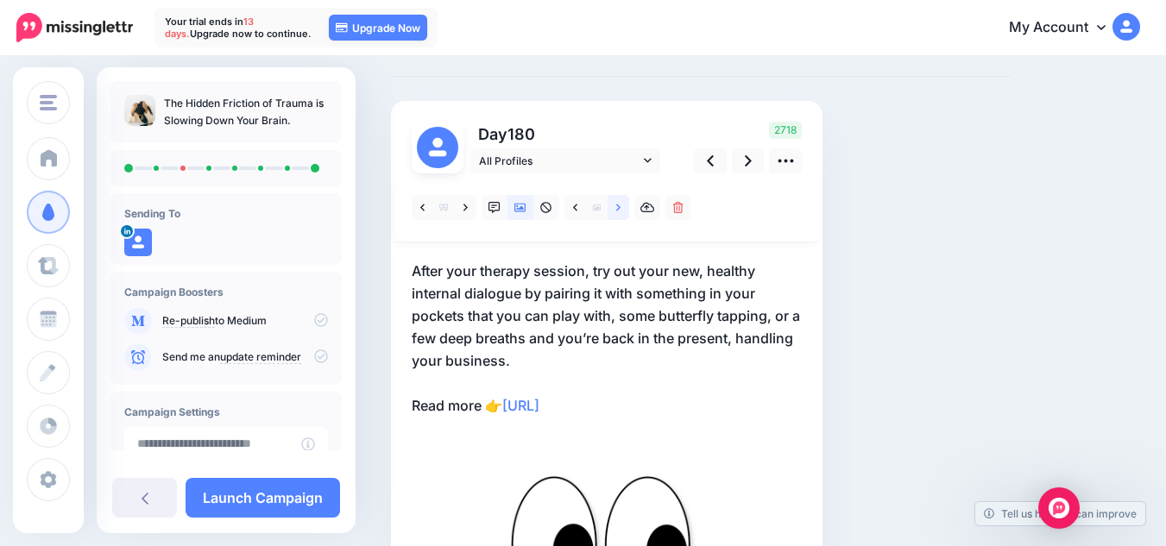
click at [622, 205] on link at bounding box center [619, 207] width 22 height 25
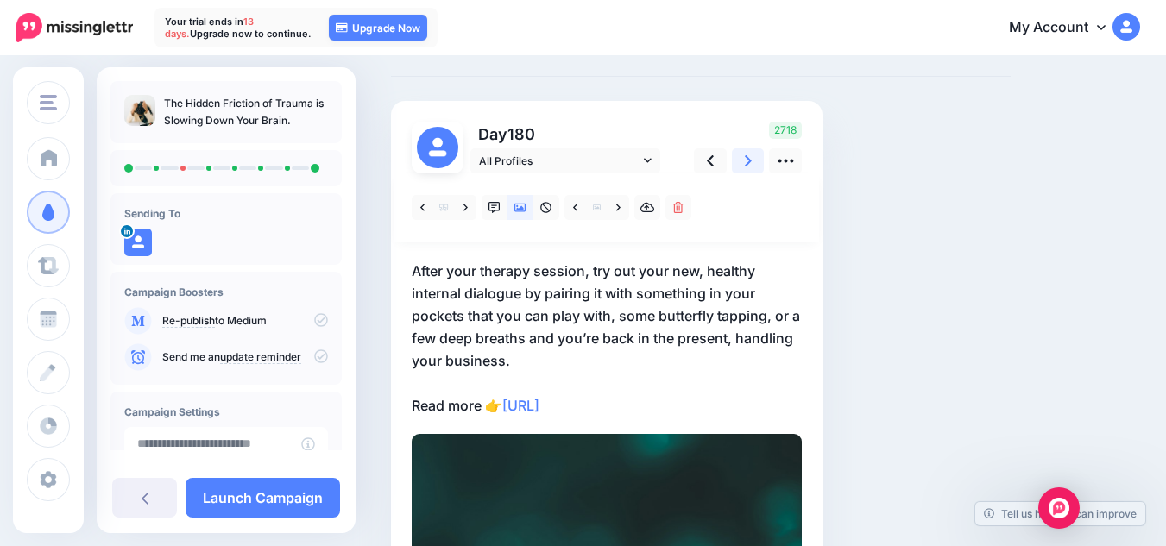
click at [754, 150] on link at bounding box center [748, 160] width 33 height 25
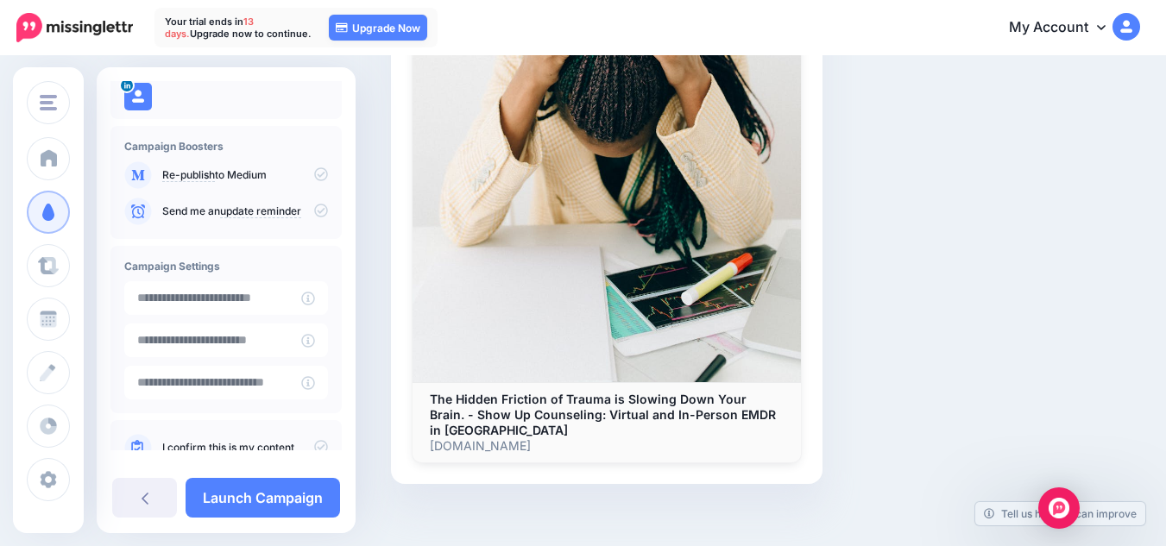
scroll to position [154, 0]
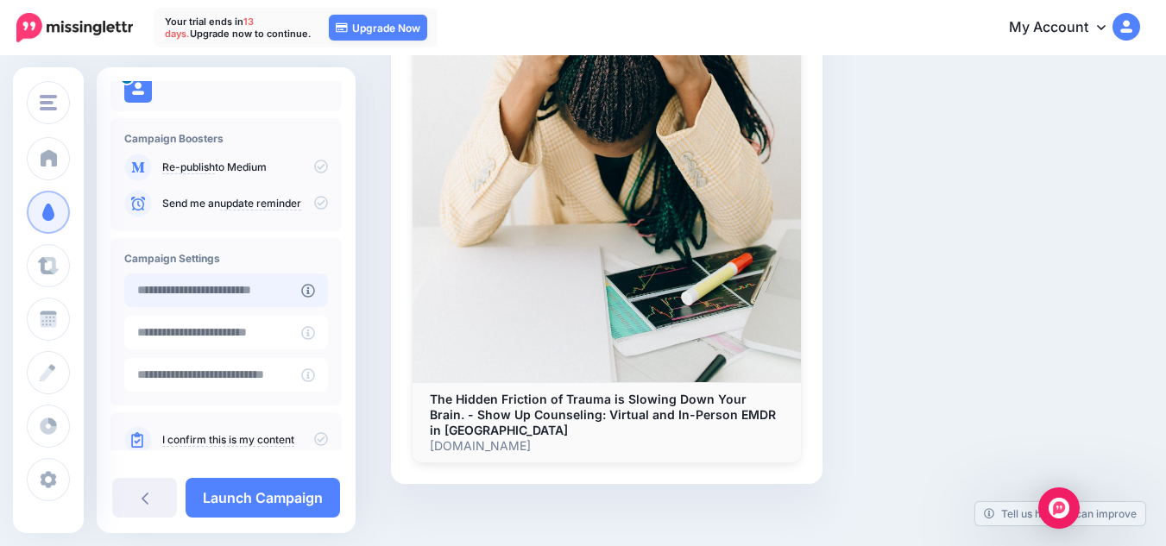
type input "**********"
click at [194, 301] on input "**********" at bounding box center [212, 291] width 177 height 34
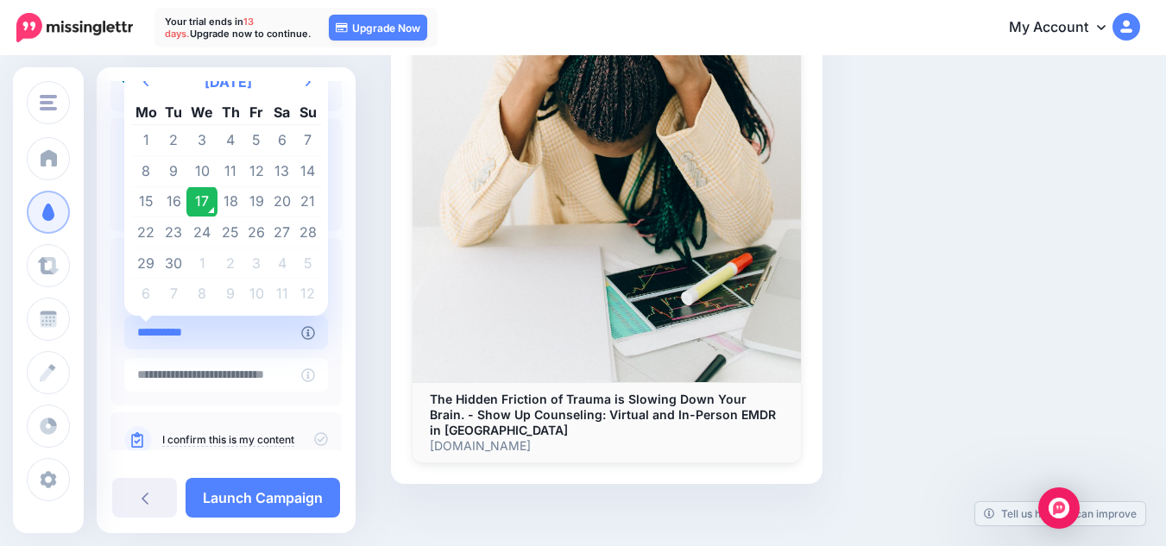
click at [231, 333] on input "**********" at bounding box center [212, 333] width 177 height 34
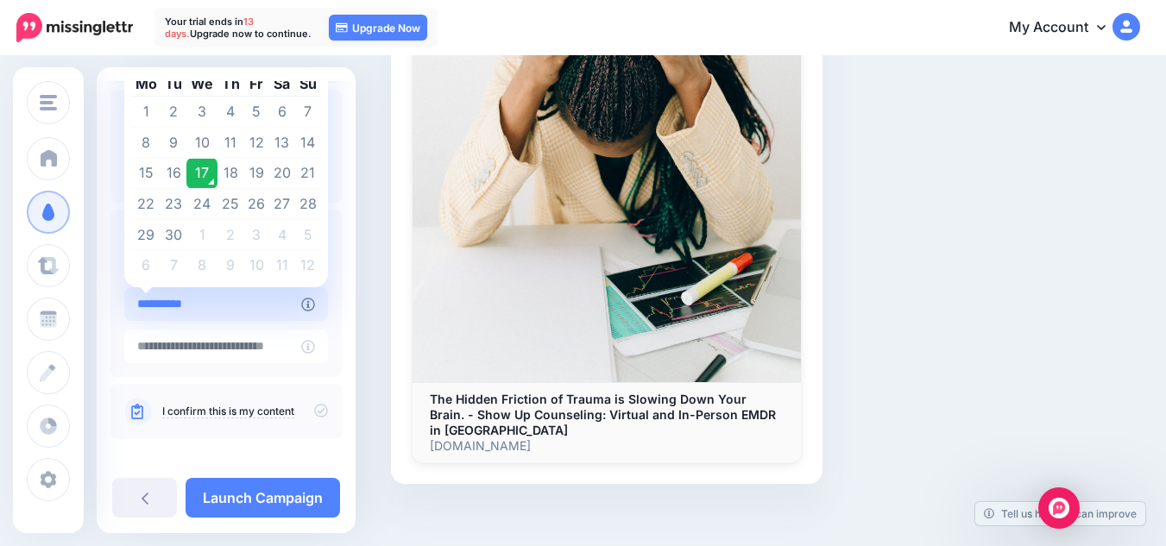
scroll to position [183, 0]
type input "*"
click at [314, 409] on icon at bounding box center [321, 410] width 14 height 14
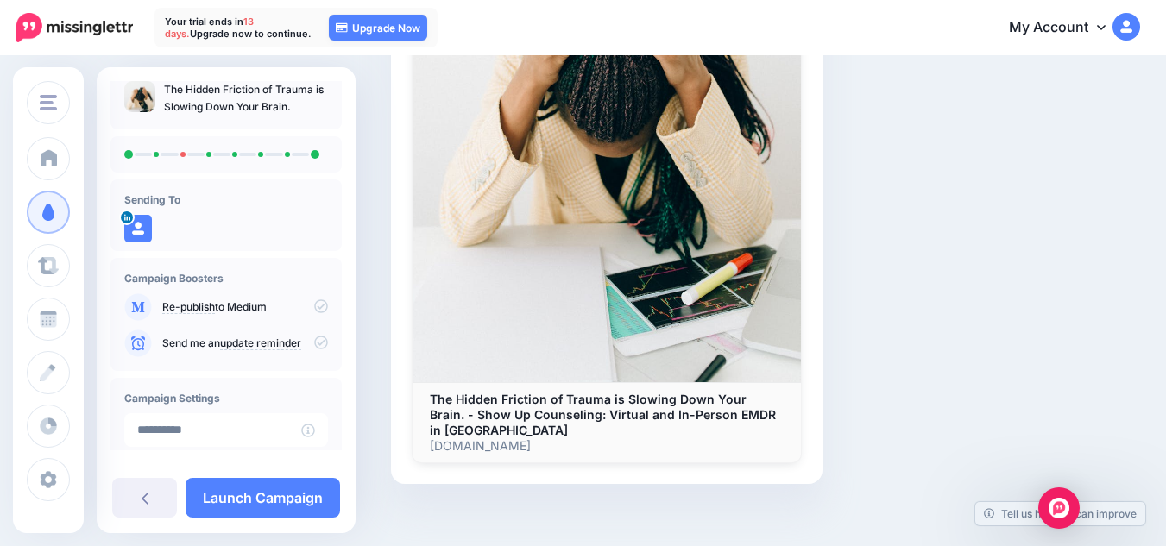
scroll to position [12, 0]
click at [285, 344] on link "update reminder" at bounding box center [260, 345] width 81 height 14
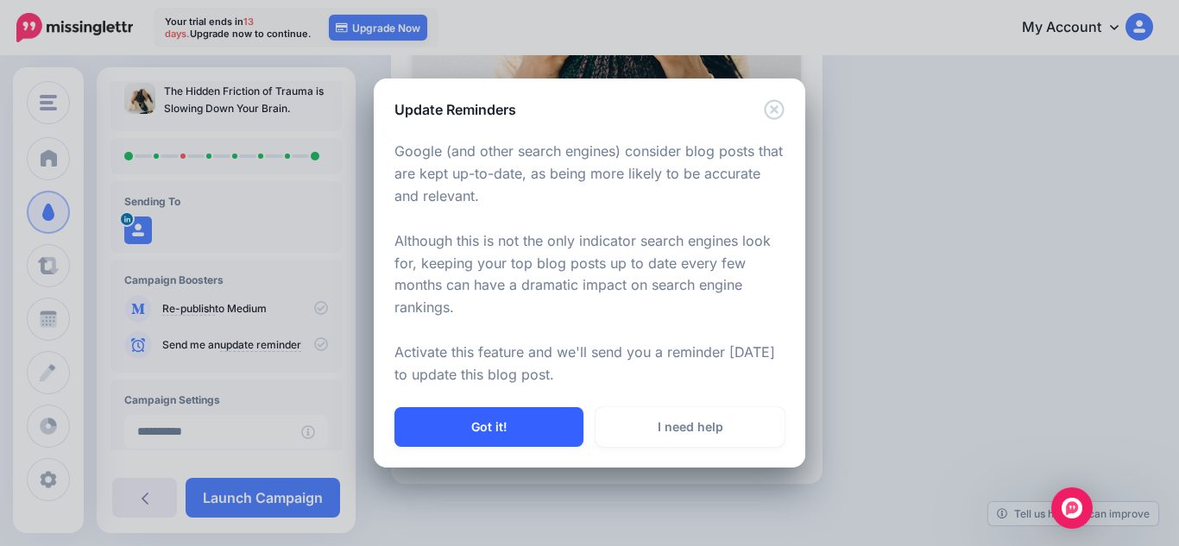
click at [517, 420] on button "Got it!" at bounding box center [488, 427] width 189 height 40
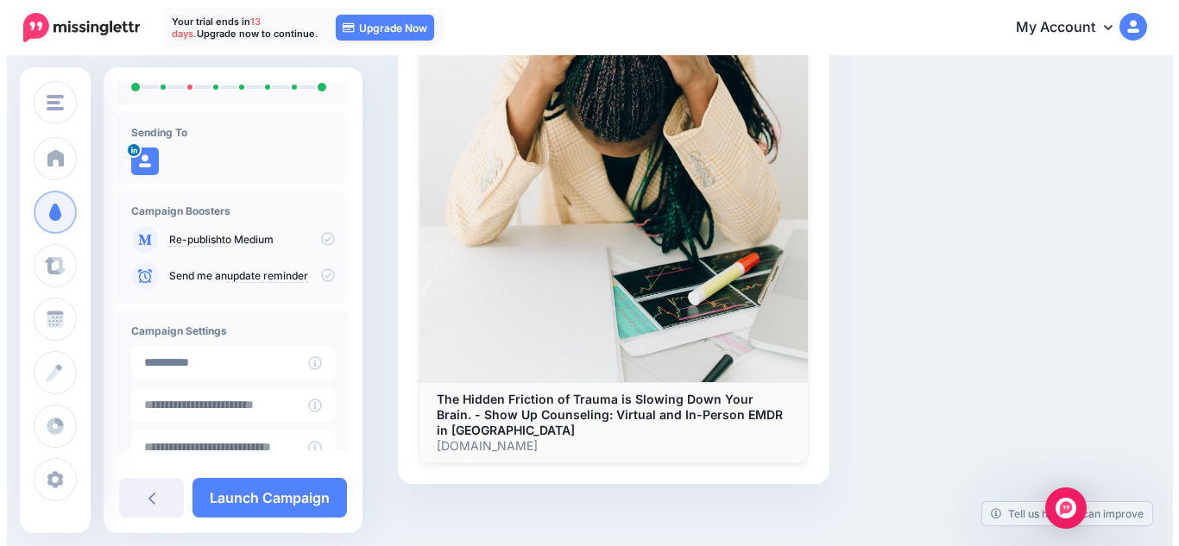
scroll to position [83, 0]
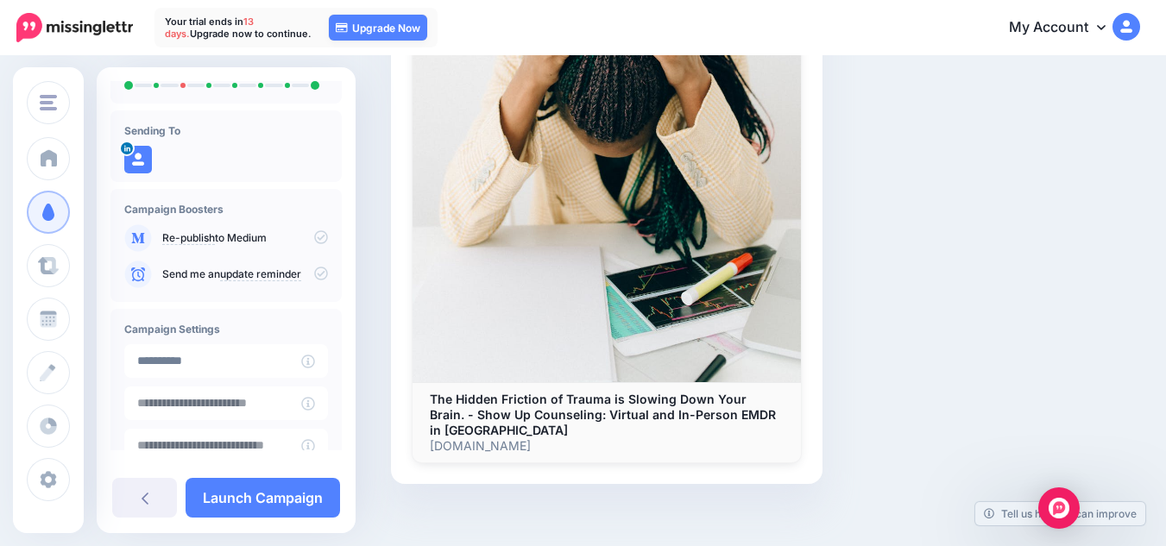
click at [315, 272] on icon at bounding box center [321, 274] width 14 height 14
click at [209, 239] on link "Re-publish" at bounding box center [188, 238] width 53 height 14
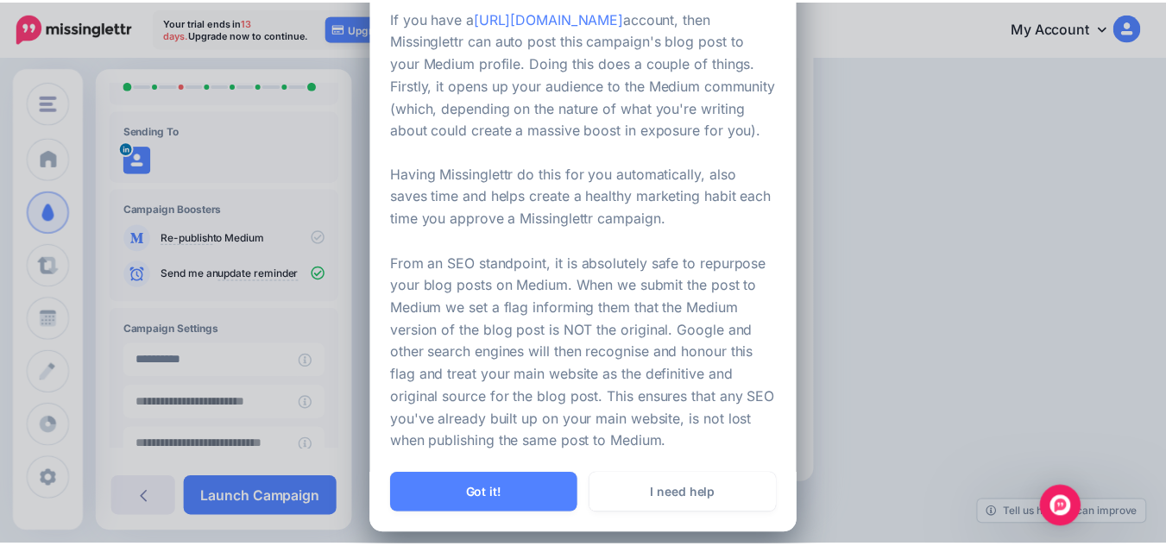
scroll to position [92, 0]
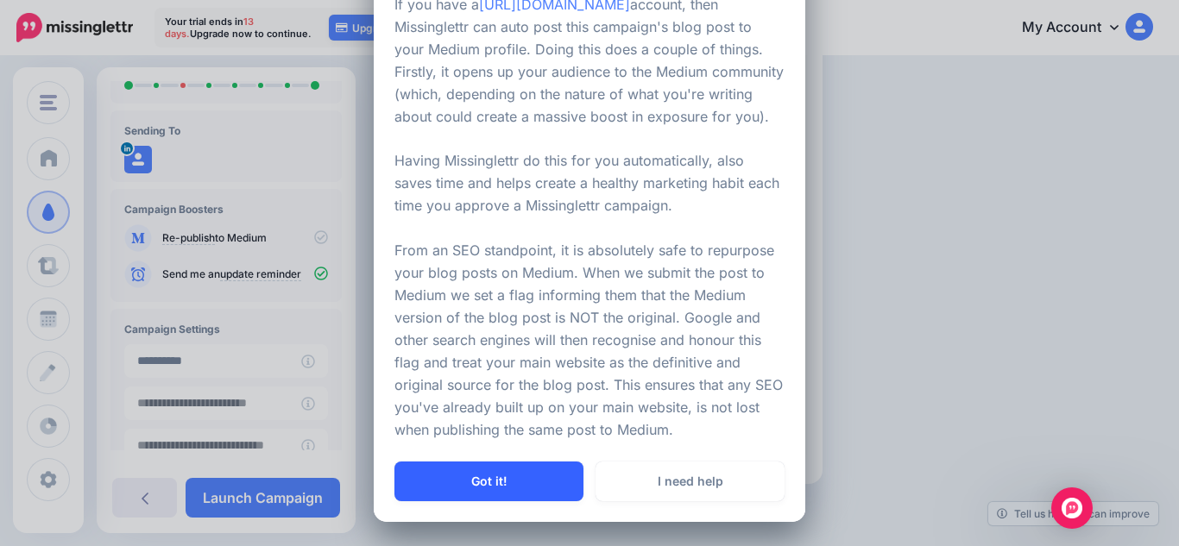
click at [524, 482] on button "Got it!" at bounding box center [488, 482] width 189 height 40
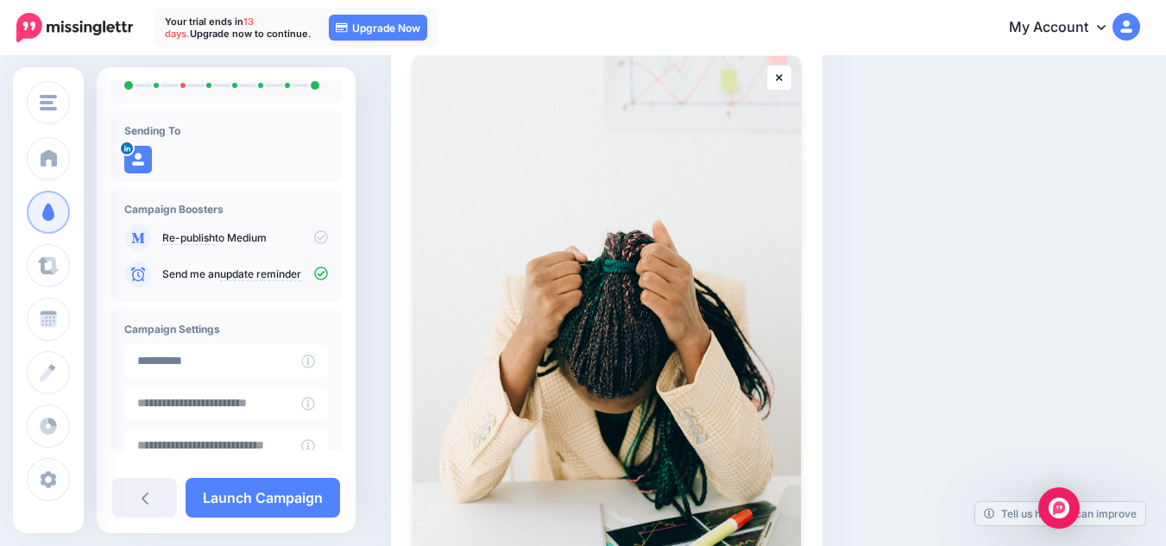
scroll to position [0, 0]
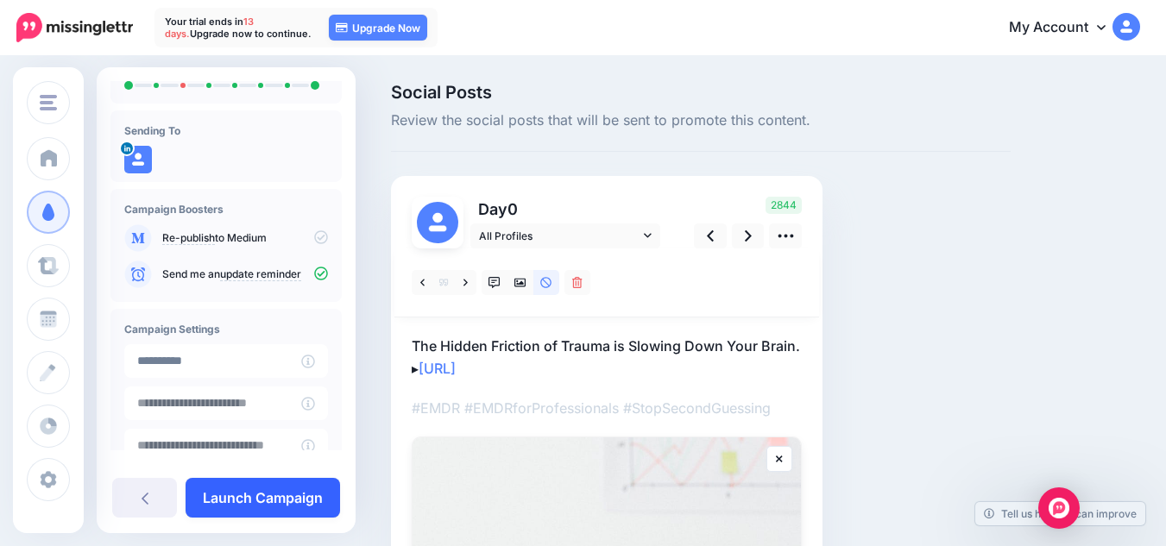
click at [288, 504] on link "Launch Campaign" at bounding box center [263, 498] width 154 height 40
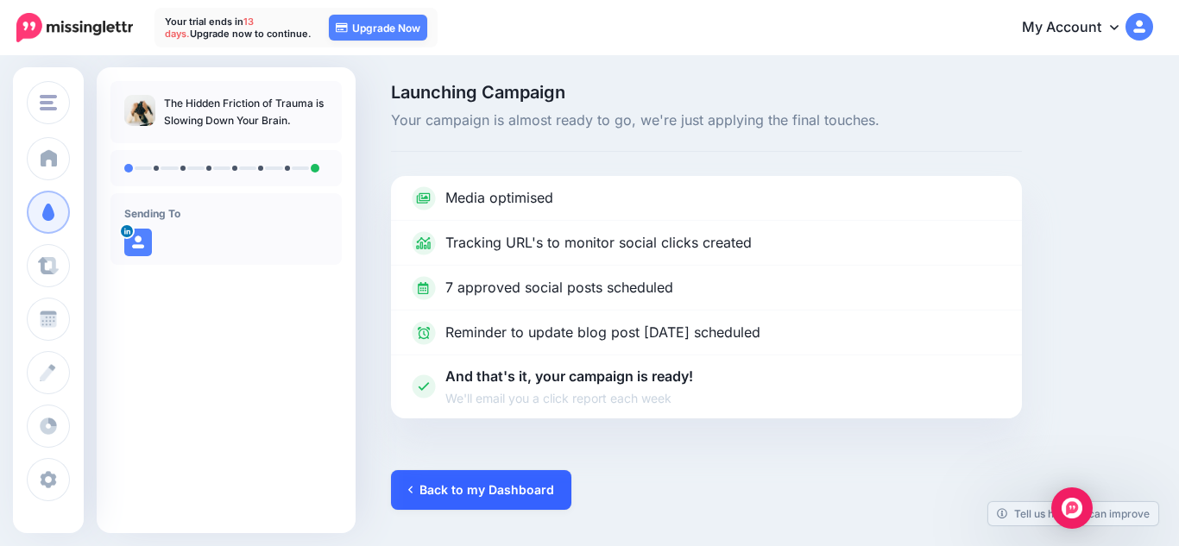
click at [476, 498] on link "Back to my Dashboard" at bounding box center [481, 490] width 180 height 40
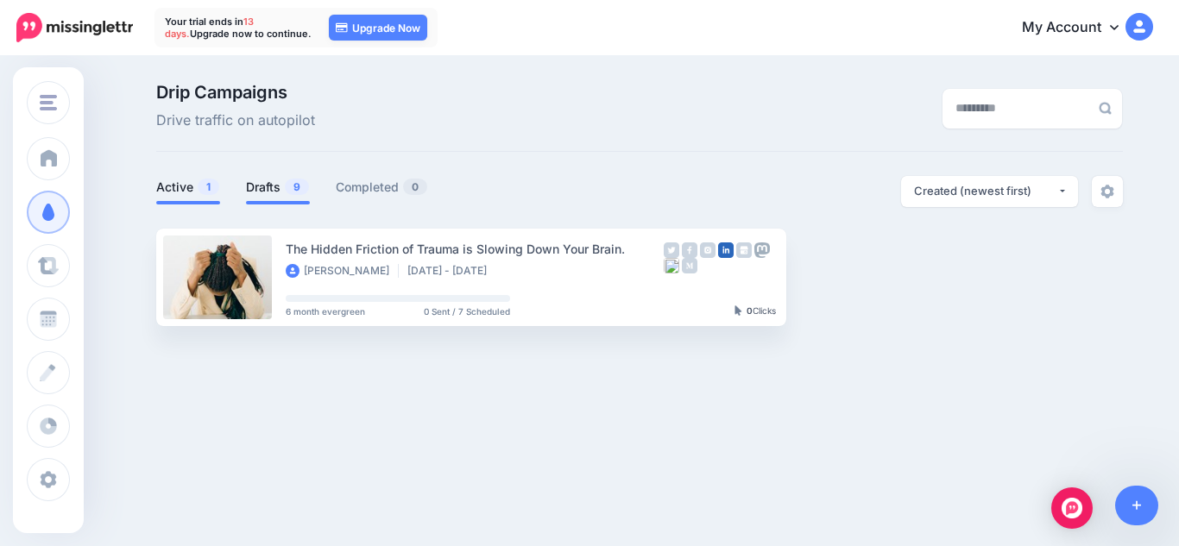
click at [287, 187] on span "9" at bounding box center [297, 187] width 24 height 16
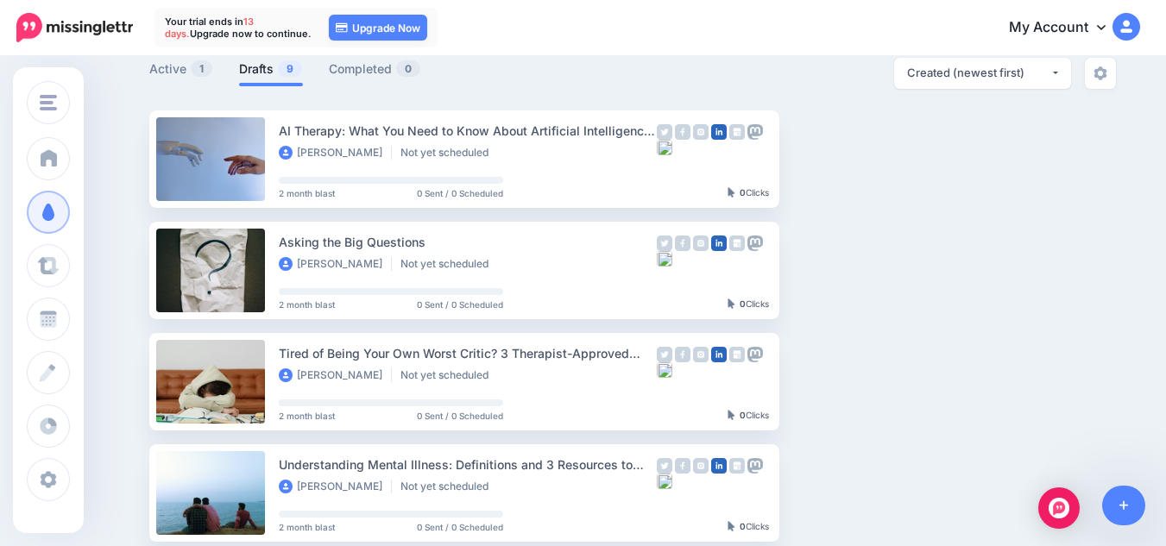
scroll to position [116, 0]
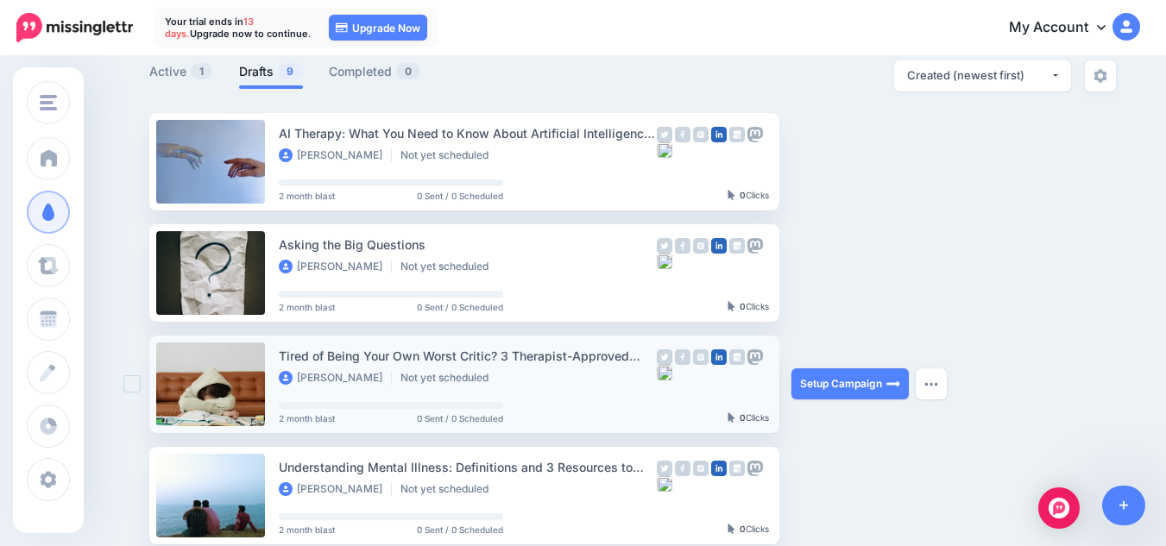
click at [472, 363] on div "Tired of Being Your Own Worst Critic? 3 Therapist-Approved Books You’ll Love." at bounding box center [468, 356] width 378 height 20
click at [857, 383] on link "Setup Campaign" at bounding box center [849, 384] width 117 height 31
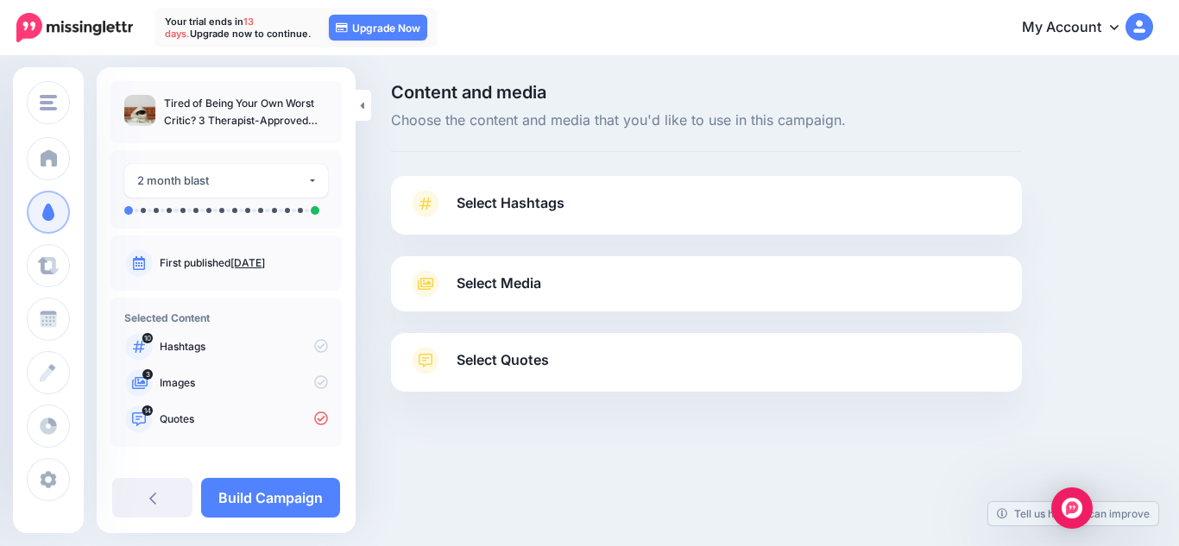
click at [527, 199] on span "Select Hashtags" at bounding box center [511, 203] width 108 height 23
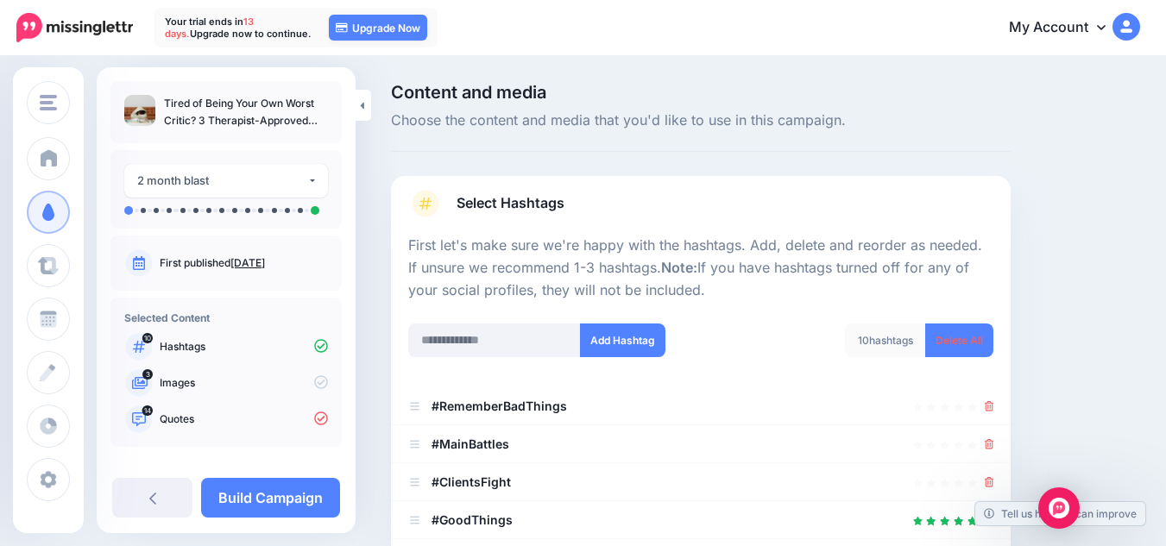
click at [1093, 30] on link "My Account" at bounding box center [1066, 28] width 148 height 42
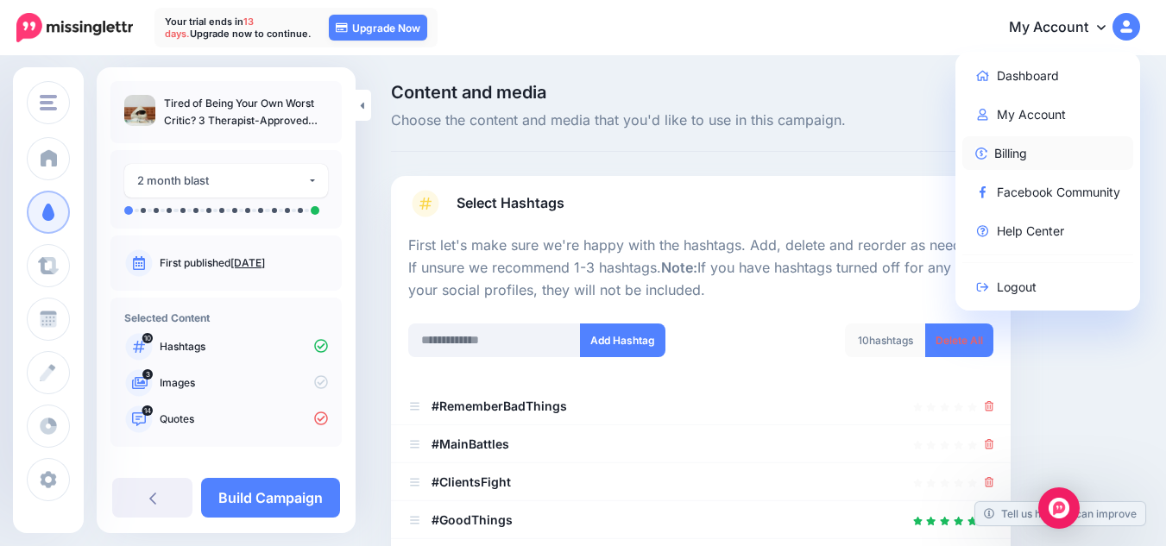
click at [1025, 151] on link "Billing" at bounding box center [1048, 153] width 172 height 34
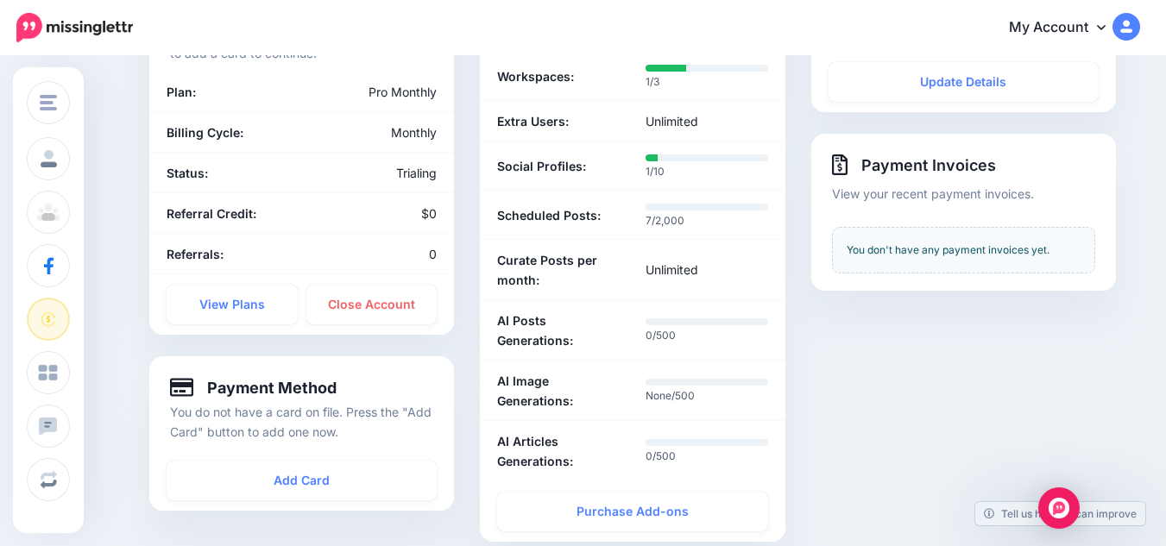
scroll to position [220, 0]
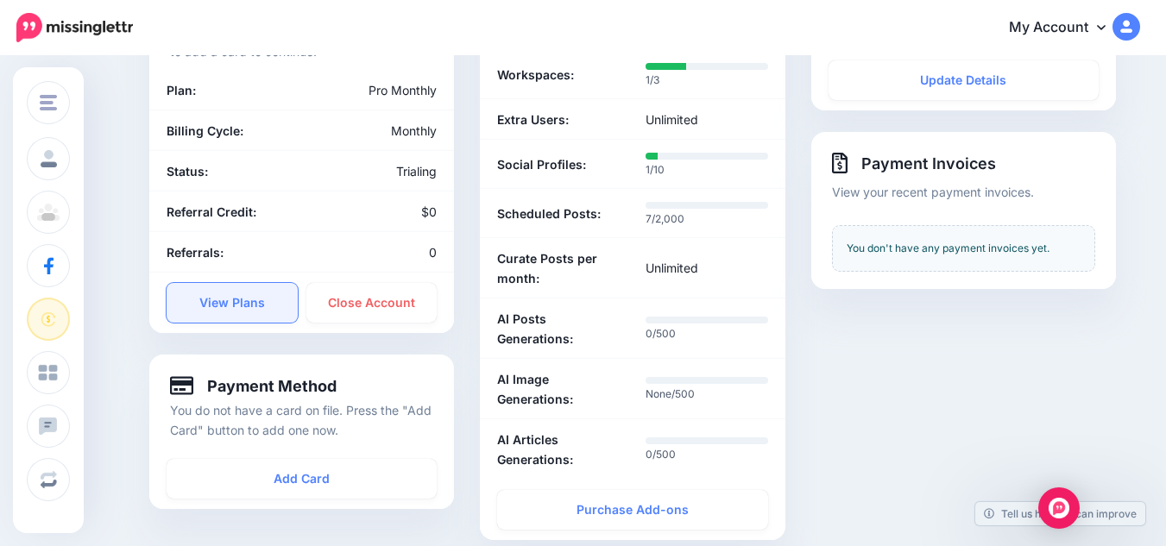
click at [219, 307] on link "View Plans" at bounding box center [232, 303] width 131 height 40
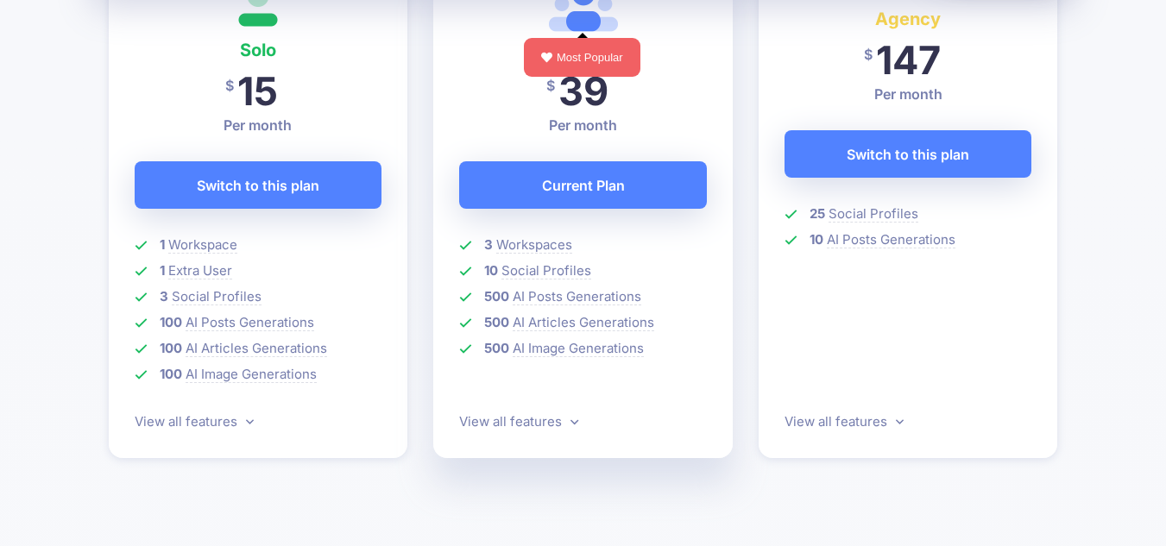
scroll to position [581, 0]
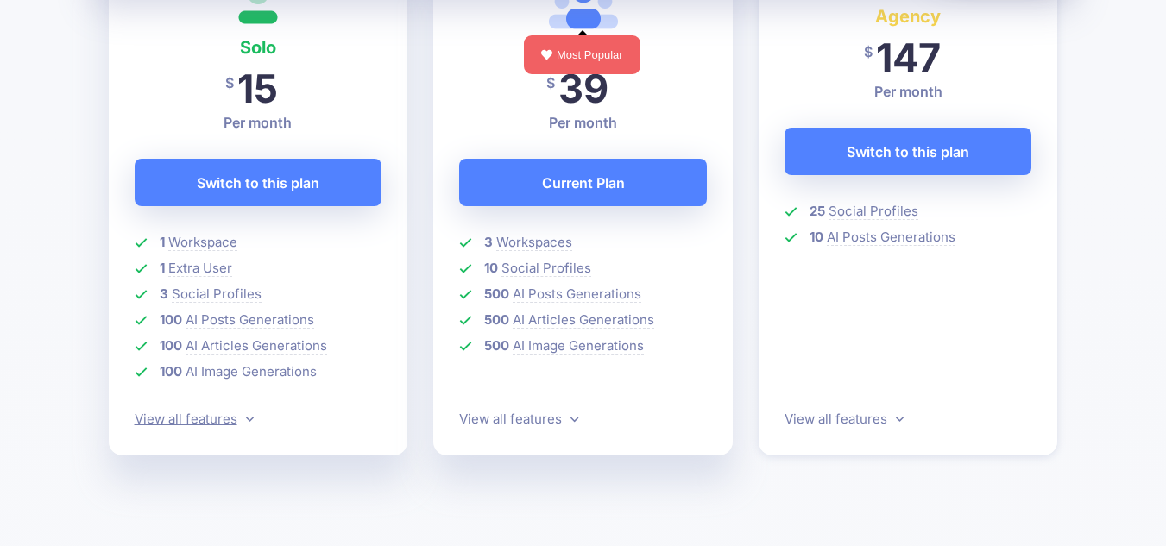
click at [246, 424] on icon at bounding box center [250, 419] width 8 height 13
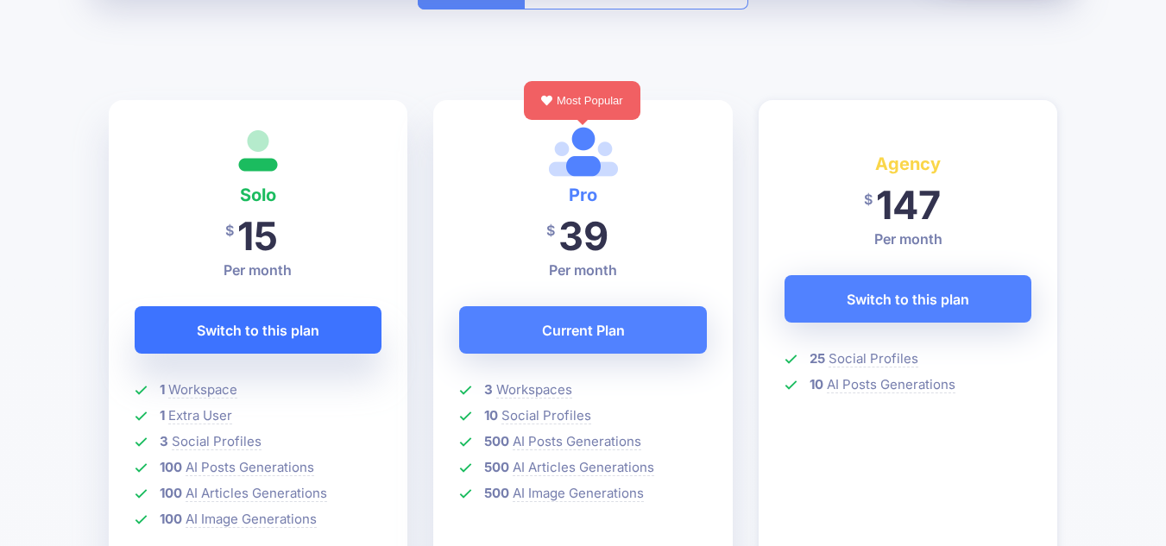
scroll to position [0, 0]
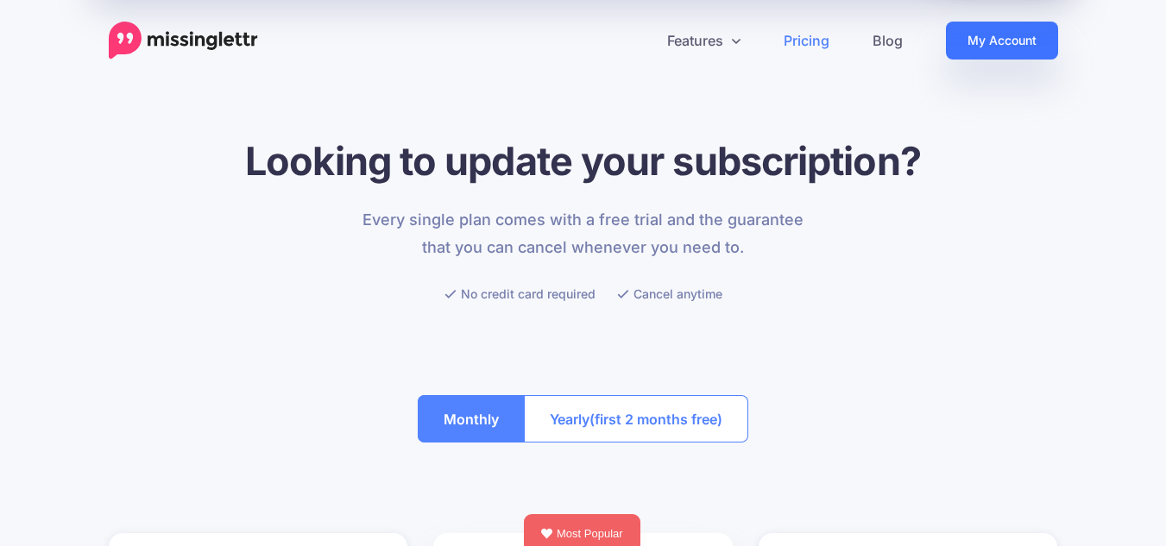
click at [981, 41] on link "My Account" at bounding box center [1002, 41] width 112 height 38
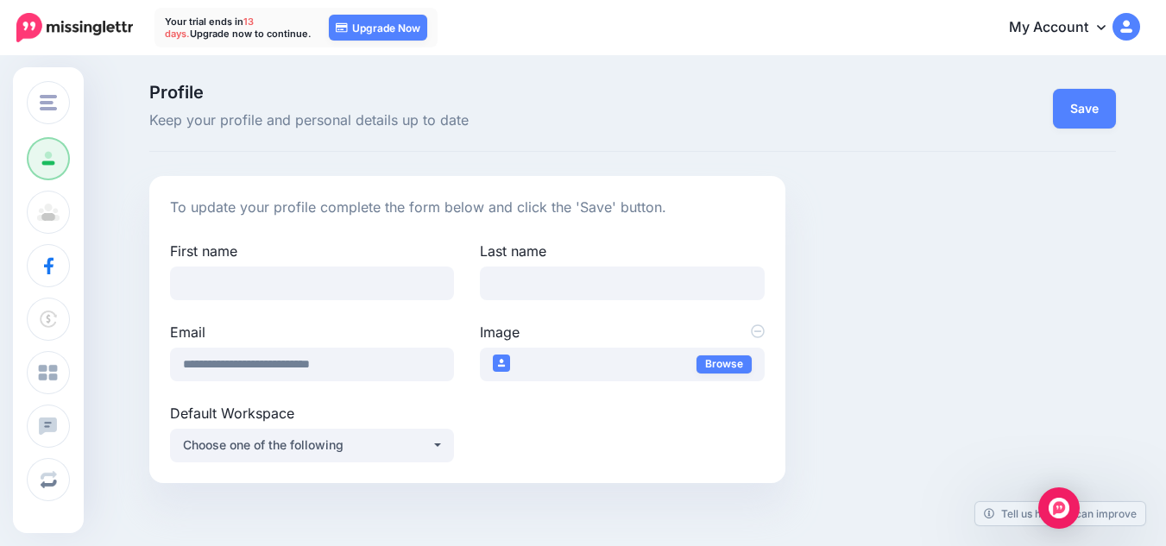
click at [93, 33] on img at bounding box center [74, 27] width 117 height 29
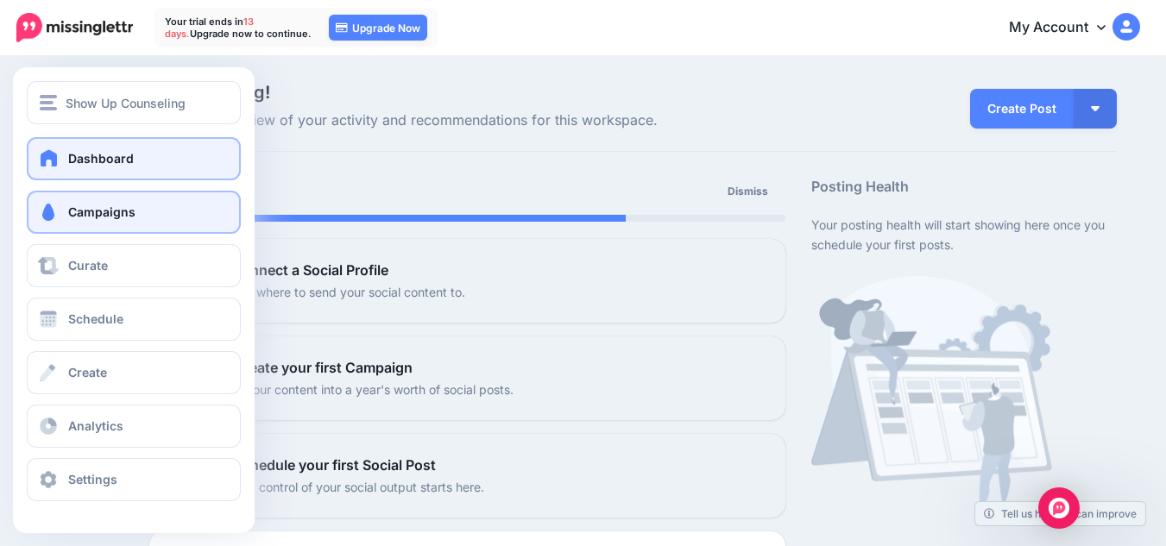
click at [196, 206] on link "Campaigns" at bounding box center [134, 212] width 214 height 43
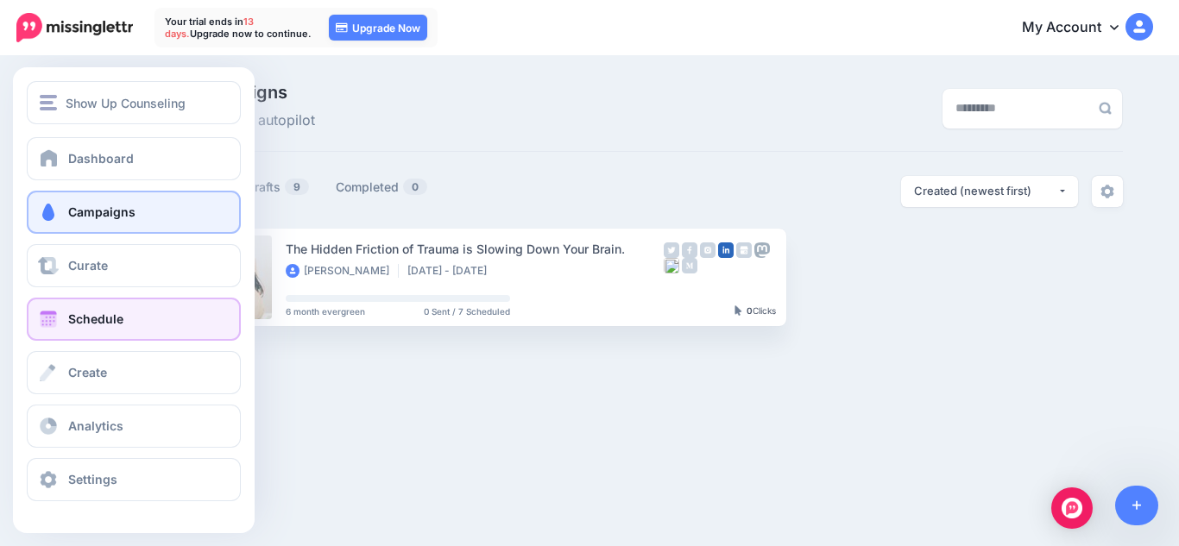
click at [43, 324] on span at bounding box center [48, 319] width 22 height 17
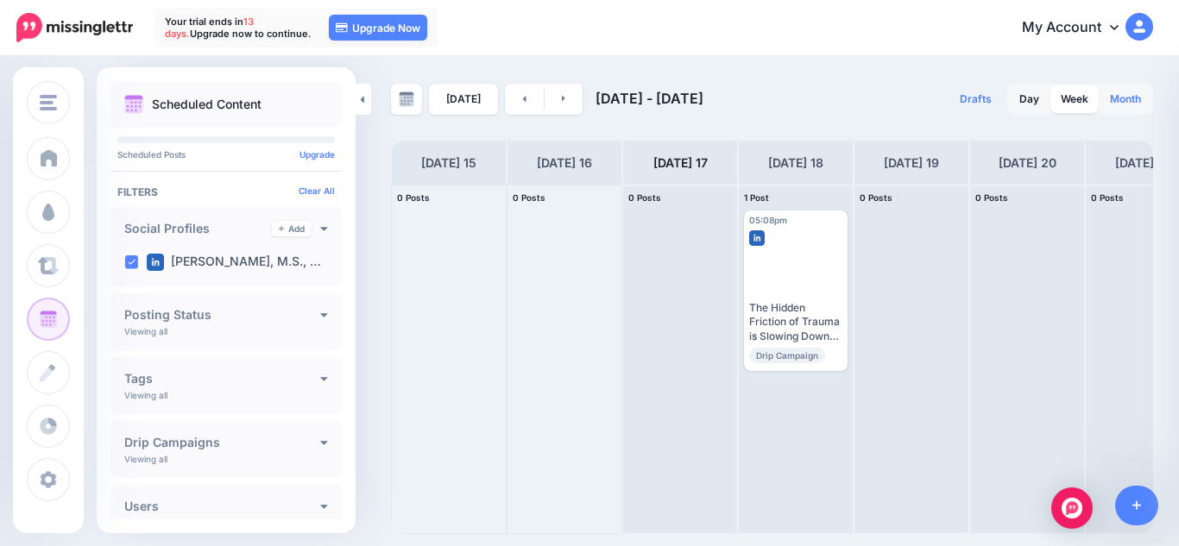
click at [1127, 91] on link "Month" at bounding box center [1126, 99] width 52 height 28
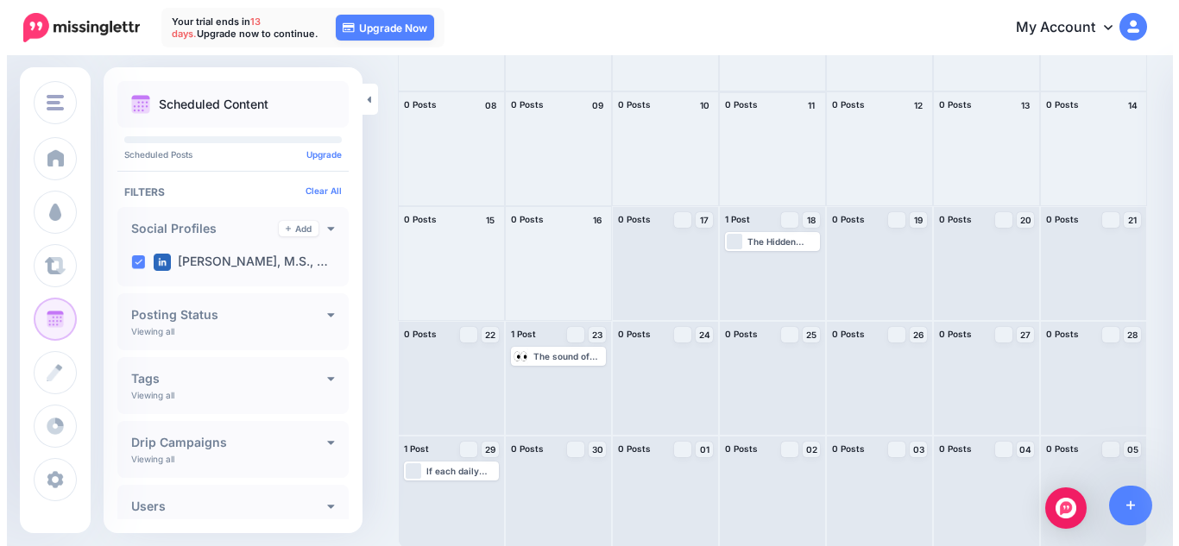
scroll to position [212, 0]
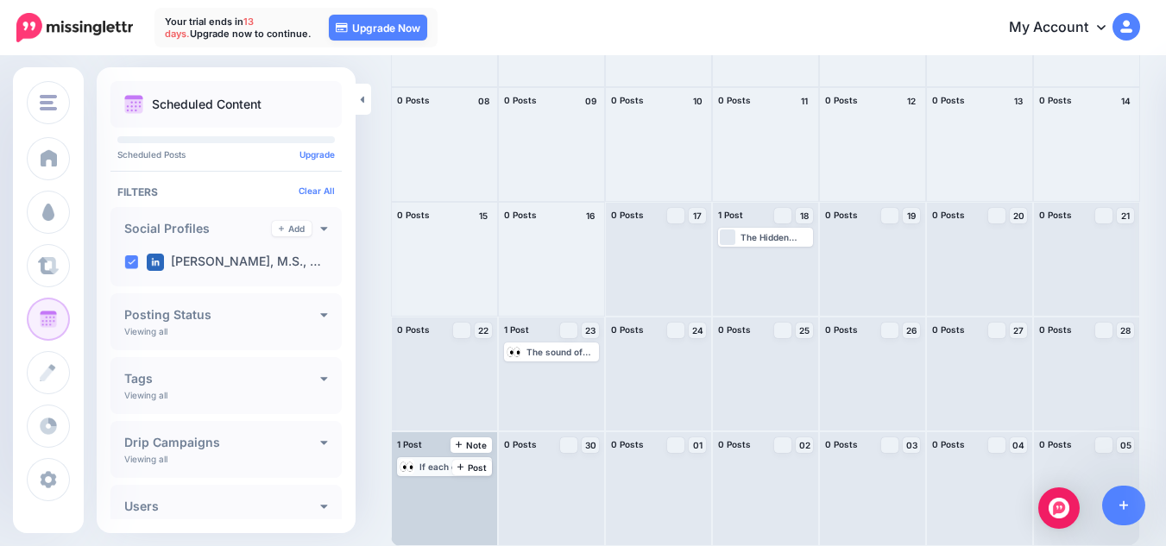
click at [420, 469] on div "If each daily choice takes more effort than you want it to, consider whether yo…" at bounding box center [454, 467] width 71 height 10
click at [423, 491] on span "Edit" at bounding box center [426, 487] width 14 height 9
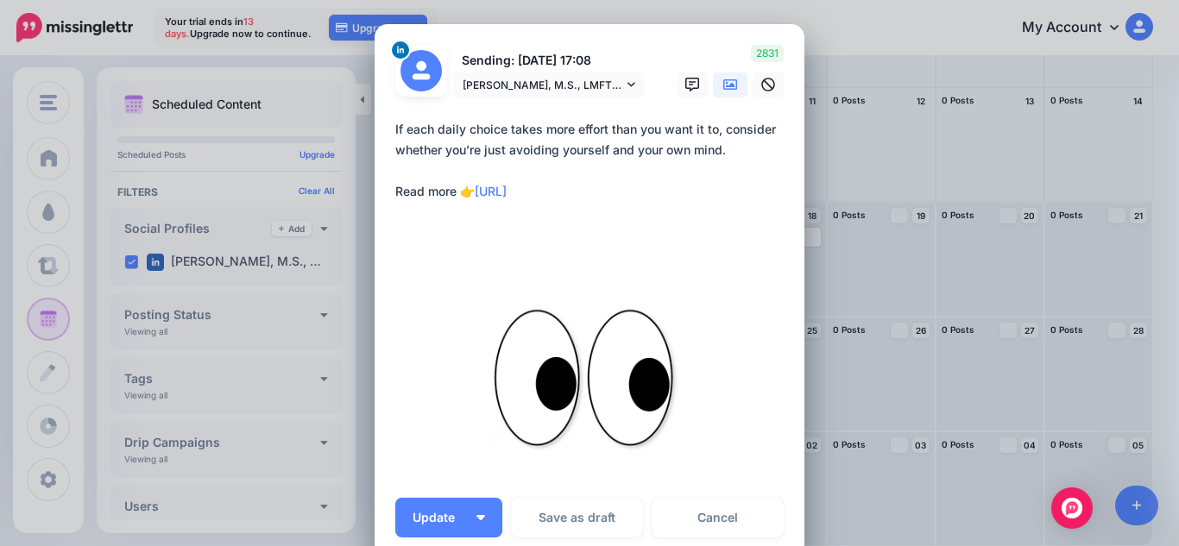
click at [567, 61] on p "Sending: 29th Sep 17:08" at bounding box center [549, 61] width 190 height 20
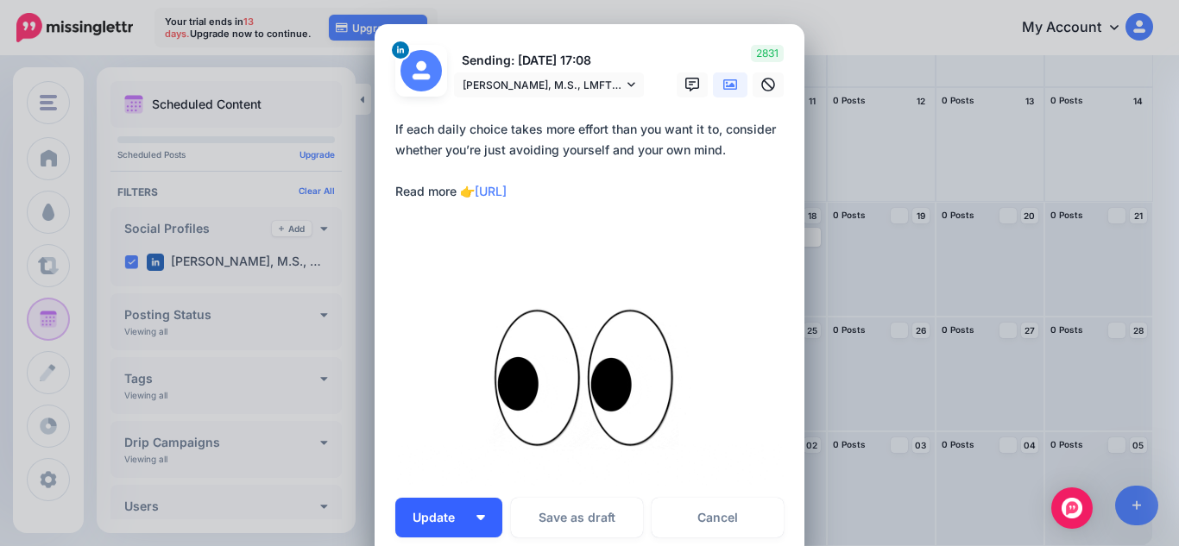
click at [476, 515] on img "button" at bounding box center [480, 517] width 9 height 5
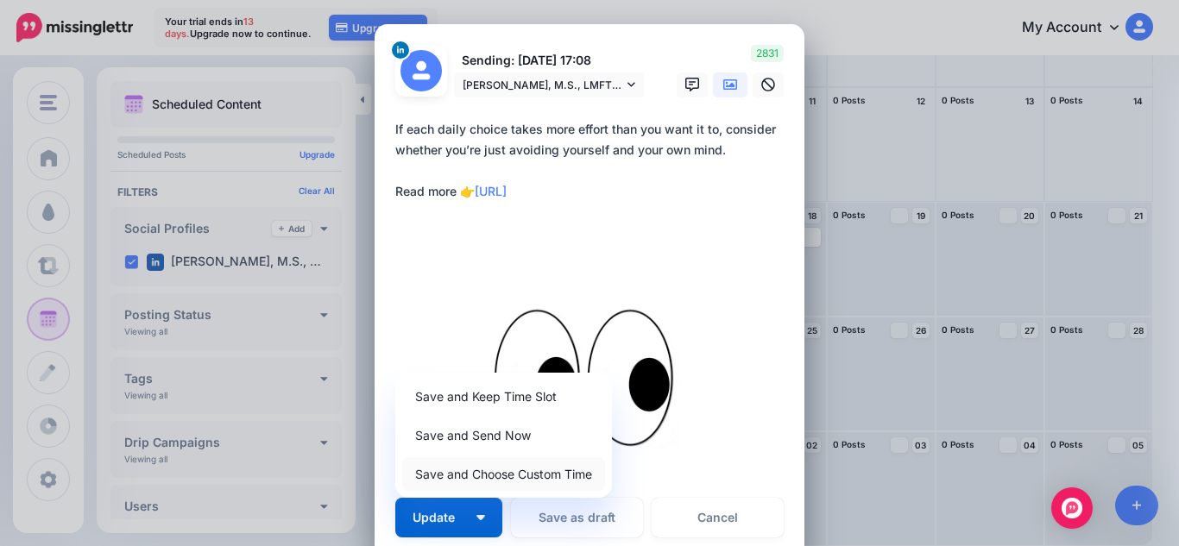
click at [473, 476] on link "Save and Choose Custom Time" at bounding box center [503, 474] width 203 height 34
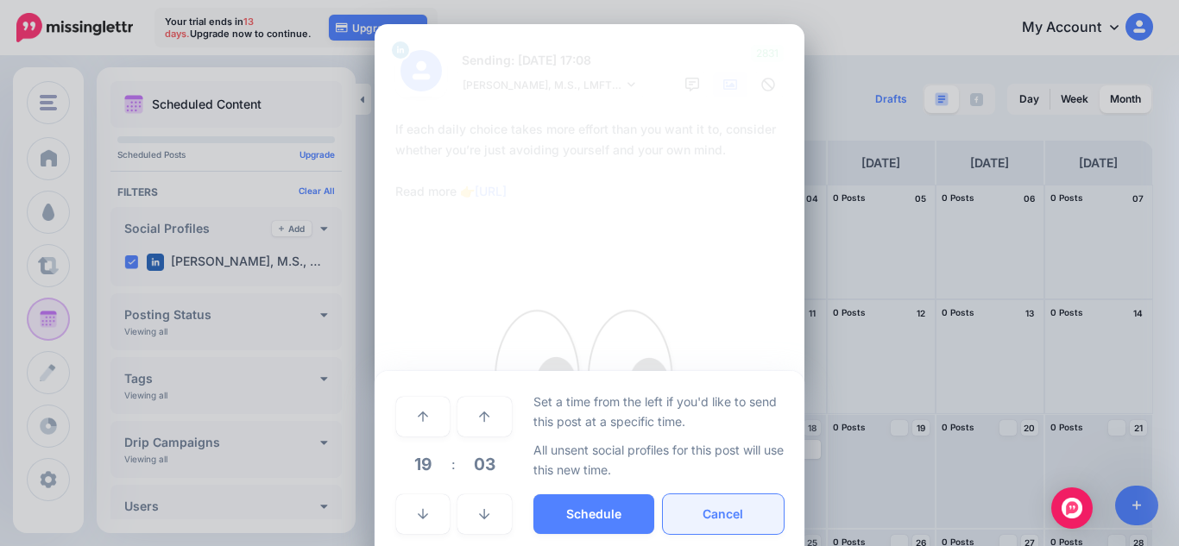
click at [684, 530] on button "Cancel" at bounding box center [723, 515] width 121 height 40
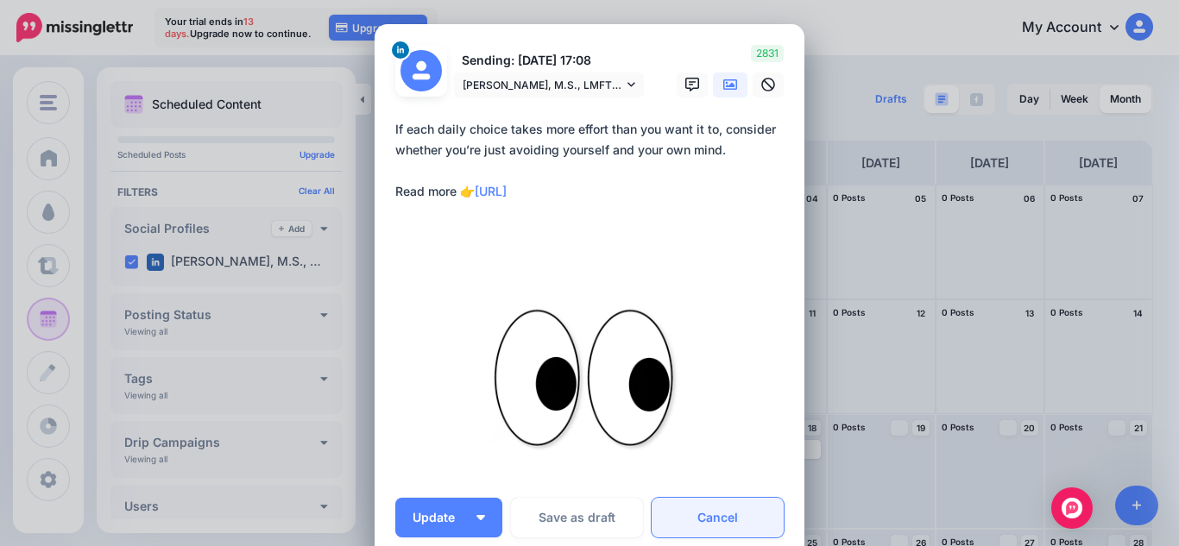
click at [690, 513] on link "Cancel" at bounding box center [718, 518] width 132 height 40
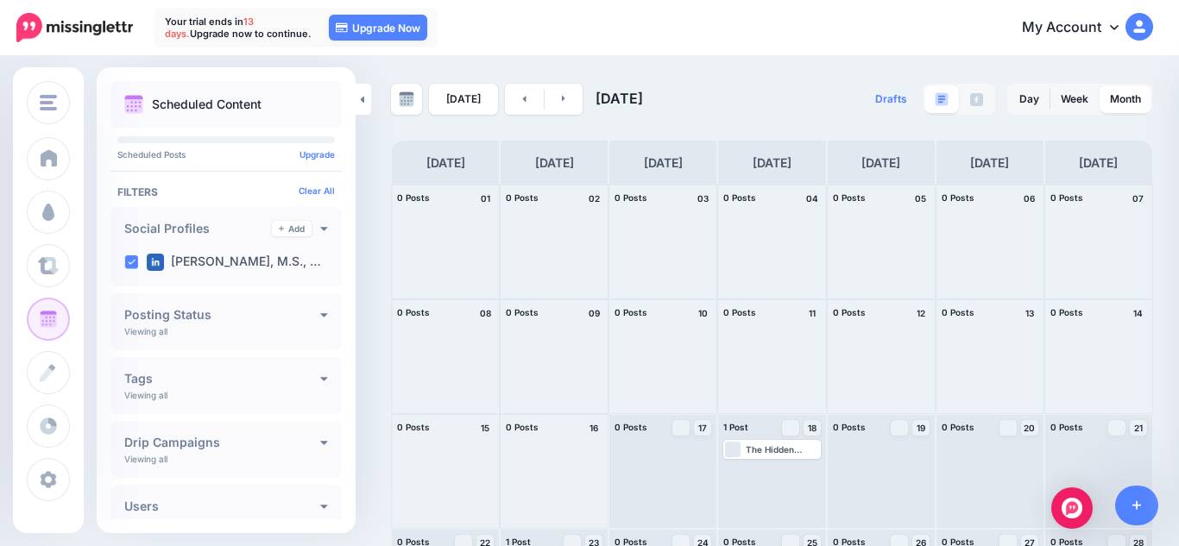
scroll to position [212, 0]
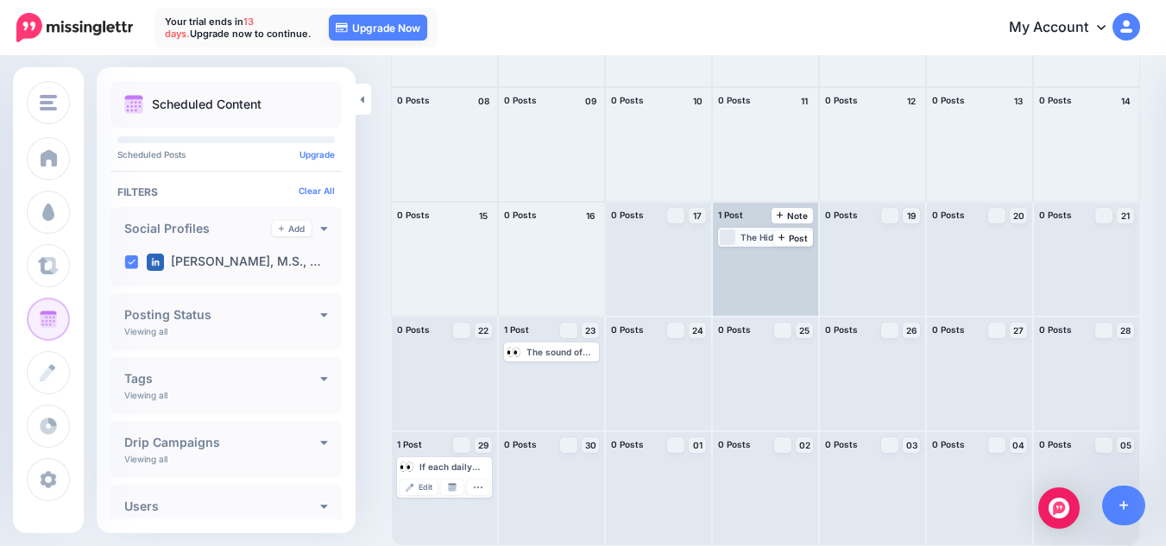
click at [755, 240] on div "The Hidden Friction of Trauma is Slowing Down Your Brain. ▸ https://lttr.ai/Ai3…" at bounding box center [776, 237] width 71 height 10
click at [753, 258] on span "Edit" at bounding box center [747, 258] width 14 height 9
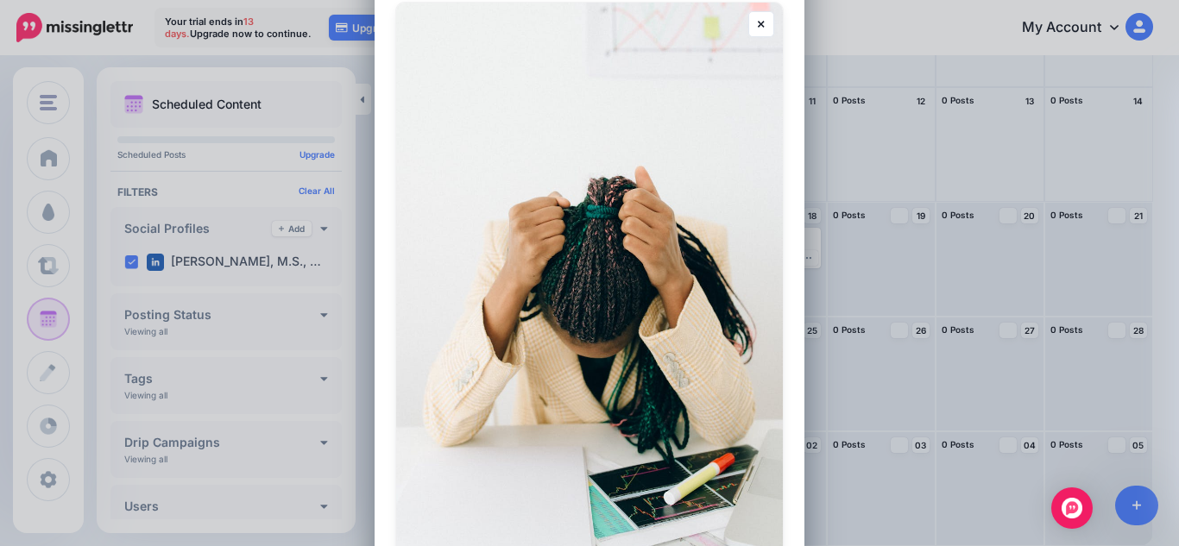
scroll to position [585, 0]
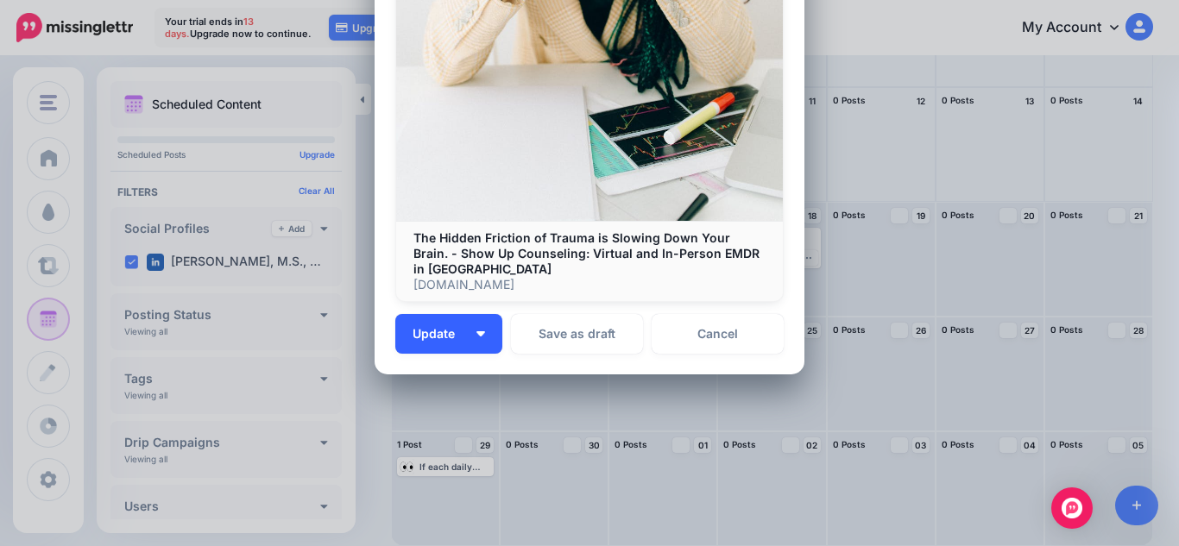
click at [485, 318] on button "Update" at bounding box center [448, 334] width 107 height 40
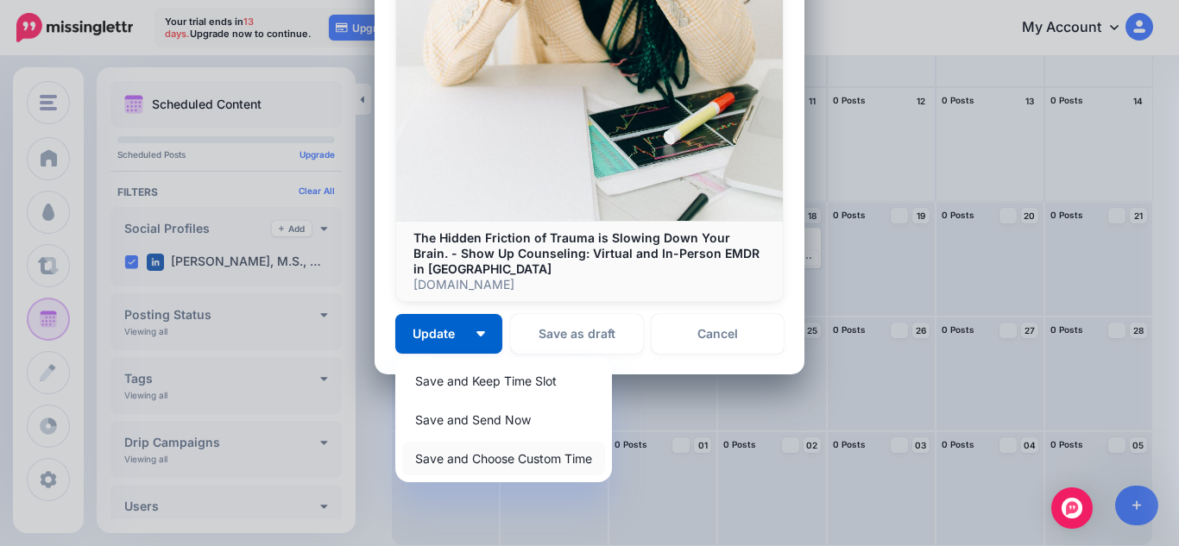
click at [487, 446] on link "Save and Choose Custom Time" at bounding box center [503, 459] width 203 height 34
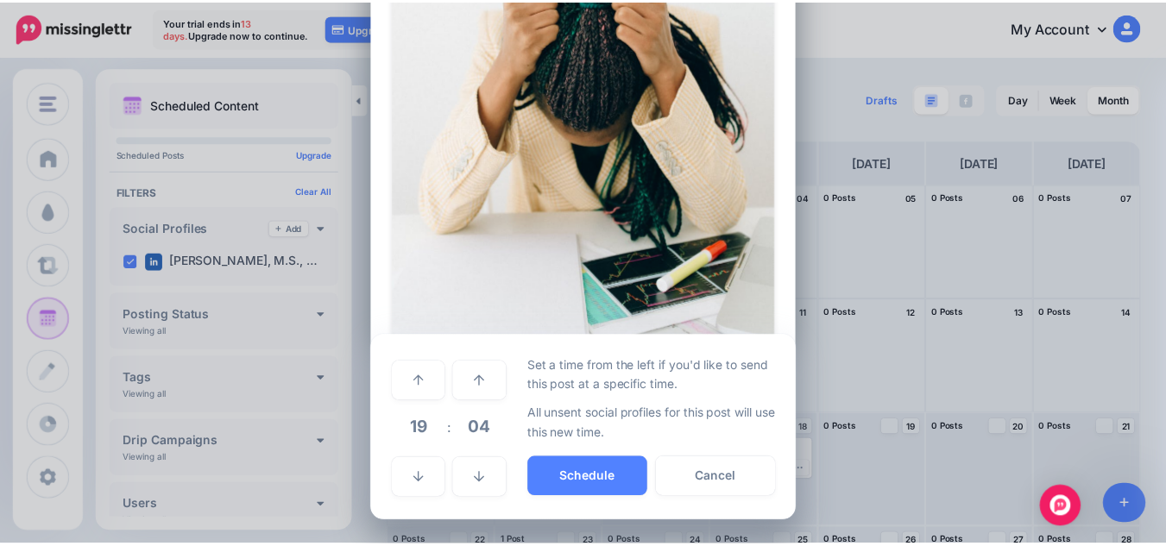
scroll to position [422, 0]
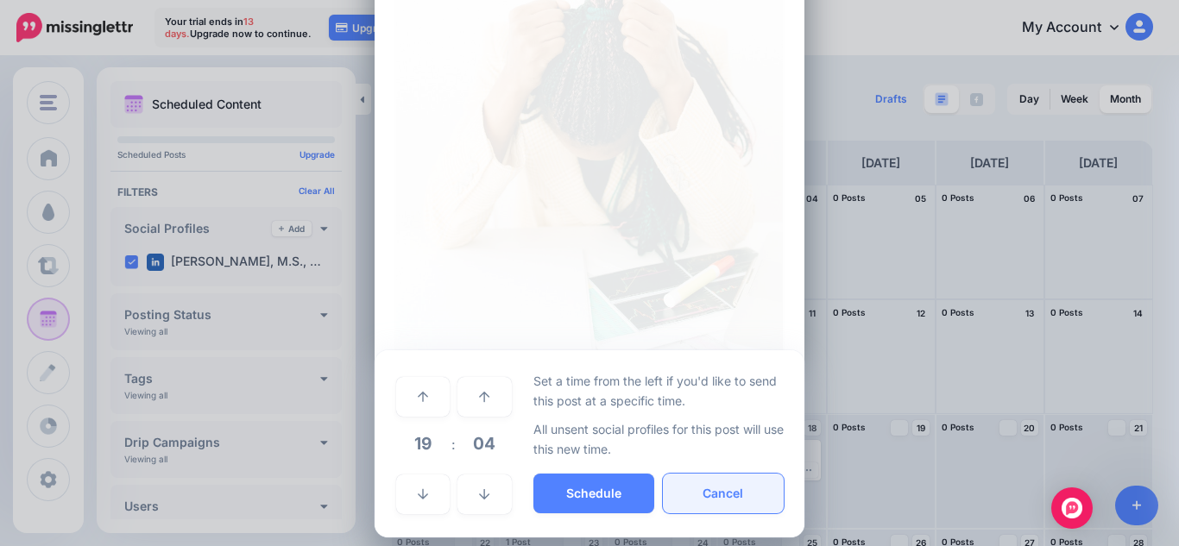
click at [693, 489] on button "Cancel" at bounding box center [723, 494] width 121 height 40
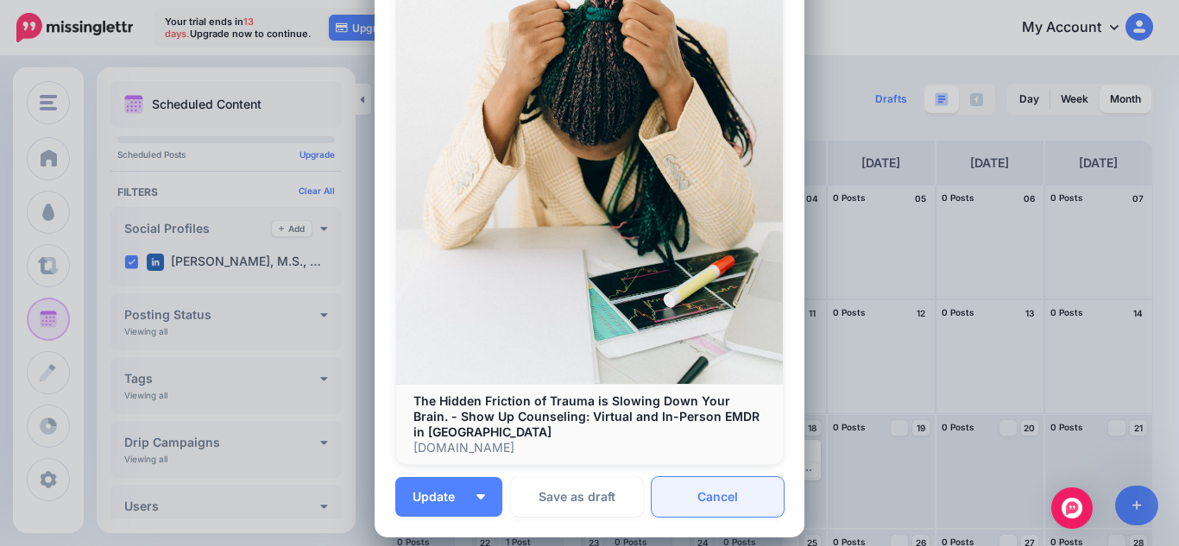
click at [685, 477] on link "Cancel" at bounding box center [718, 497] width 132 height 40
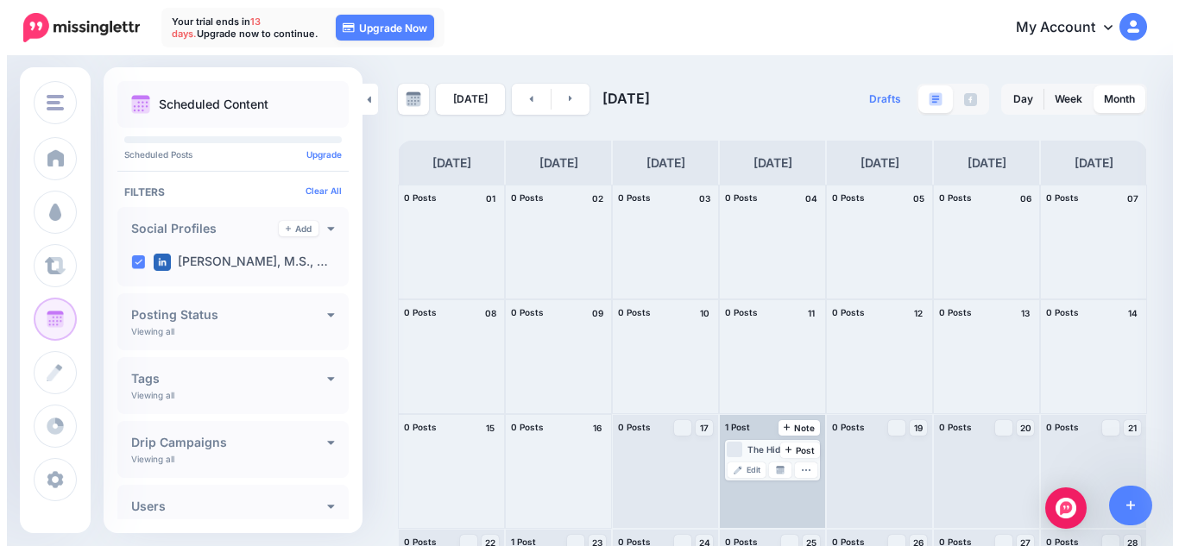
scroll to position [212, 0]
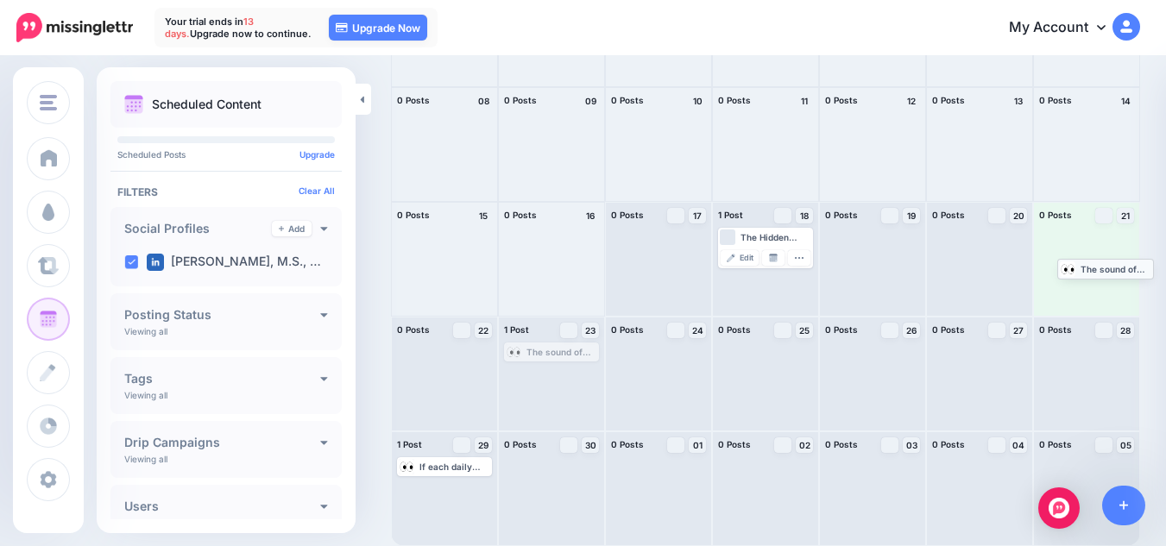
drag, startPoint x: 535, startPoint y: 353, endPoint x: 1086, endPoint y: 269, distance: 557.0
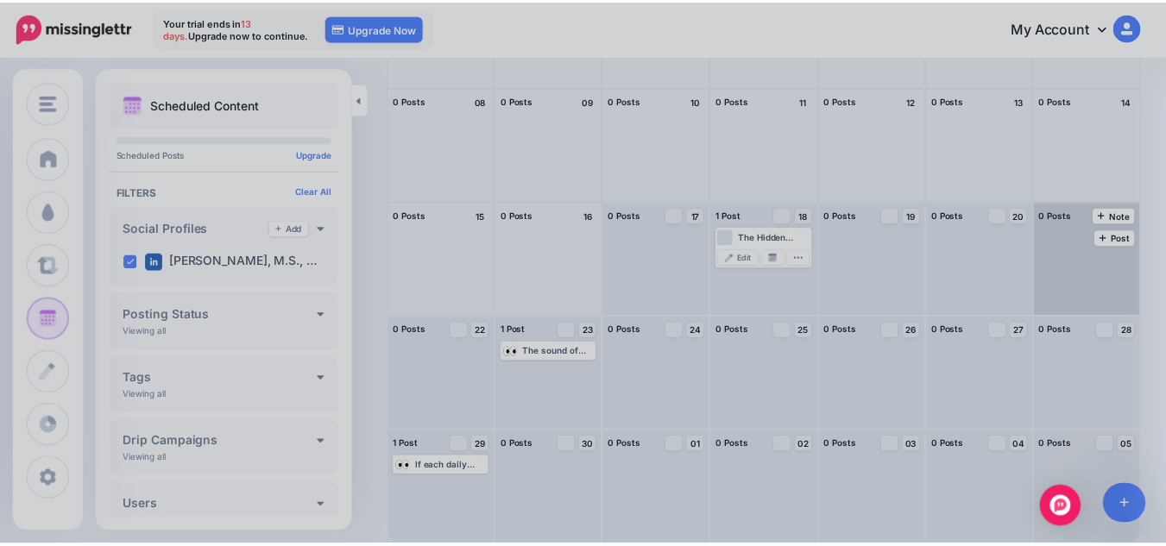
scroll to position [0, 0]
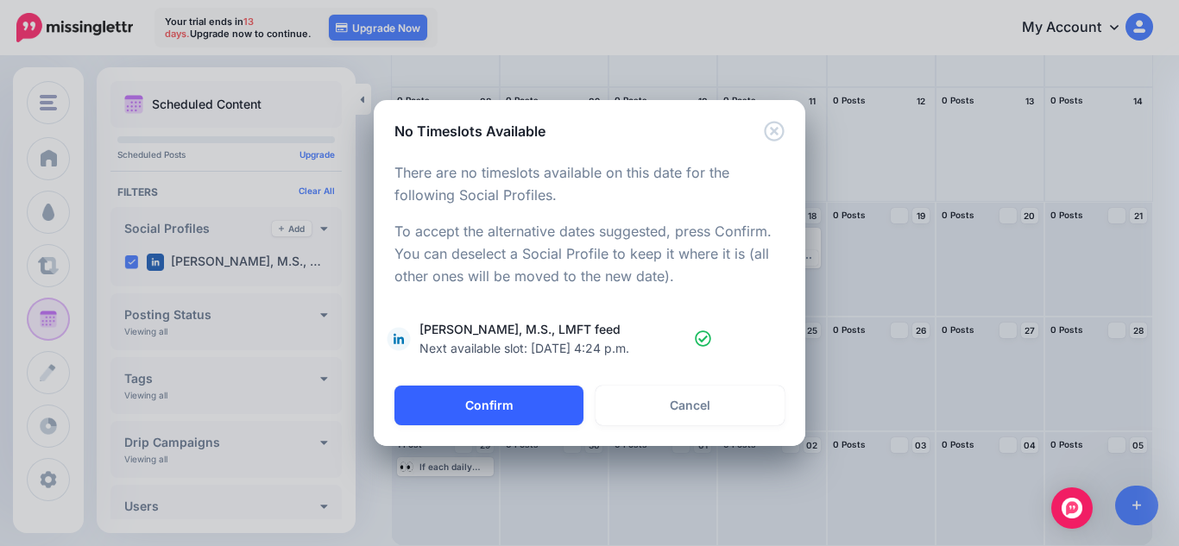
click at [570, 391] on button "Confirm" at bounding box center [488, 406] width 189 height 40
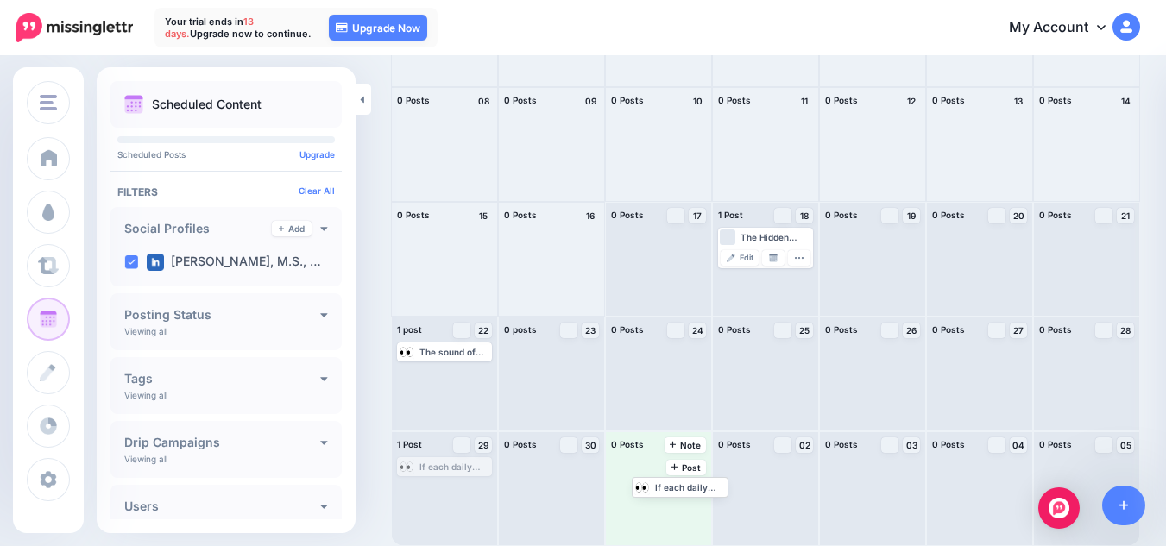
drag, startPoint x: 440, startPoint y: 467, endPoint x: 665, endPoint y: 485, distance: 226.0
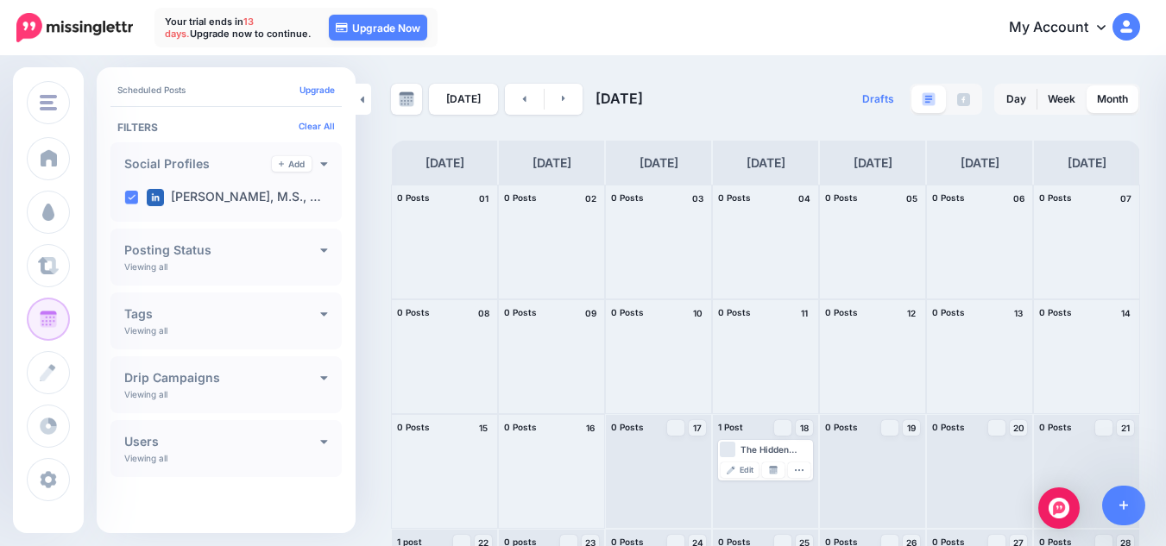
click at [75, 28] on img at bounding box center [74, 27] width 117 height 29
